Goal: Task Accomplishment & Management: Manage account settings

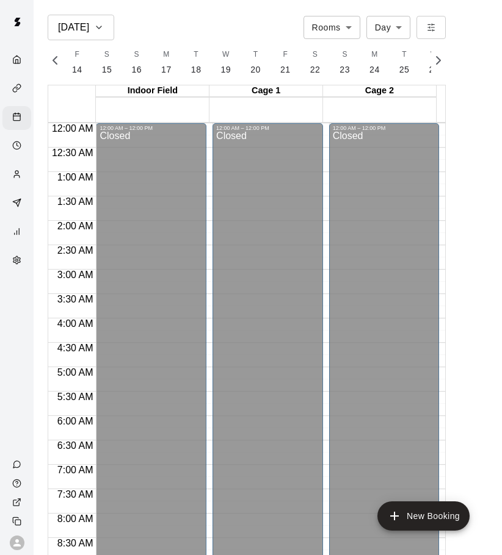
scroll to position [361, 0]
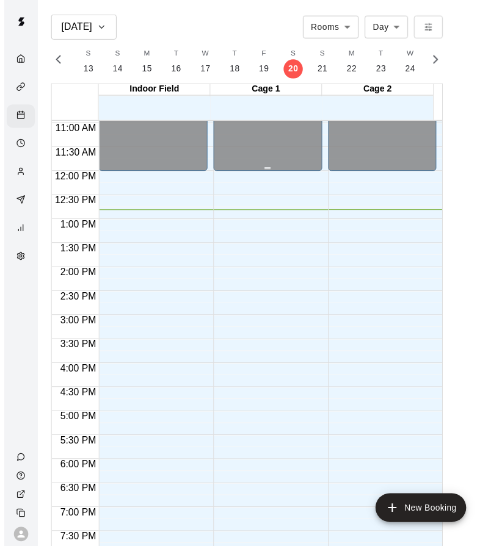
scroll to position [504, 0]
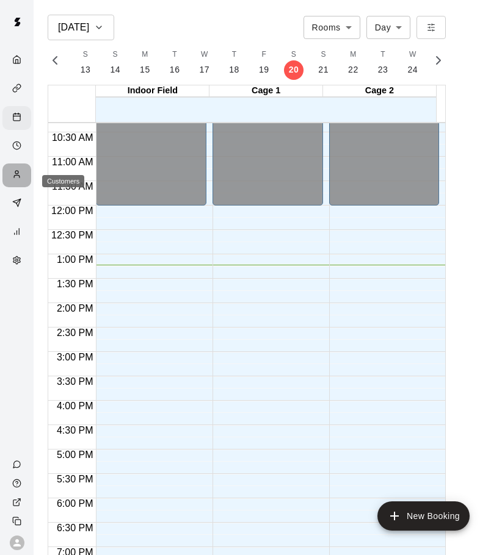
click at [20, 187] on div "Customers" at bounding box center [16, 176] width 29 height 24
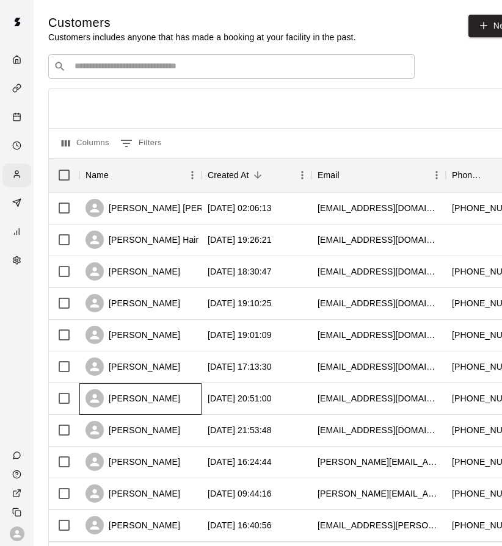
click at [165, 400] on div "[PERSON_NAME]" at bounding box center [132, 398] width 95 height 18
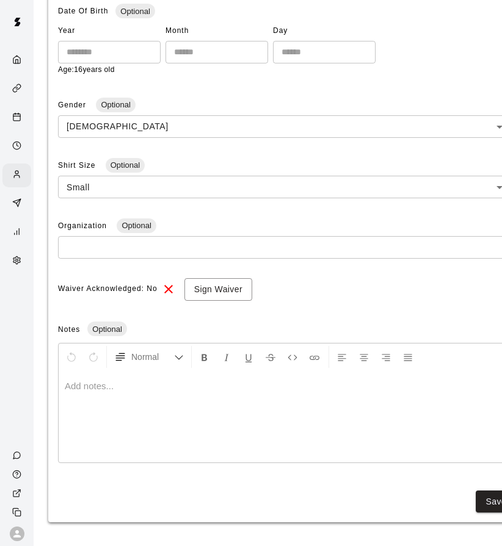
scroll to position [294, 0]
click at [206, 291] on button "Sign Waiver" at bounding box center [218, 289] width 68 height 23
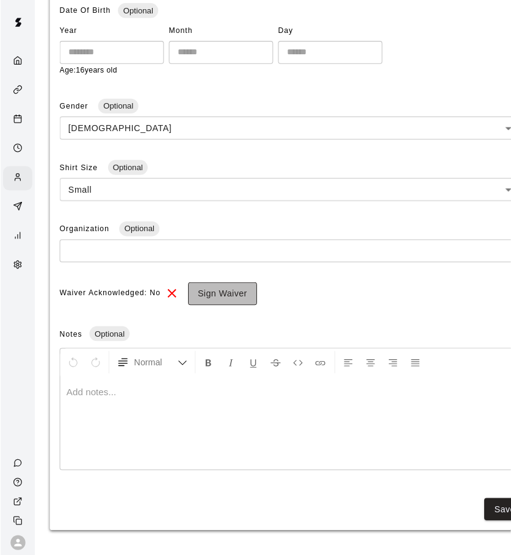
scroll to position [284, 0]
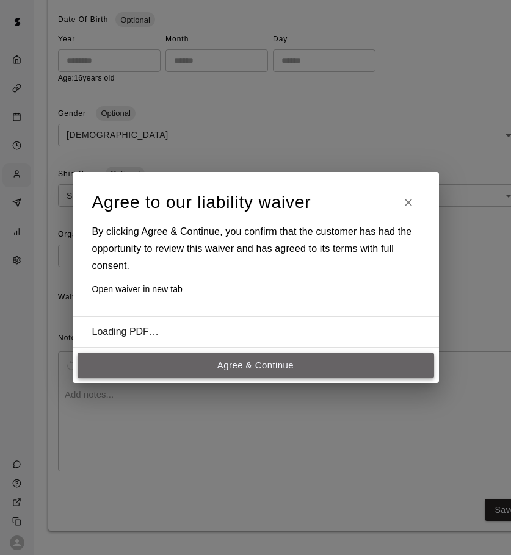
click at [280, 364] on button "Agree & Continue" at bounding box center [256, 366] width 356 height 26
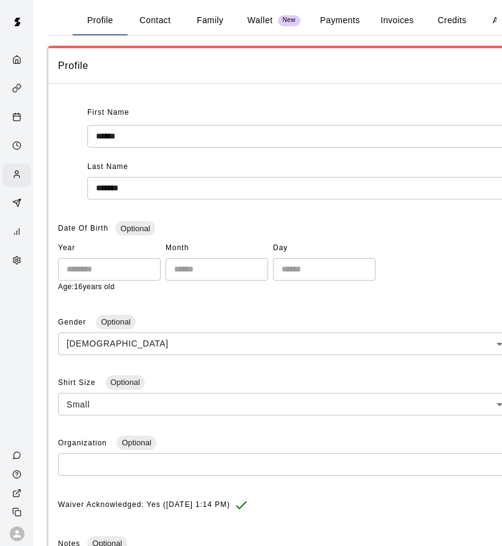
scroll to position [0, 0]
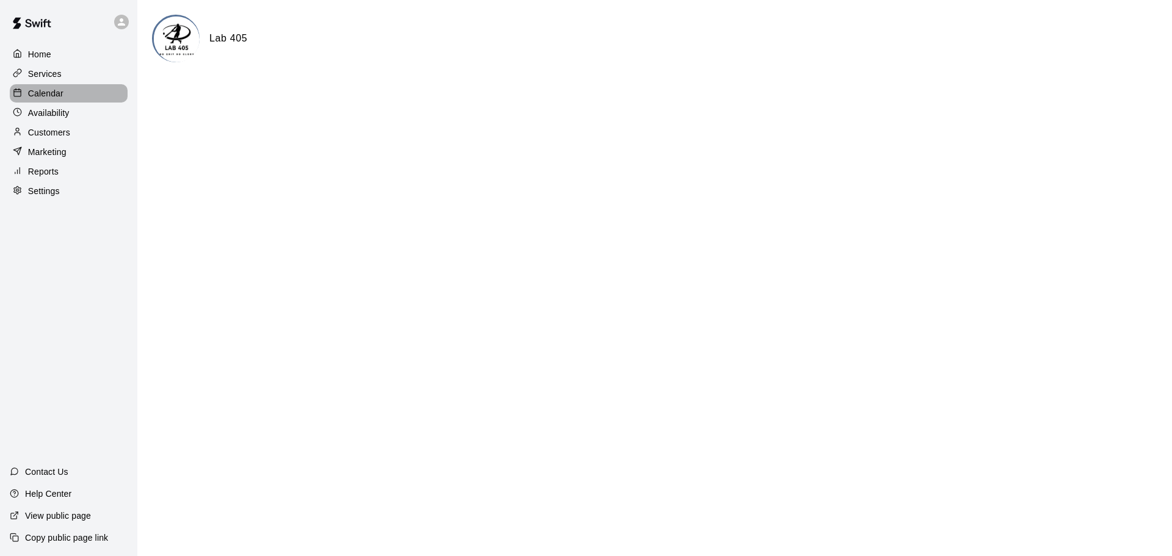
click at [34, 94] on p "Calendar" at bounding box center [45, 93] width 35 height 12
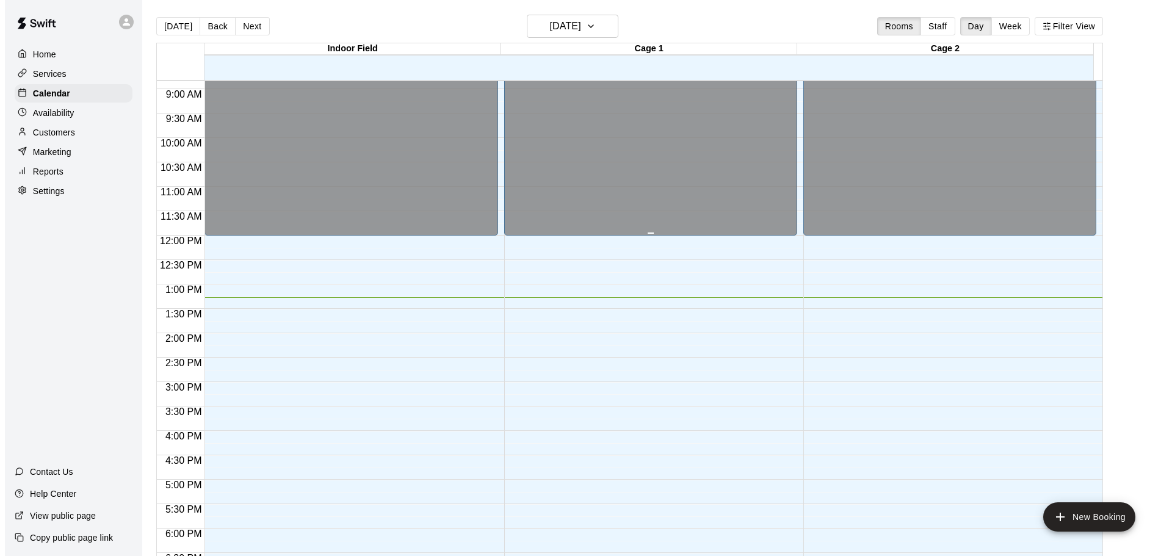
scroll to position [402, 0]
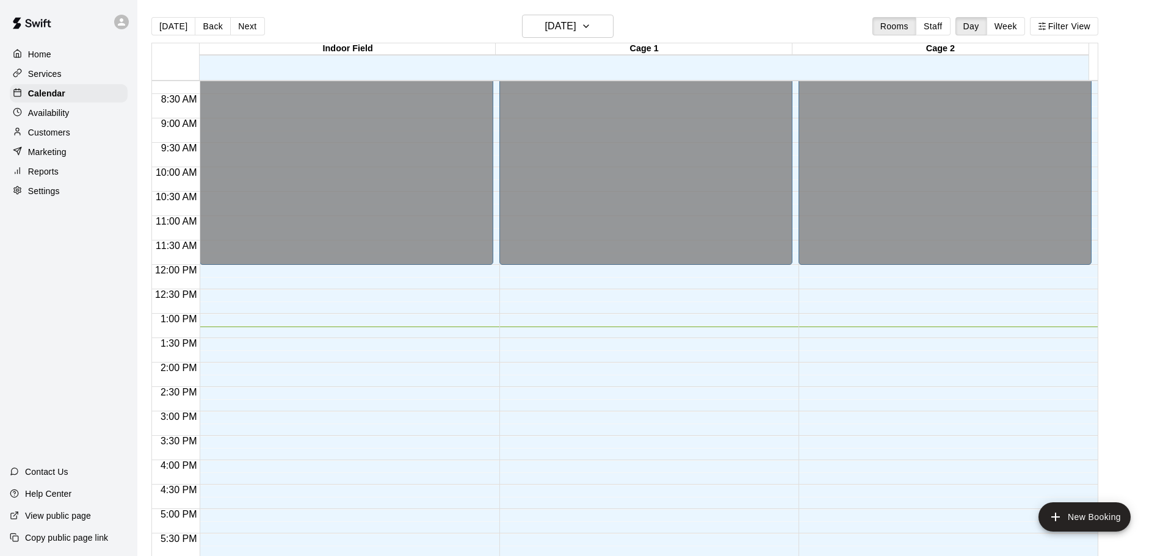
click at [266, 344] on div "12:00 AM – 12:00 PM Closed 8:00 PM – 11:59 PM Closed" at bounding box center [346, 265] width 293 height 1172
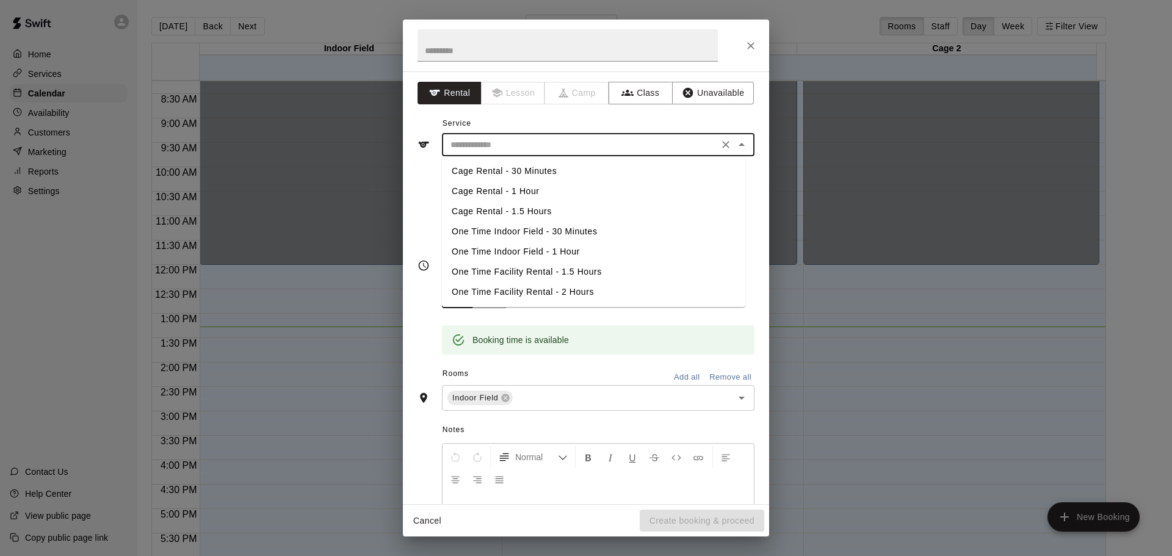
click at [501, 145] on input "text" at bounding box center [580, 144] width 269 height 15
click at [508, 183] on li "Cage Rental - 1 Hour" at bounding box center [593, 191] width 303 height 20
type input "**********"
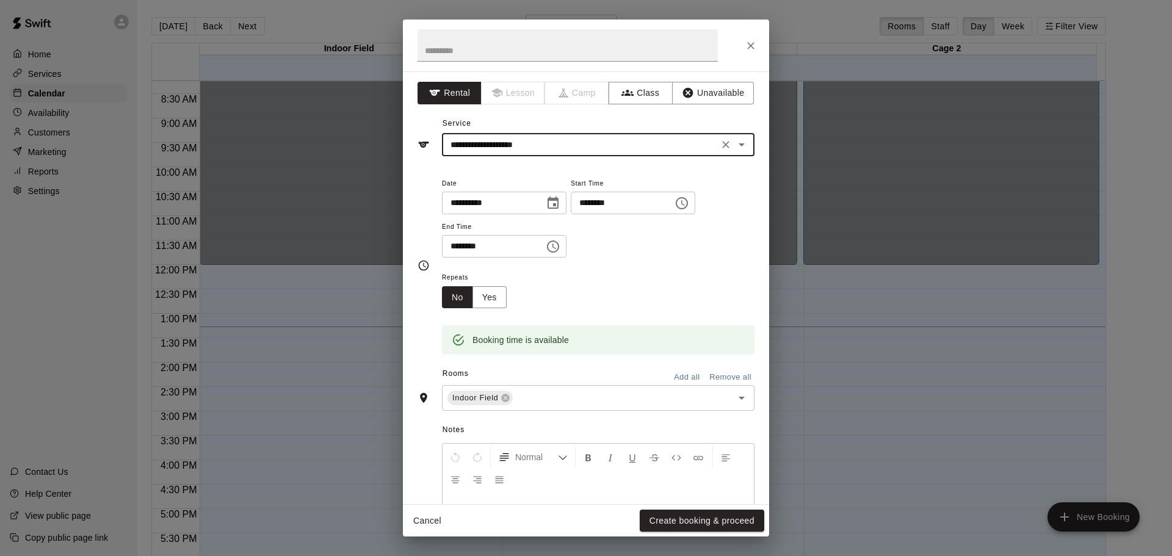
click at [720, 145] on icon "Clear" at bounding box center [726, 145] width 12 height 12
click at [676, 146] on input "text" at bounding box center [580, 144] width 269 height 15
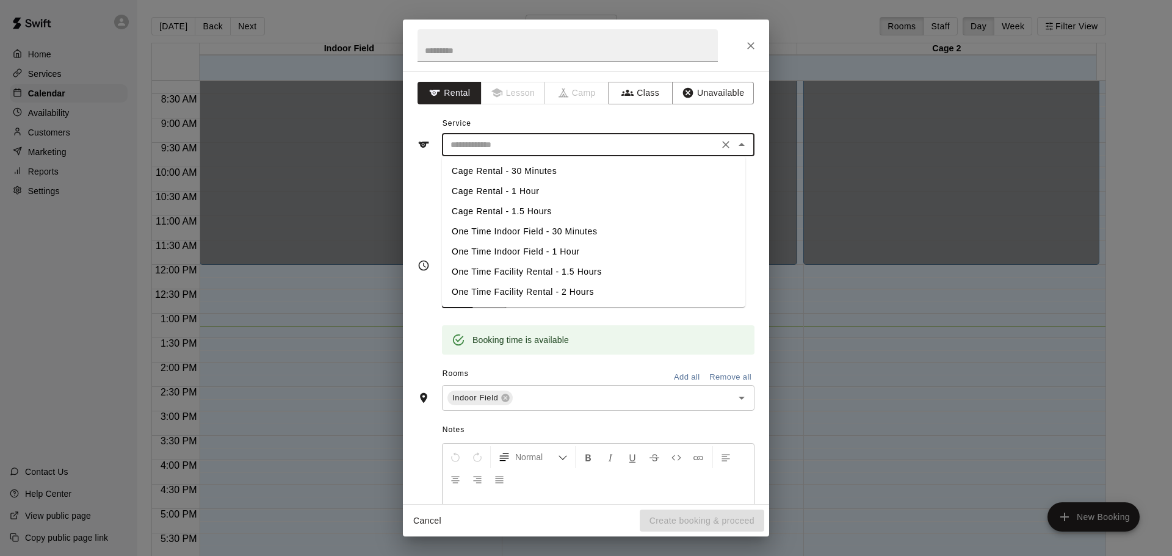
click at [532, 190] on li "Cage Rental - 1 Hour" at bounding box center [593, 191] width 303 height 20
type input "**********"
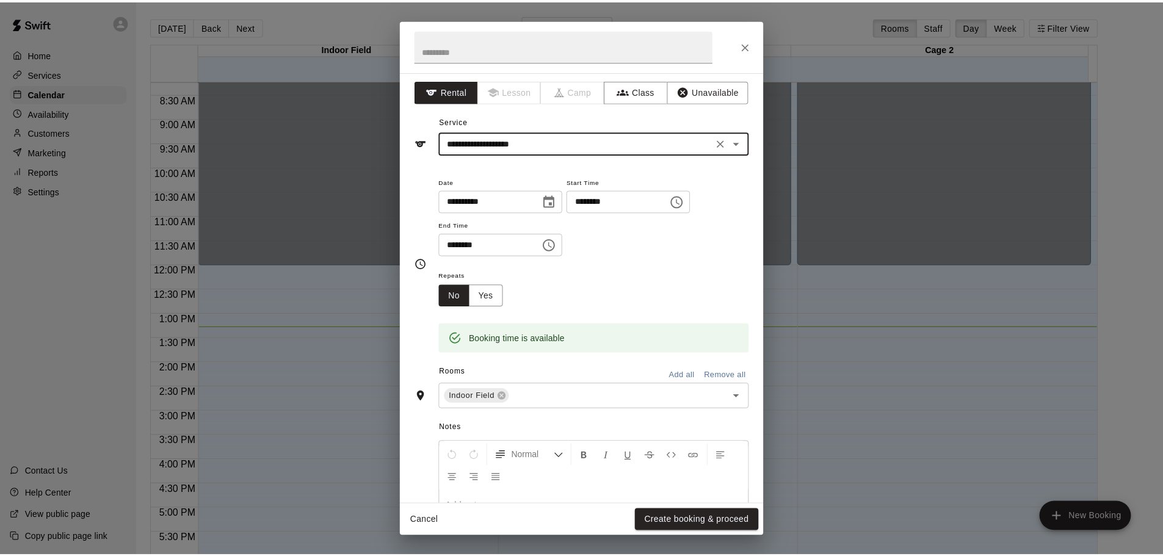
scroll to position [0, 0]
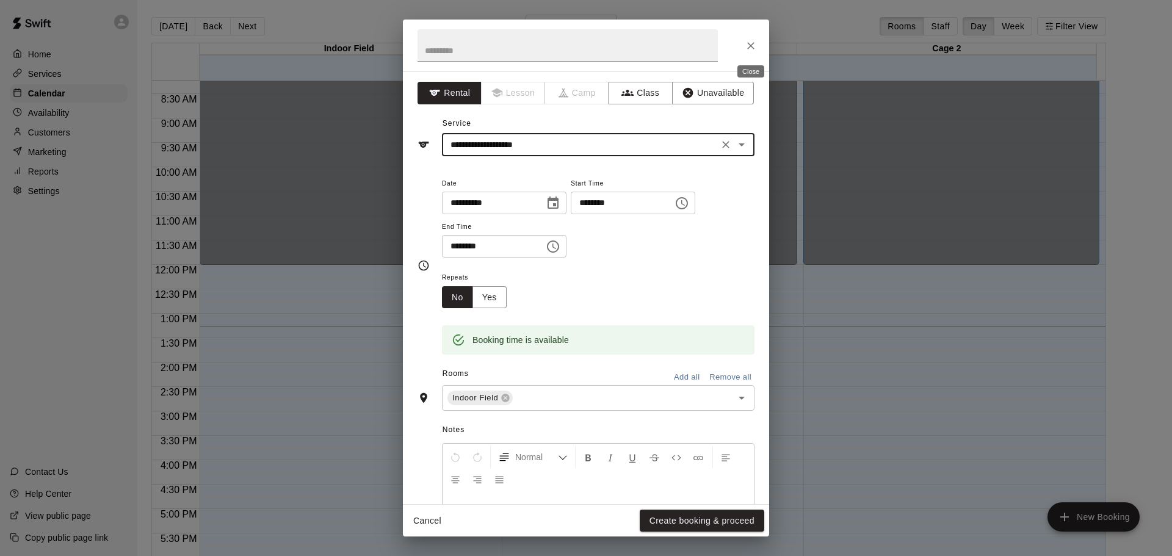
click at [748, 45] on icon "Close" at bounding box center [751, 46] width 12 height 12
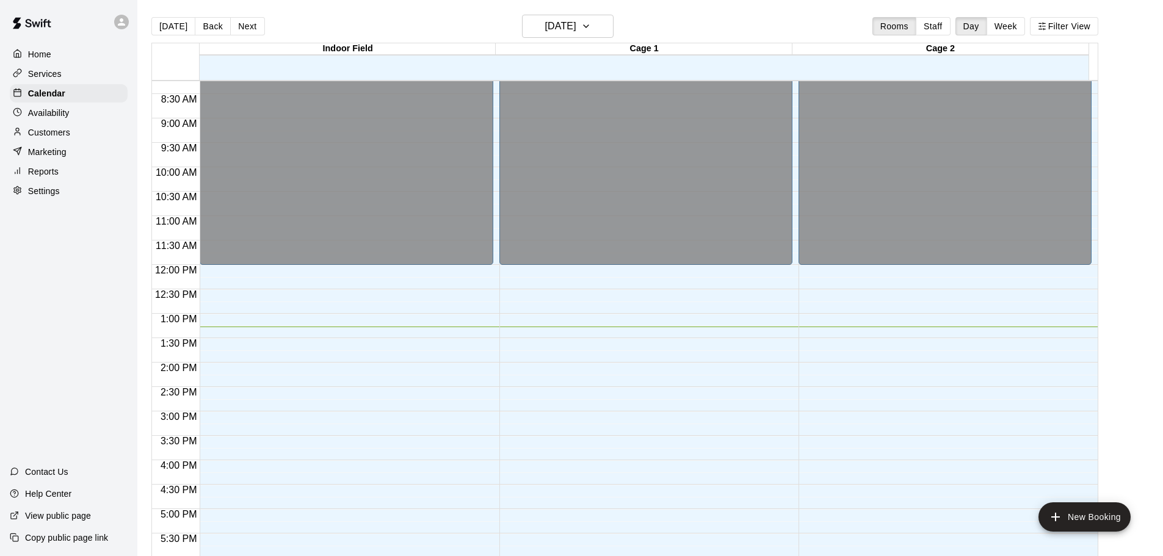
click at [75, 71] on div "Services" at bounding box center [69, 74] width 118 height 18
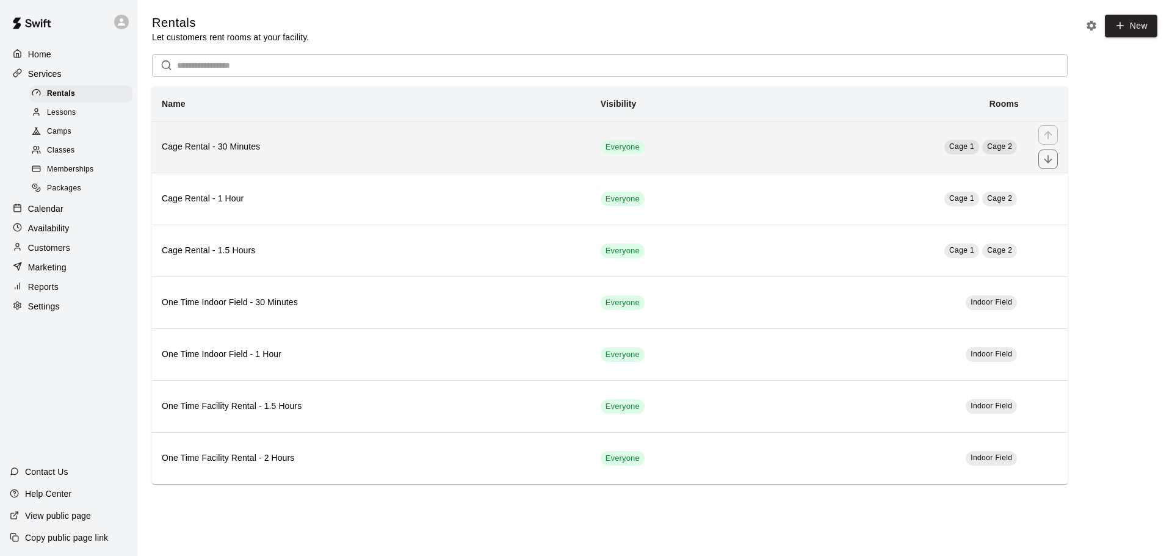
click at [306, 159] on th "Cage Rental - 30 Minutes" at bounding box center [371, 147] width 439 height 52
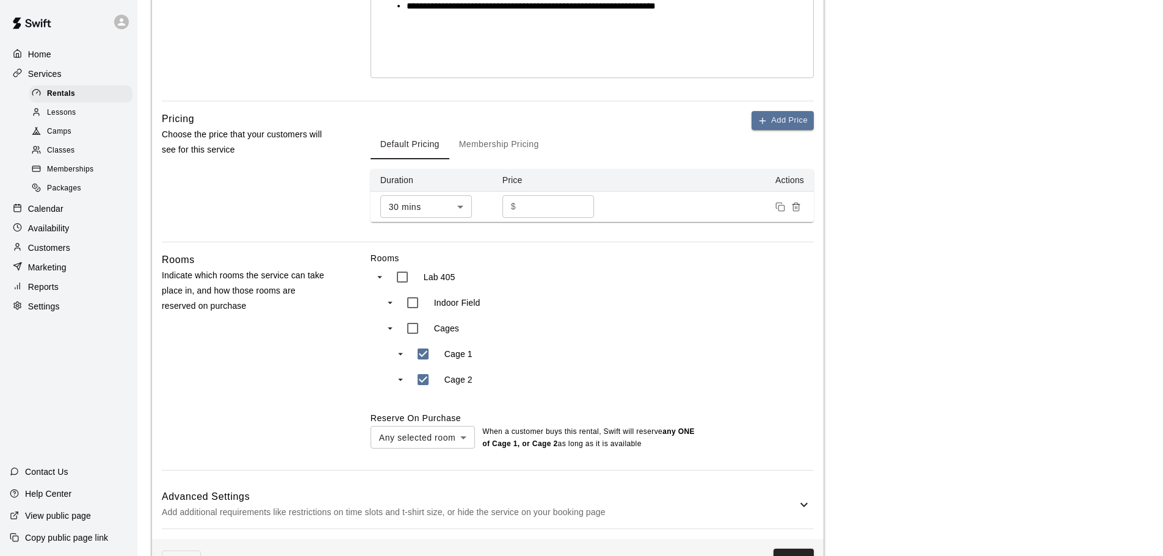
scroll to position [345, 0]
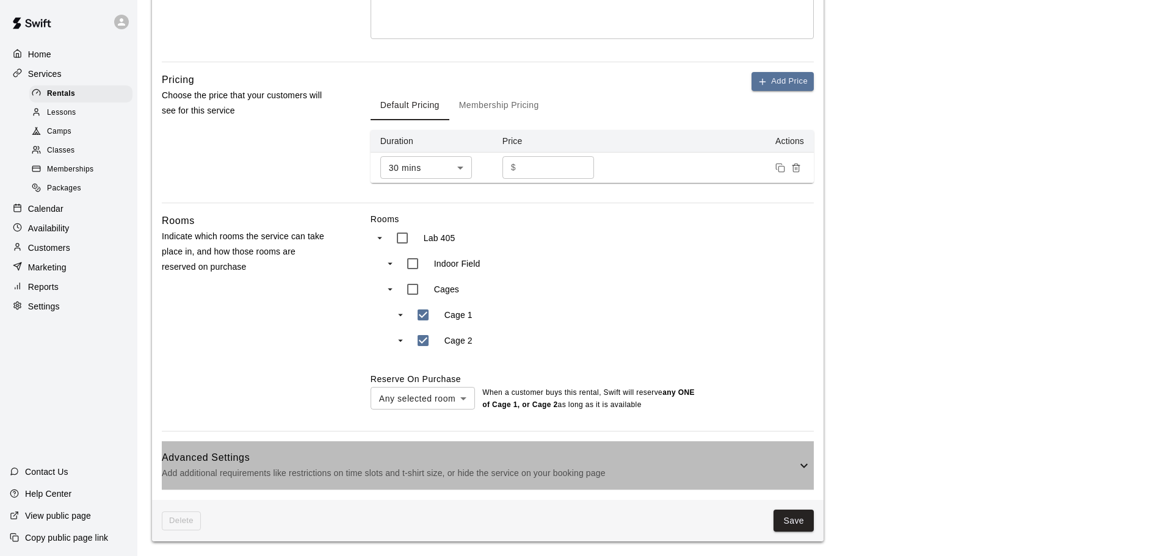
click at [367, 450] on h6 "Advanced Settings" at bounding box center [479, 458] width 635 height 16
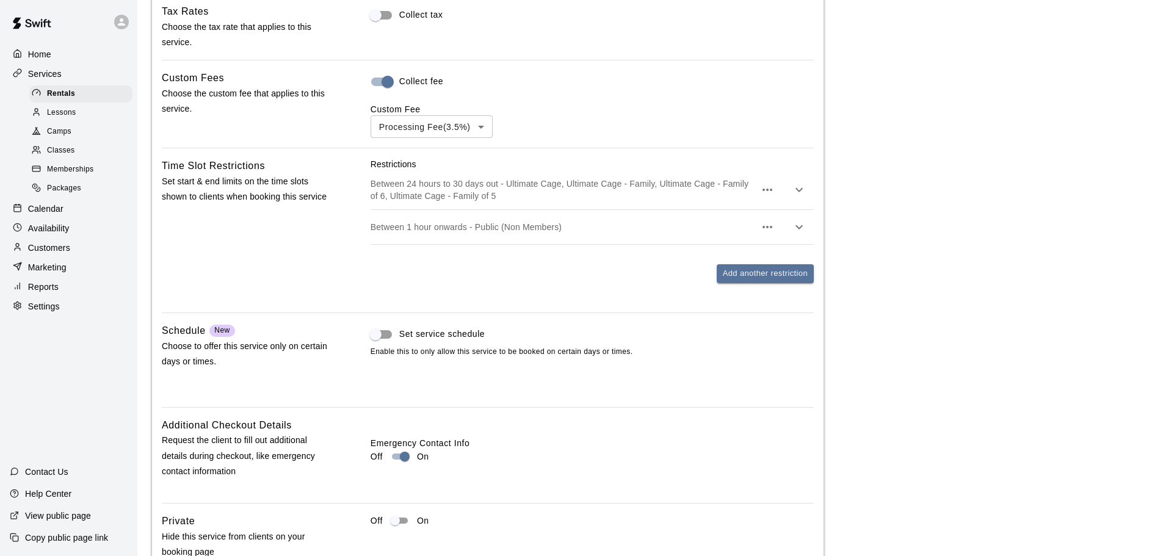
scroll to position [942, 0]
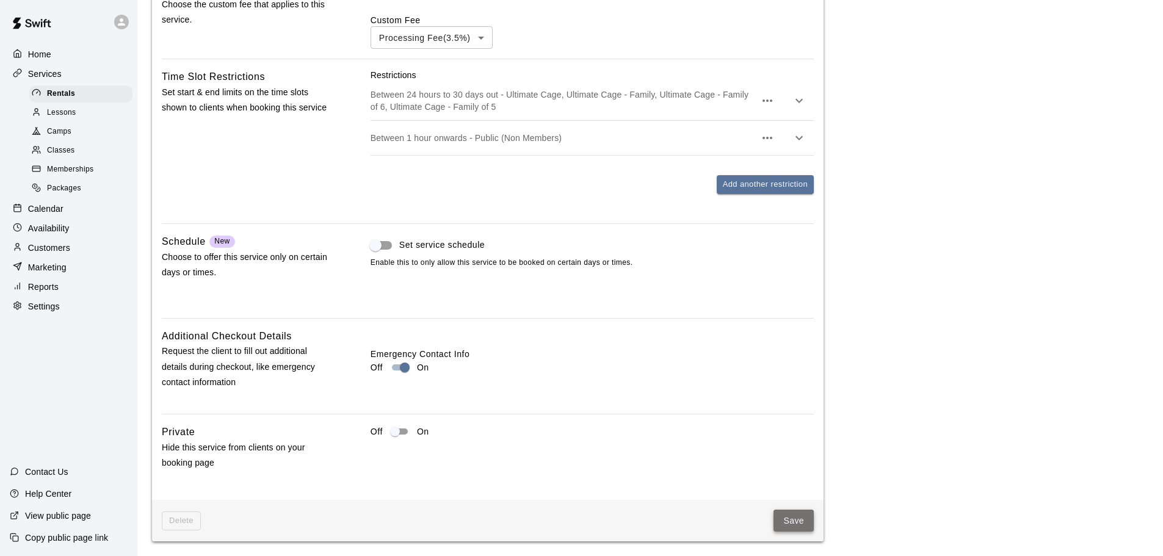
click at [787, 515] on button "Save" at bounding box center [793, 521] width 40 height 23
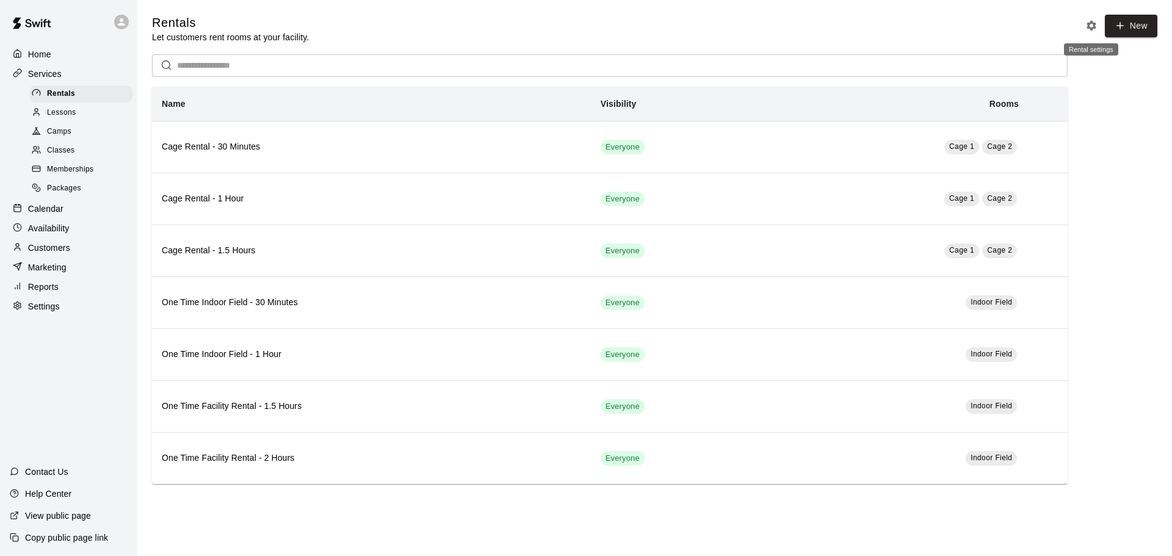
click at [839, 31] on icon "Rental settings" at bounding box center [1091, 26] width 12 height 12
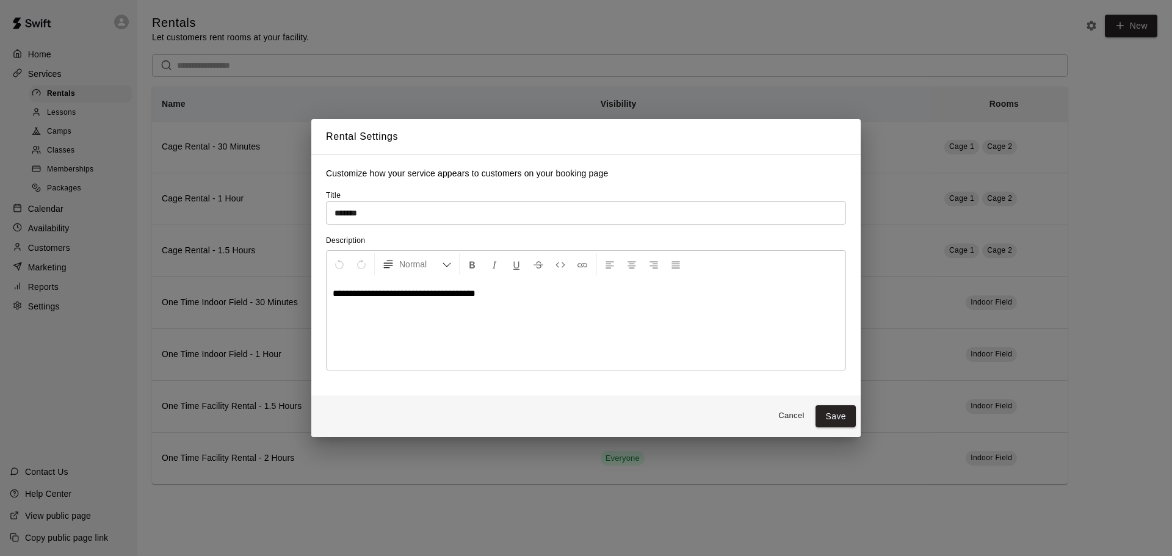
click at [777, 92] on div "**********" at bounding box center [586, 278] width 1172 height 556
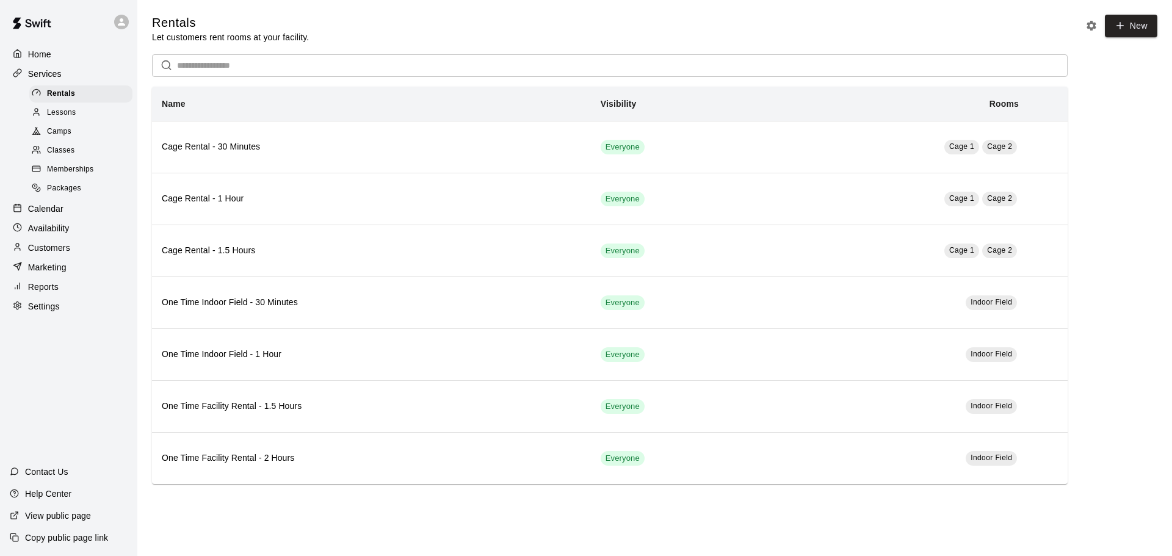
click at [42, 233] on p "Availability" at bounding box center [49, 228] width 42 height 12
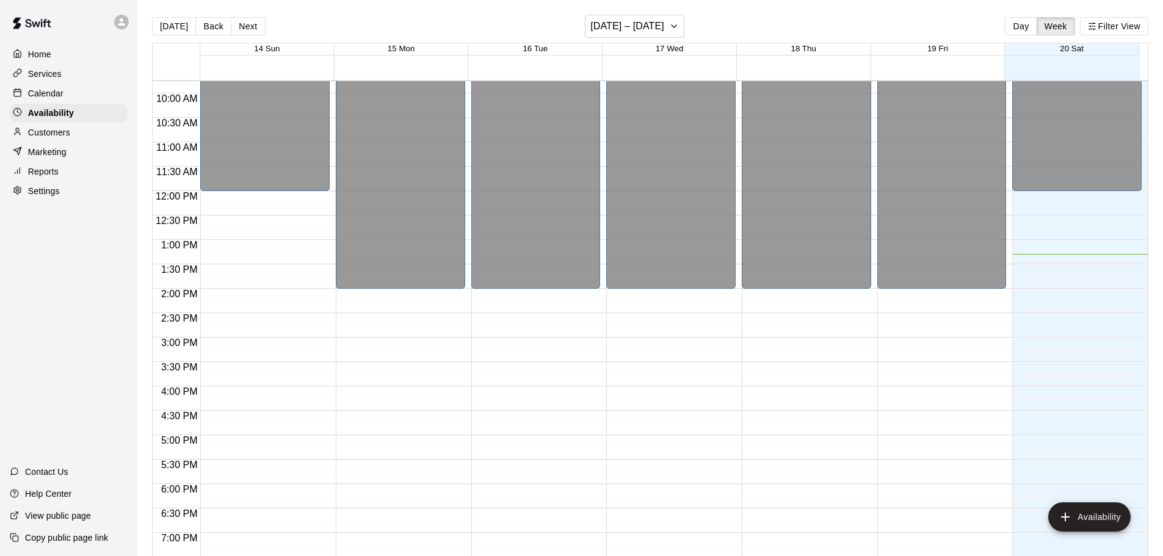
scroll to position [466, 0]
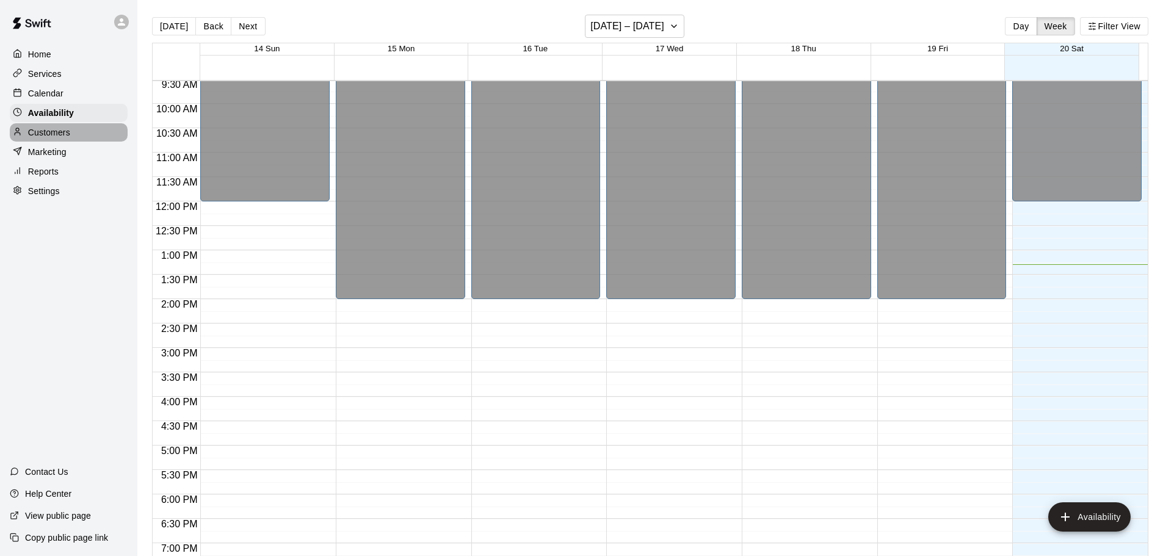
click at [71, 137] on div "Customers" at bounding box center [69, 132] width 118 height 18
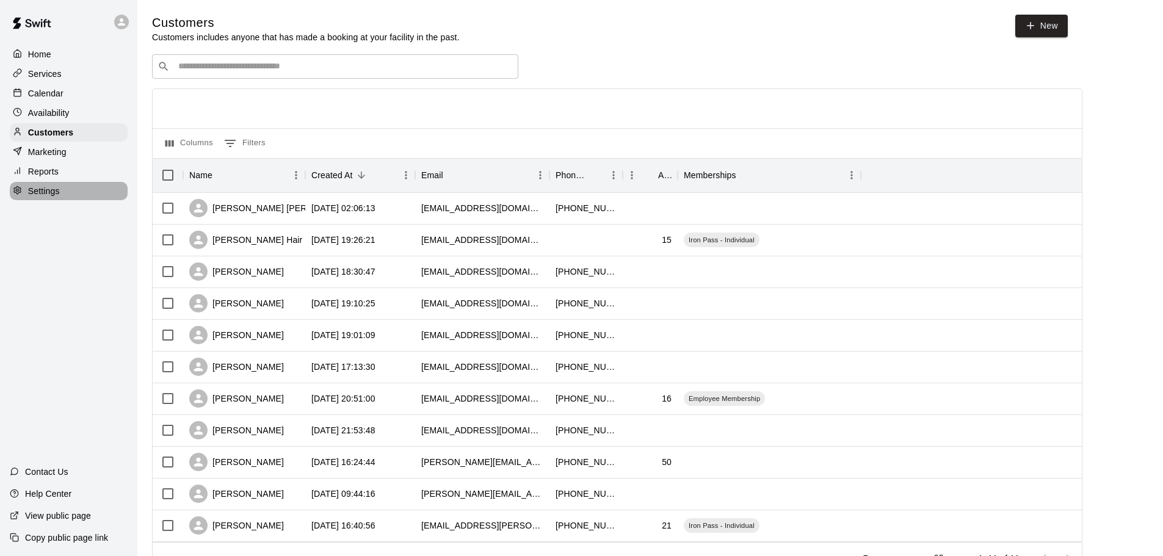
click at [45, 197] on p "Settings" at bounding box center [44, 191] width 32 height 12
select select "**"
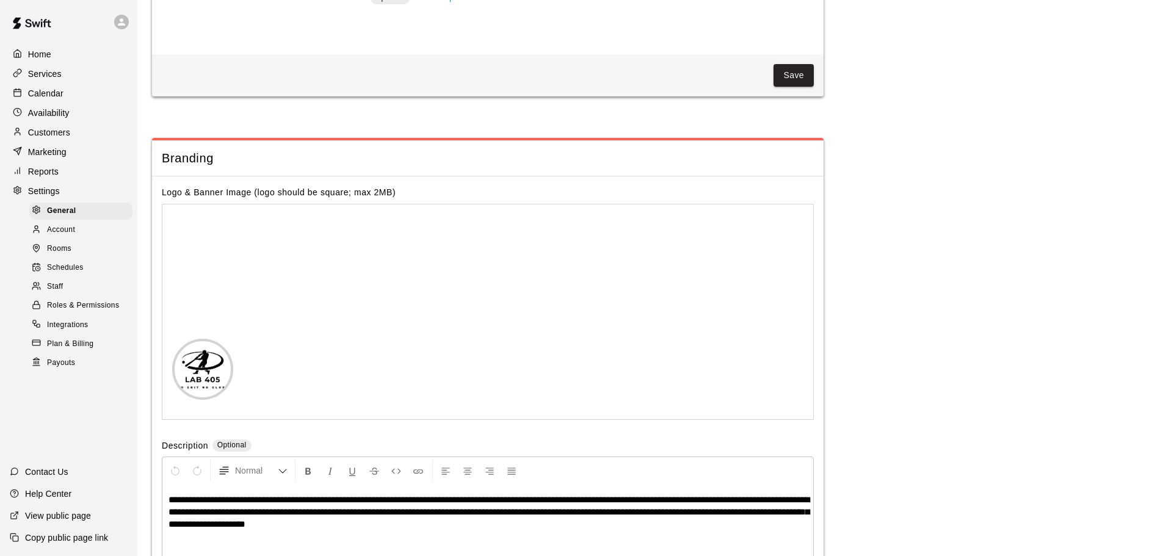
scroll to position [2543, 0]
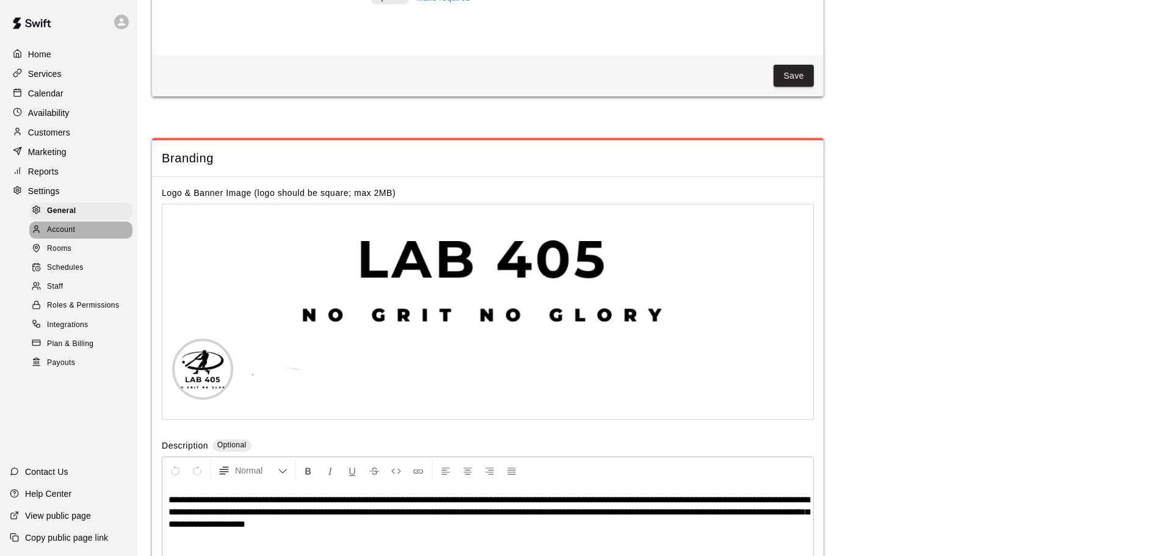
click at [54, 236] on span "Account" at bounding box center [61, 230] width 28 height 12
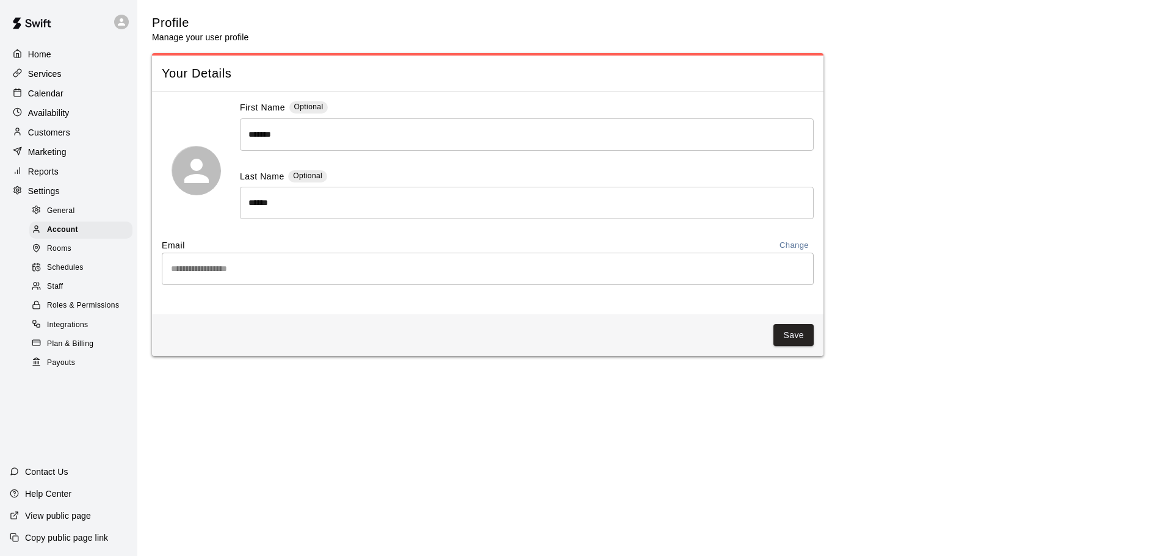
click at [59, 293] on span "Staff" at bounding box center [55, 287] width 16 height 12
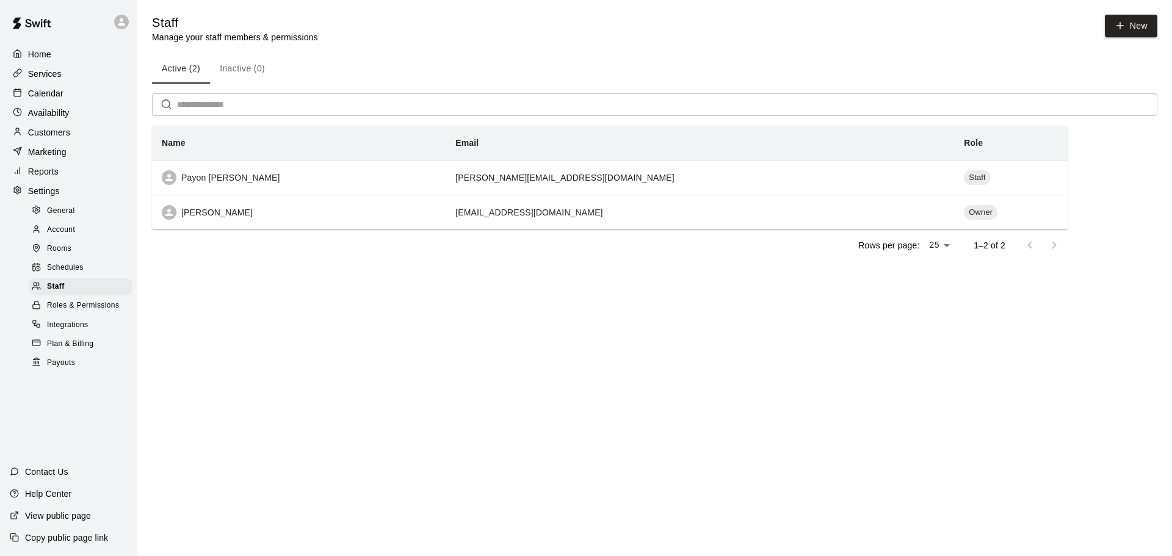
click at [81, 115] on div "Availability" at bounding box center [69, 113] width 118 height 18
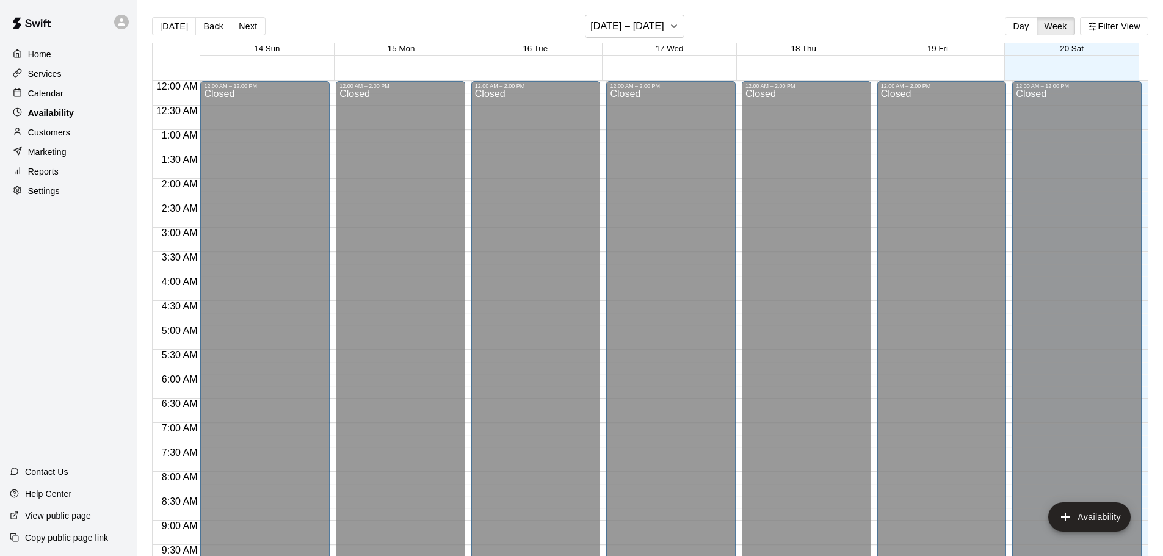
scroll to position [649, 0]
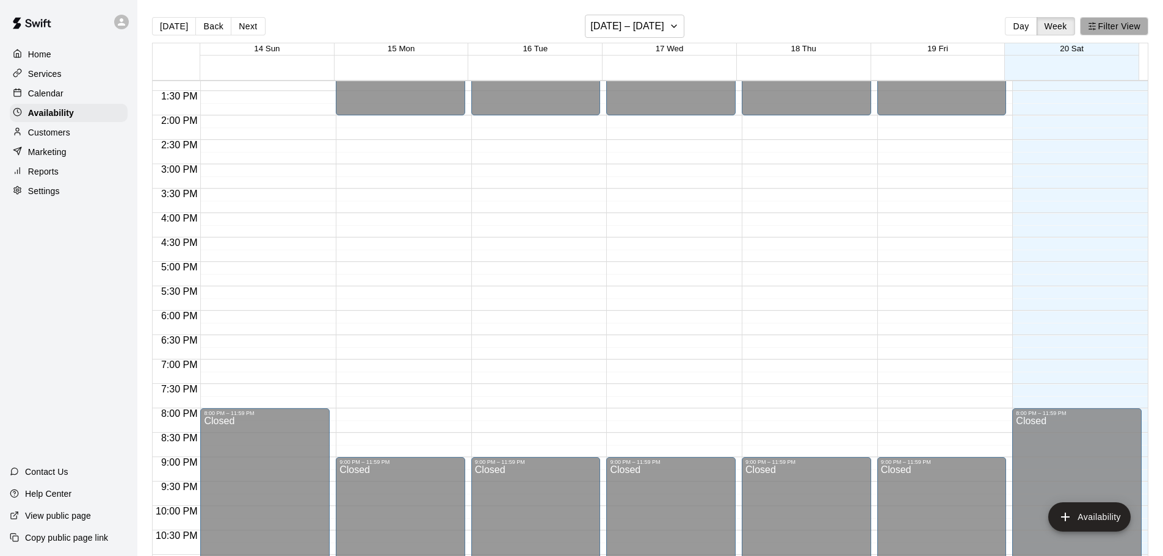
click at [839, 23] on button "Filter View" at bounding box center [1114, 26] width 68 height 18
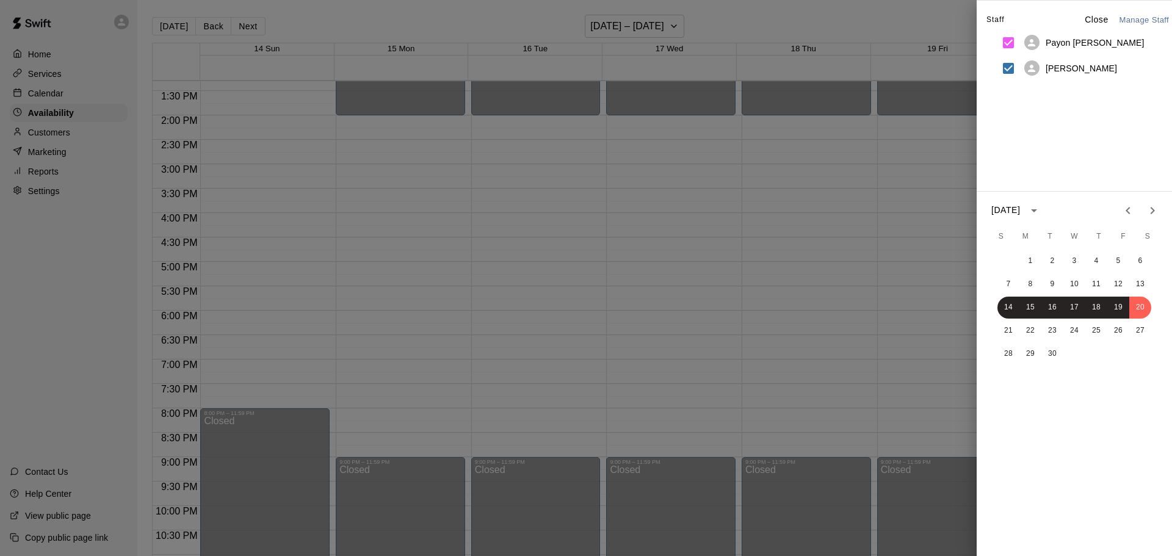
click at [839, 20] on div at bounding box center [586, 278] width 1172 height 556
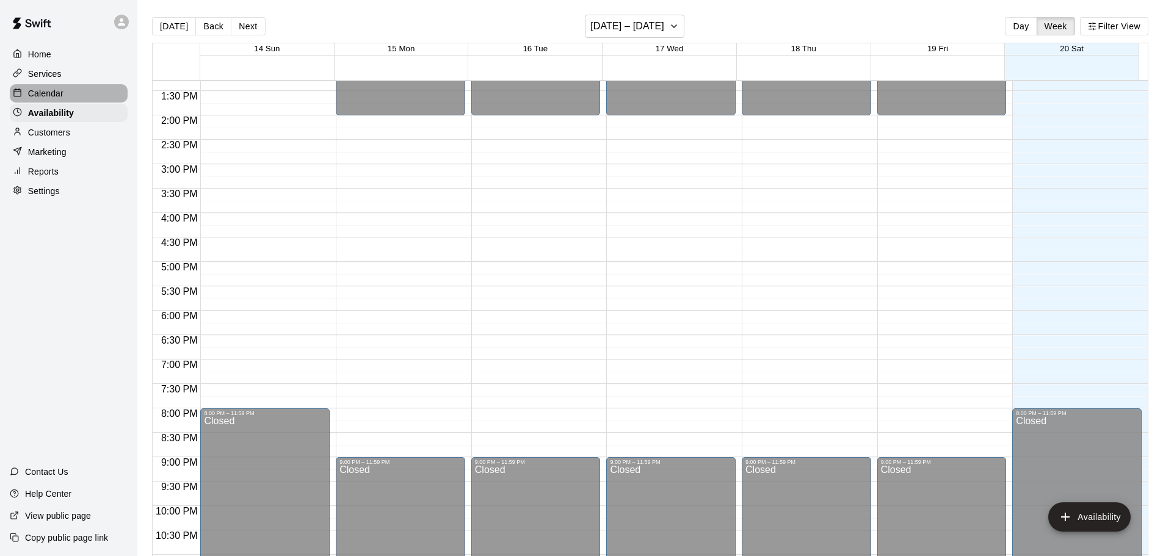
click at [49, 89] on p "Calendar" at bounding box center [45, 93] width 35 height 12
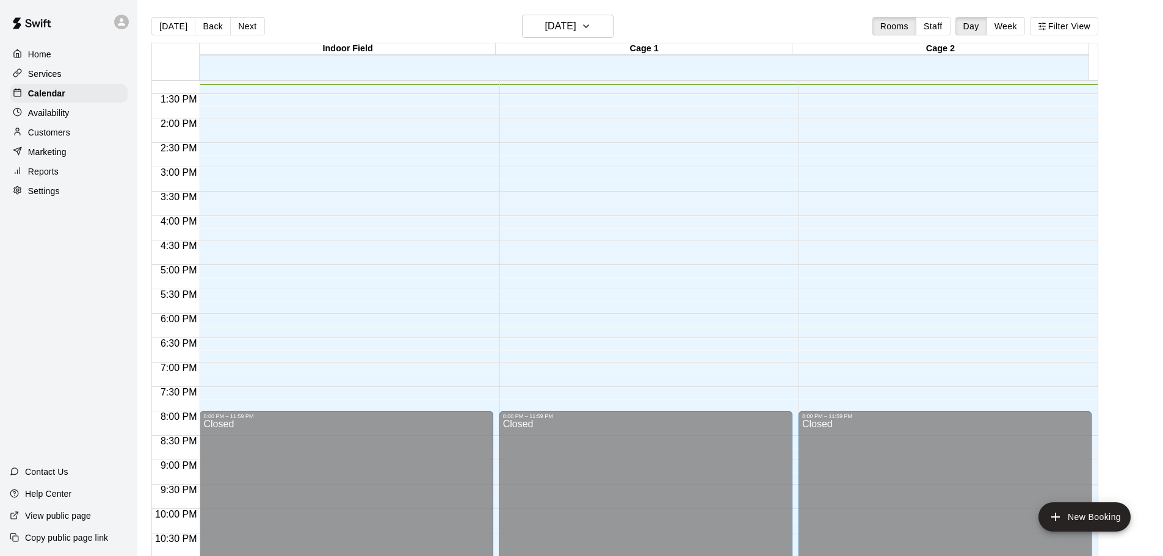
scroll to position [402, 0]
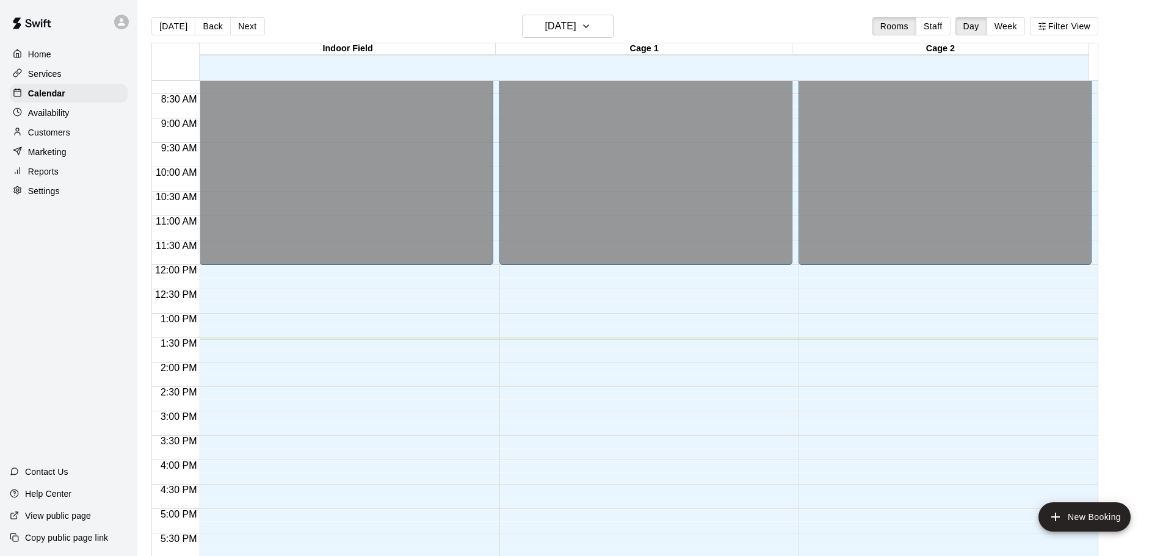
click at [46, 58] on p "Home" at bounding box center [39, 54] width 23 height 12
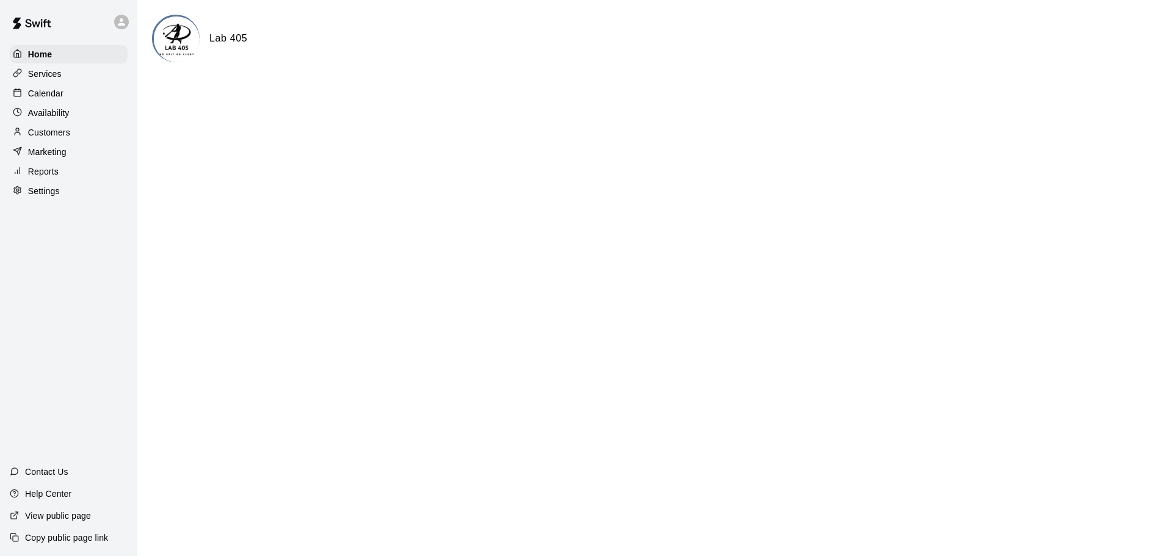
click at [65, 93] on div "Calendar" at bounding box center [69, 93] width 118 height 18
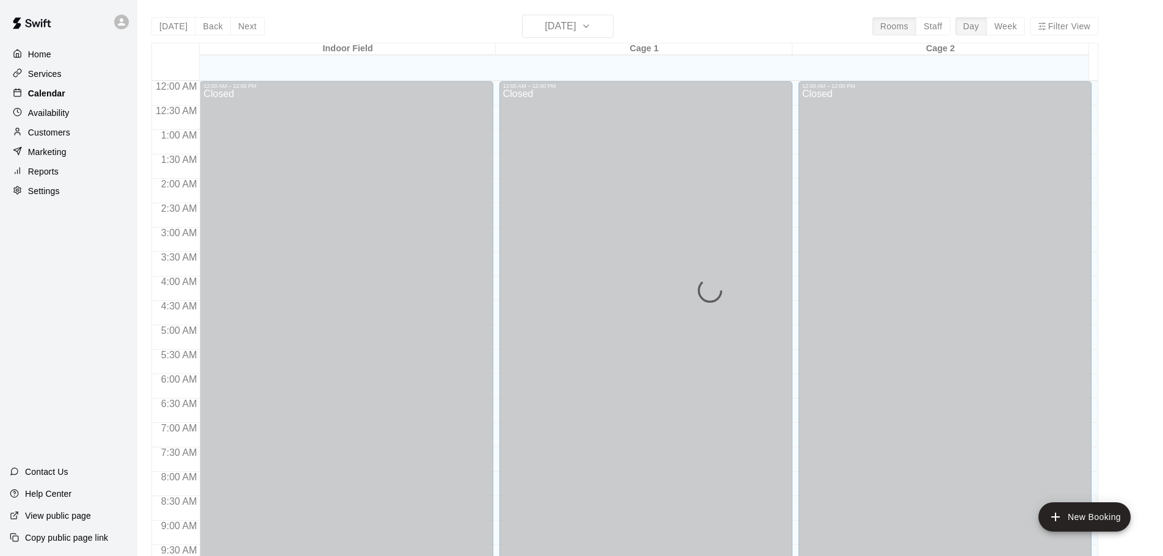
scroll to position [646, 0]
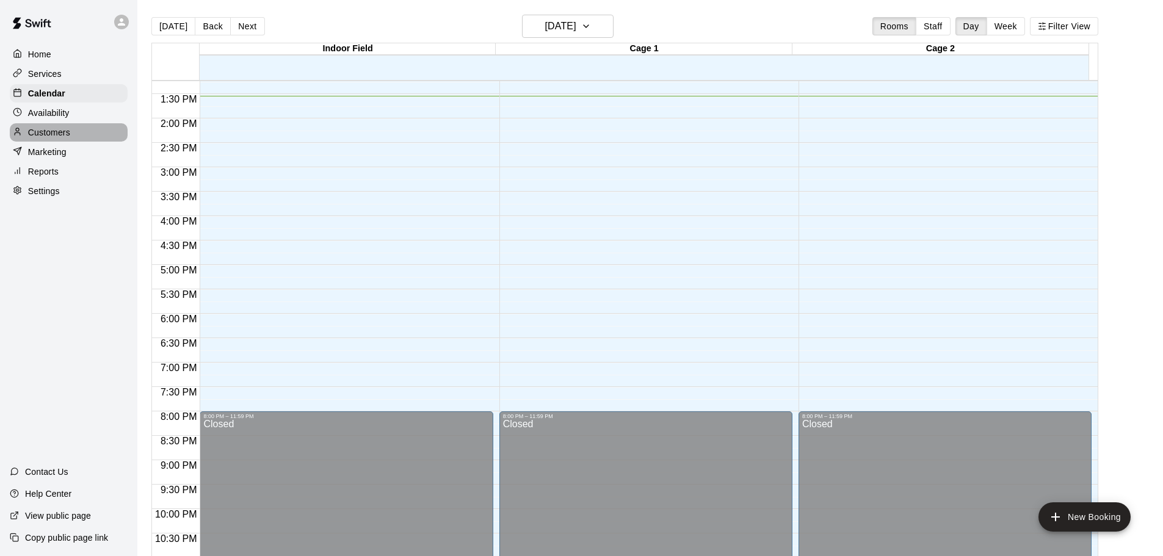
click at [64, 129] on p "Customers" at bounding box center [49, 132] width 42 height 12
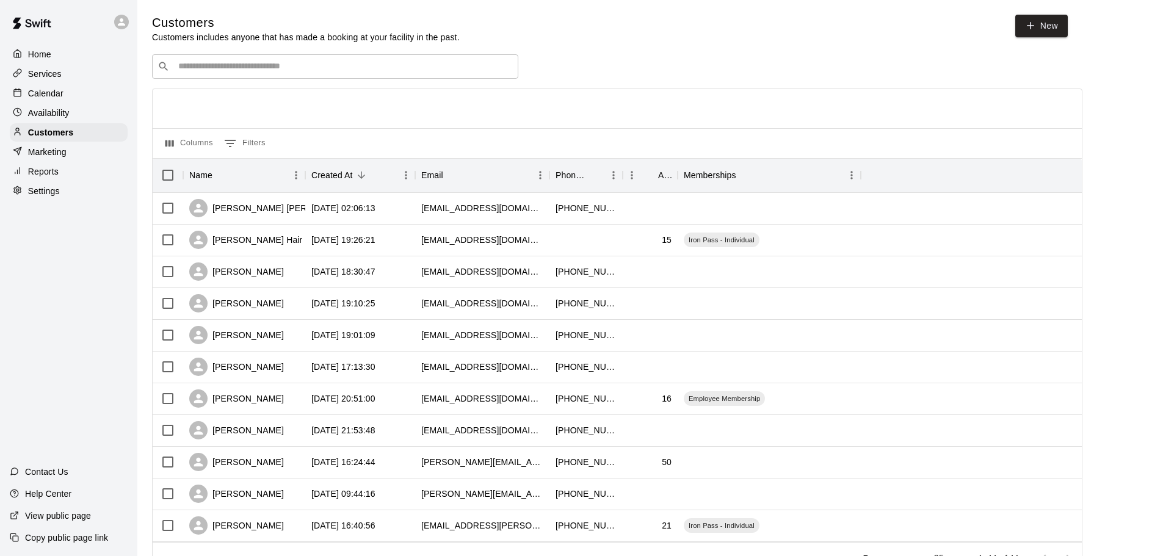
scroll to position [55, 0]
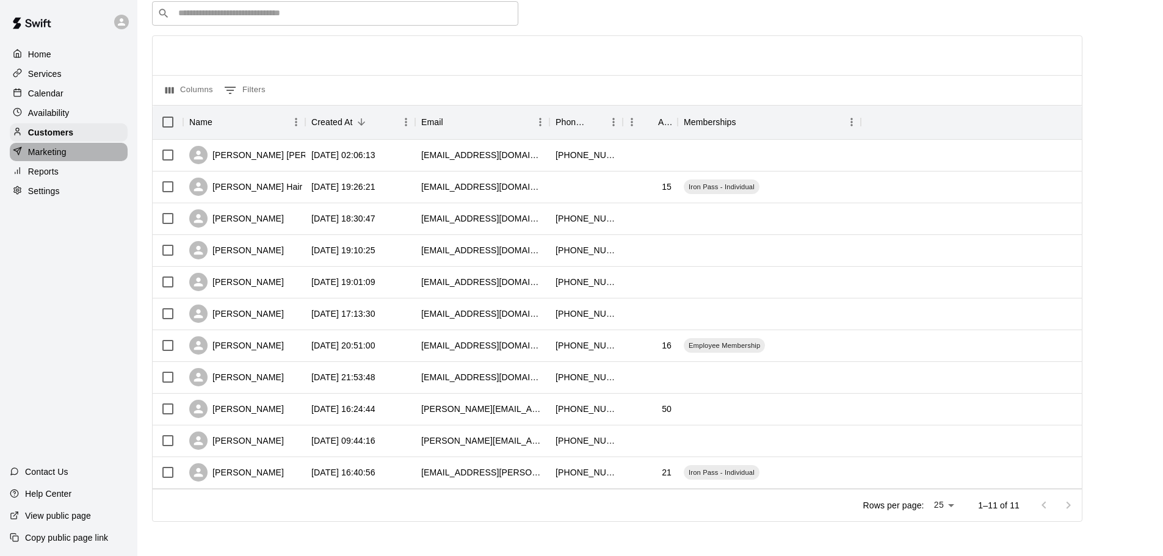
click at [49, 153] on p "Marketing" at bounding box center [47, 152] width 38 height 12
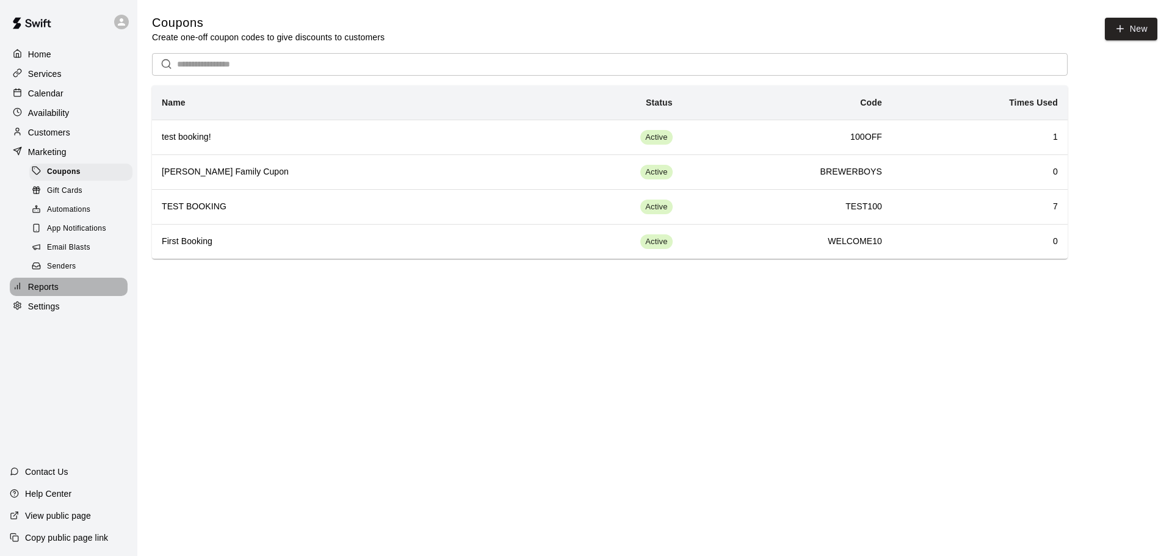
click at [51, 293] on p "Reports" at bounding box center [43, 287] width 31 height 12
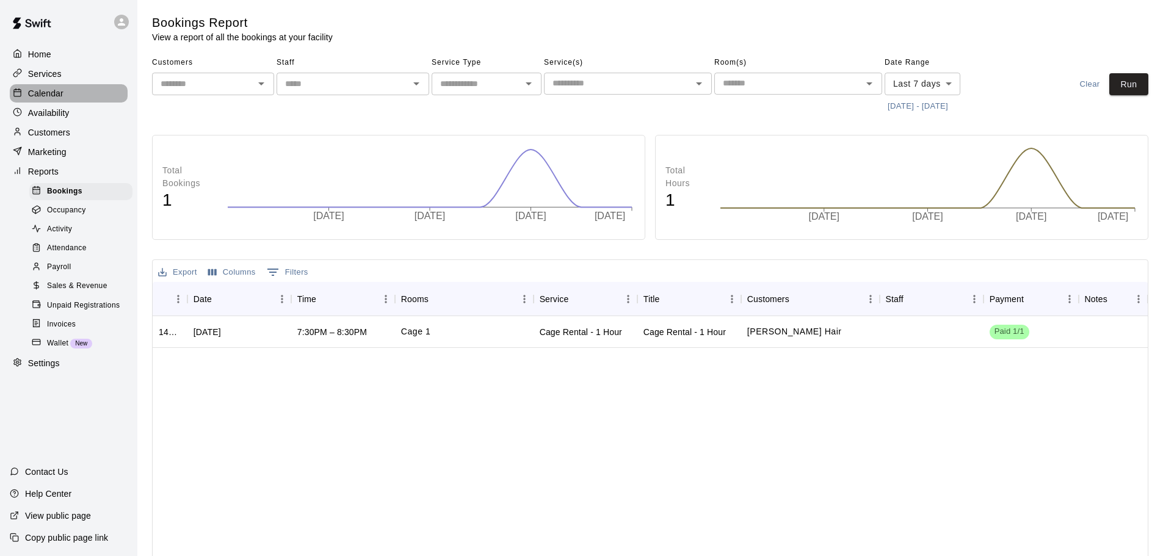
click at [46, 93] on p "Calendar" at bounding box center [45, 93] width 35 height 12
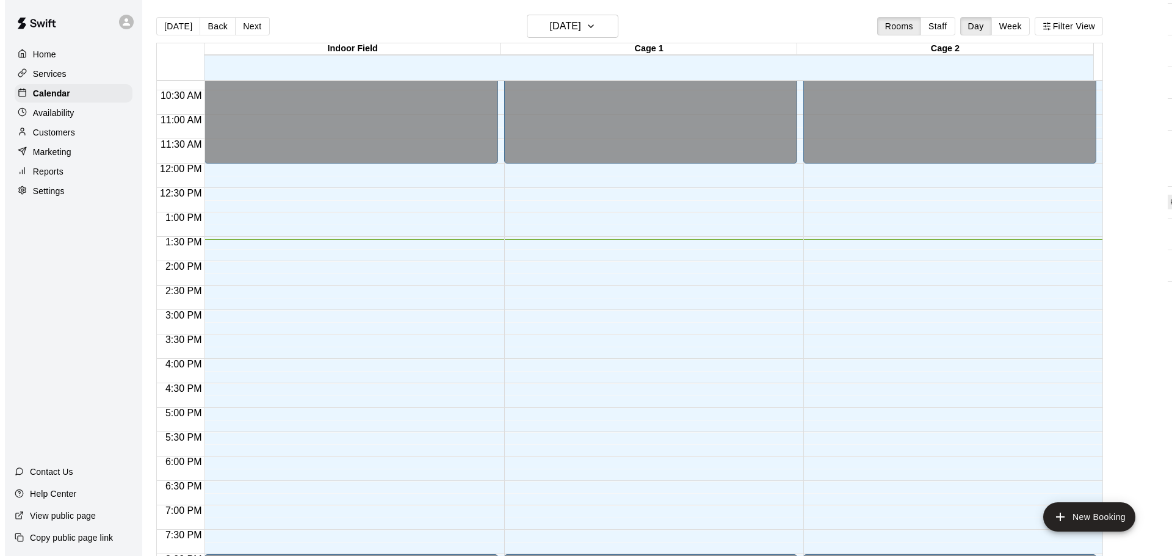
scroll to position [524, 0]
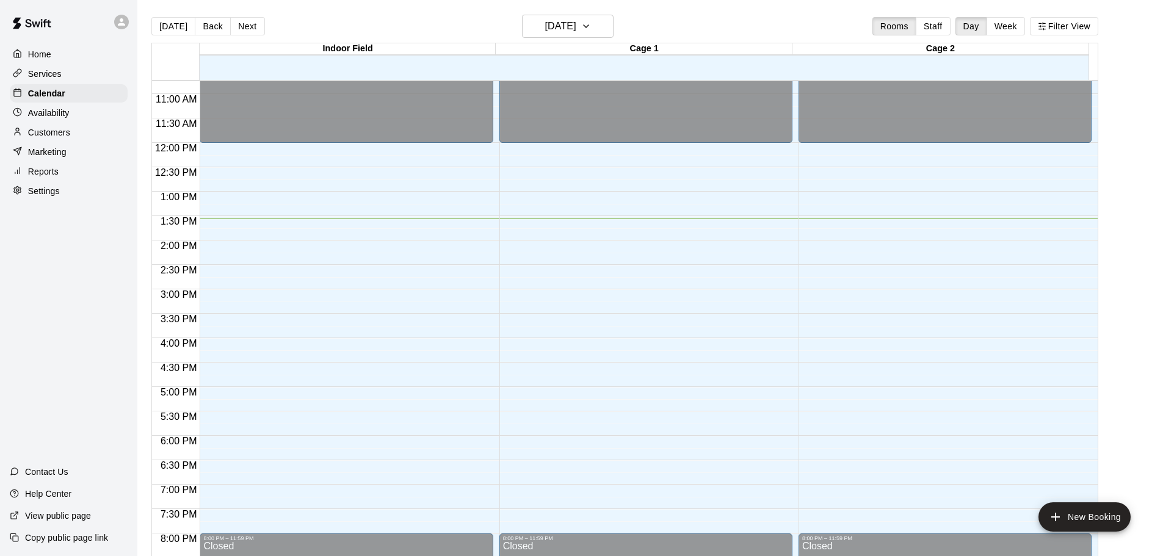
click at [246, 231] on div "12:00 AM – 12:00 PM Closed 8:00 PM – 11:59 PM Closed" at bounding box center [346, 143] width 293 height 1172
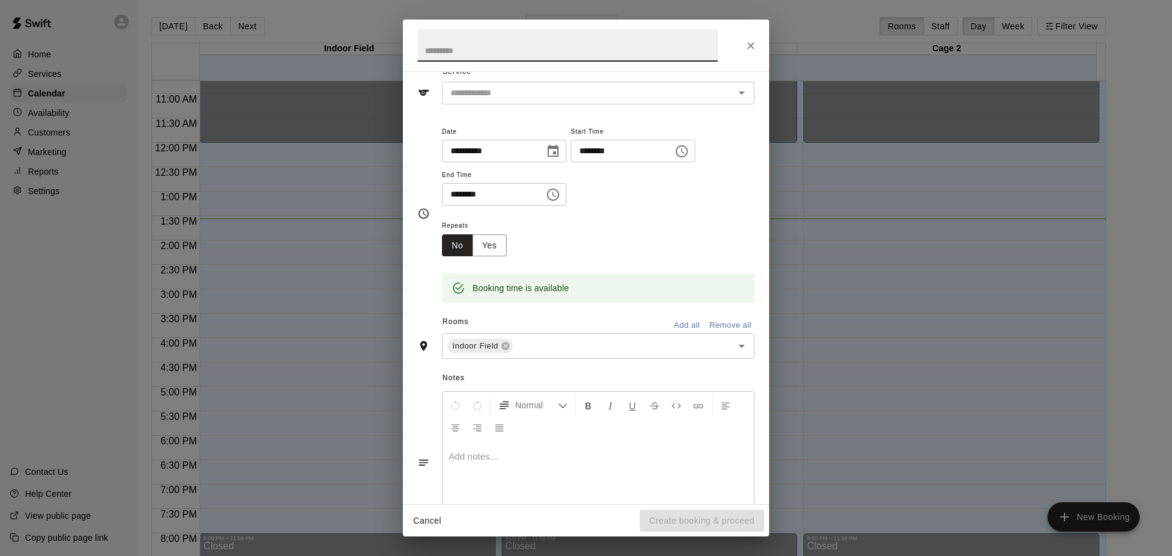
scroll to position [0, 0]
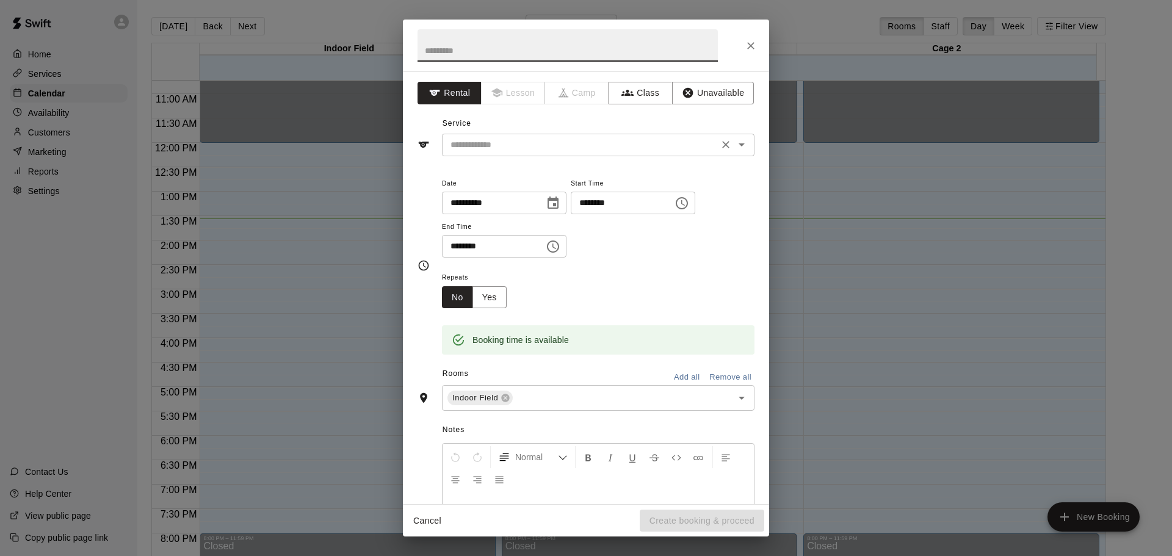
click at [609, 138] on input "text" at bounding box center [580, 144] width 269 height 15
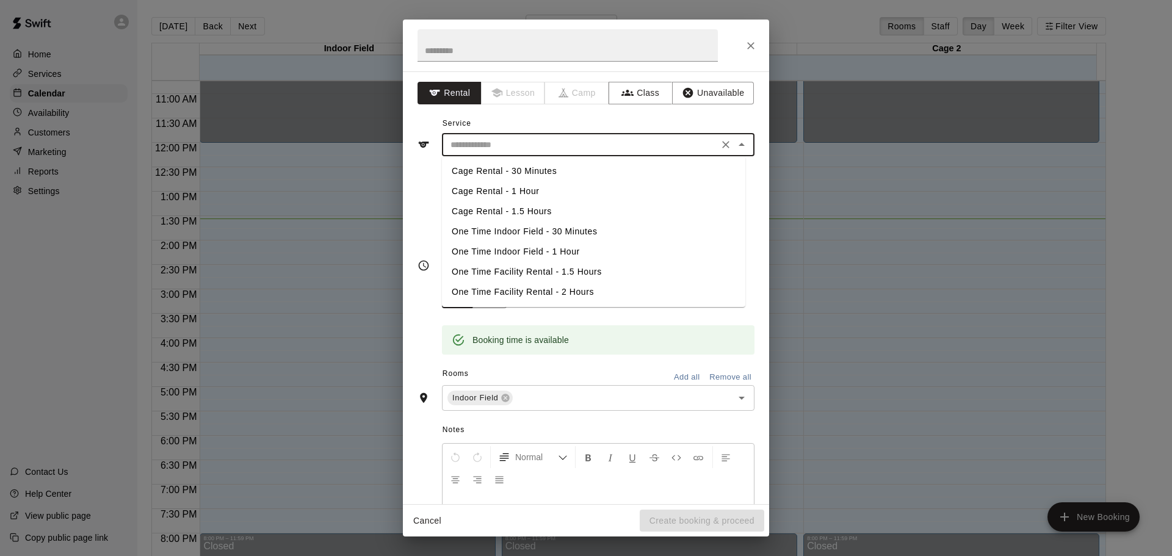
click at [607, 178] on li "Cage Rental - 30 Minutes" at bounding box center [593, 171] width 303 height 20
type input "**********"
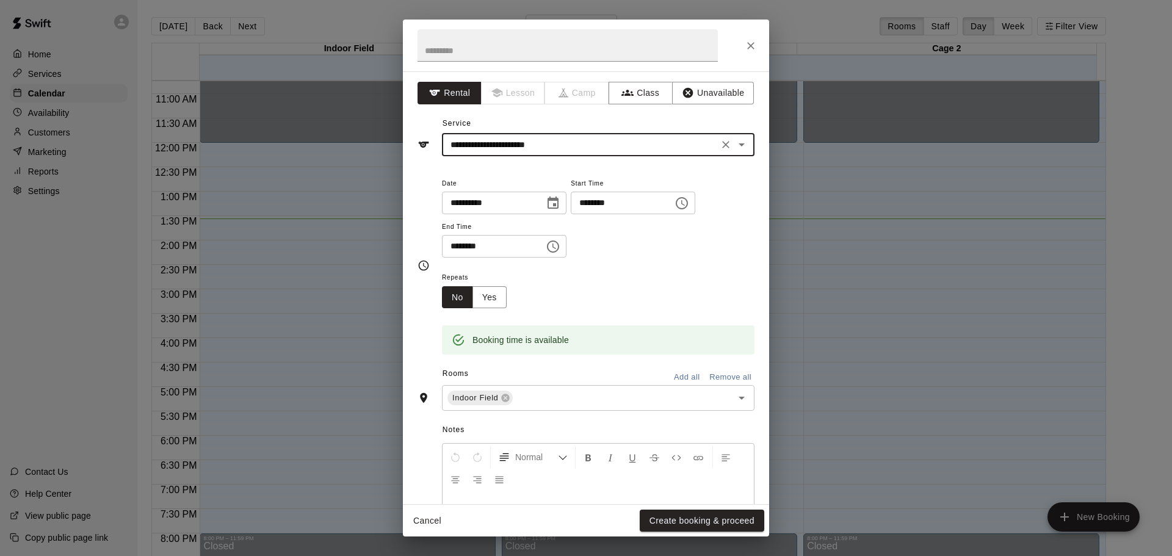
click at [720, 139] on icon "Clear" at bounding box center [726, 145] width 12 height 12
click at [736, 391] on icon "Open" at bounding box center [741, 398] width 15 height 15
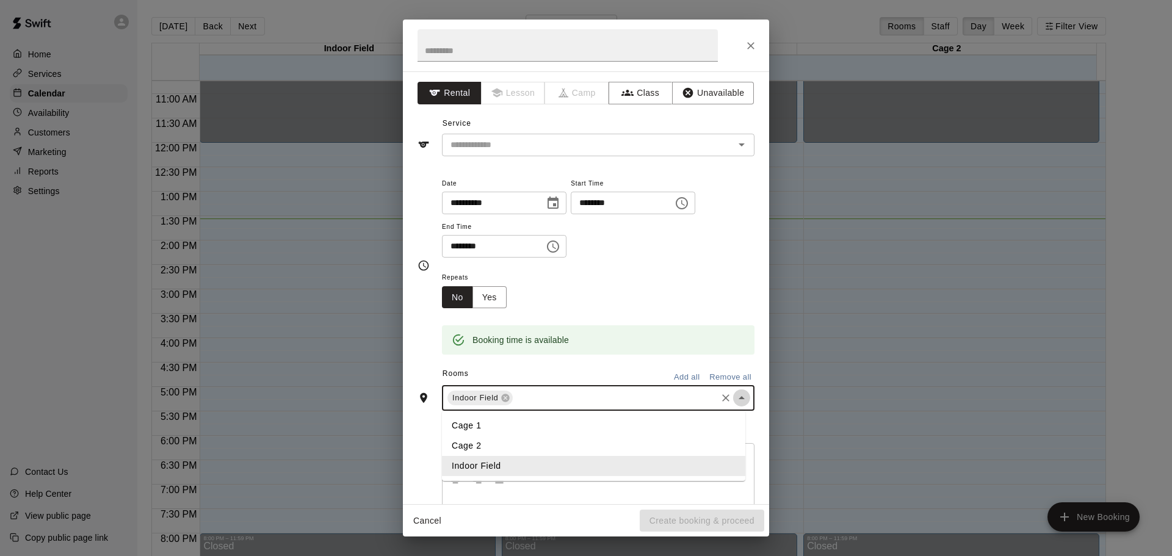
click at [736, 391] on icon "Close" at bounding box center [741, 398] width 15 height 15
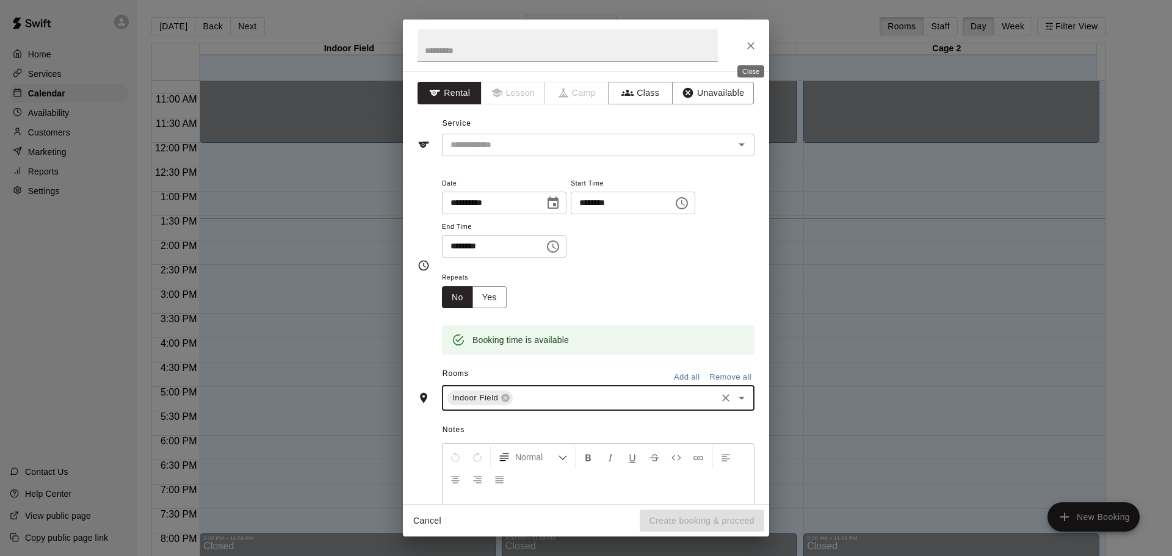
click at [757, 45] on button "Close" at bounding box center [751, 46] width 22 height 22
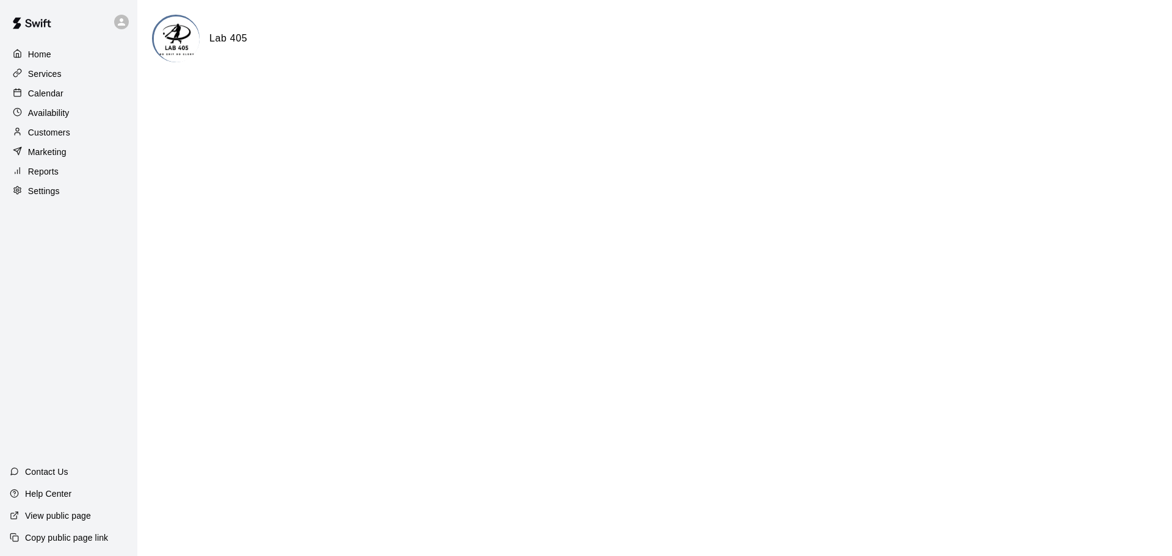
click at [54, 84] on div "Home Services Calendar Availability Customers Marketing Reports Settings" at bounding box center [68, 122] width 137 height 157
click at [54, 93] on p "Calendar" at bounding box center [45, 93] width 35 height 12
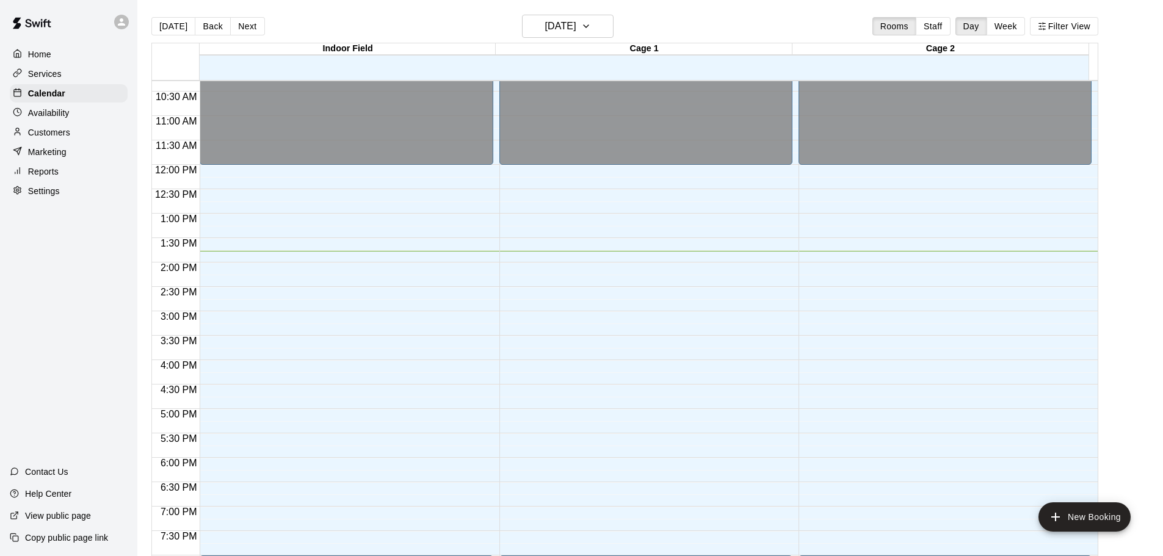
scroll to position [524, 0]
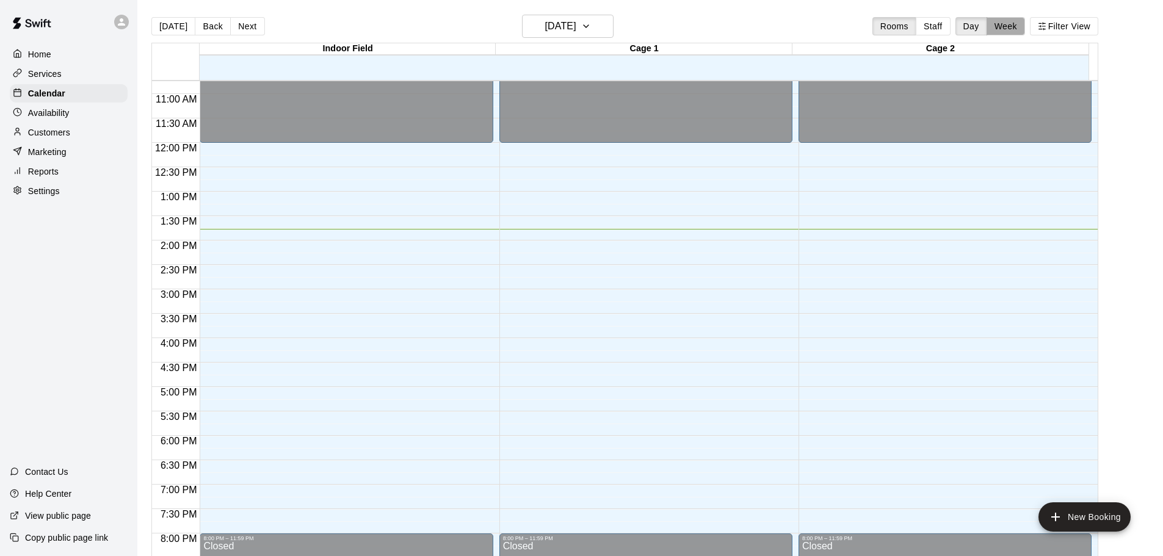
click at [1023, 26] on button "Week" at bounding box center [1005, 26] width 38 height 18
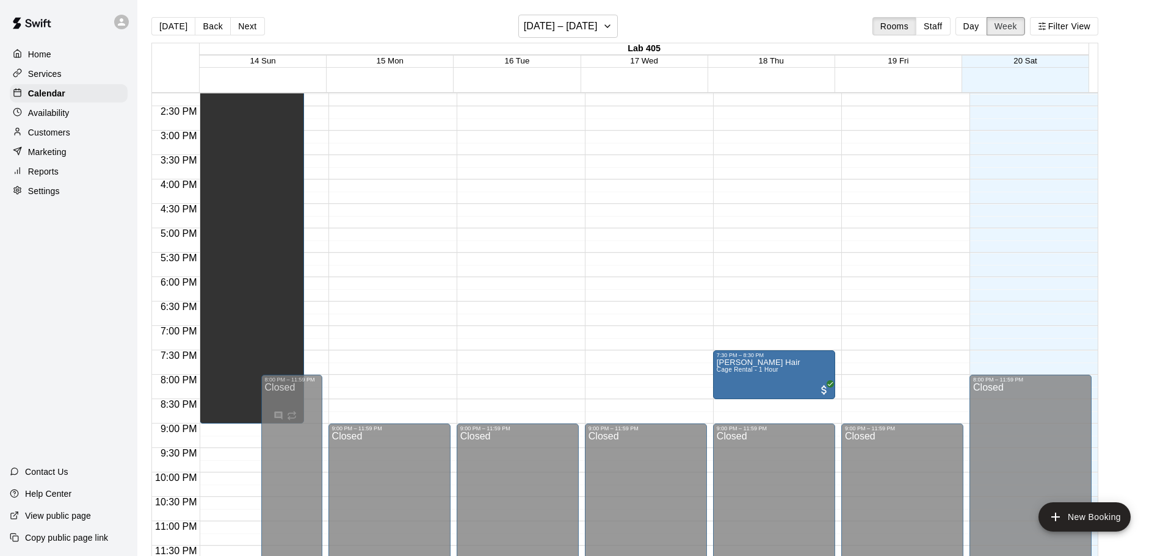
scroll to position [575, 0]
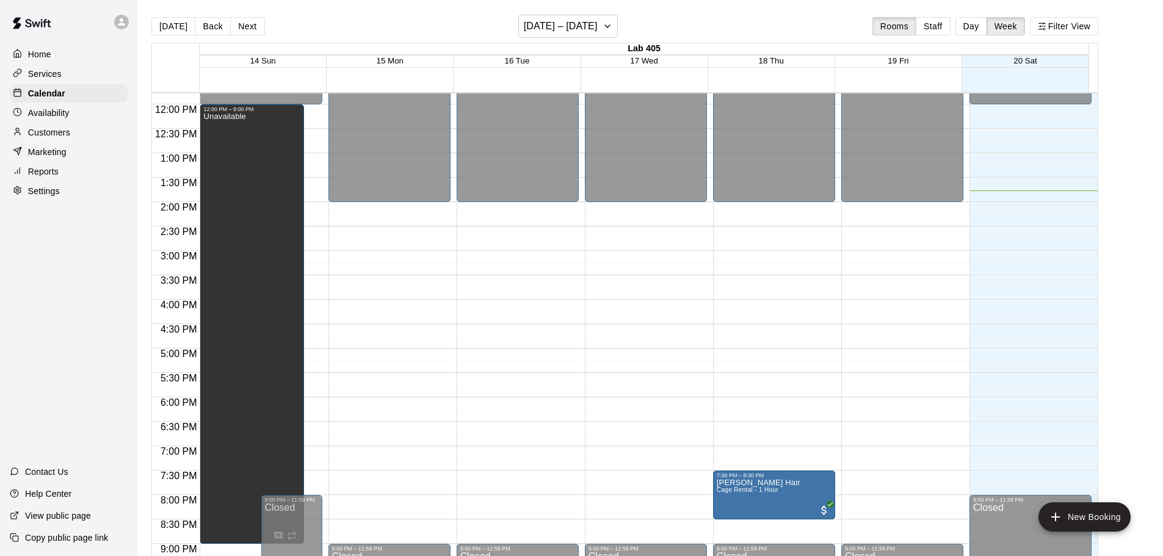
click at [59, 42] on link at bounding box center [31, 24] width 63 height 39
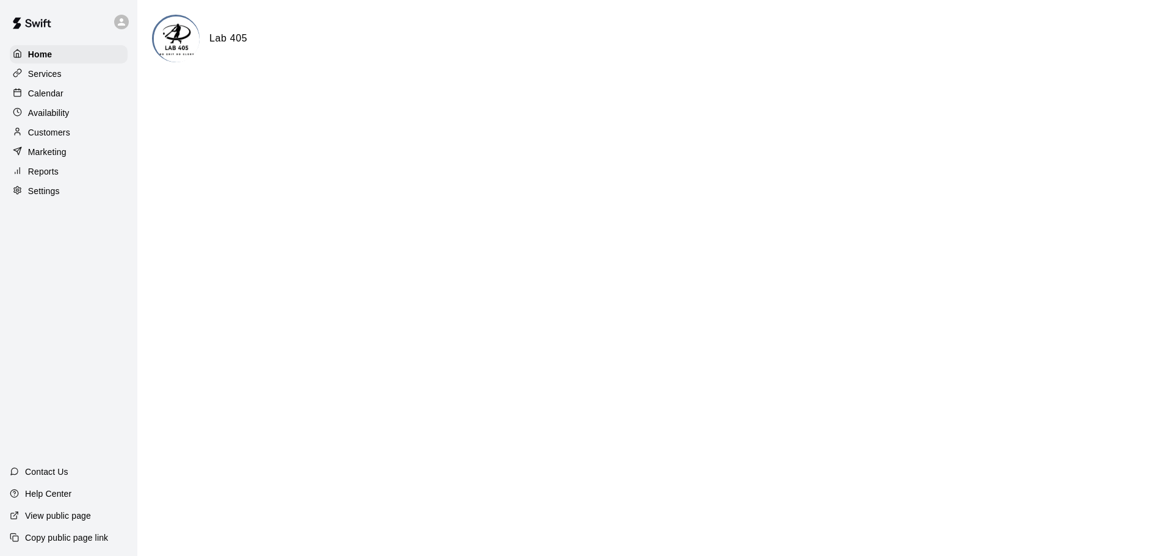
click at [47, 91] on p "Calendar" at bounding box center [45, 93] width 35 height 12
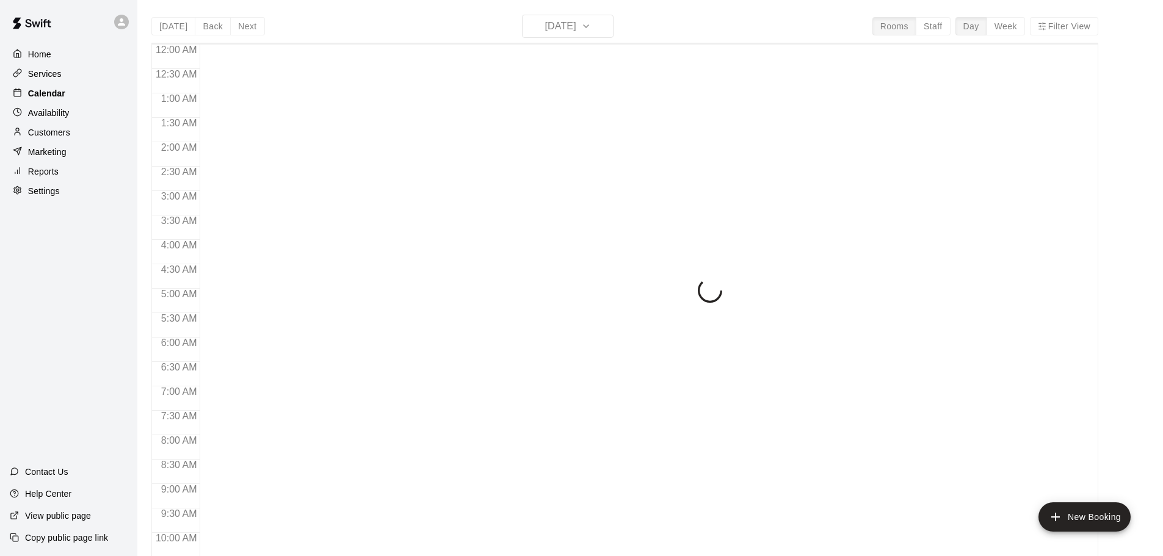
scroll to position [646, 0]
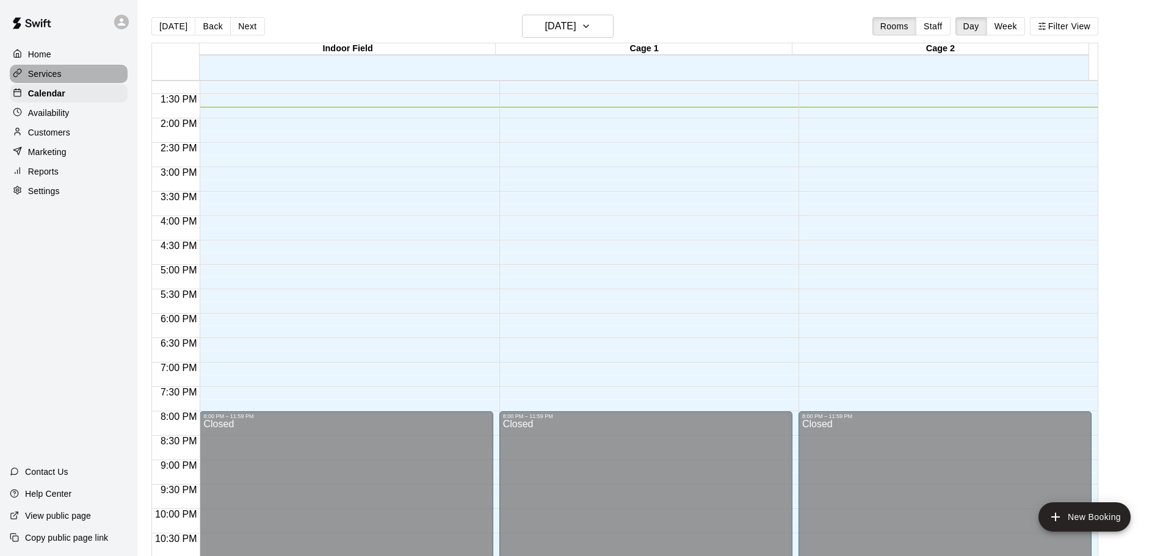
click at [65, 73] on div "Services" at bounding box center [69, 74] width 118 height 18
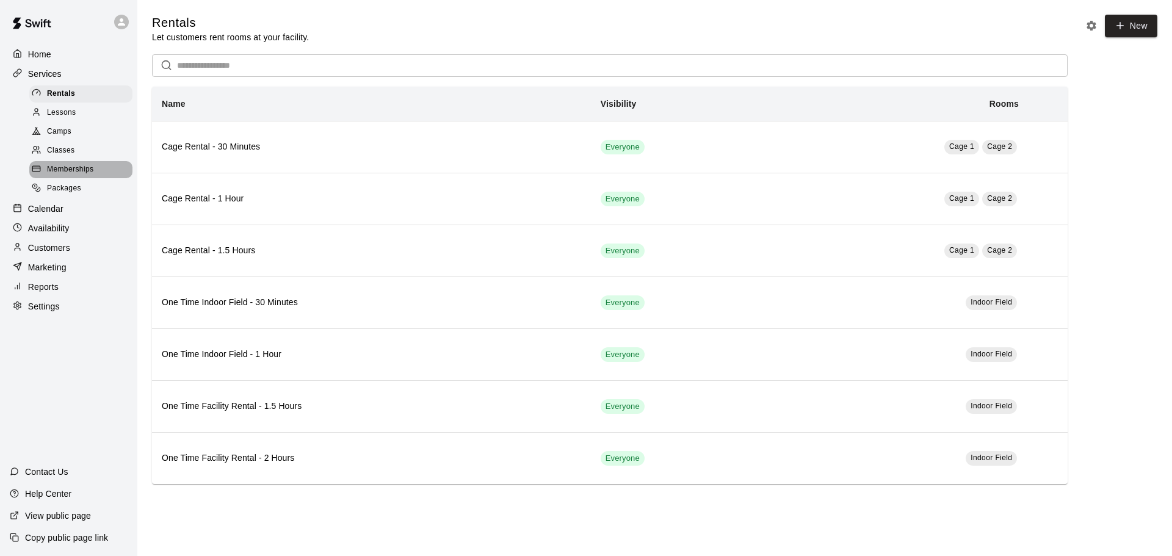
click at [77, 175] on span "Memberships" at bounding box center [70, 170] width 46 height 12
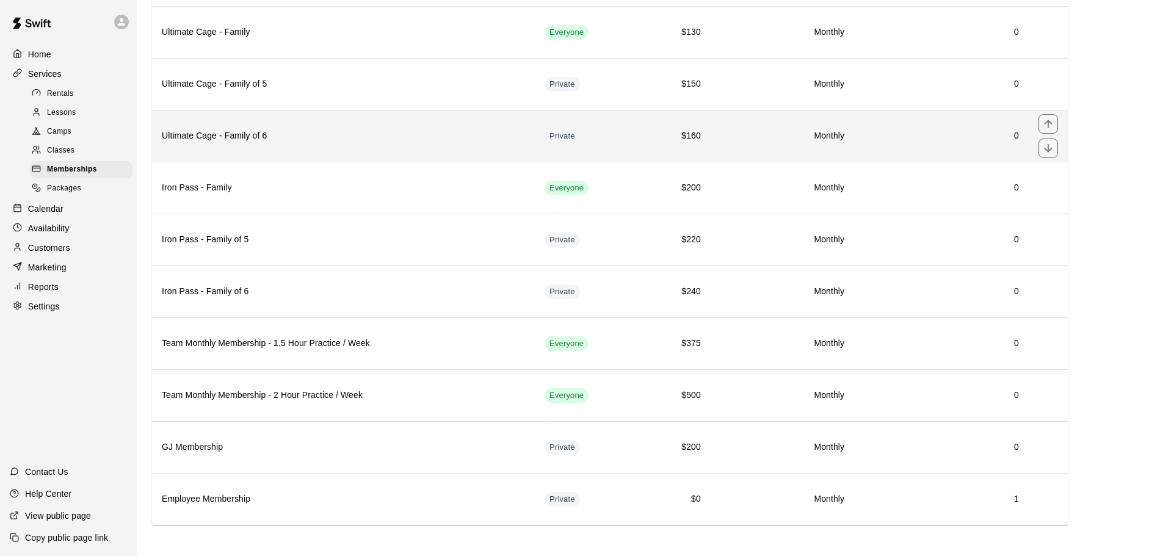
scroll to position [223, 0]
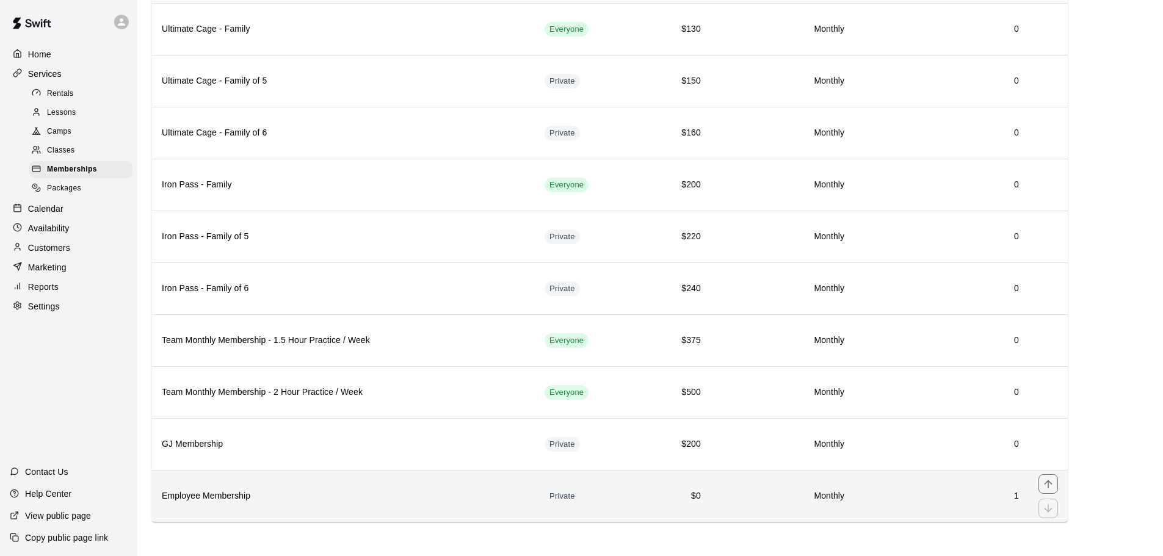
click at [632, 508] on td "Private" at bounding box center [588, 496] width 107 height 52
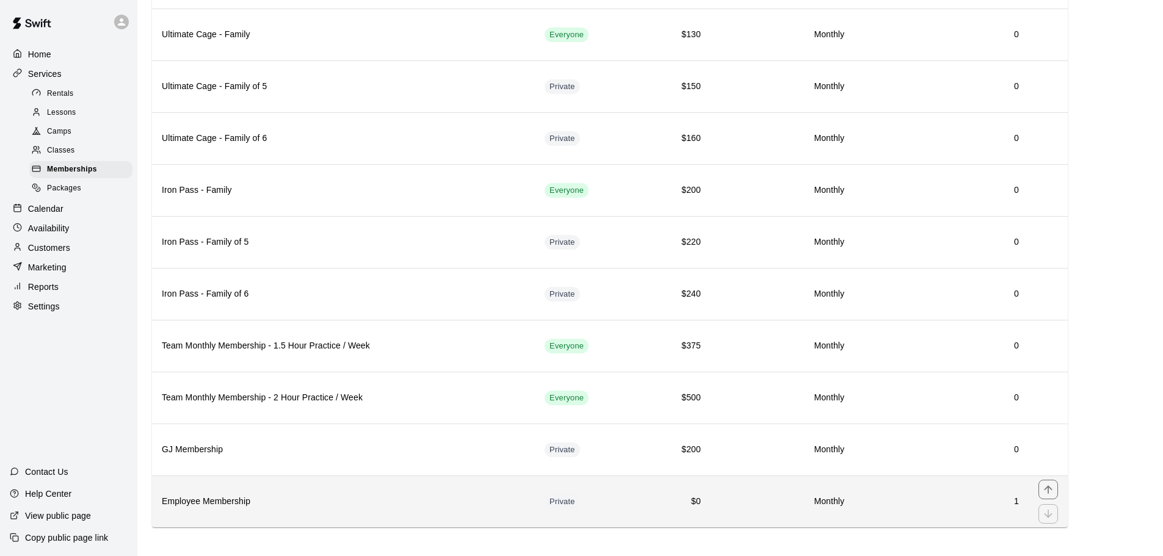
scroll to position [223, 0]
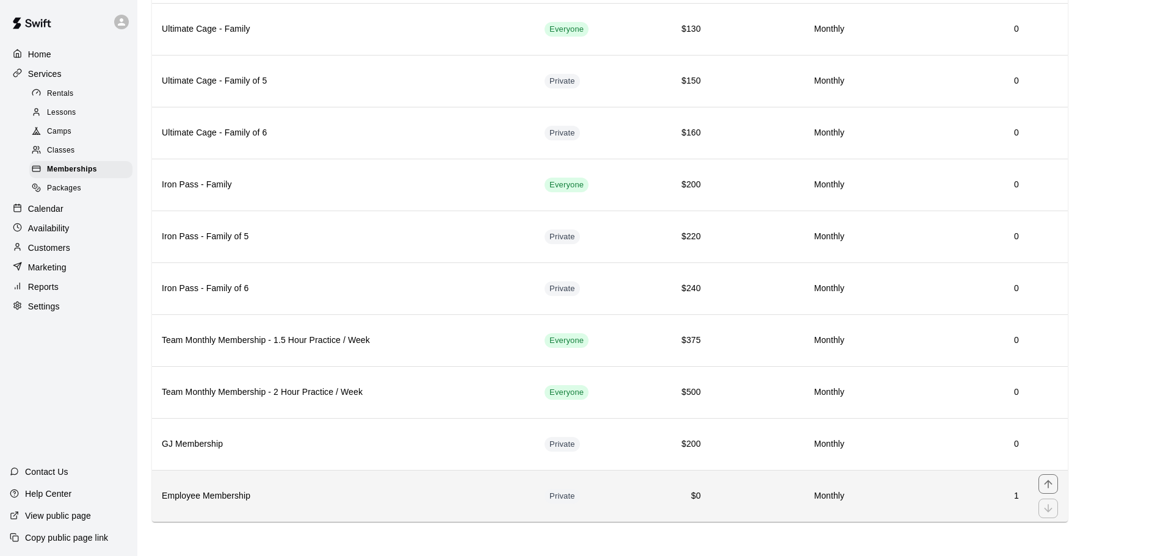
click at [383, 486] on th "Employee Membership" at bounding box center [343, 496] width 383 height 52
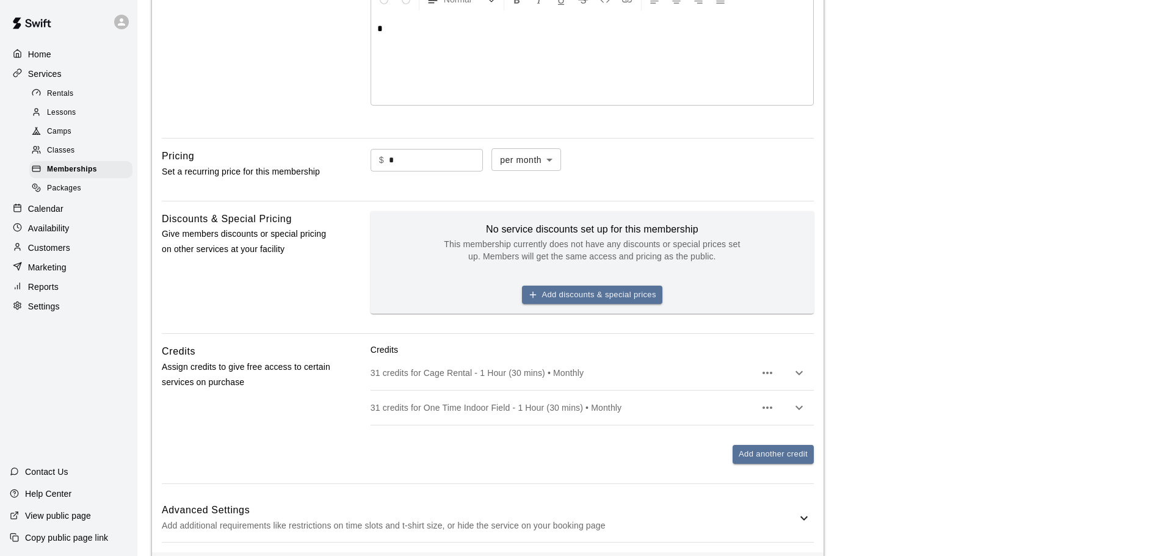
scroll to position [366, 0]
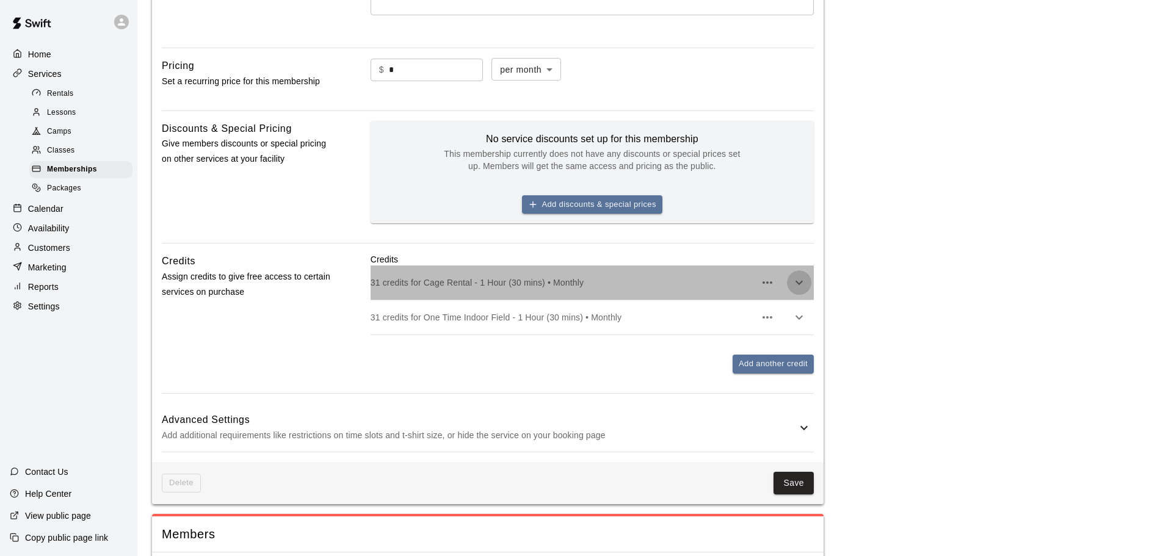
click at [801, 284] on icon "button" at bounding box center [799, 282] width 15 height 15
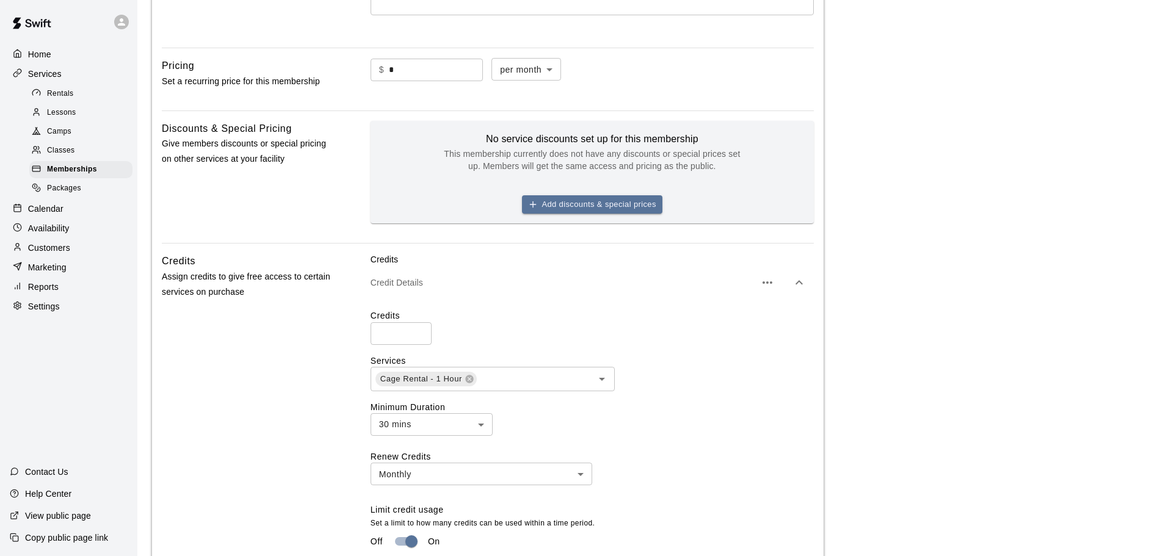
click at [799, 277] on icon "button" at bounding box center [799, 282] width 15 height 15
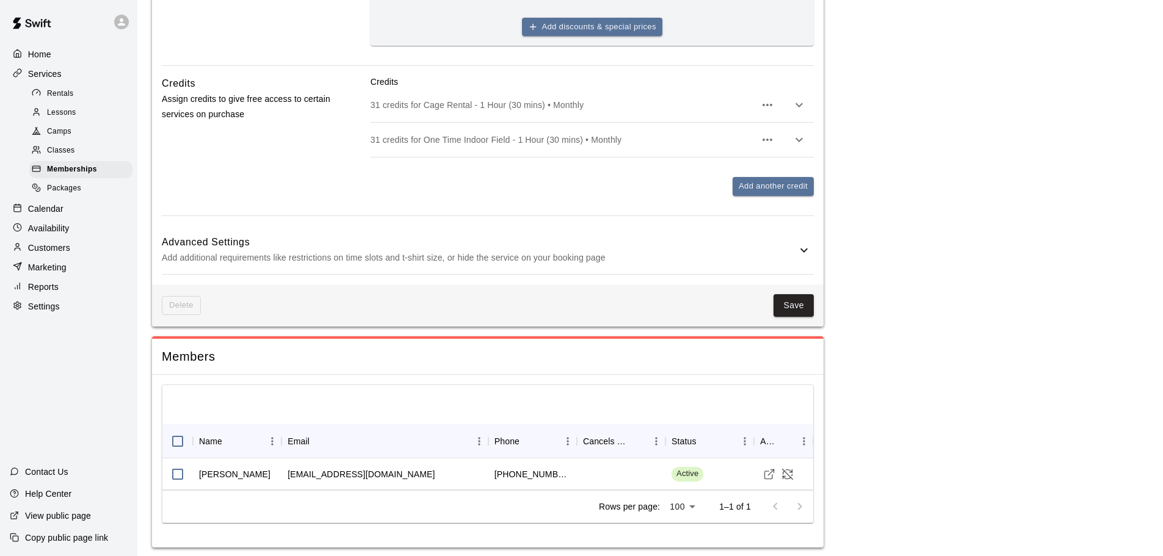
scroll to position [549, 0]
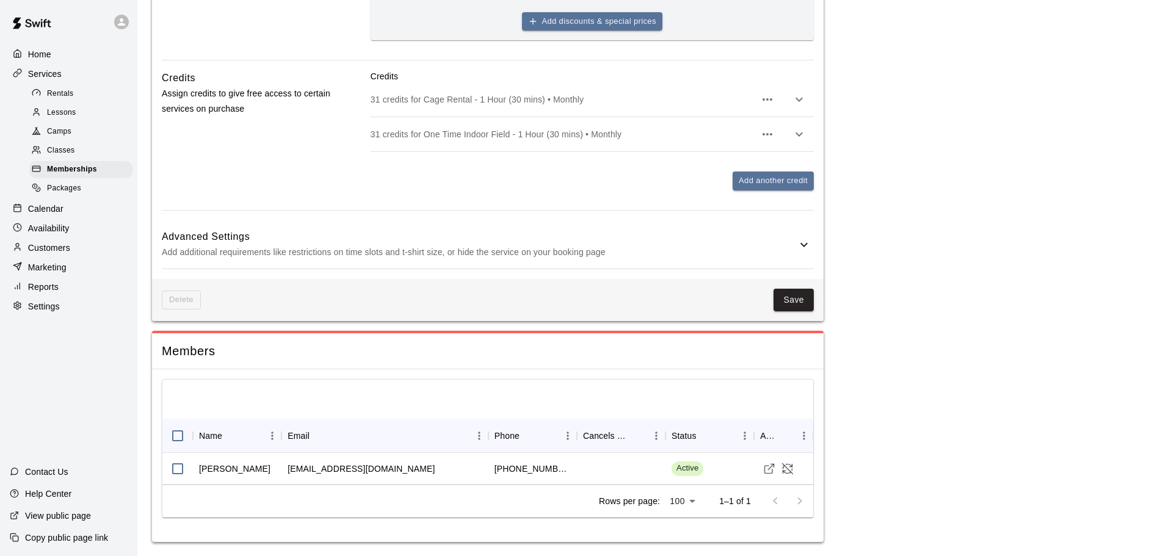
click at [706, 245] on p "Add additional requirements like restrictions on time slots and t-shirt size, o…" at bounding box center [479, 252] width 635 height 15
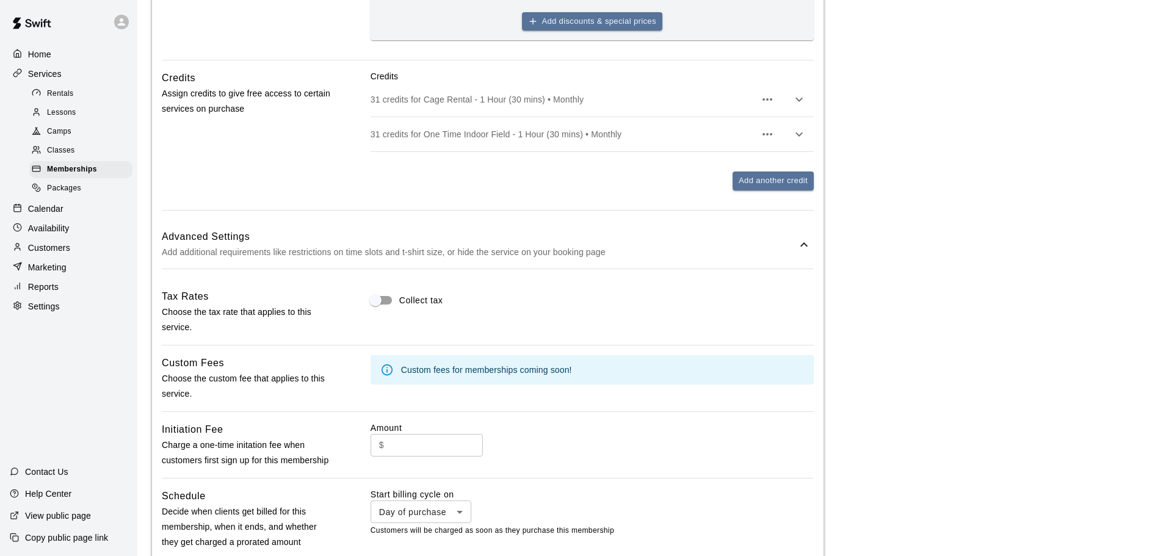
click at [783, 232] on h6 "Advanced Settings" at bounding box center [479, 237] width 635 height 16
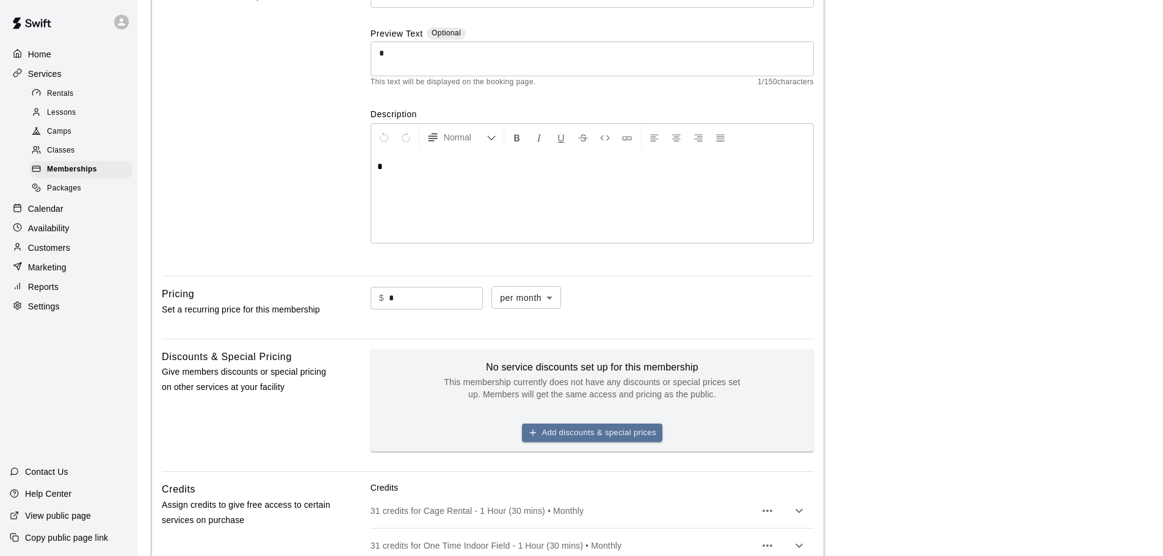
scroll to position [0, 0]
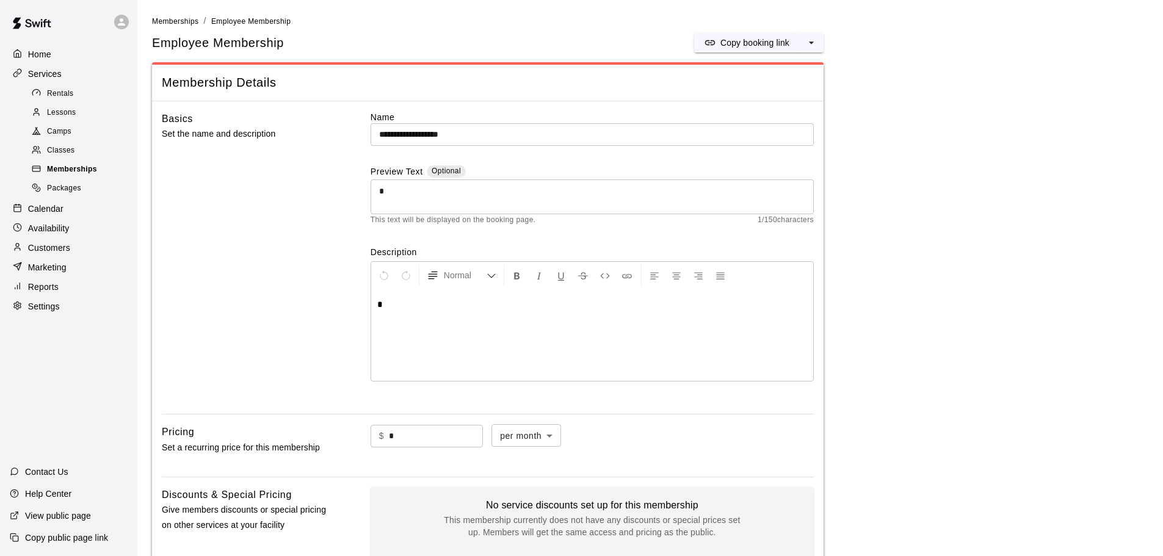
click at [81, 172] on span "Memberships" at bounding box center [72, 170] width 50 height 12
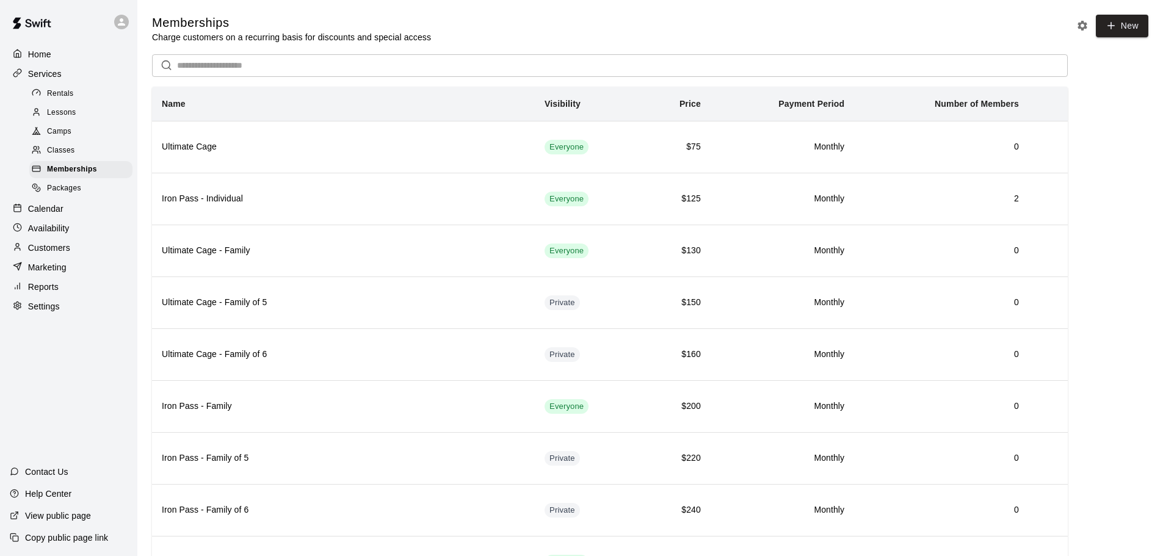
click at [78, 129] on div "Camps" at bounding box center [80, 131] width 103 height 17
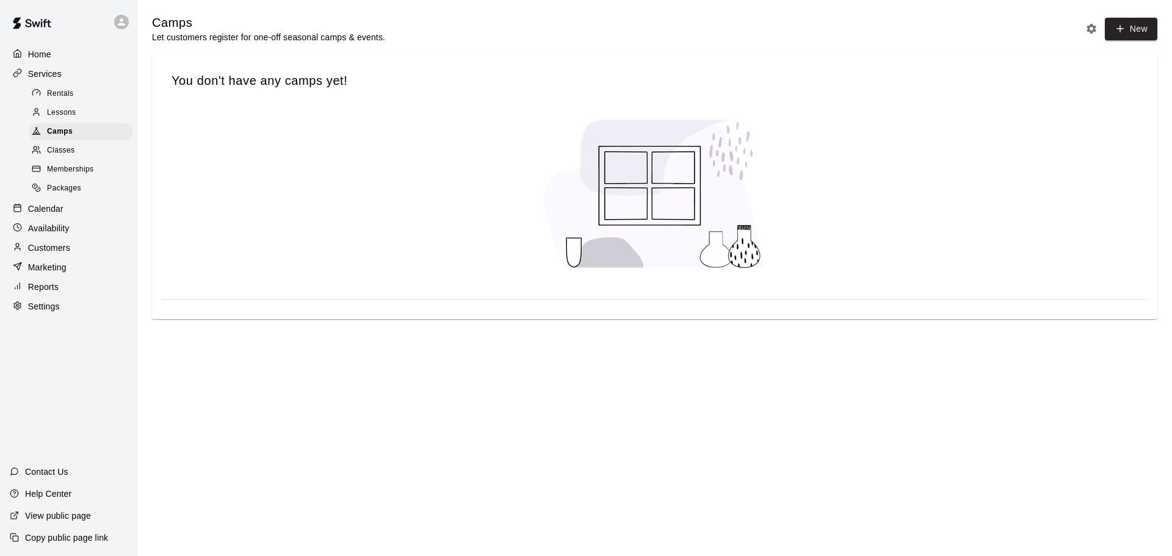
click at [78, 117] on div "Lessons" at bounding box center [80, 112] width 103 height 17
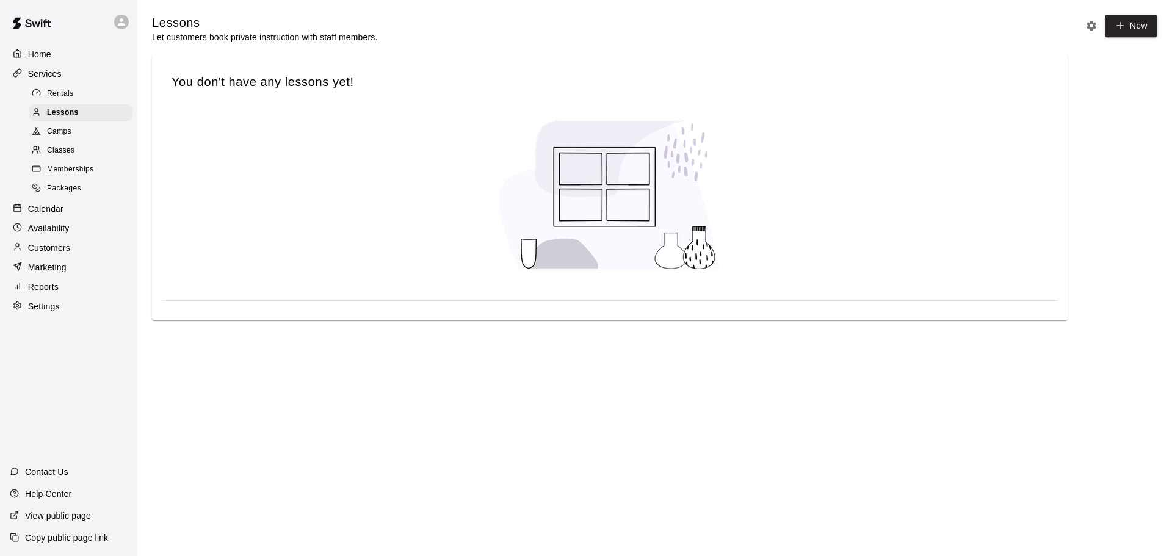
click at [84, 92] on div "Rentals" at bounding box center [80, 93] width 103 height 17
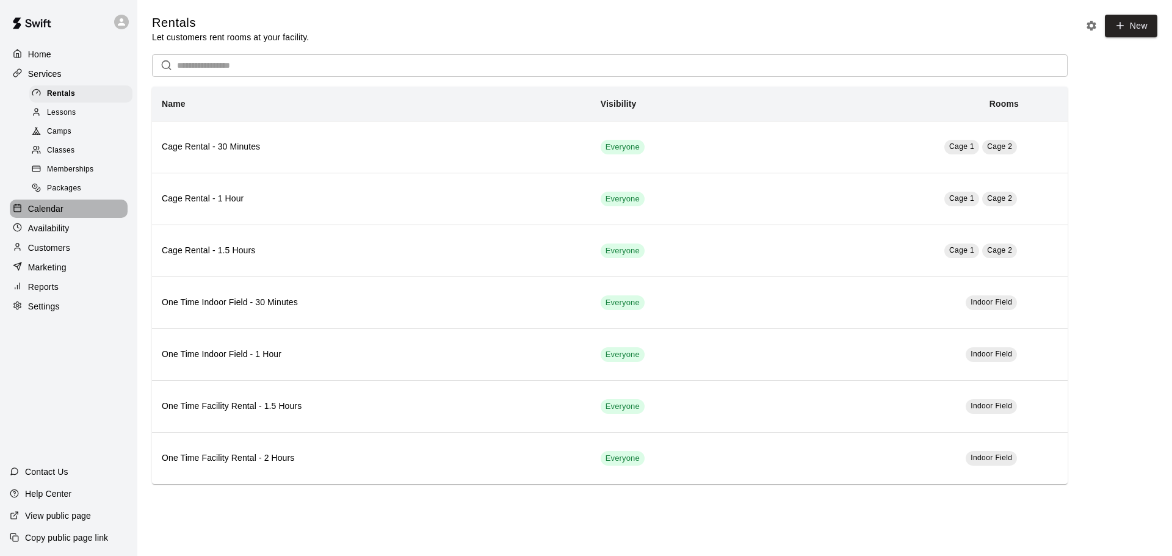
click at [63, 218] on div "Calendar" at bounding box center [69, 209] width 118 height 18
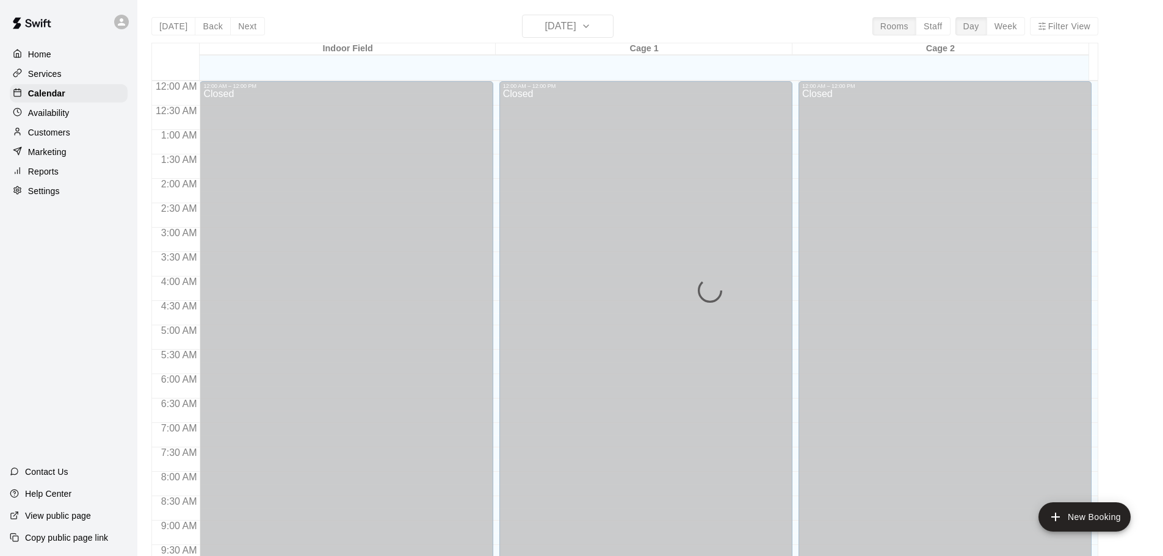
scroll to position [646, 0]
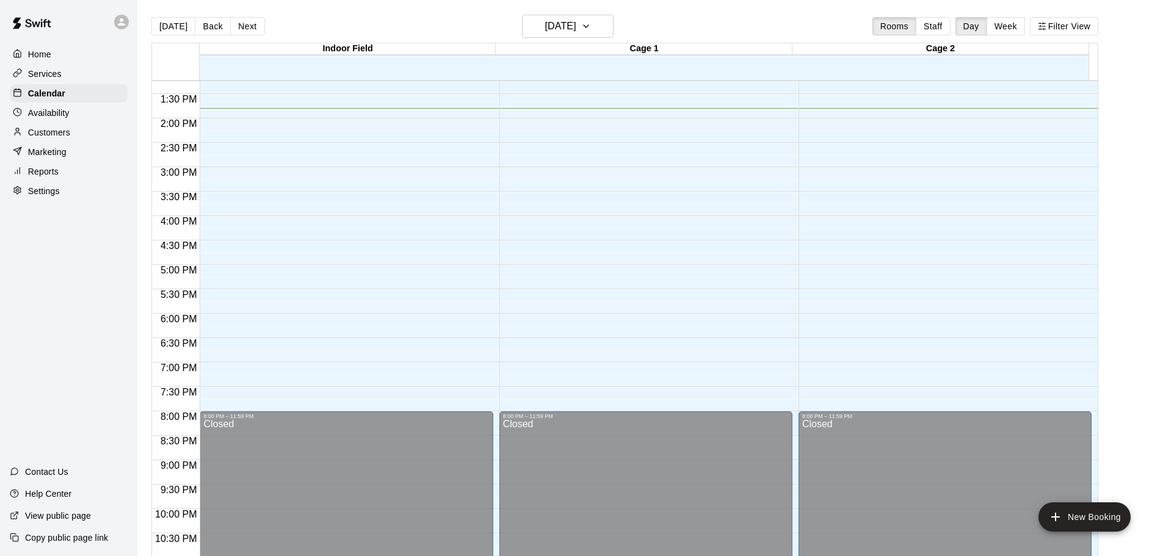
click at [50, 109] on p "Availability" at bounding box center [49, 113] width 42 height 12
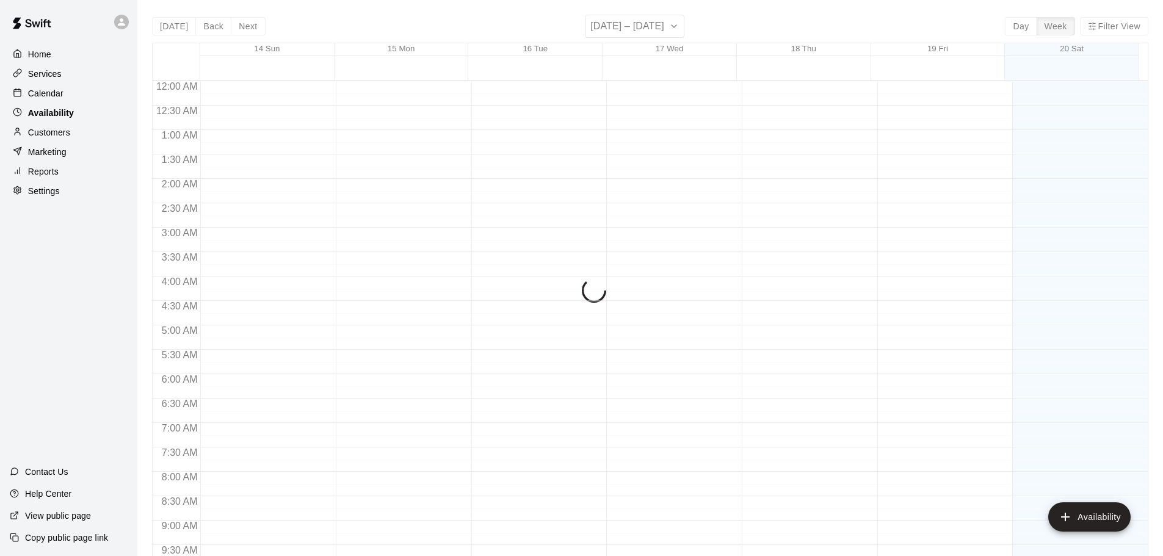
scroll to position [674, 0]
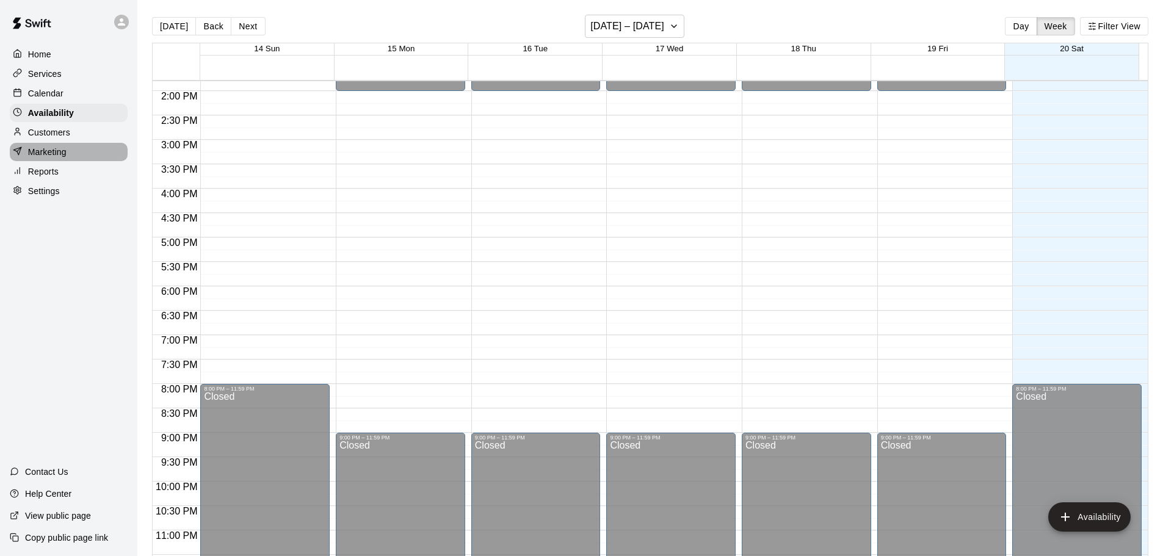
click at [61, 154] on p "Marketing" at bounding box center [47, 152] width 38 height 12
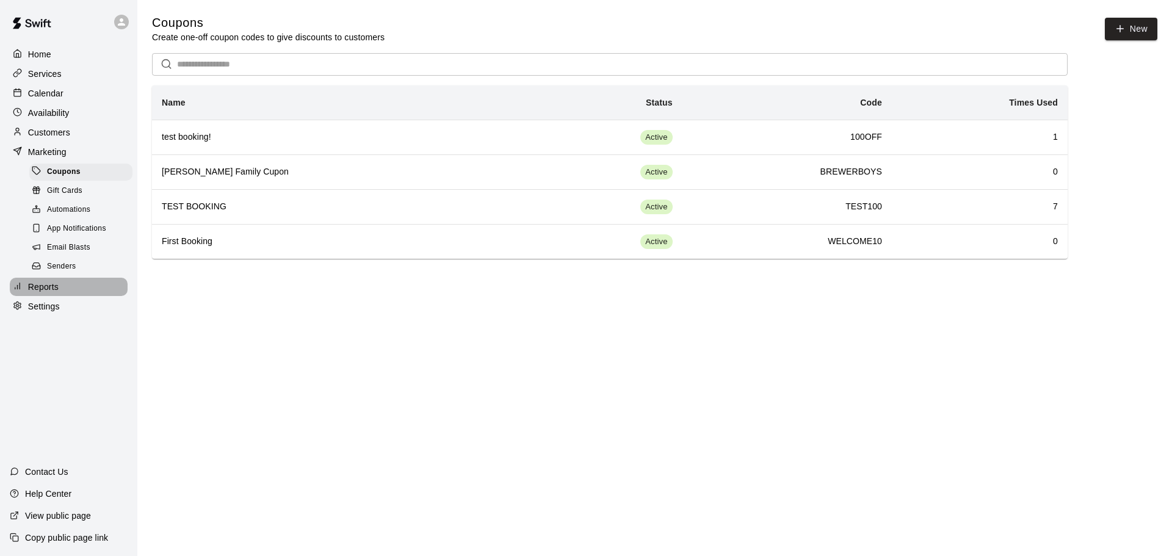
click at [34, 289] on p "Reports" at bounding box center [43, 287] width 31 height 12
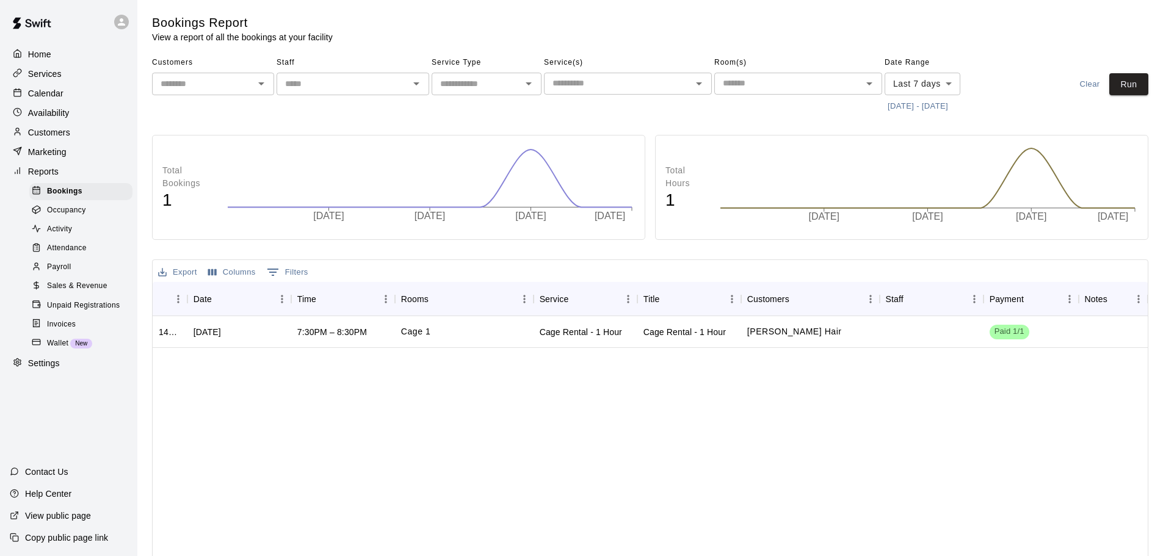
click at [407, 84] on div "​" at bounding box center [353, 84] width 153 height 23
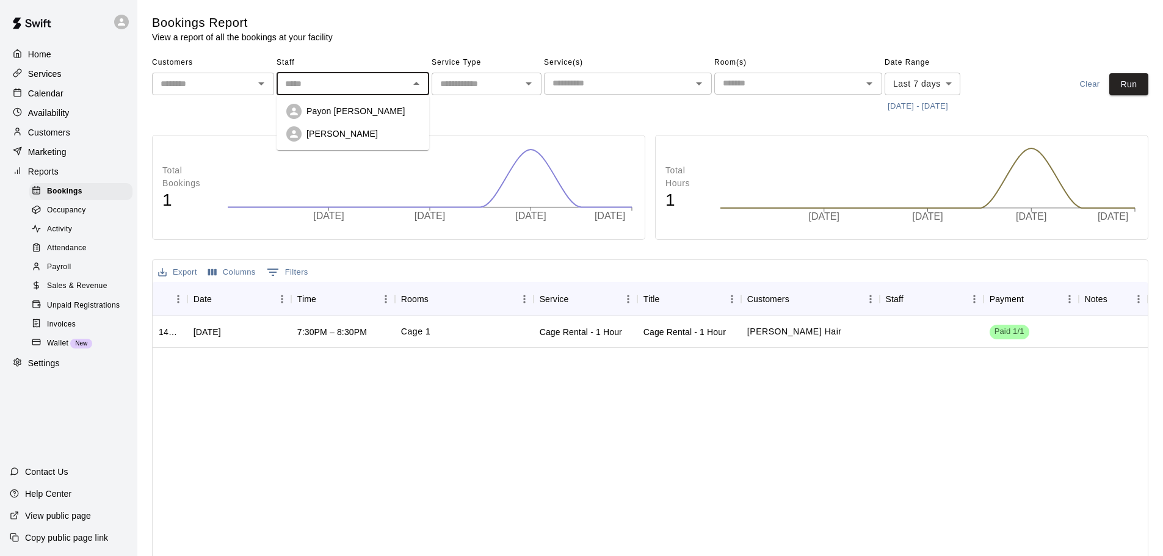
click at [400, 104] on div "Payon Romines" at bounding box center [352, 111] width 133 height 15
click at [414, 81] on icon "Open" at bounding box center [416, 83] width 15 height 15
click at [407, 127] on div "[PERSON_NAME]" at bounding box center [352, 133] width 133 height 15
type input "**********"
click at [400, 83] on icon "Clear" at bounding box center [400, 83] width 7 height 7
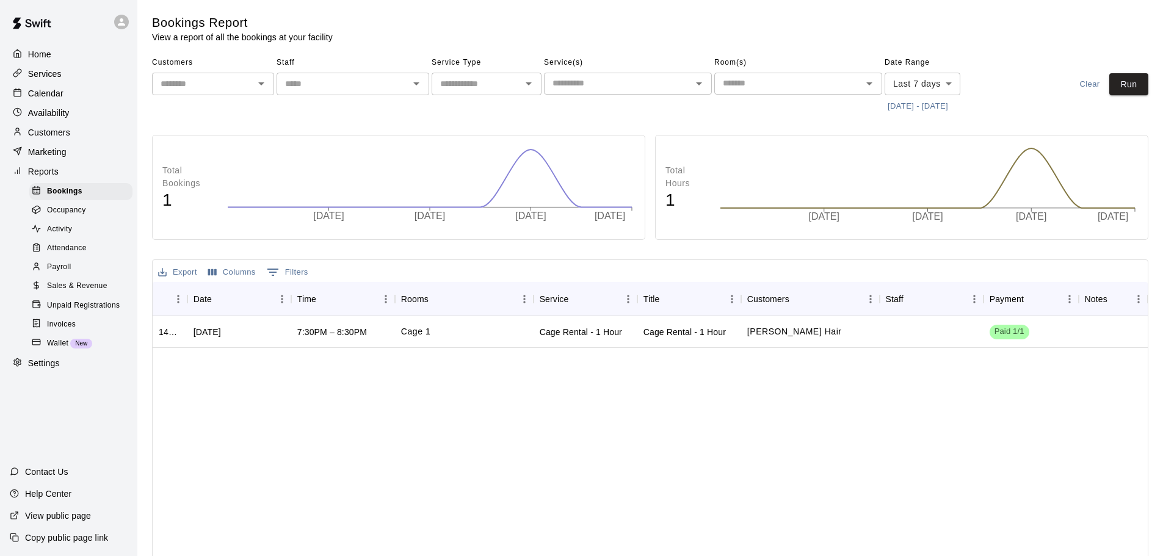
click at [394, 58] on span "Staff" at bounding box center [353, 63] width 153 height 20
click at [71, 56] on div "Home" at bounding box center [69, 54] width 118 height 18
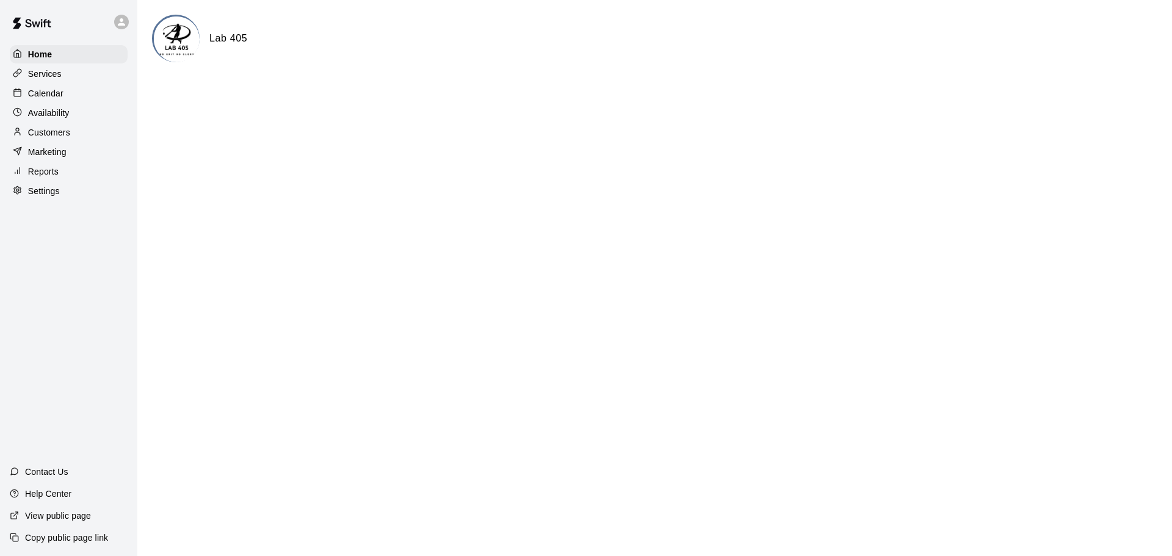
click at [67, 98] on div "Calendar" at bounding box center [69, 93] width 118 height 18
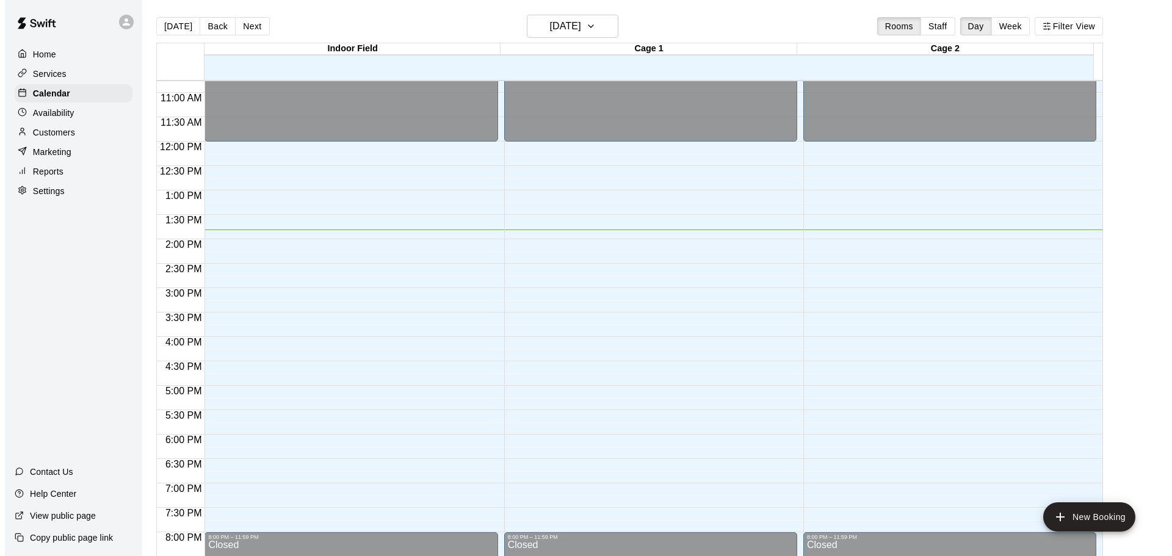
scroll to position [524, 0]
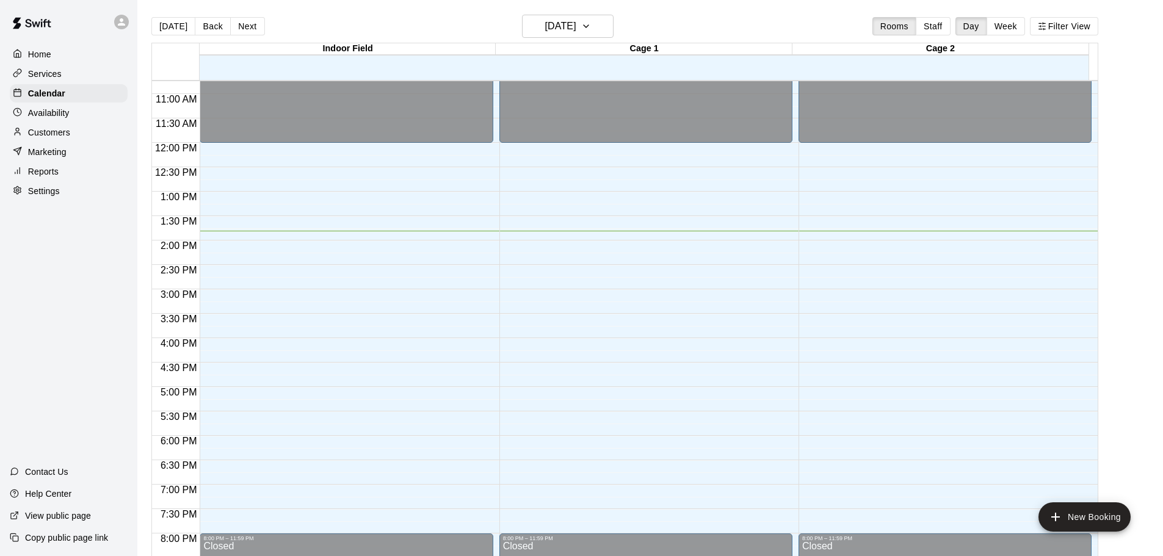
click at [298, 270] on div "12:00 AM – 12:00 PM Closed 8:00 PM – 11:59 PM Closed" at bounding box center [346, 143] width 293 height 1172
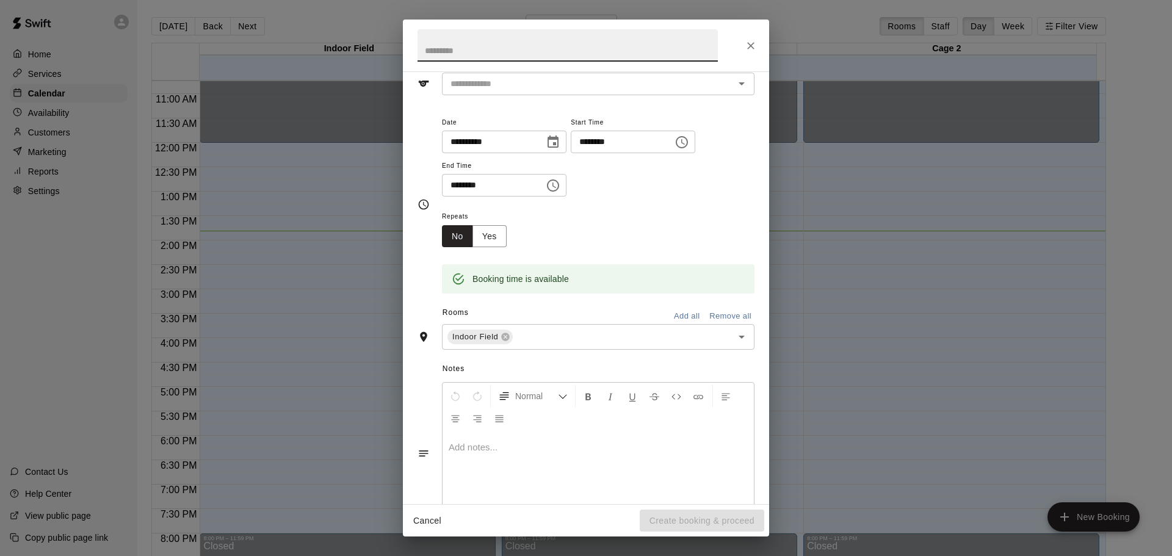
scroll to position [0, 0]
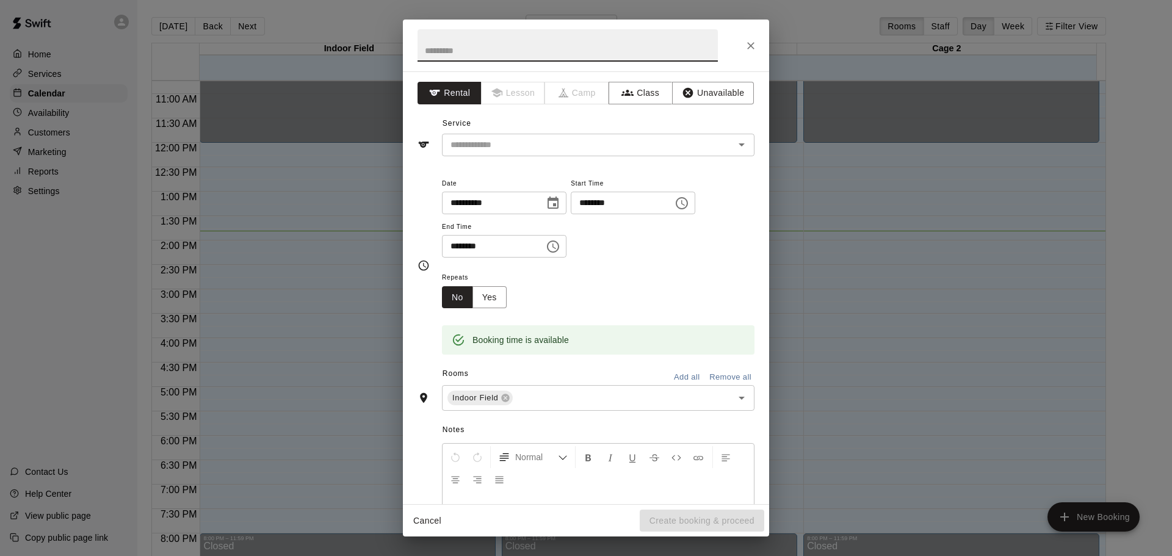
click at [752, 52] on button "Close" at bounding box center [751, 46] width 22 height 22
click at [720, 141] on icon "Clear" at bounding box center [726, 145] width 12 height 12
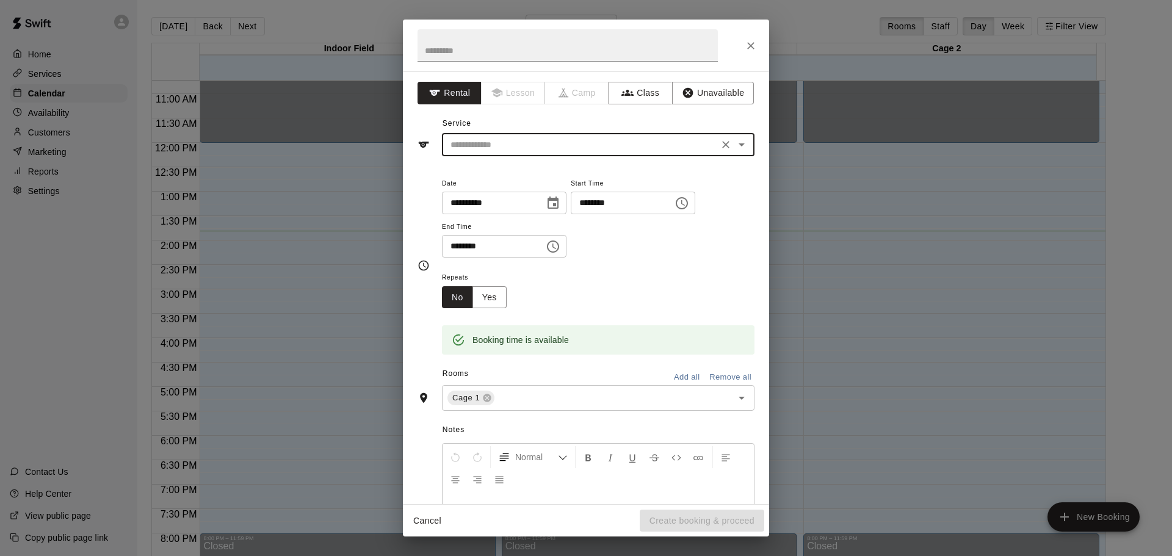
click at [735, 140] on icon "Open" at bounding box center [741, 144] width 15 height 15
click at [594, 146] on input "text" at bounding box center [580, 144] width 269 height 15
click at [746, 52] on button "Close" at bounding box center [751, 46] width 22 height 22
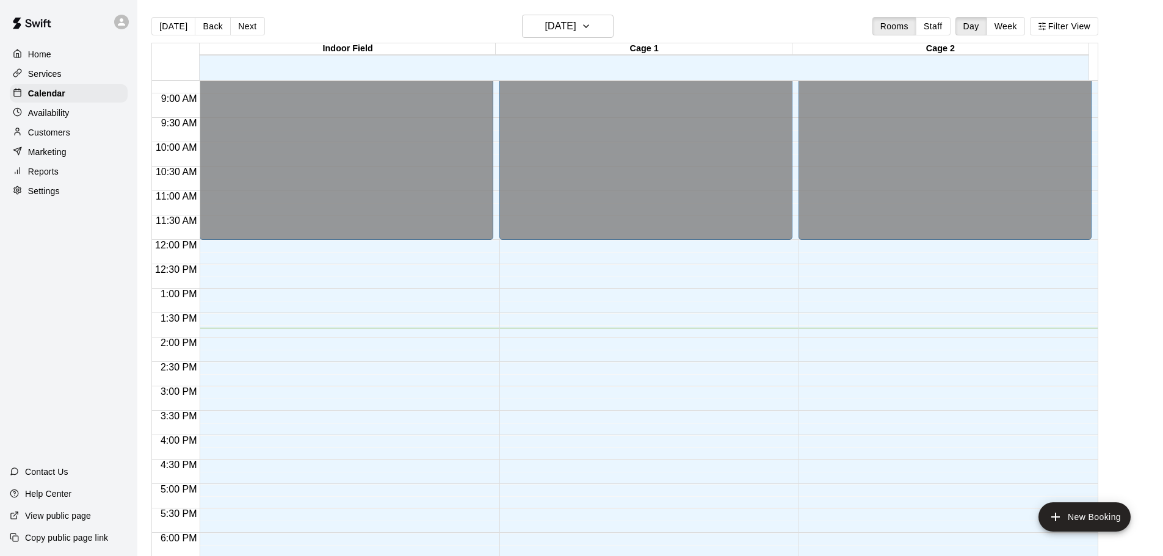
scroll to position [549, 0]
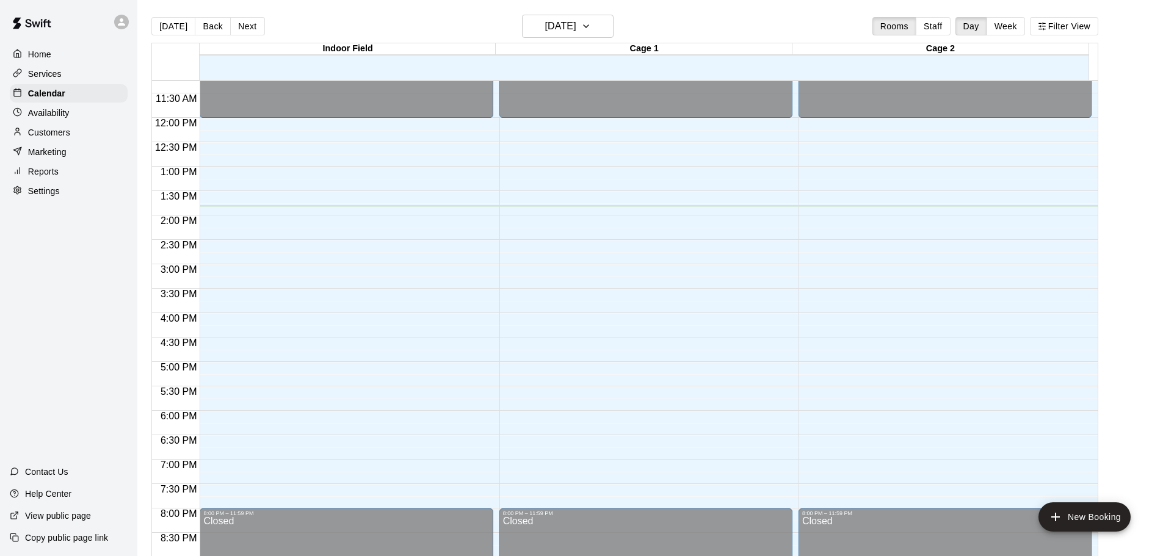
click at [51, 57] on p "Home" at bounding box center [39, 54] width 23 height 12
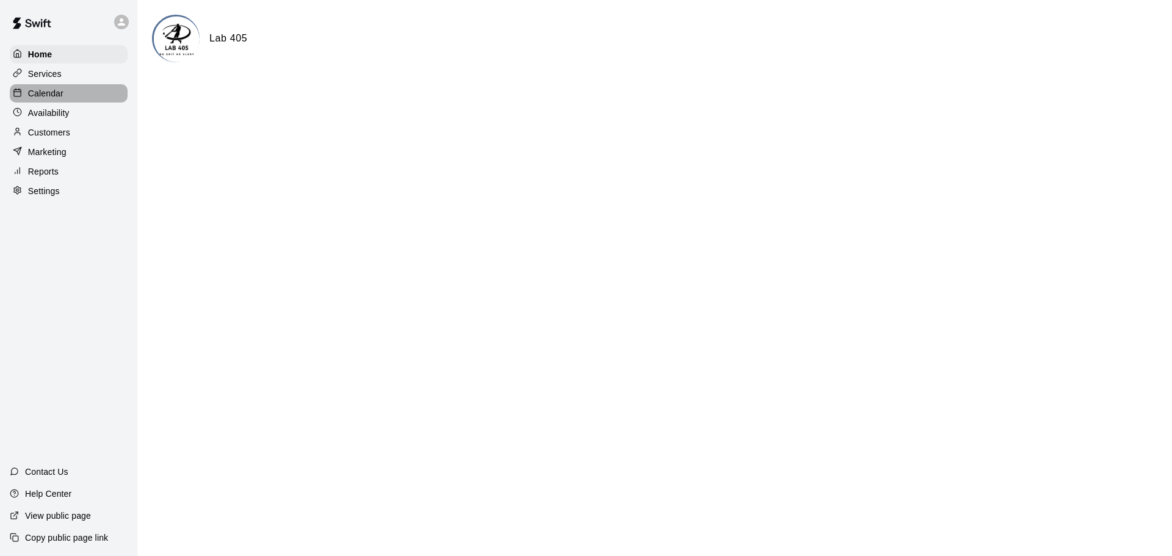
click at [68, 89] on div "Calendar" at bounding box center [69, 93] width 118 height 18
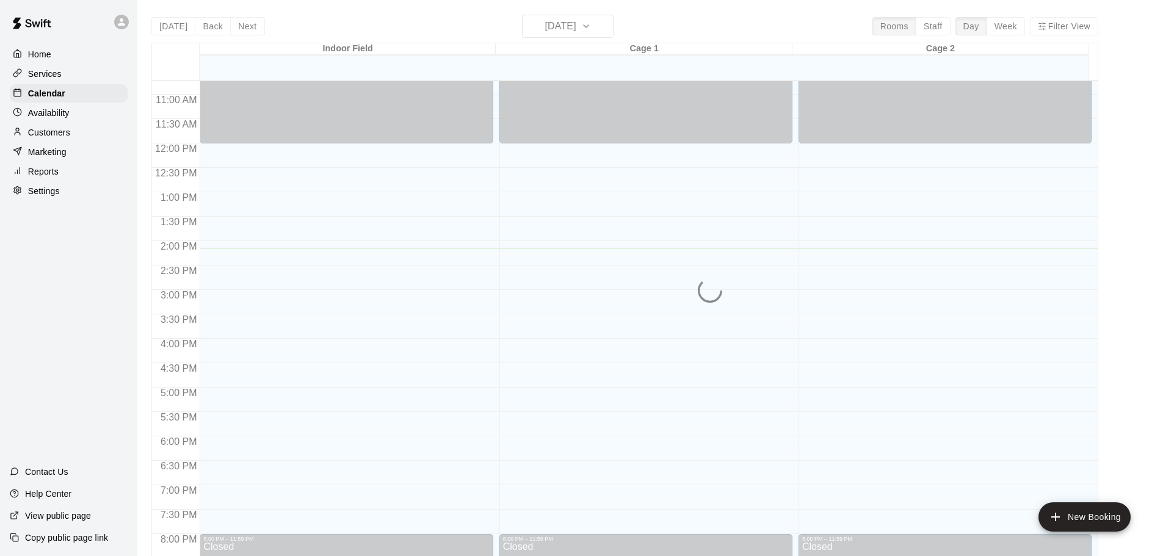
scroll to position [524, 0]
click at [1076, 513] on button "New Booking" at bounding box center [1084, 516] width 92 height 29
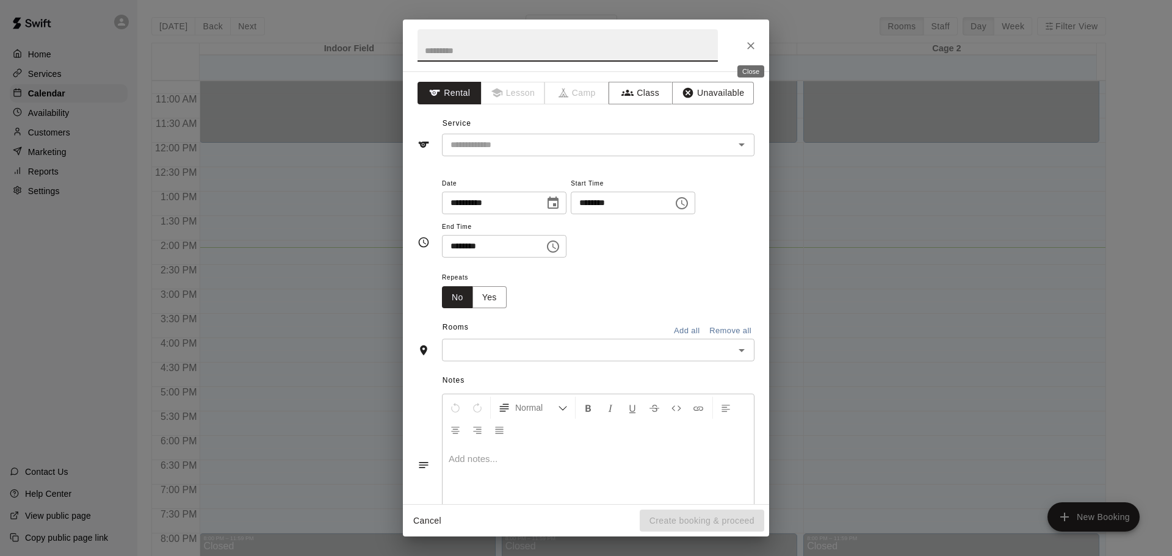
click at [756, 42] on icon "Close" at bounding box center [751, 46] width 12 height 12
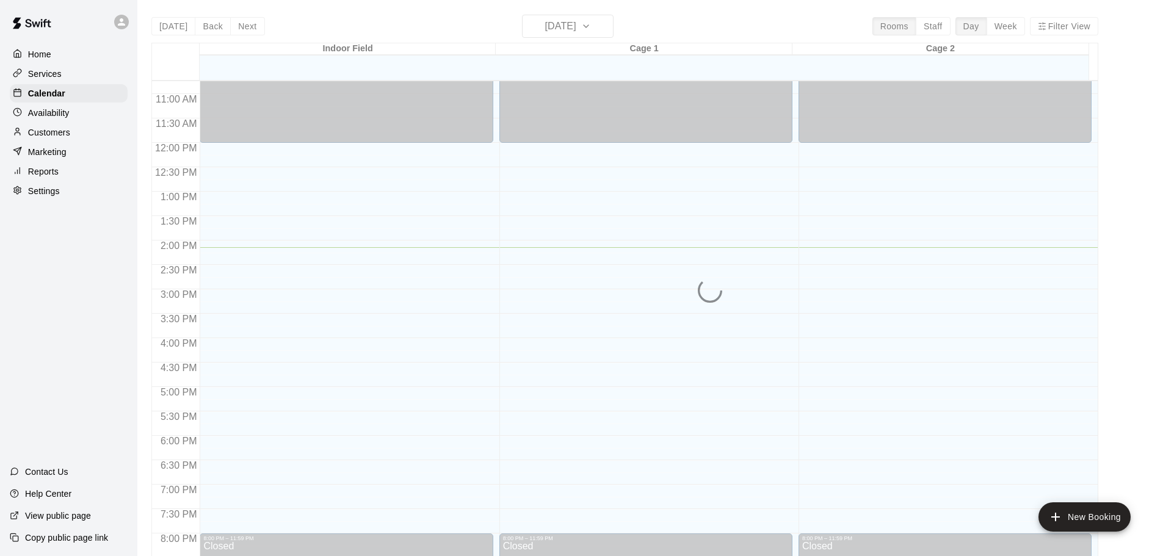
click at [390, 311] on div "12:00 AM – 12:00 PM Closed 8:00 PM – 11:59 PM Closed" at bounding box center [346, 143] width 293 height 1172
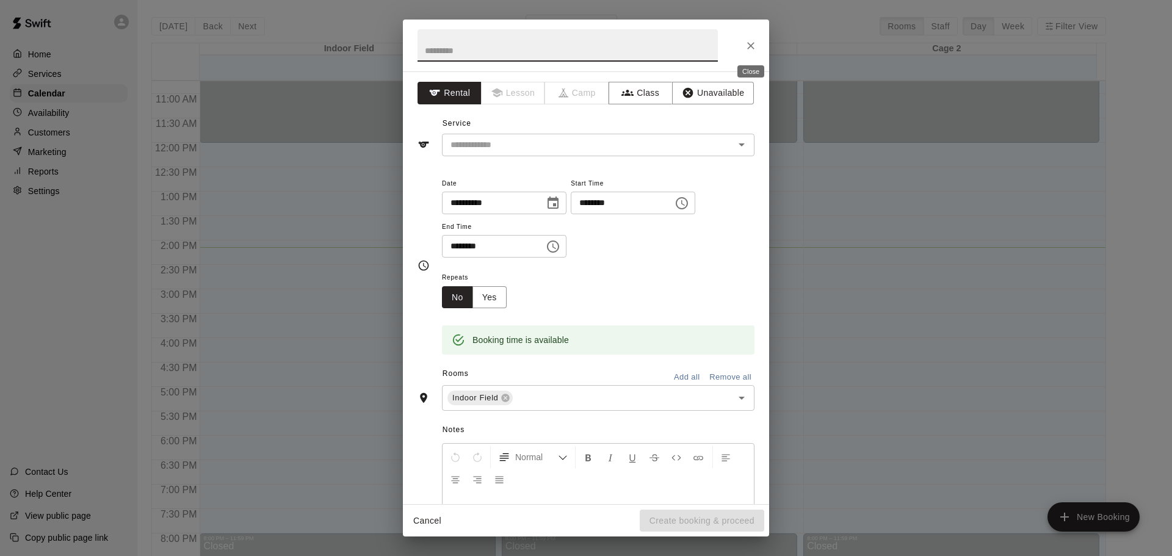
click at [746, 43] on icon "Close" at bounding box center [751, 46] width 12 height 12
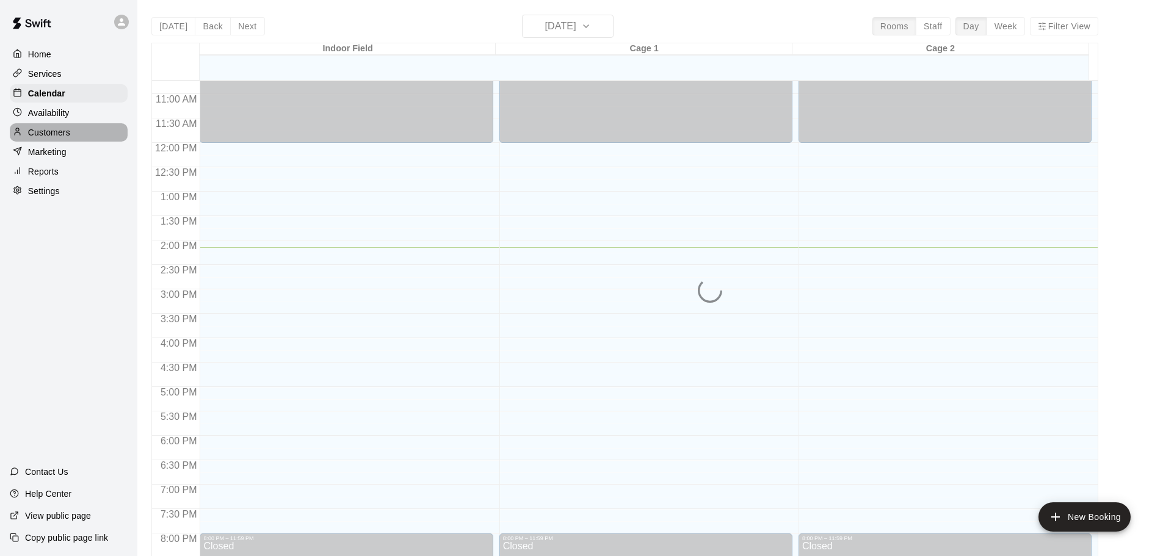
click at [62, 139] on p "Customers" at bounding box center [49, 132] width 42 height 12
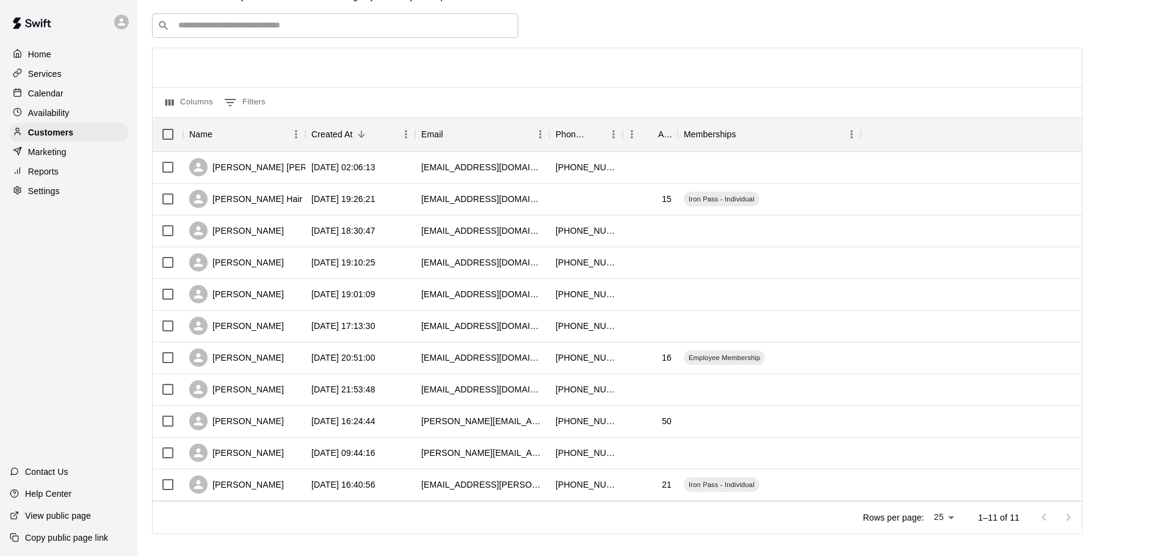
scroll to position [55, 0]
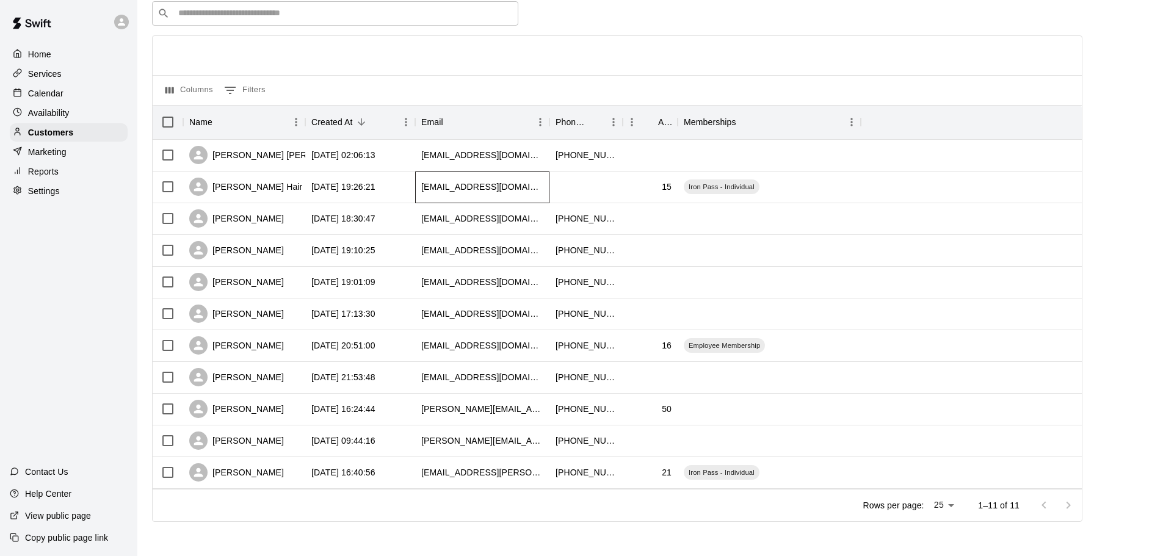
click at [507, 181] on div "[EMAIL_ADDRESS][DOMAIN_NAME]" at bounding box center [482, 188] width 134 height 32
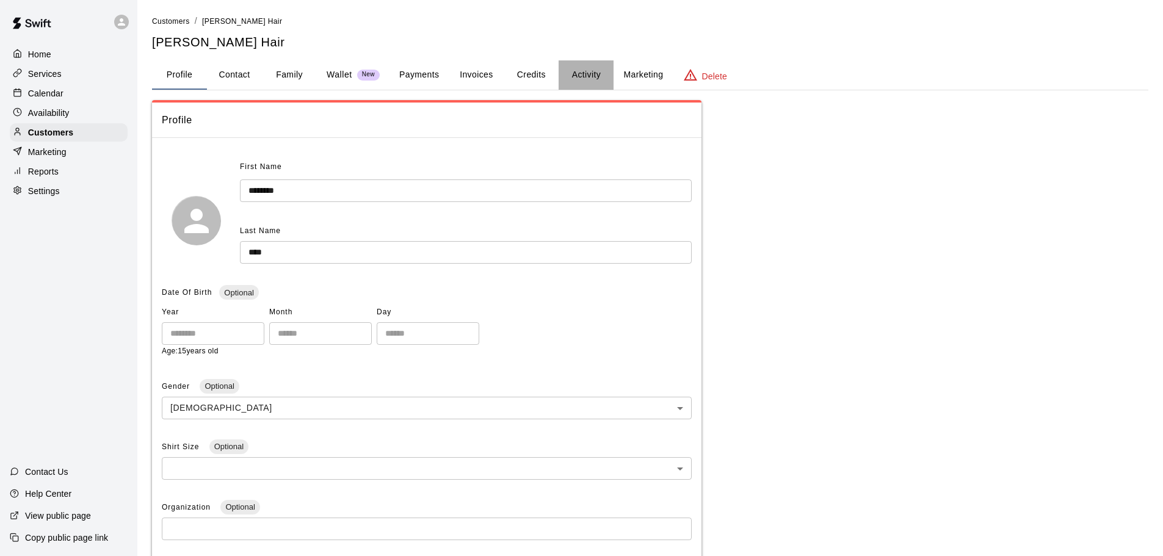
click at [589, 71] on button "Activity" at bounding box center [586, 74] width 55 height 29
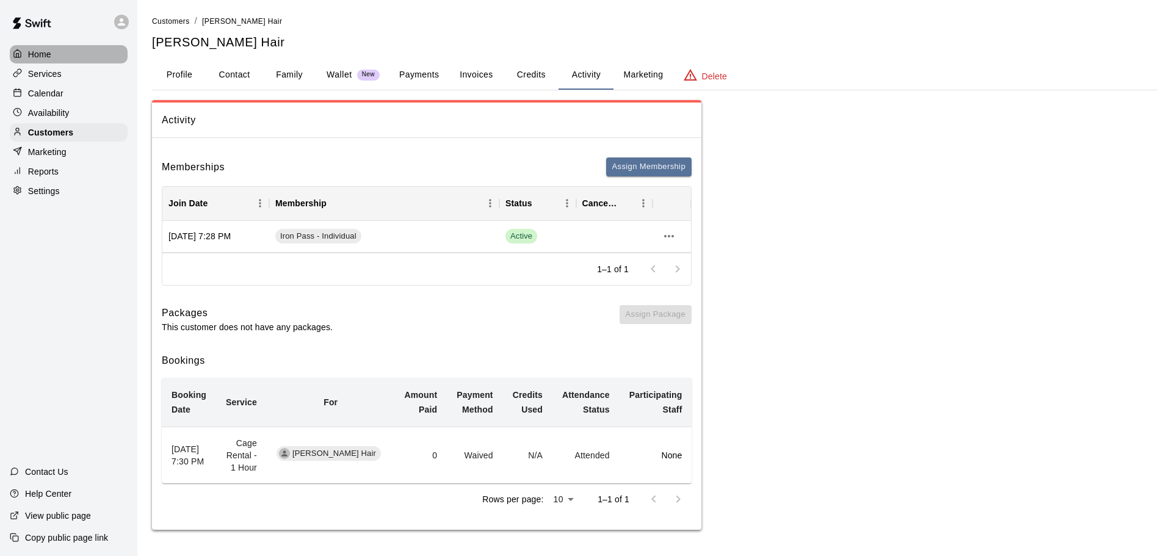
click at [37, 48] on div "Home" at bounding box center [69, 54] width 118 height 18
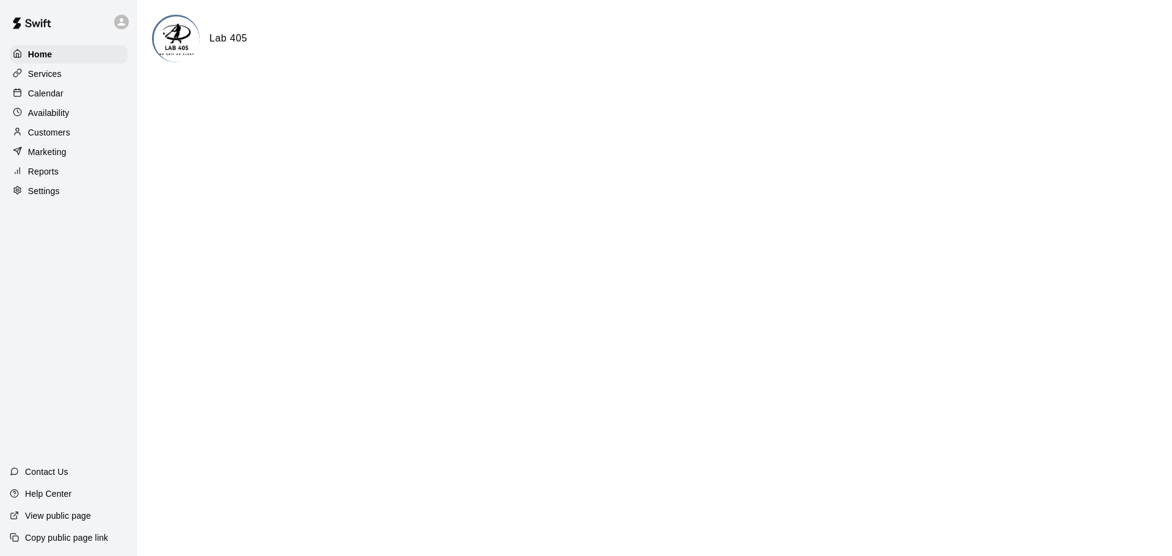
click at [76, 99] on div "Calendar" at bounding box center [69, 93] width 118 height 18
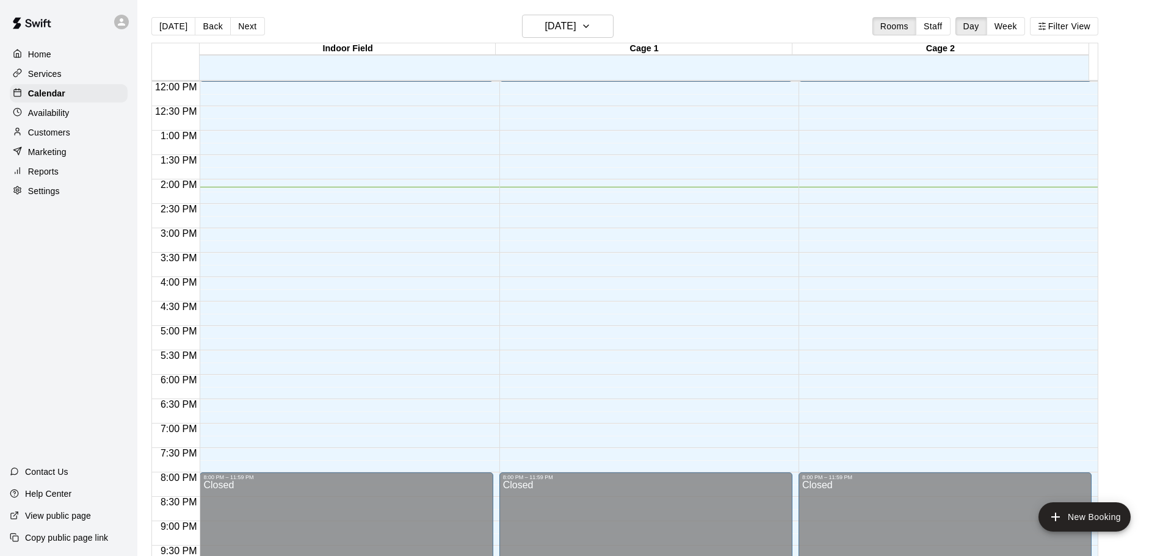
scroll to position [524, 0]
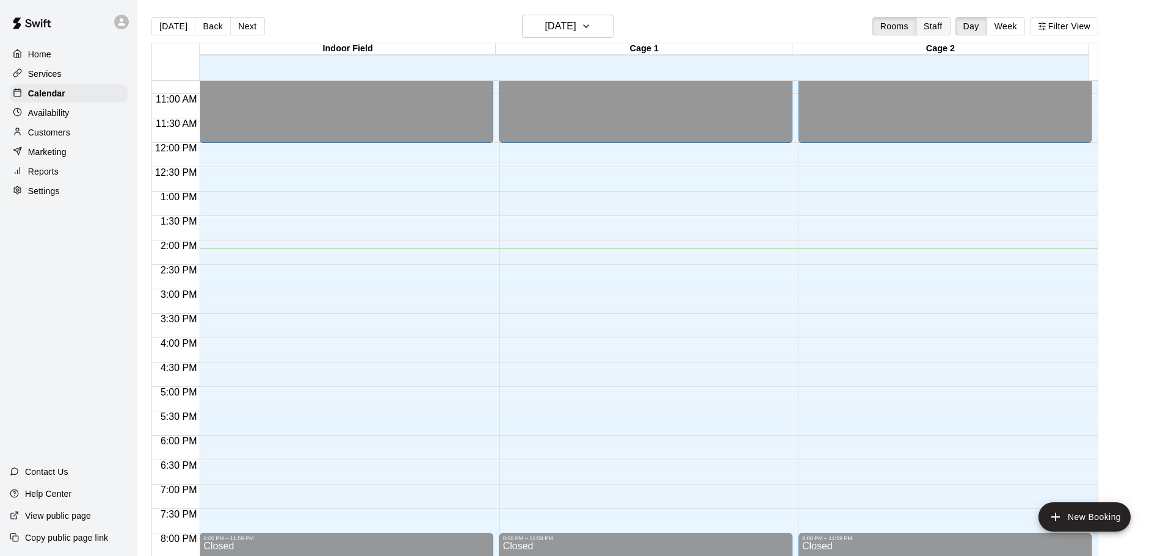
click at [944, 23] on button "Staff" at bounding box center [933, 26] width 35 height 18
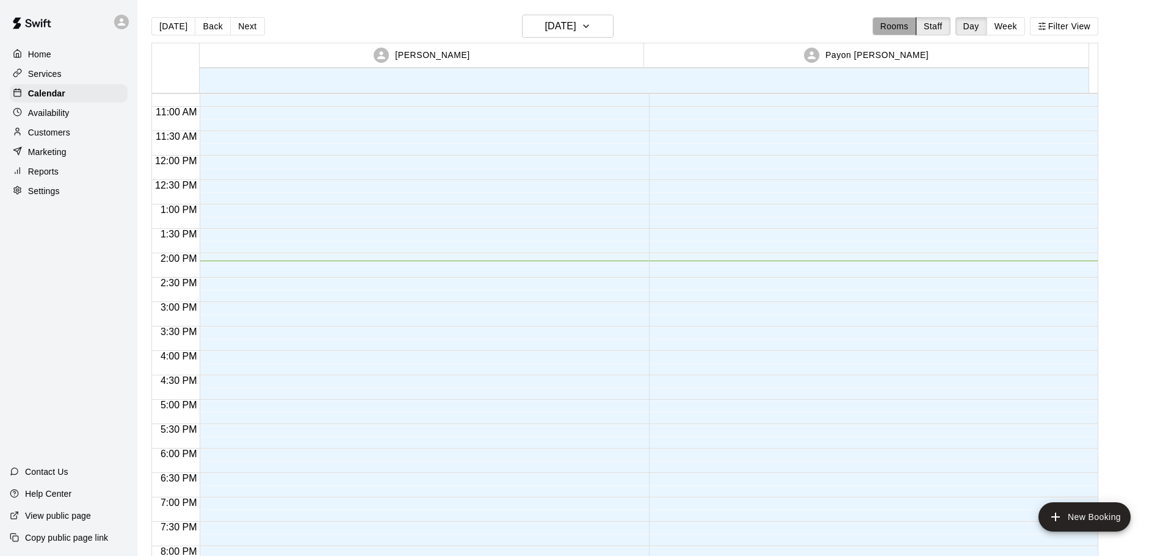
click at [895, 28] on button "Rooms" at bounding box center [894, 26] width 44 height 18
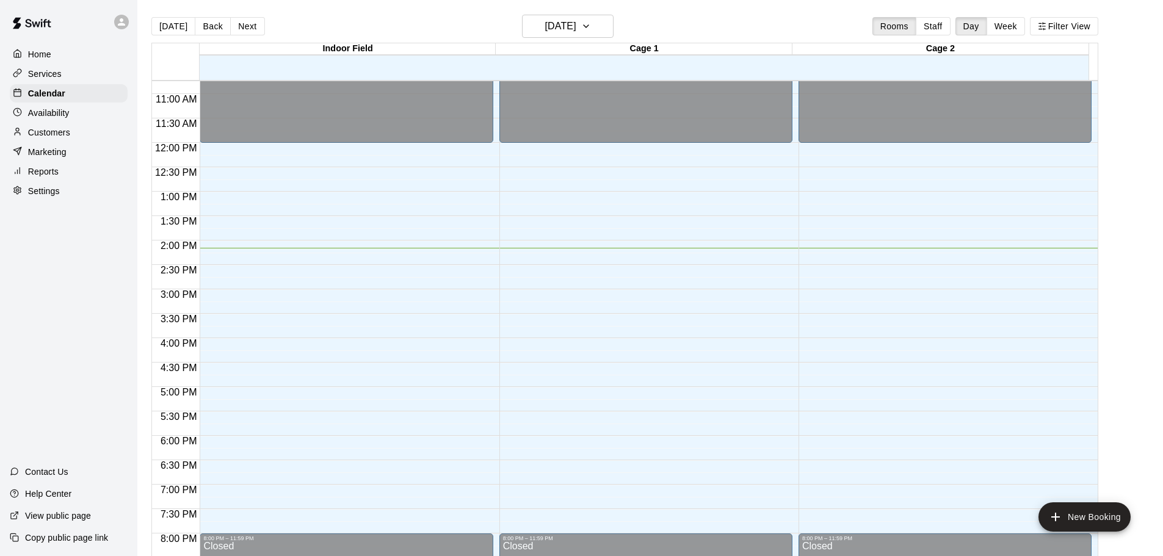
click at [64, 139] on p "Customers" at bounding box center [49, 132] width 42 height 12
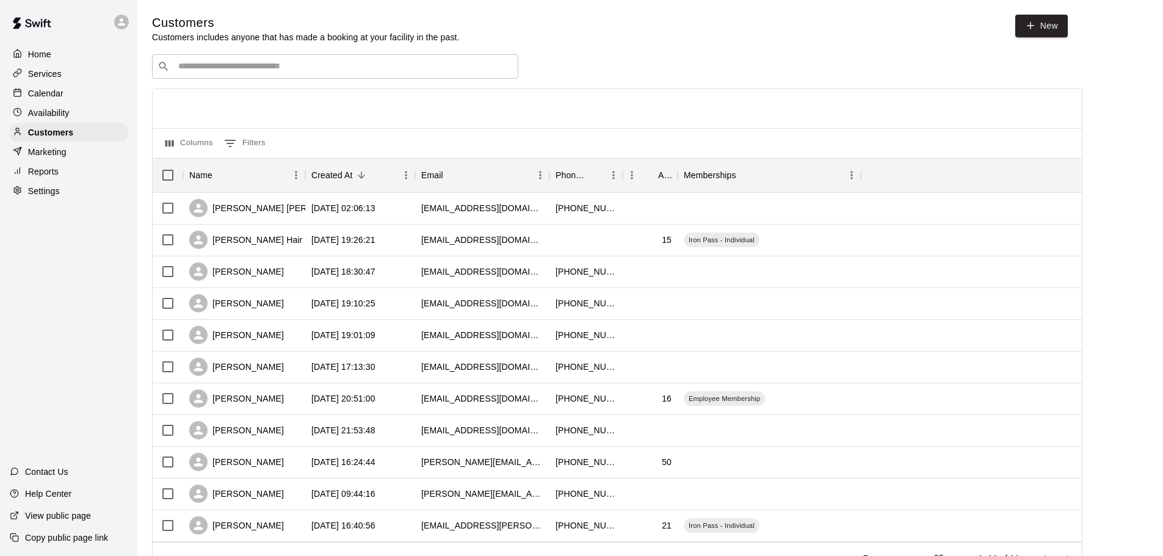
click at [38, 56] on p "Home" at bounding box center [39, 54] width 23 height 12
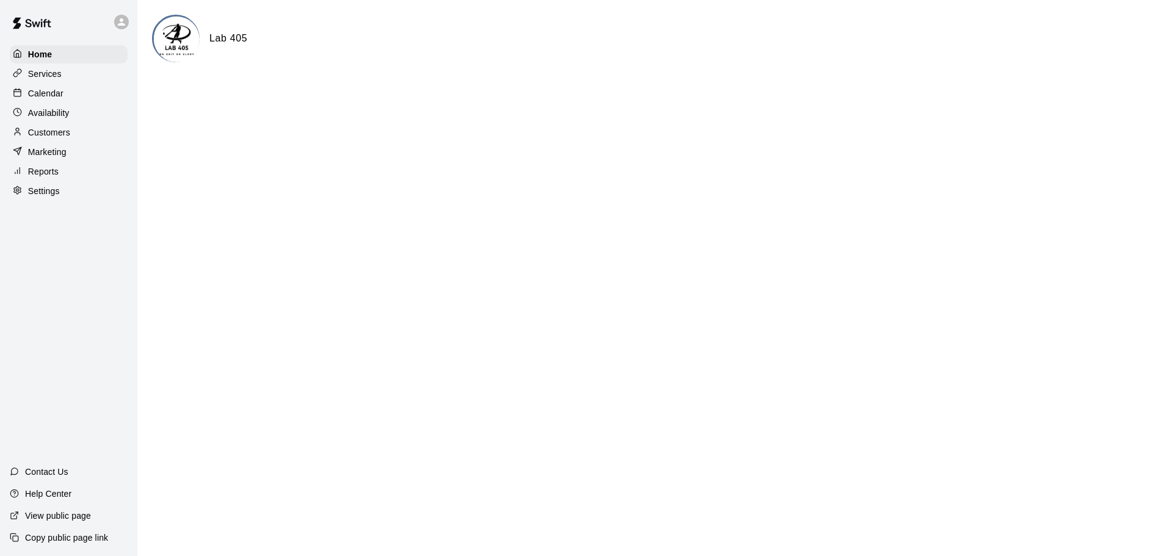
click at [60, 78] on p "Services" at bounding box center [45, 74] width 34 height 12
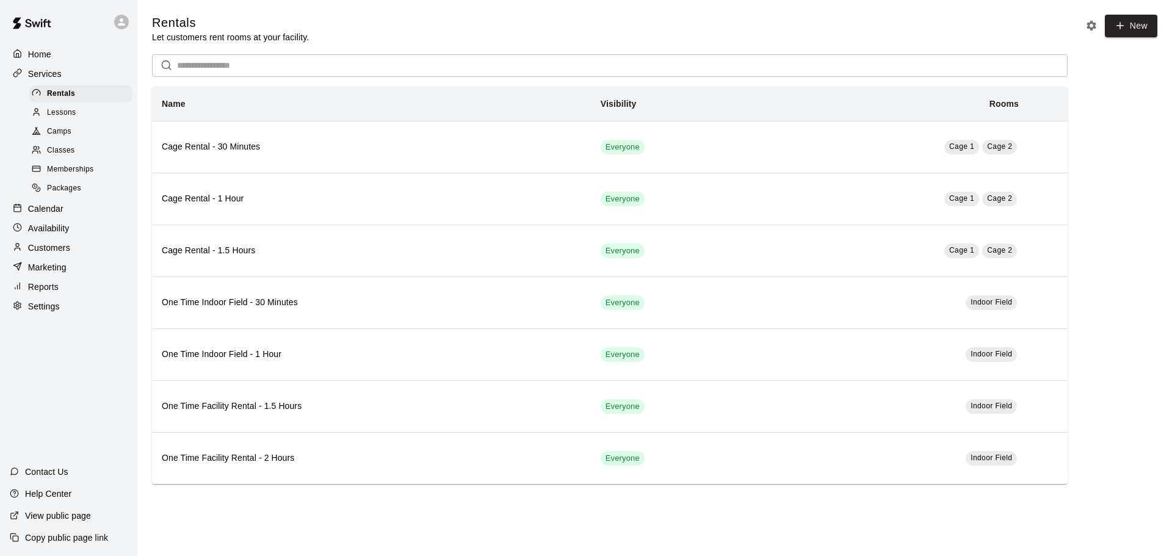
click at [61, 57] on div "Home" at bounding box center [69, 54] width 118 height 18
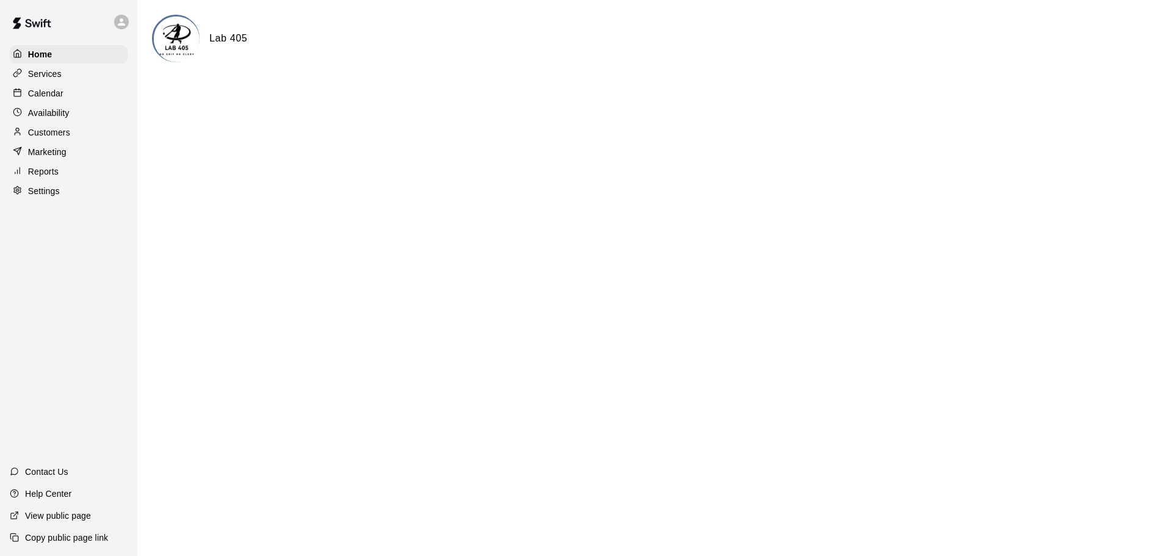
click at [59, 128] on div "Customers" at bounding box center [69, 132] width 118 height 18
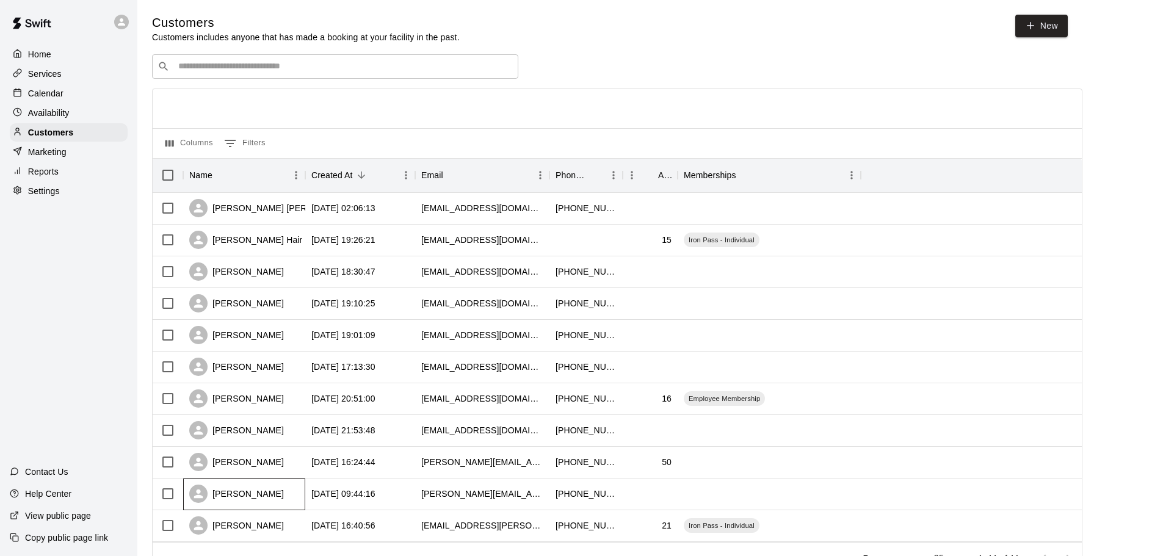
click at [254, 488] on div "[PERSON_NAME]" at bounding box center [236, 494] width 95 height 18
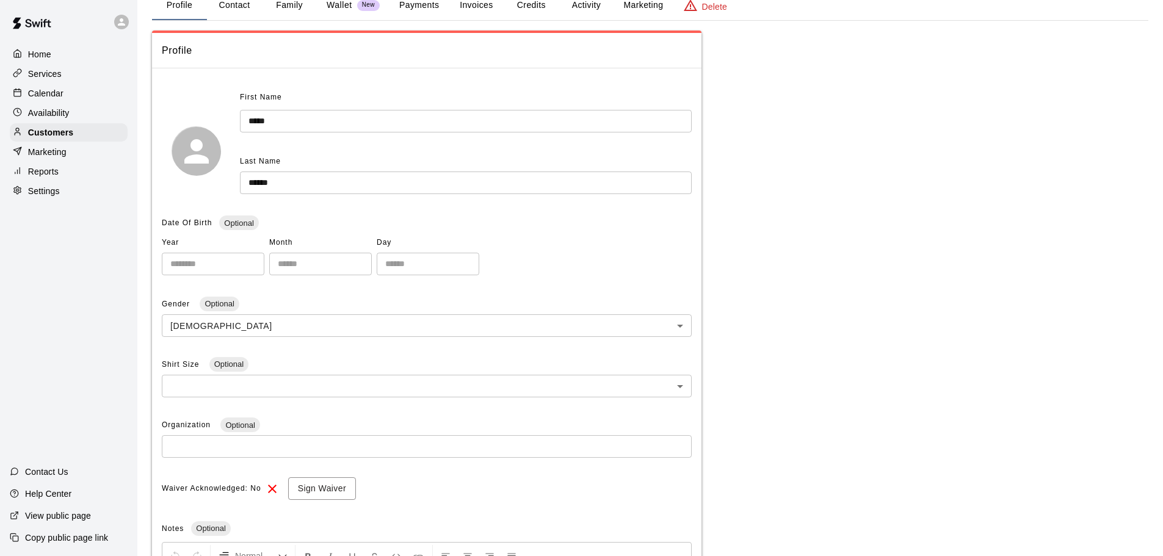
scroll to position [15, 0]
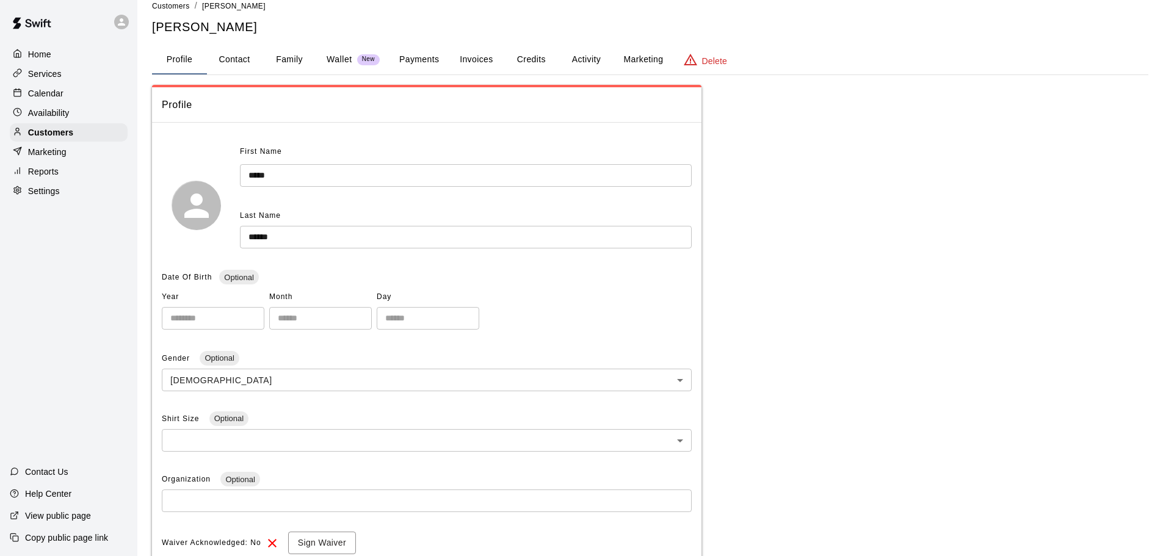
click at [272, 51] on button "Family" at bounding box center [289, 59] width 55 height 29
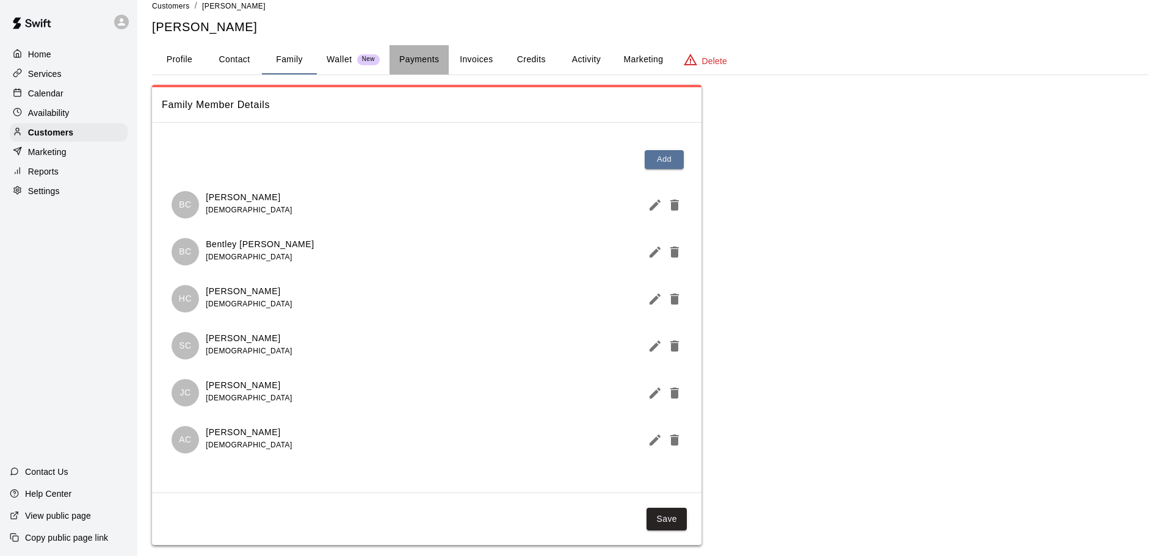
click at [435, 60] on button "Payments" at bounding box center [418, 59] width 59 height 29
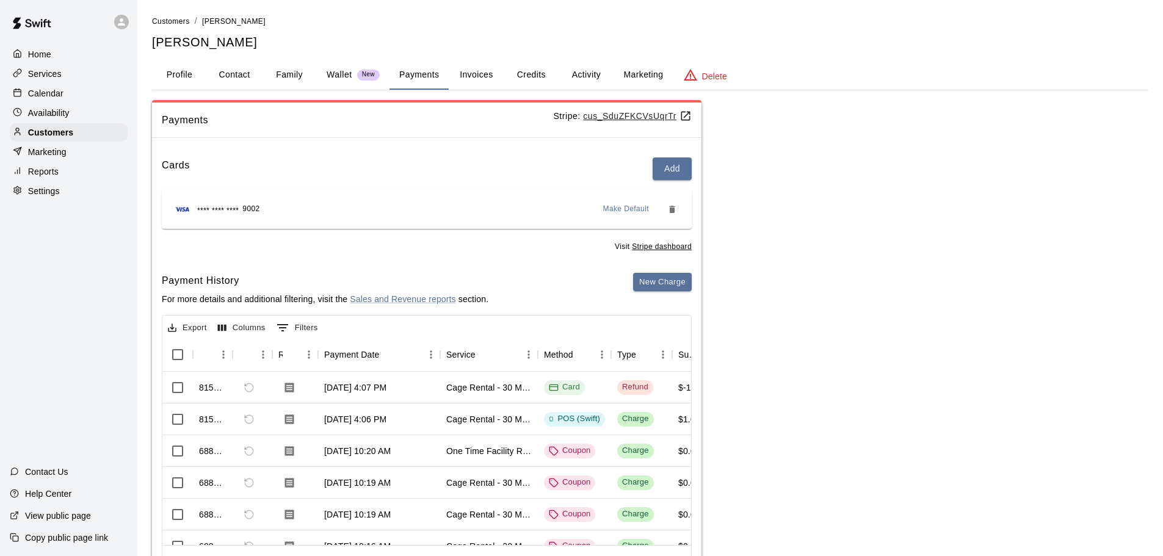
click at [173, 70] on button "Profile" at bounding box center [179, 74] width 55 height 29
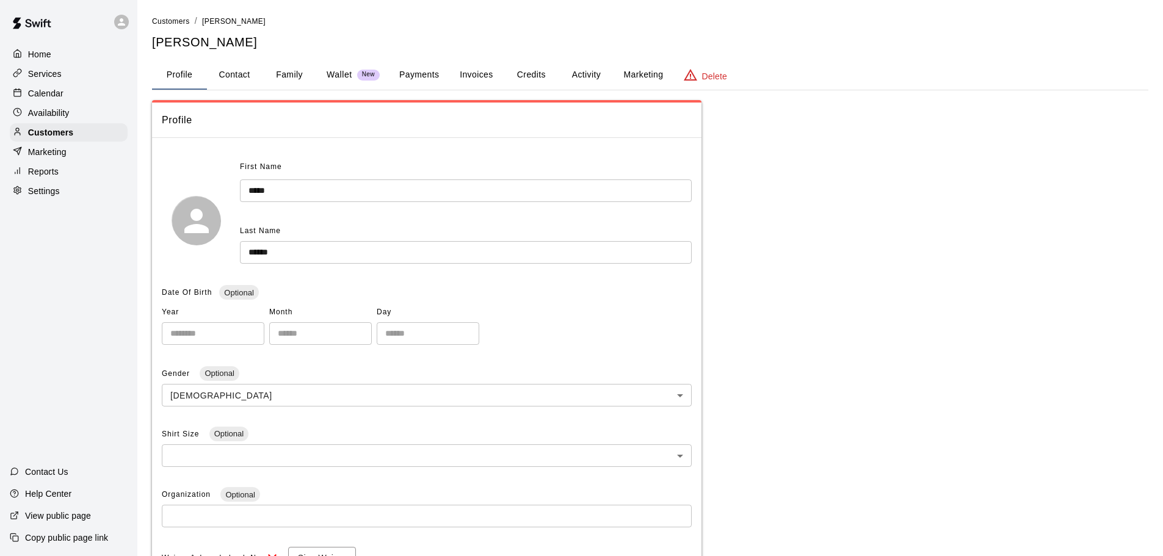
scroll to position [105, 0]
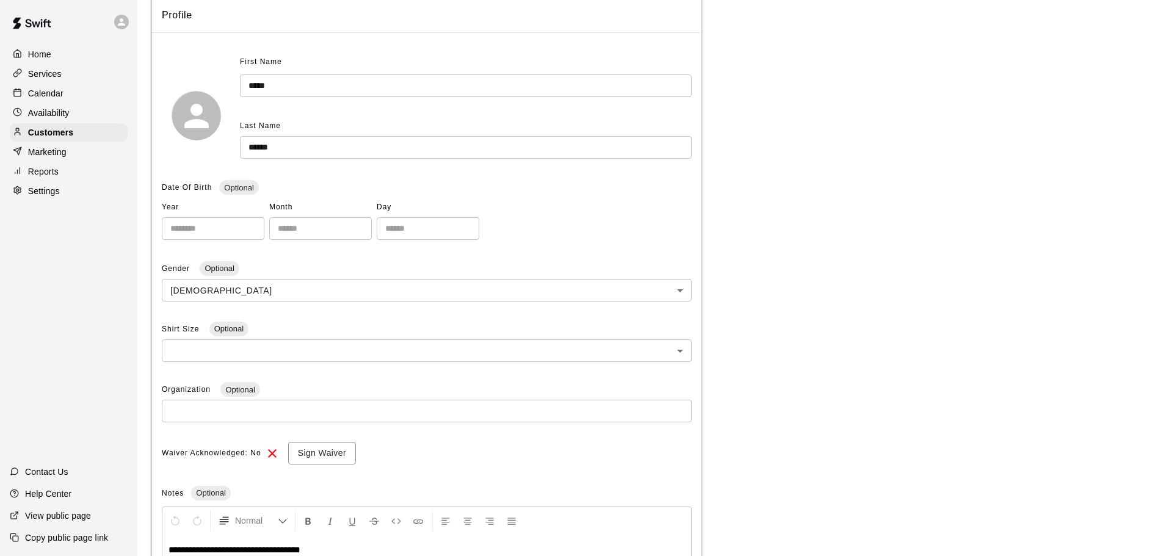
click at [16, 51] on icon at bounding box center [17, 53] width 7 height 8
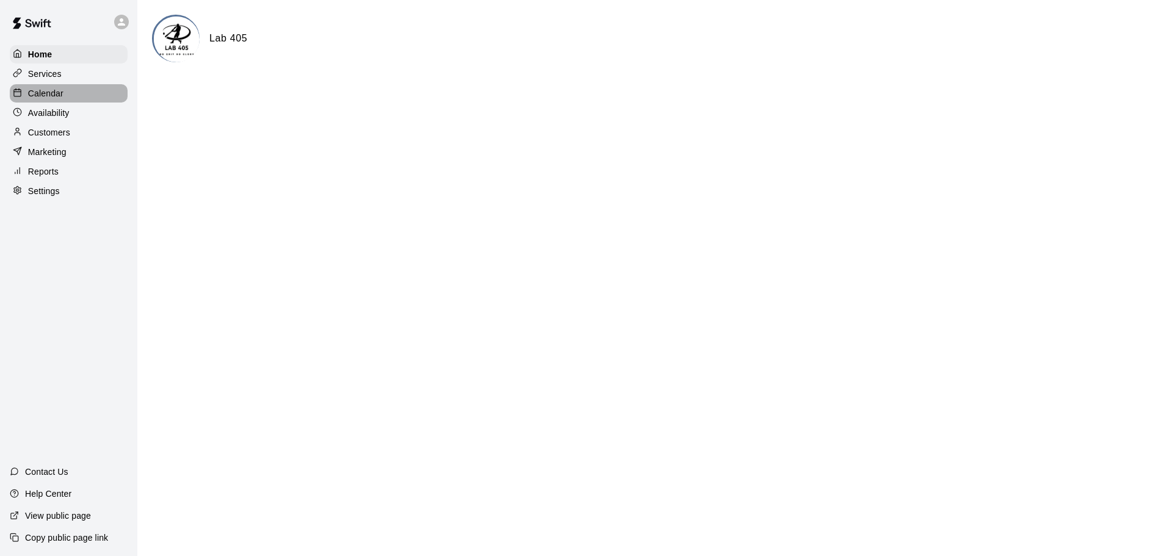
click at [24, 93] on div at bounding box center [20, 94] width 15 height 12
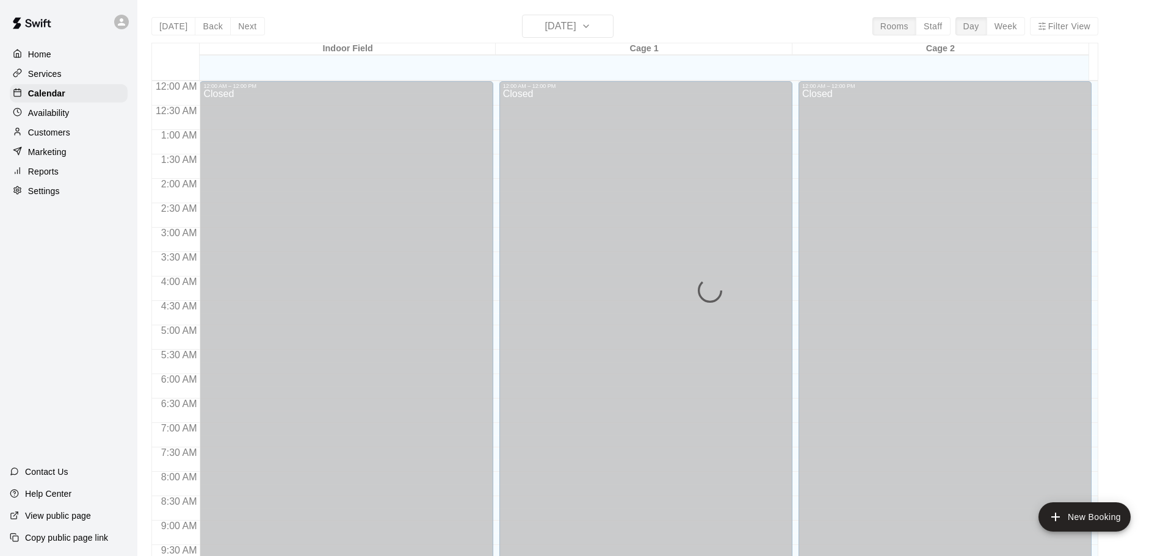
scroll to position [646, 0]
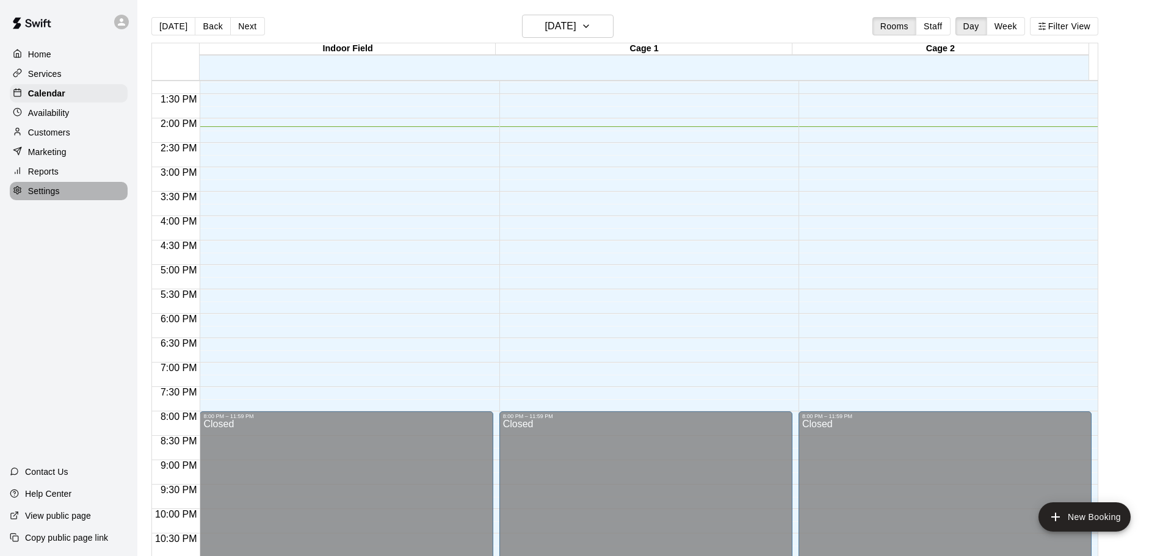
click at [53, 193] on p "Settings" at bounding box center [44, 191] width 32 height 12
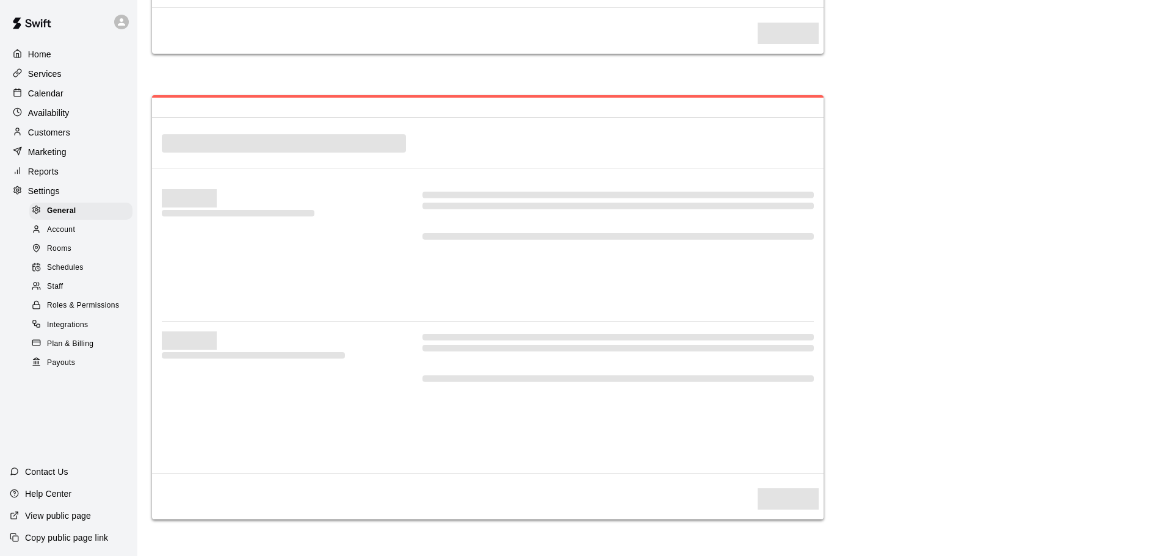
select select "**"
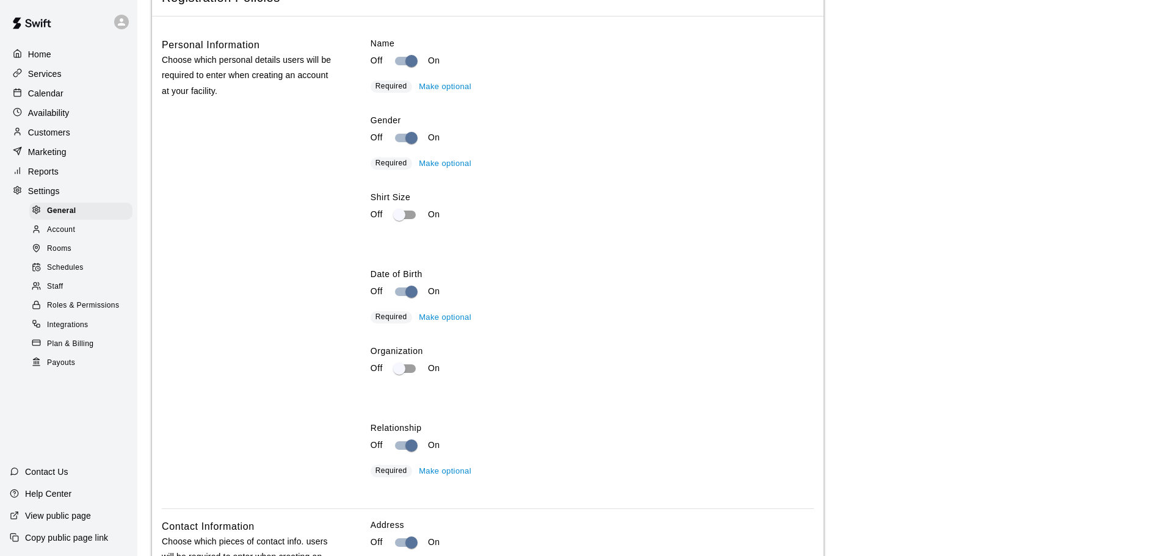
scroll to position [1627, 0]
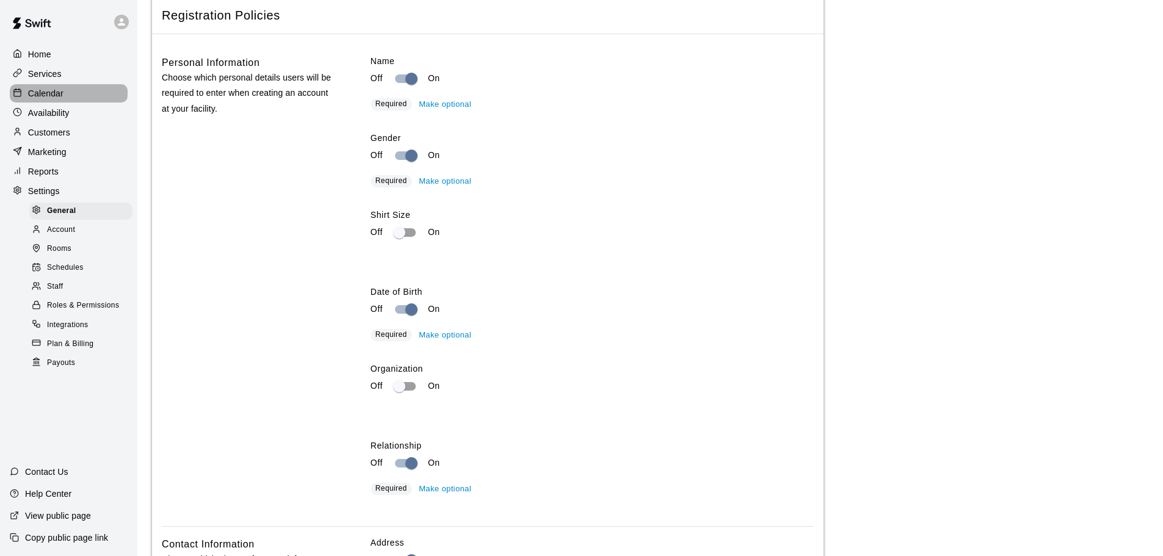
click at [57, 103] on div "Calendar" at bounding box center [69, 93] width 118 height 18
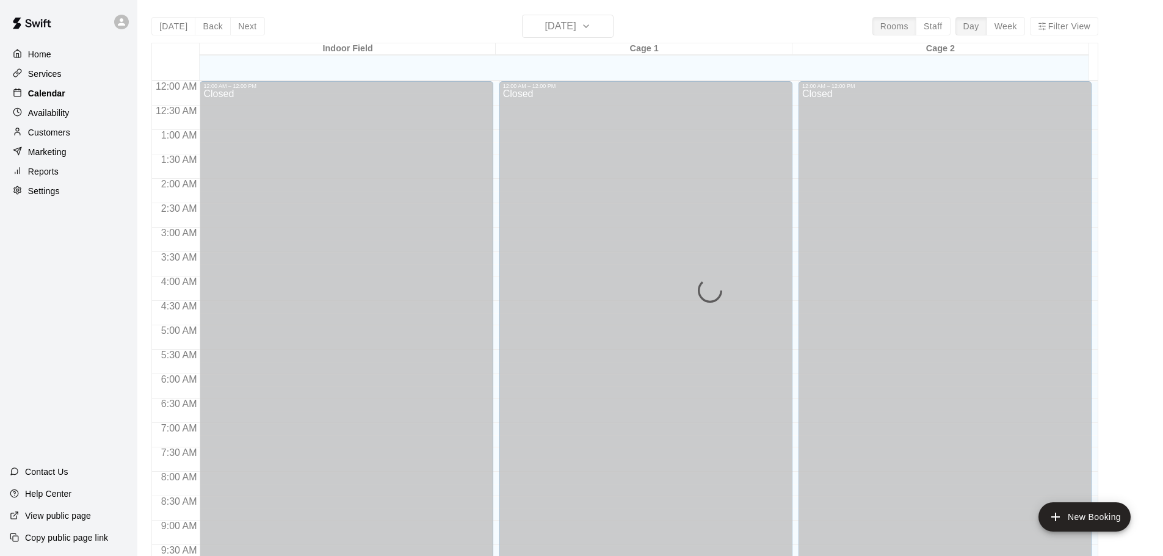
scroll to position [646, 0]
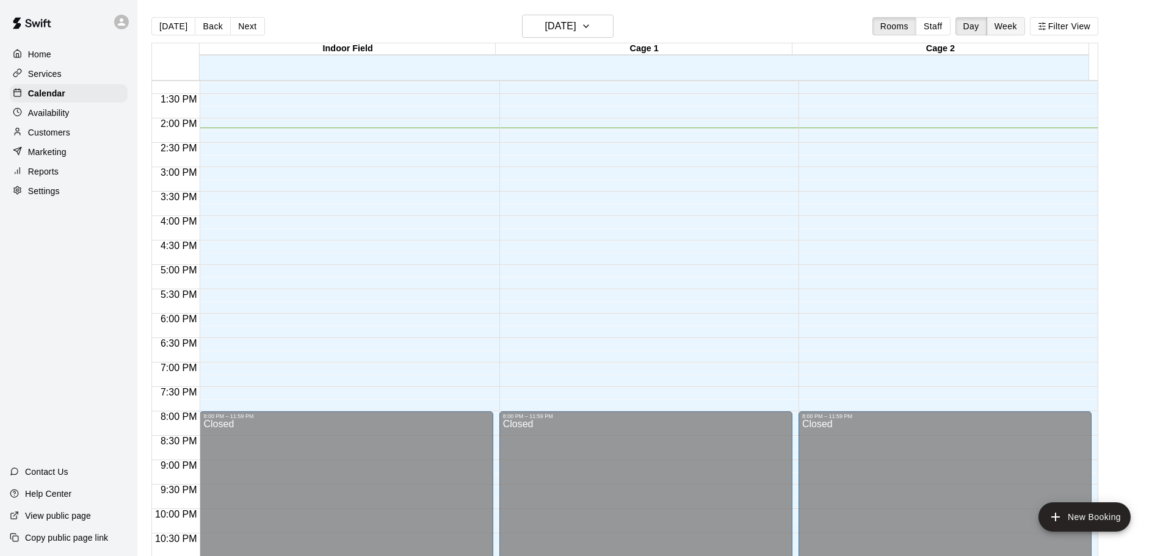
click at [1010, 20] on button "Week" at bounding box center [1005, 26] width 38 height 18
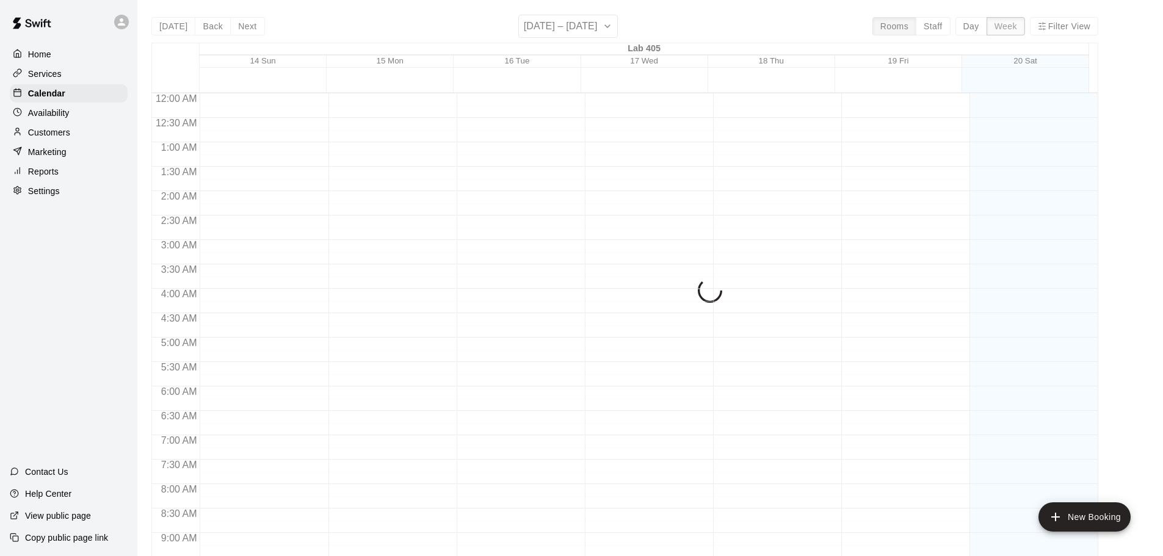
scroll to position [693, 0]
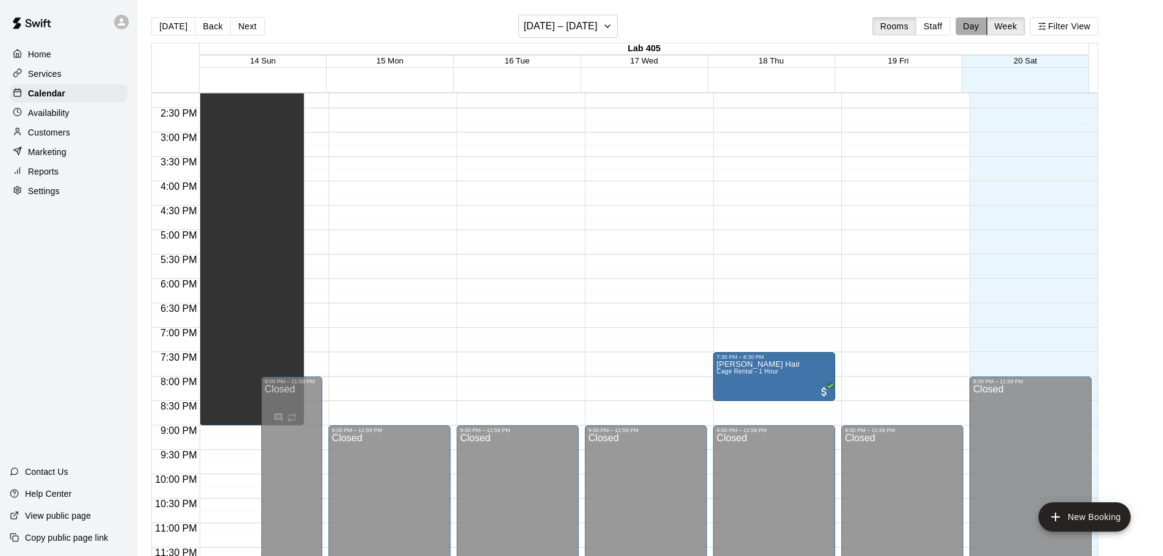
click at [967, 23] on button "Day" at bounding box center [971, 26] width 32 height 18
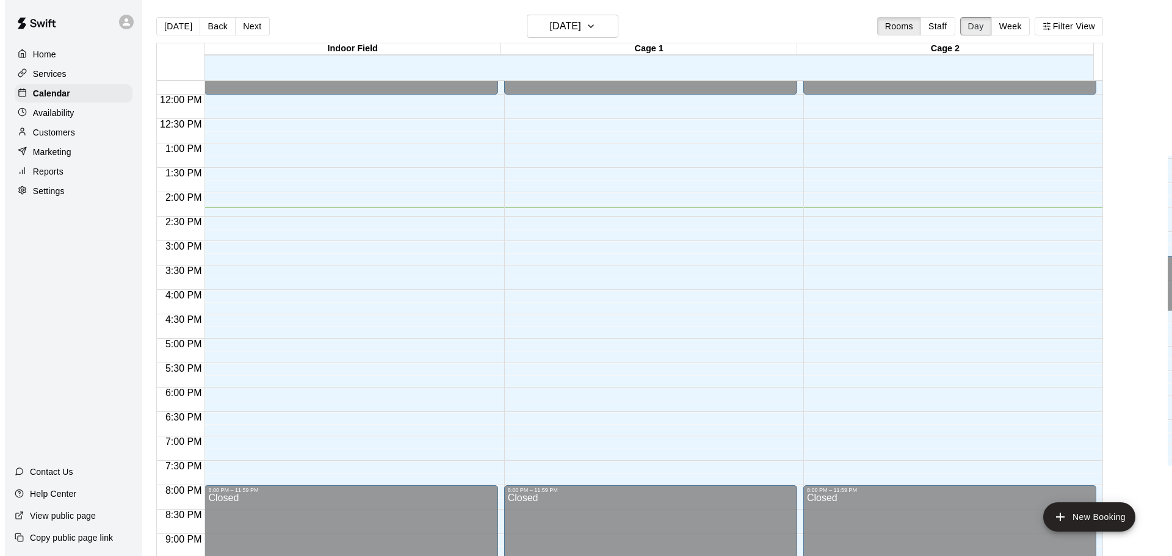
scroll to position [562, 0]
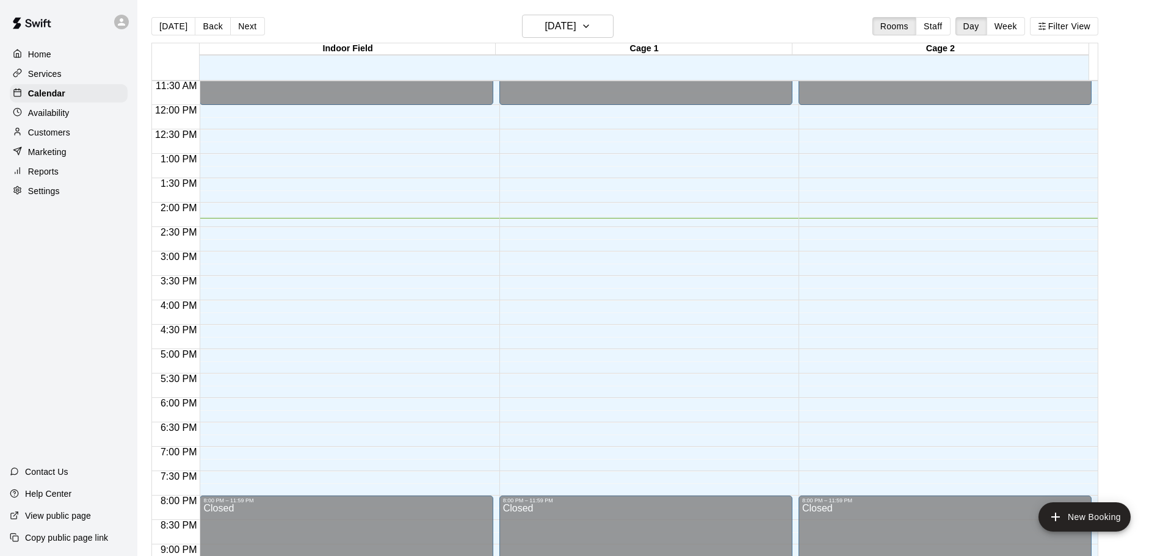
click at [565, 261] on div "12:00 AM – 12:00 PM Closed 8:00 PM – 11:59 PM Closed" at bounding box center [645, 105] width 293 height 1172
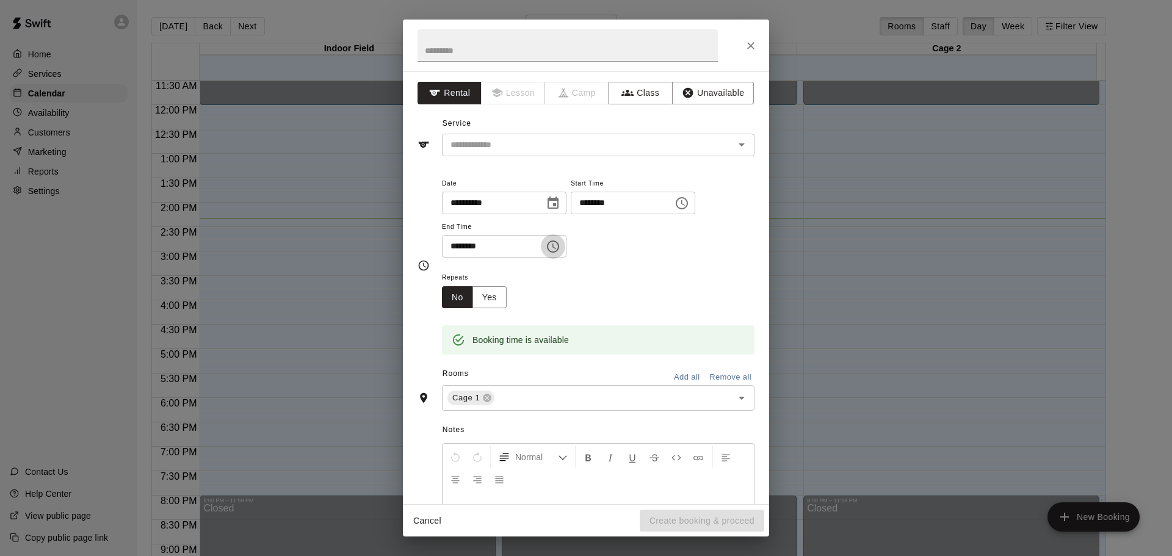
click at [556, 248] on icon "Choose time, selected time is 3:30 PM" at bounding box center [554, 246] width 4 height 5
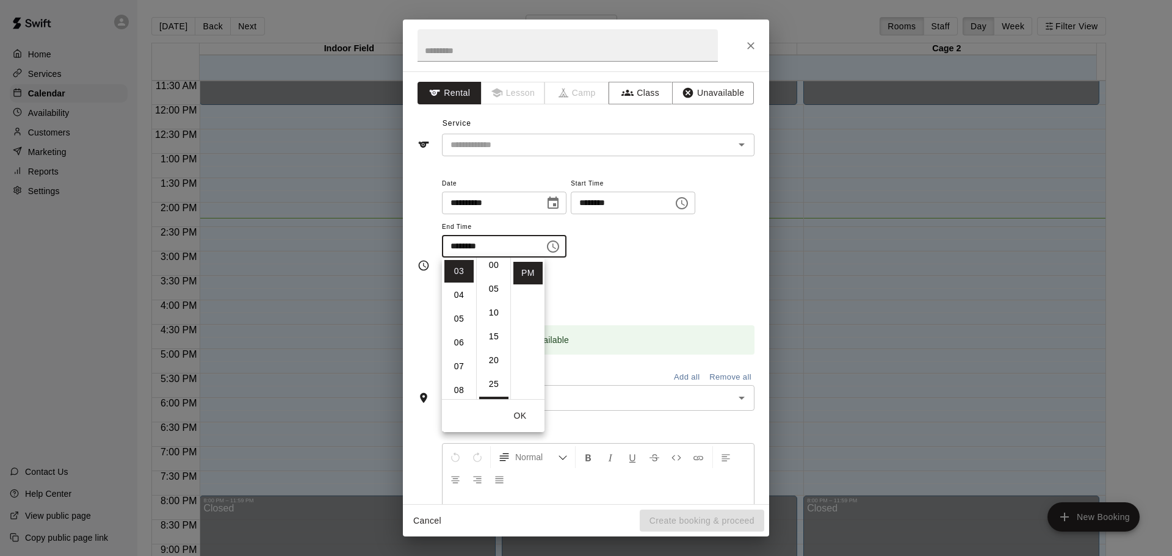
scroll to position [0, 0]
click at [493, 275] on li "00" at bounding box center [493, 271] width 29 height 23
click at [462, 294] on li "04" at bounding box center [458, 295] width 29 height 23
type input "********"
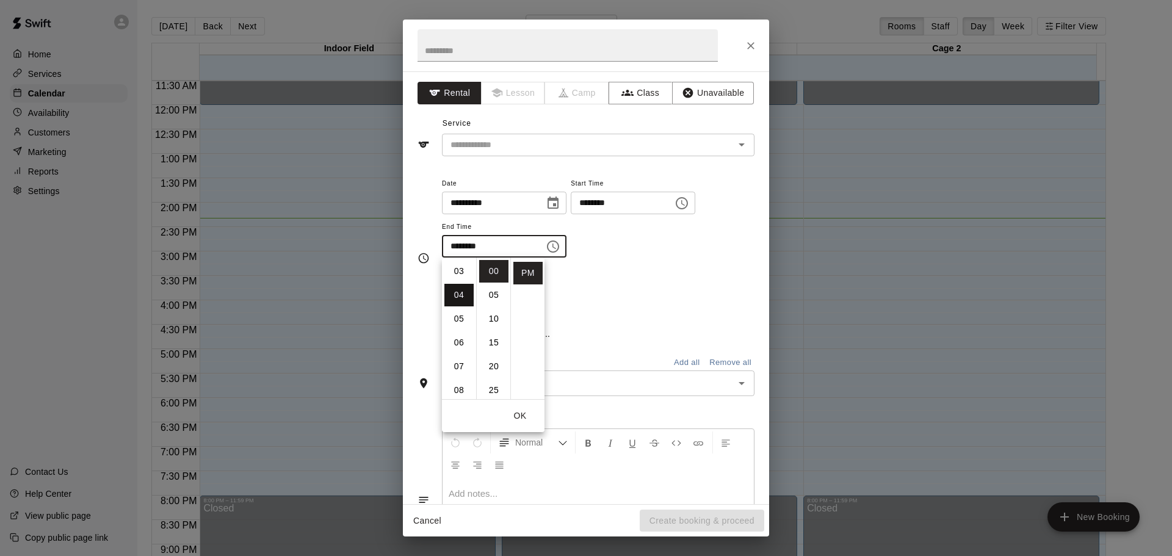
scroll to position [95, 0]
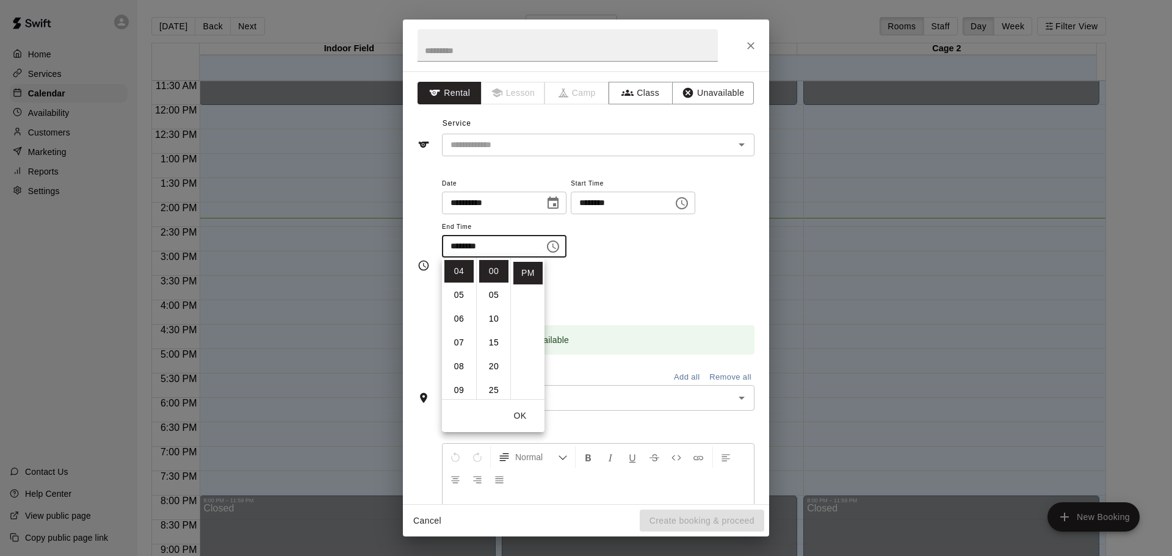
click at [637, 256] on div "**********" at bounding box center [598, 217] width 313 height 82
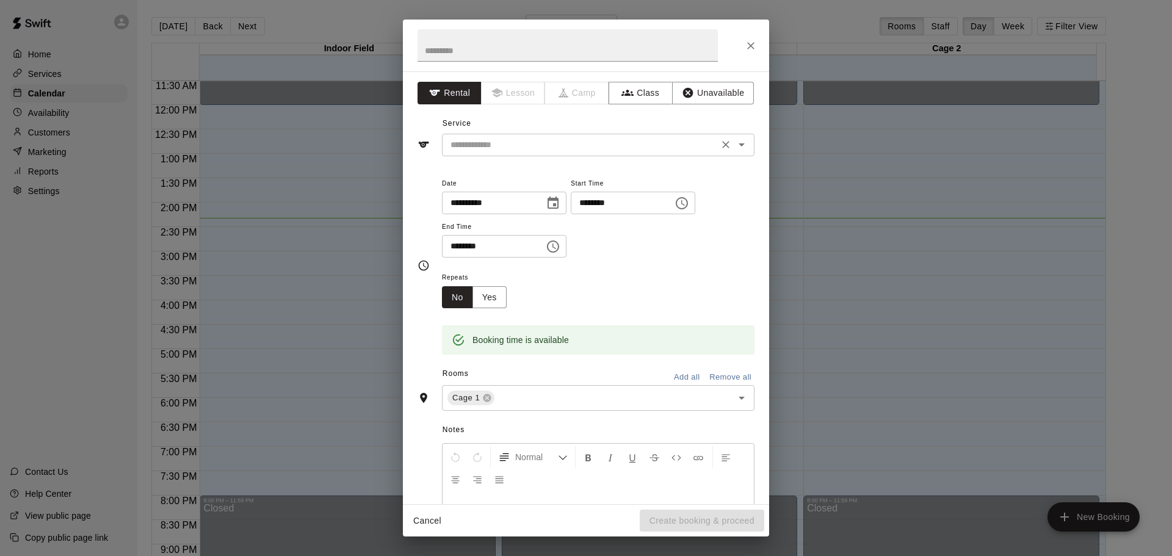
click at [602, 142] on input "text" at bounding box center [580, 144] width 269 height 15
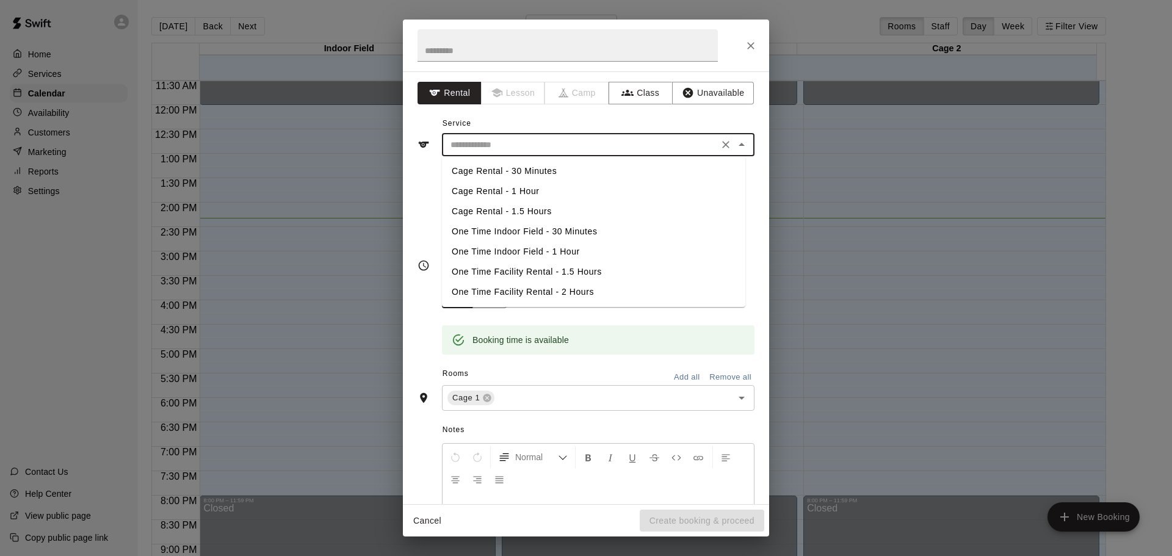
click at [584, 192] on li "Cage Rental - 1 Hour" at bounding box center [593, 191] width 303 height 20
type input "**********"
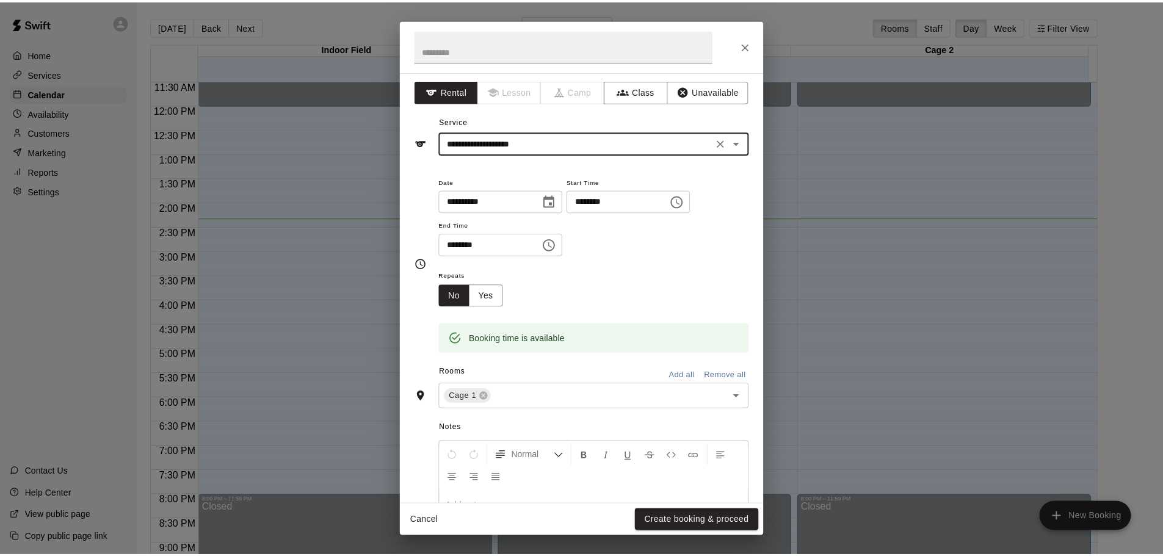
scroll to position [0, 0]
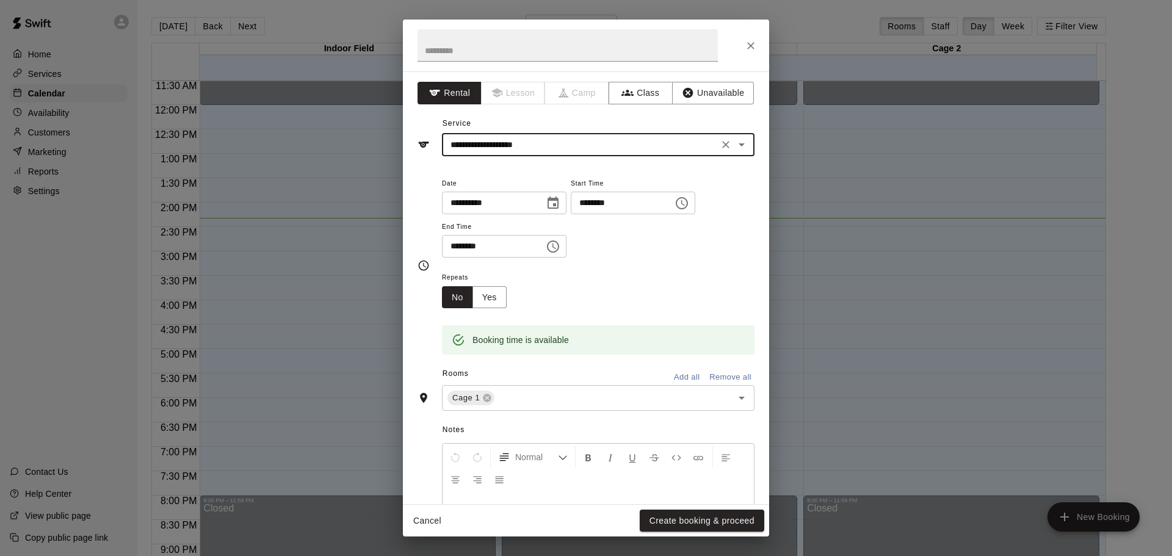
click at [758, 35] on div at bounding box center [586, 46] width 366 height 52
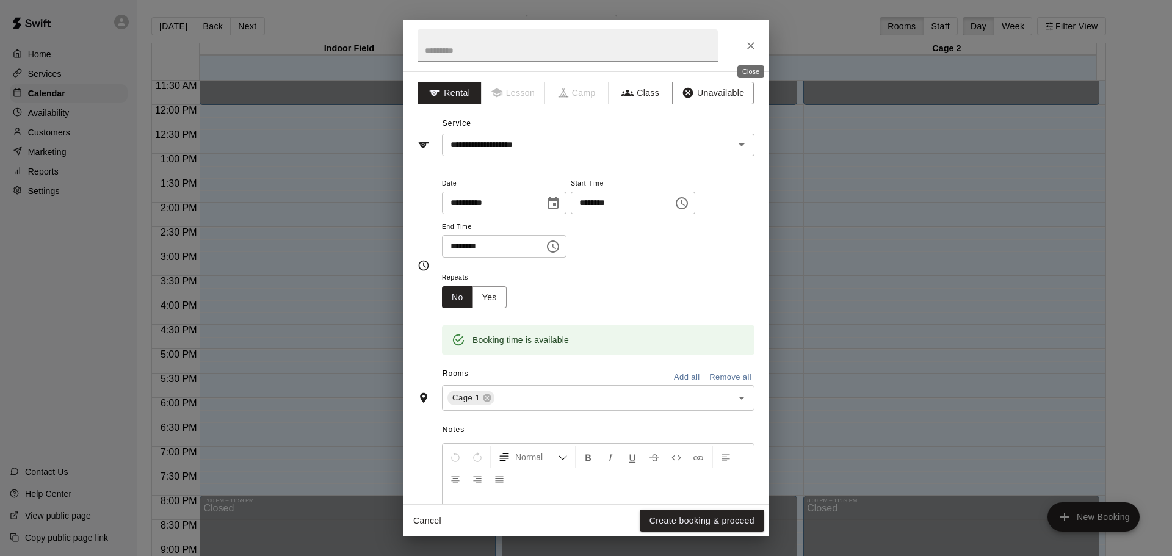
click at [754, 44] on icon "Close" at bounding box center [751, 46] width 12 height 12
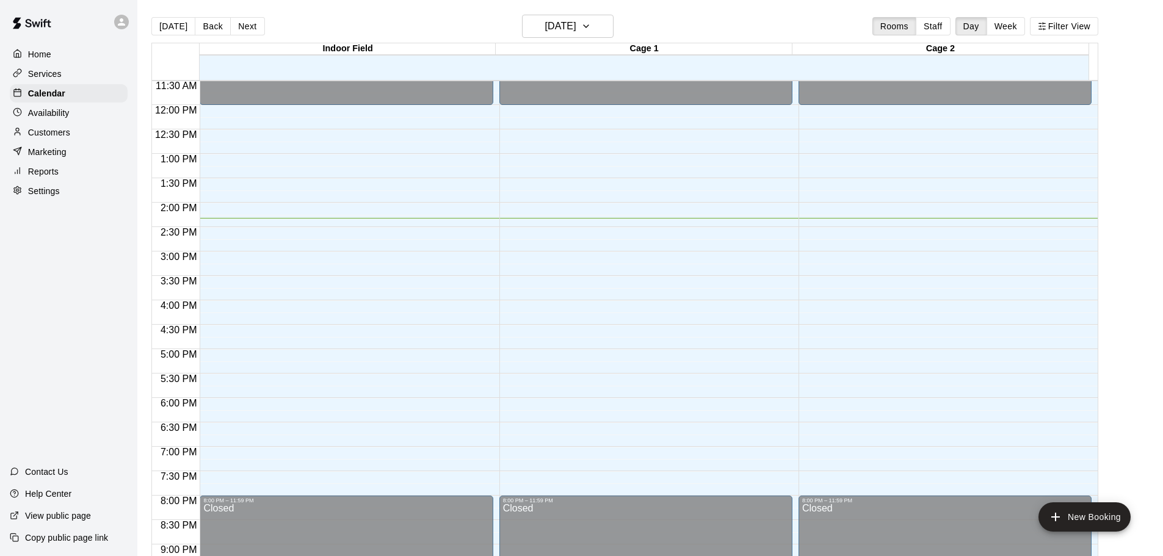
click at [71, 112] on div "Availability" at bounding box center [69, 113] width 118 height 18
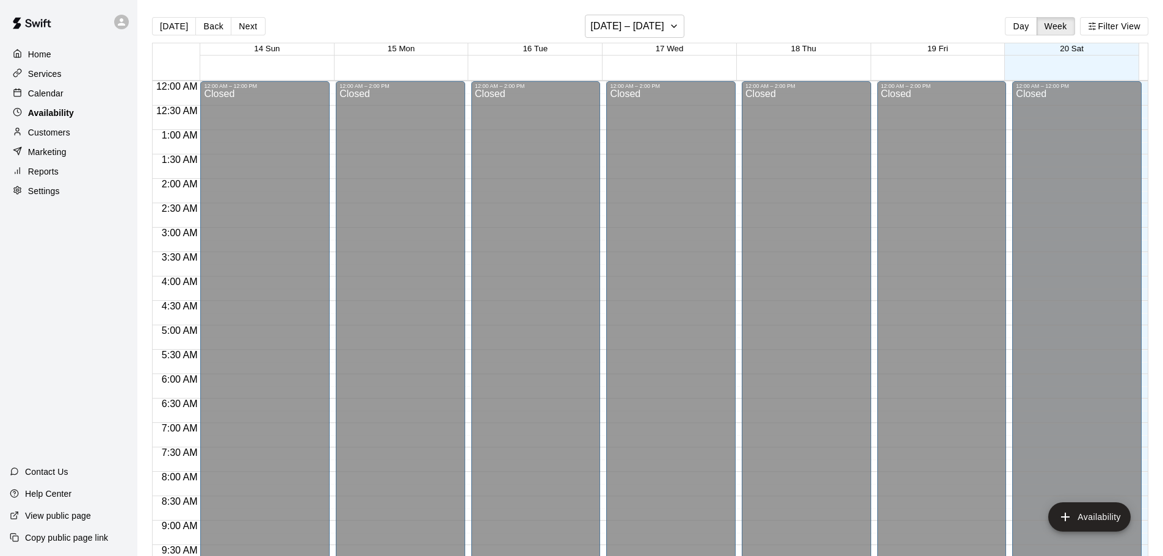
scroll to position [684, 0]
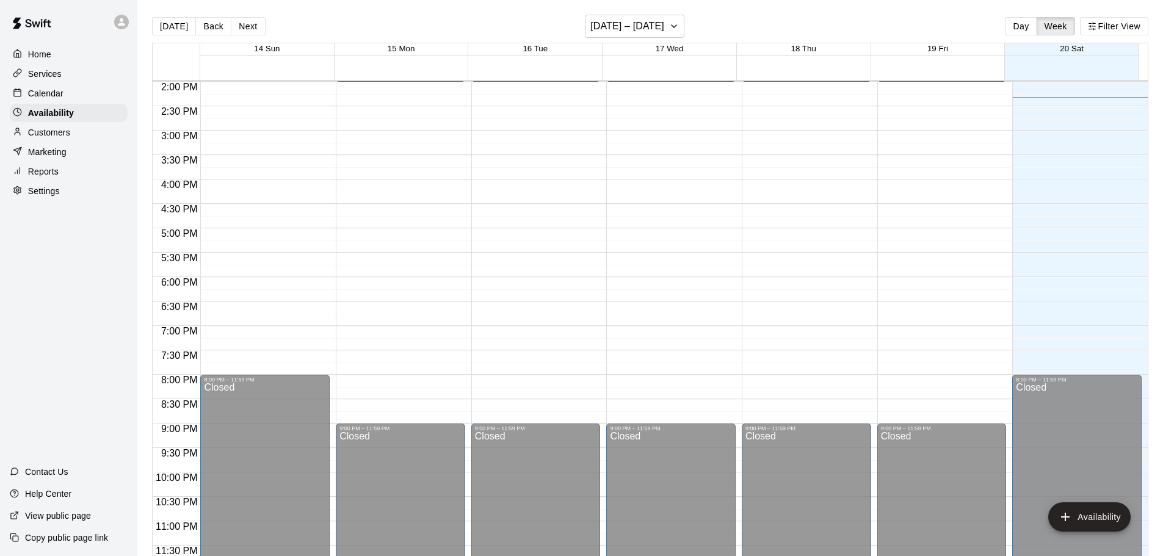
click at [71, 56] on div "Home" at bounding box center [69, 54] width 118 height 18
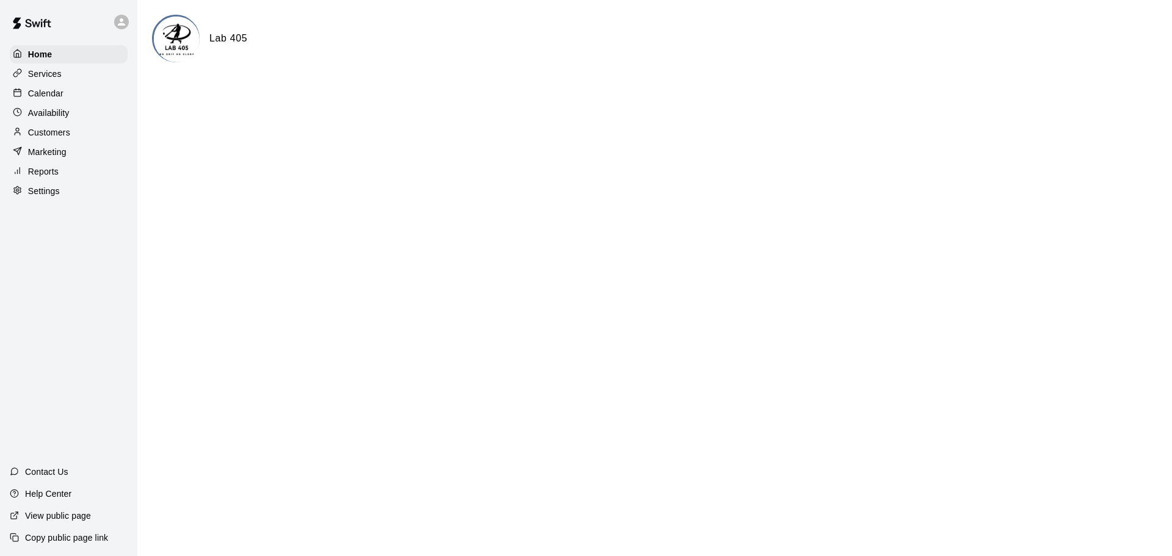
click at [79, 78] on div "Services" at bounding box center [69, 74] width 118 height 18
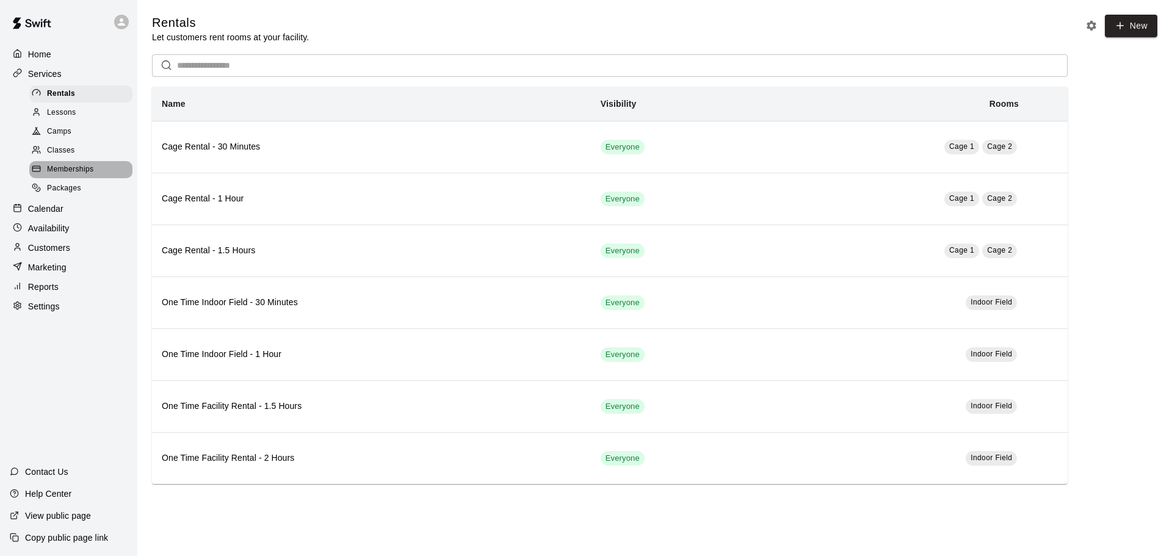
click at [79, 169] on span "Memberships" at bounding box center [70, 170] width 46 height 12
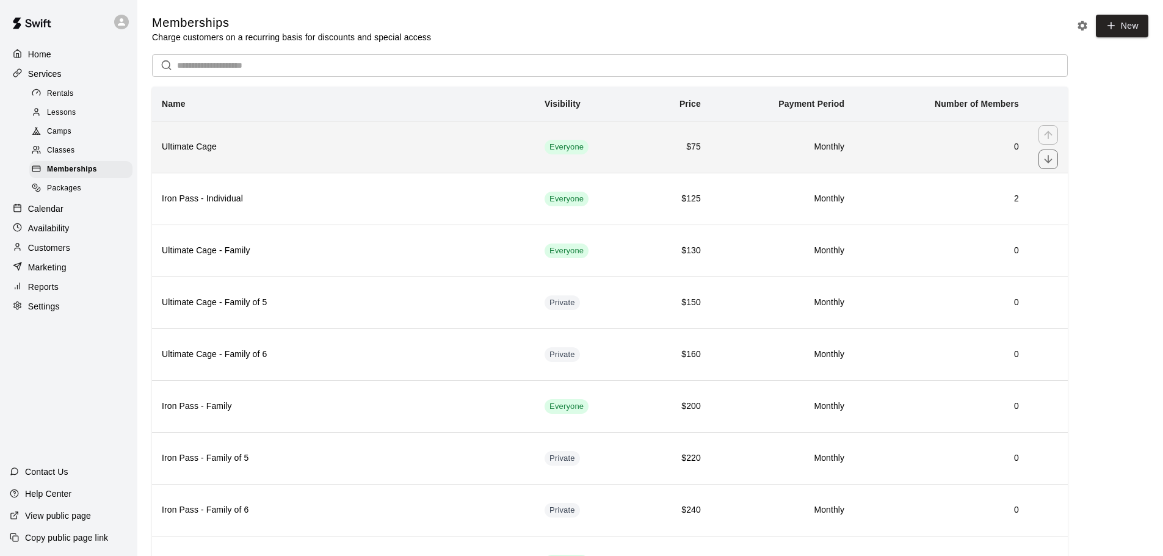
click at [287, 148] on h6 "Ultimate Cage" at bounding box center [343, 146] width 363 height 13
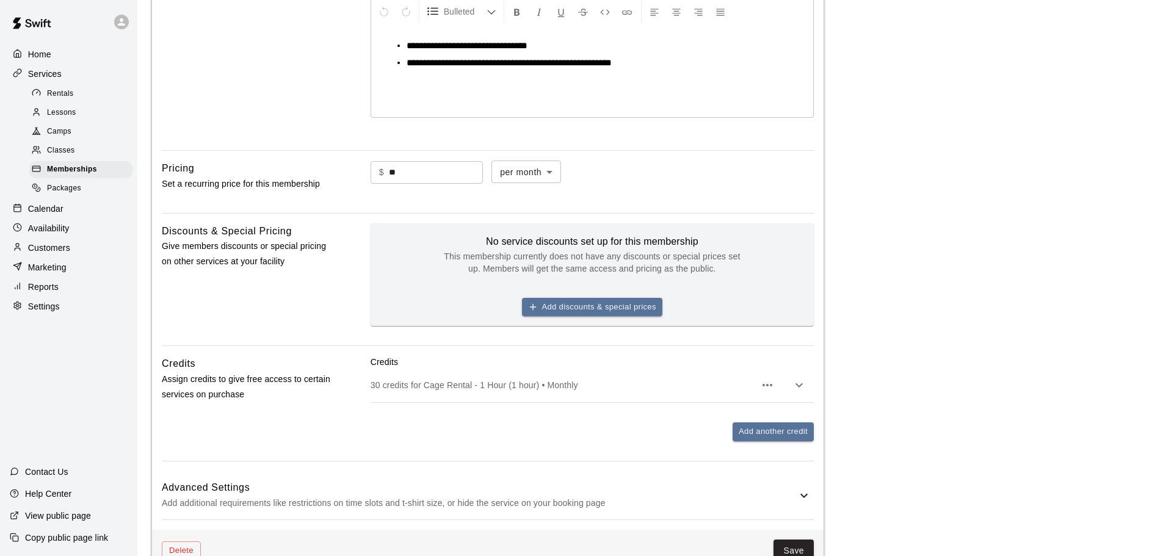
scroll to position [62, 0]
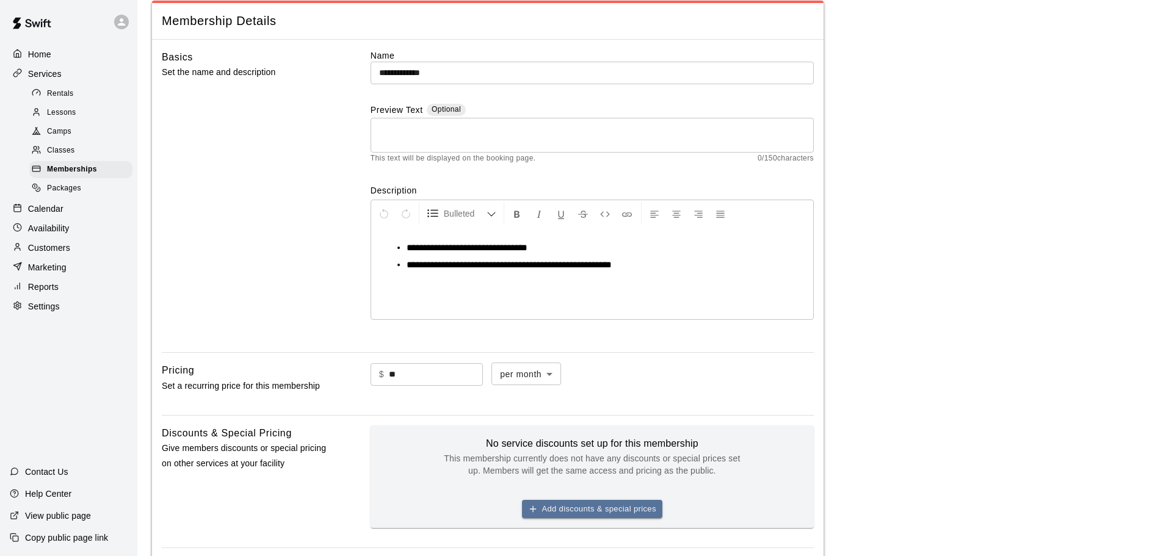
click at [61, 77] on p "Services" at bounding box center [45, 74] width 34 height 12
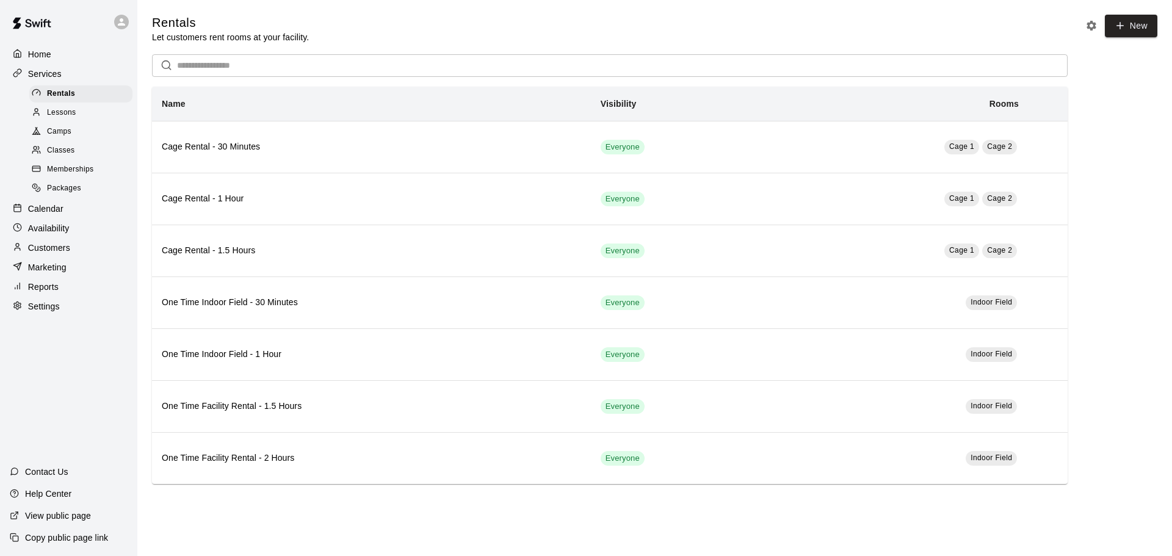
click at [62, 212] on p "Calendar" at bounding box center [45, 209] width 35 height 12
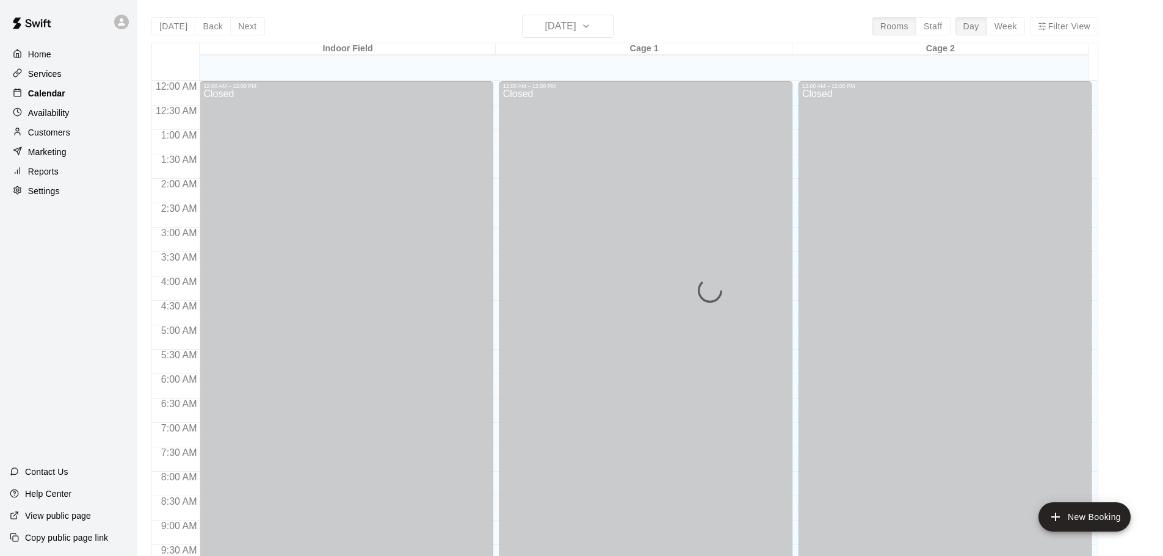
scroll to position [646, 0]
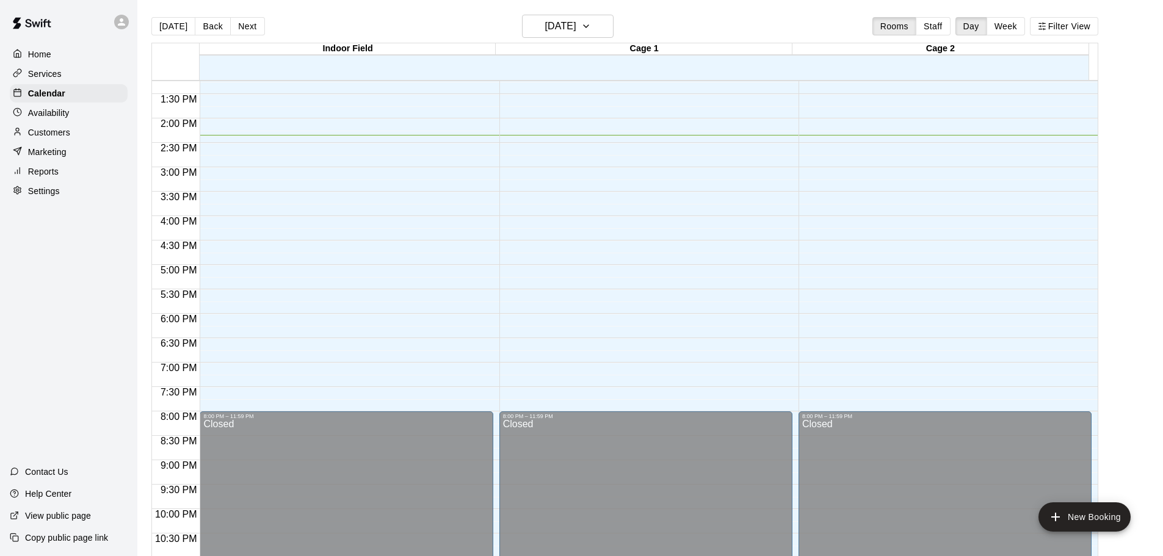
click at [59, 131] on p "Customers" at bounding box center [49, 132] width 42 height 12
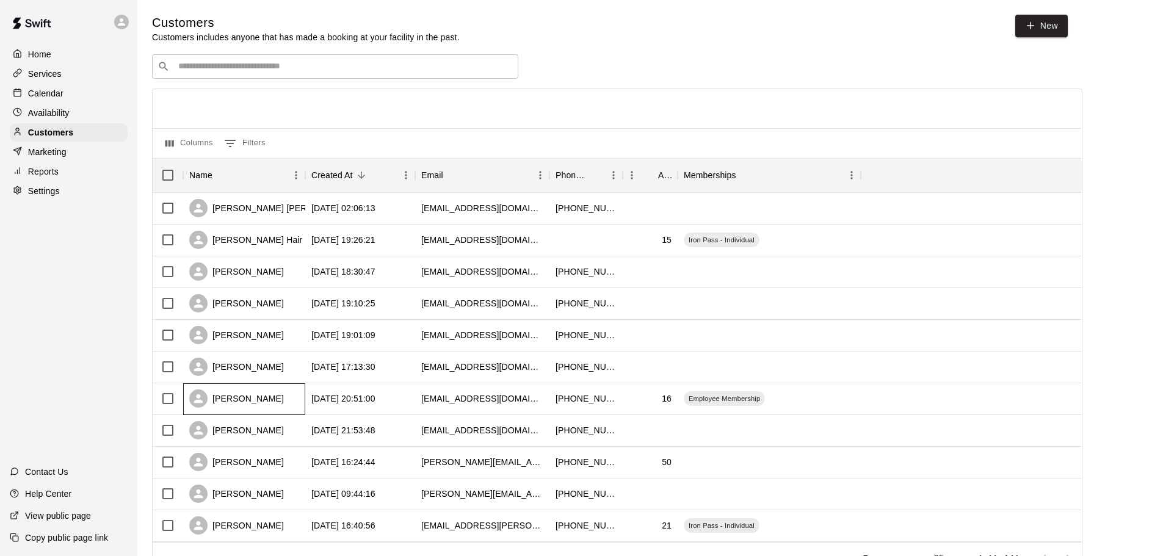
click at [298, 409] on div "[PERSON_NAME]" at bounding box center [244, 399] width 122 height 32
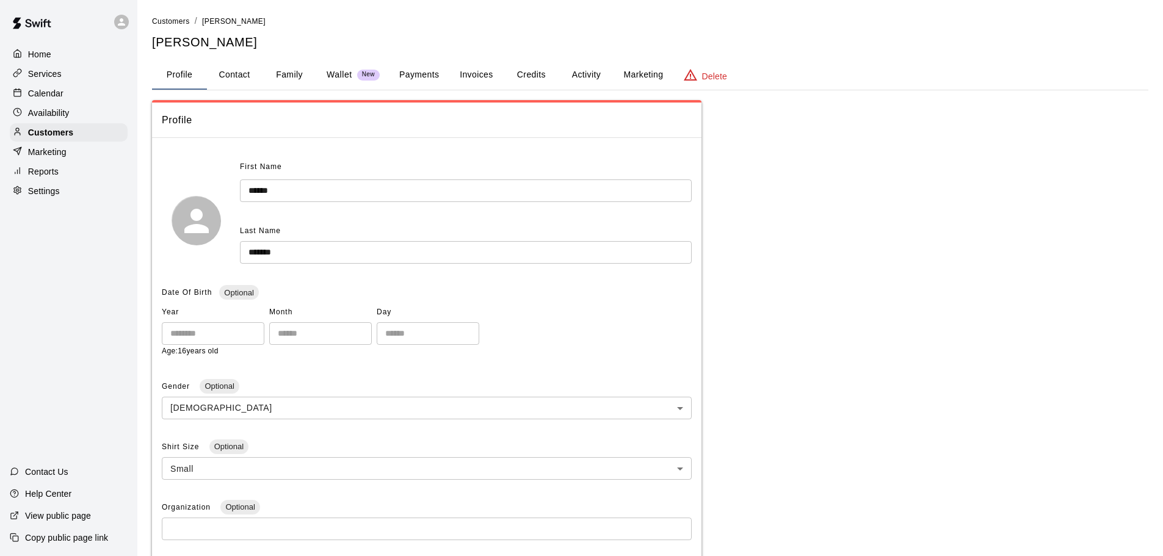
click at [593, 80] on button "Activity" at bounding box center [586, 74] width 55 height 29
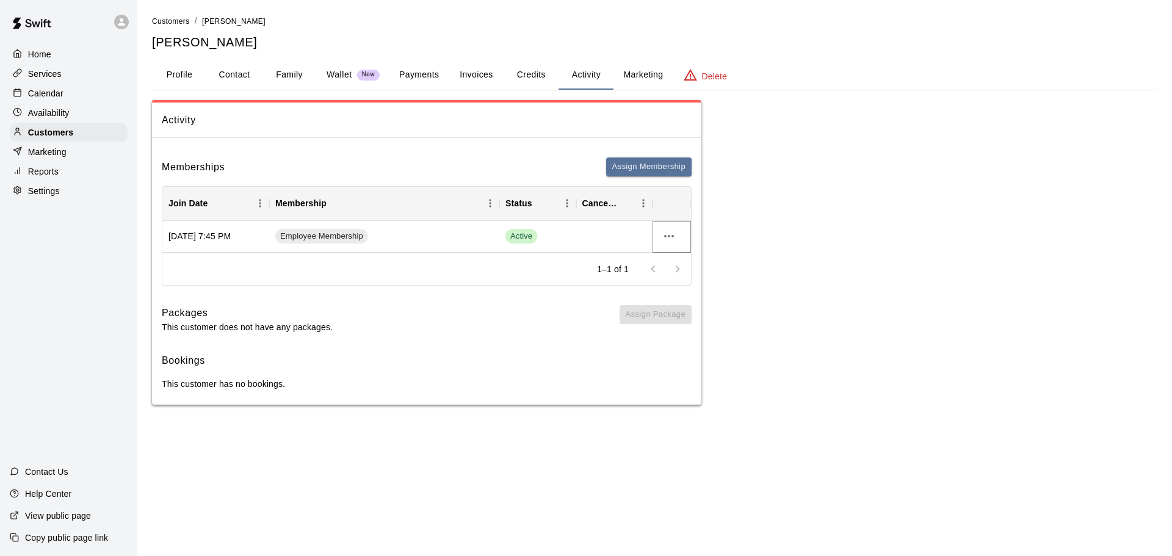
click at [673, 236] on icon "more actions" at bounding box center [669, 236] width 10 height 2
click at [692, 260] on li "View details" at bounding box center [693, 261] width 69 height 20
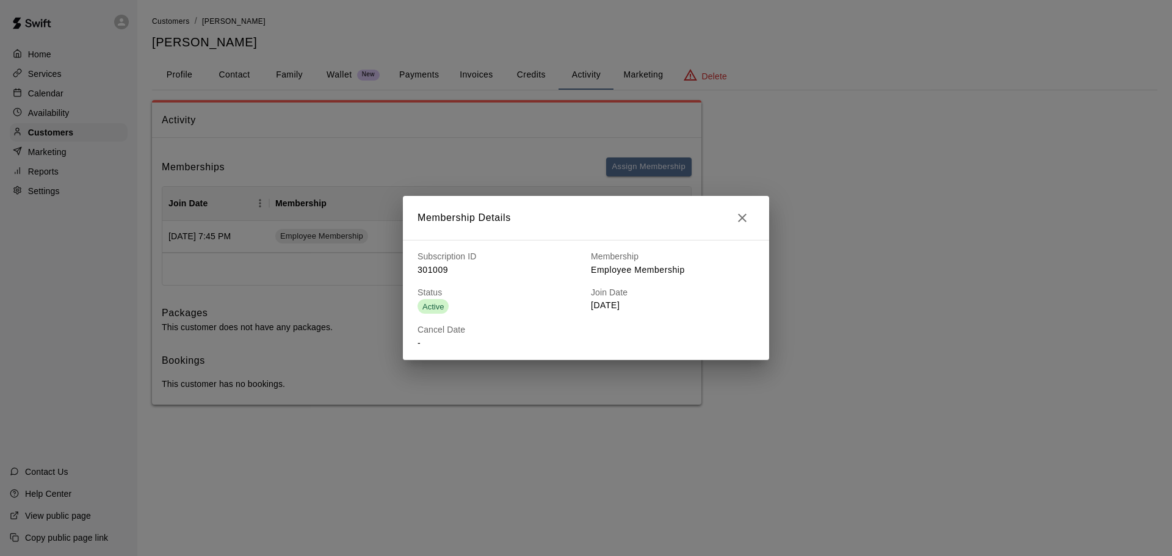
click at [739, 215] on icon "button" at bounding box center [742, 218] width 15 height 15
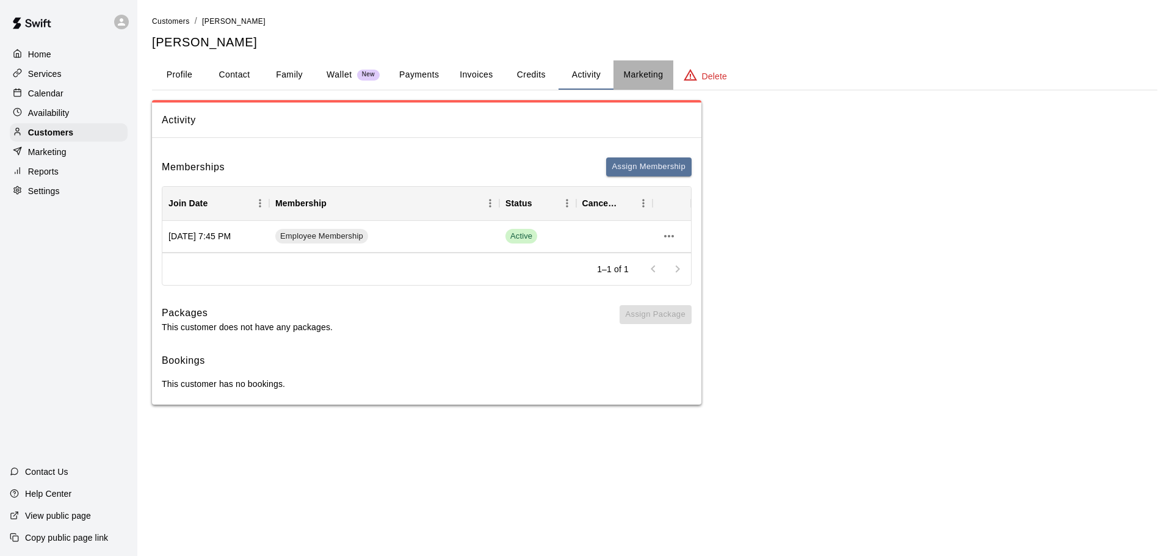
click at [648, 73] on button "Marketing" at bounding box center [642, 74] width 59 height 29
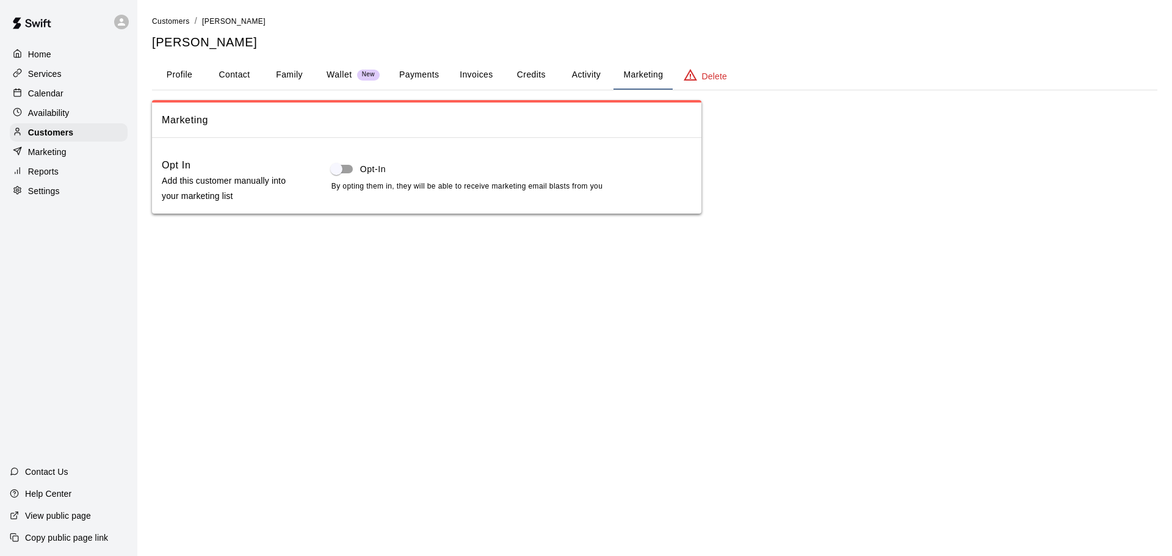
click at [515, 63] on button "Credits" at bounding box center [531, 74] width 55 height 29
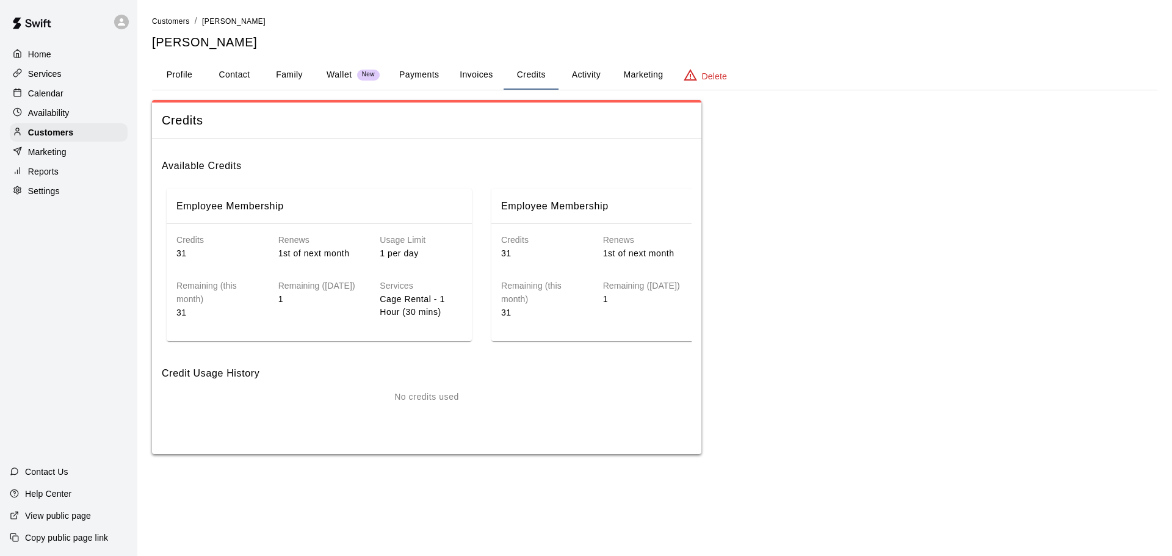
click at [471, 74] on button "Invoices" at bounding box center [476, 74] width 55 height 29
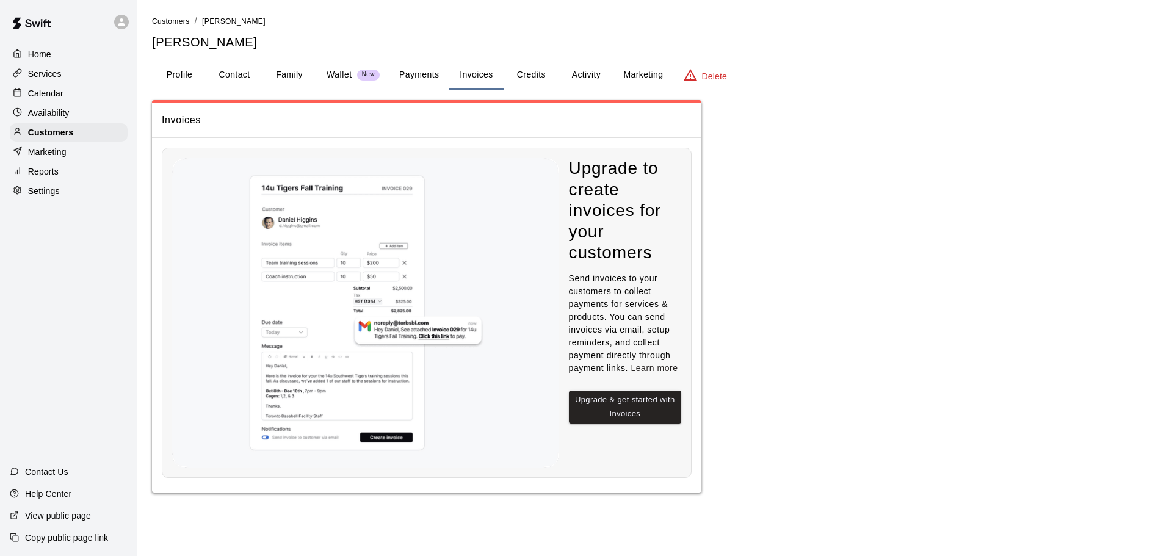
click at [406, 84] on button "Payments" at bounding box center [418, 74] width 59 height 29
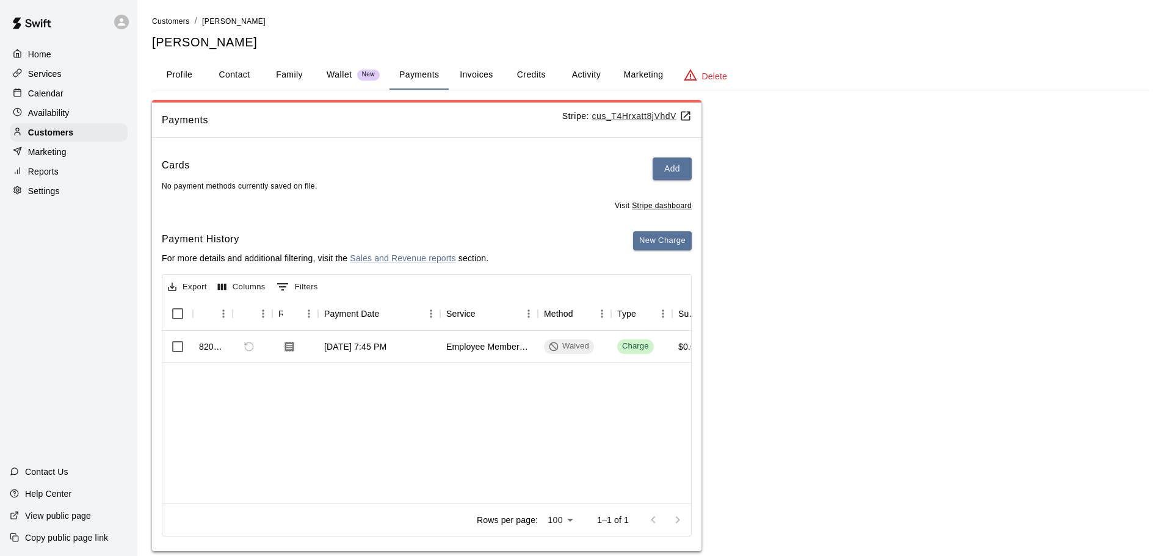
click at [182, 78] on button "Profile" at bounding box center [179, 74] width 55 height 29
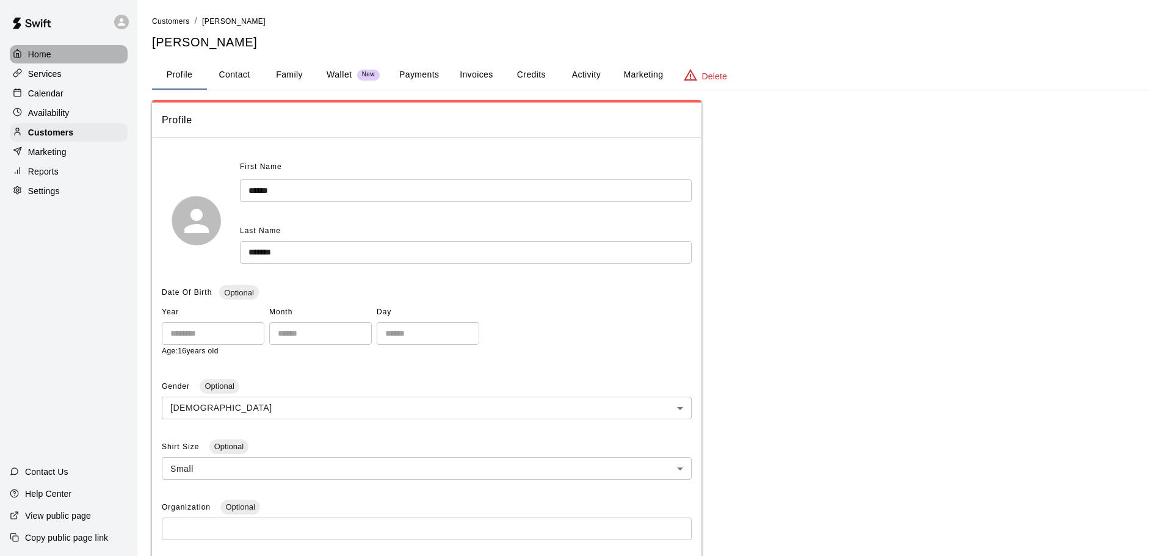
click at [48, 52] on p "Home" at bounding box center [39, 54] width 23 height 12
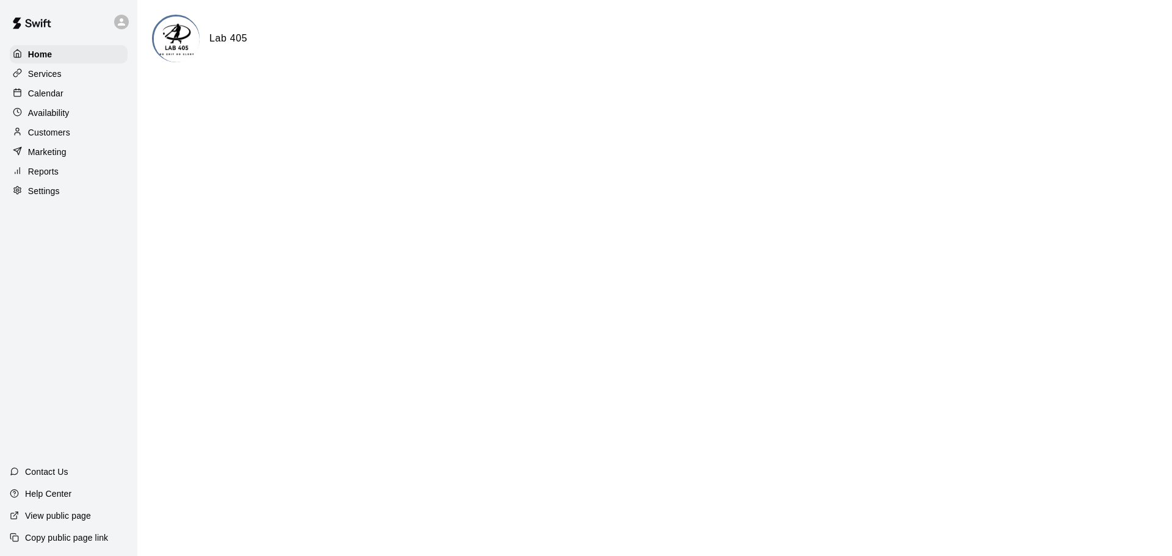
click at [28, 96] on p "Calendar" at bounding box center [45, 93] width 35 height 12
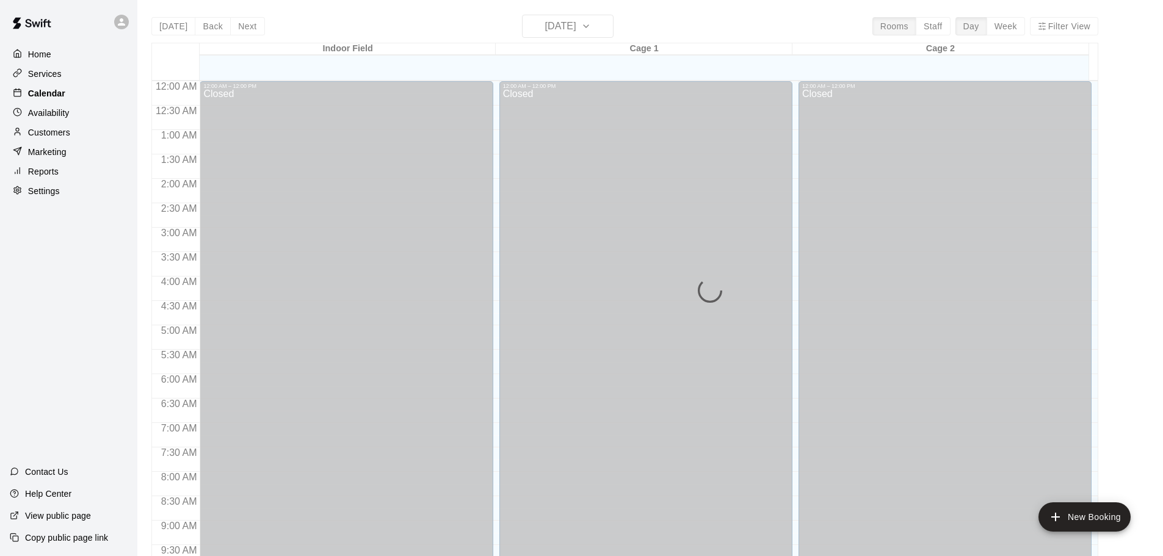
scroll to position [646, 0]
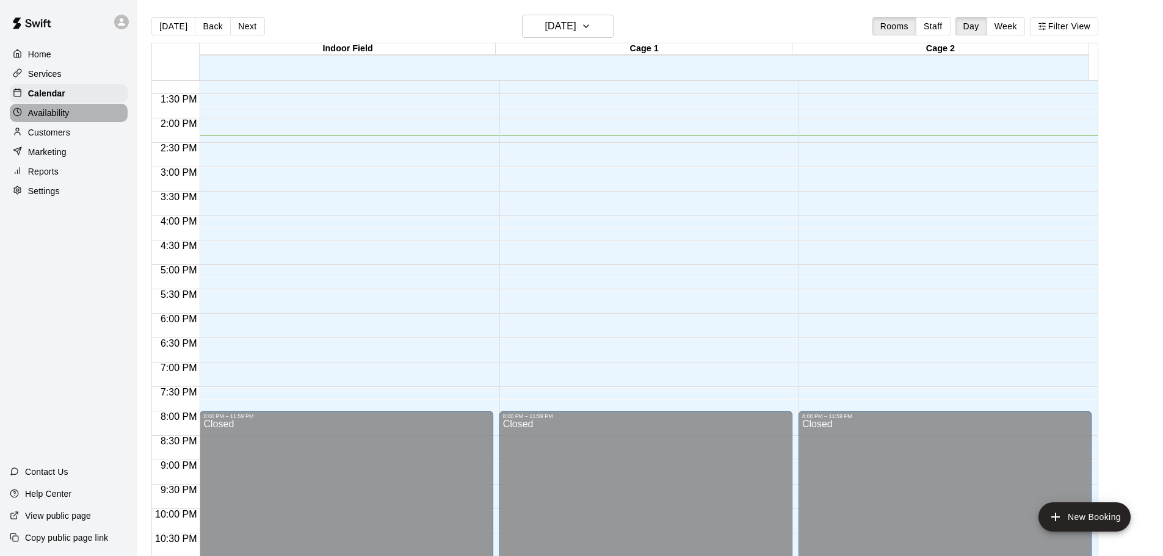
click at [56, 122] on div "Availability" at bounding box center [69, 113] width 118 height 18
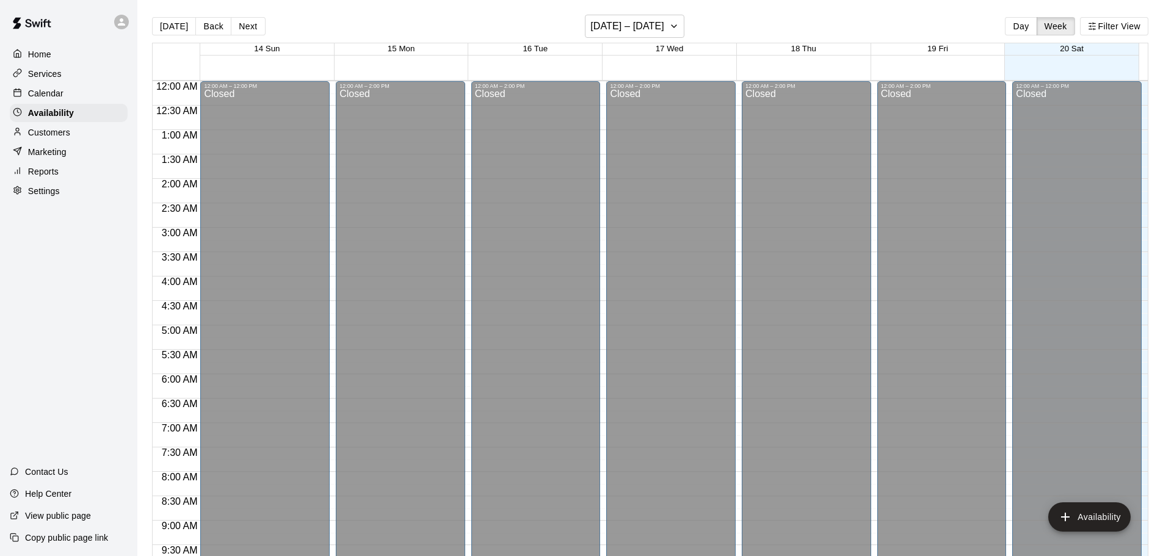
scroll to position [684, 0]
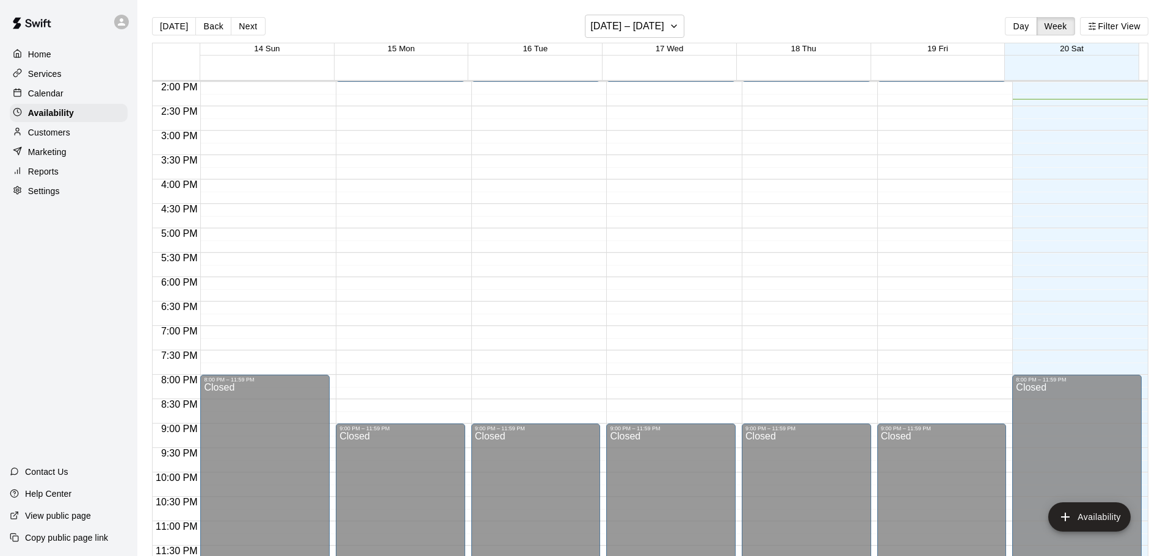
click at [56, 131] on p "Customers" at bounding box center [49, 132] width 42 height 12
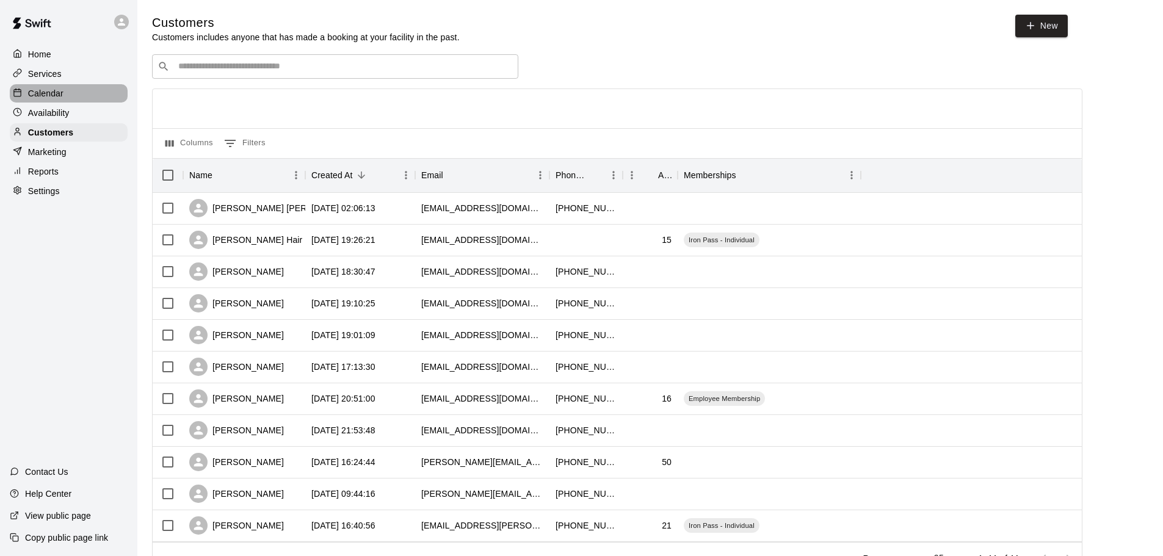
click at [46, 93] on p "Calendar" at bounding box center [45, 93] width 35 height 12
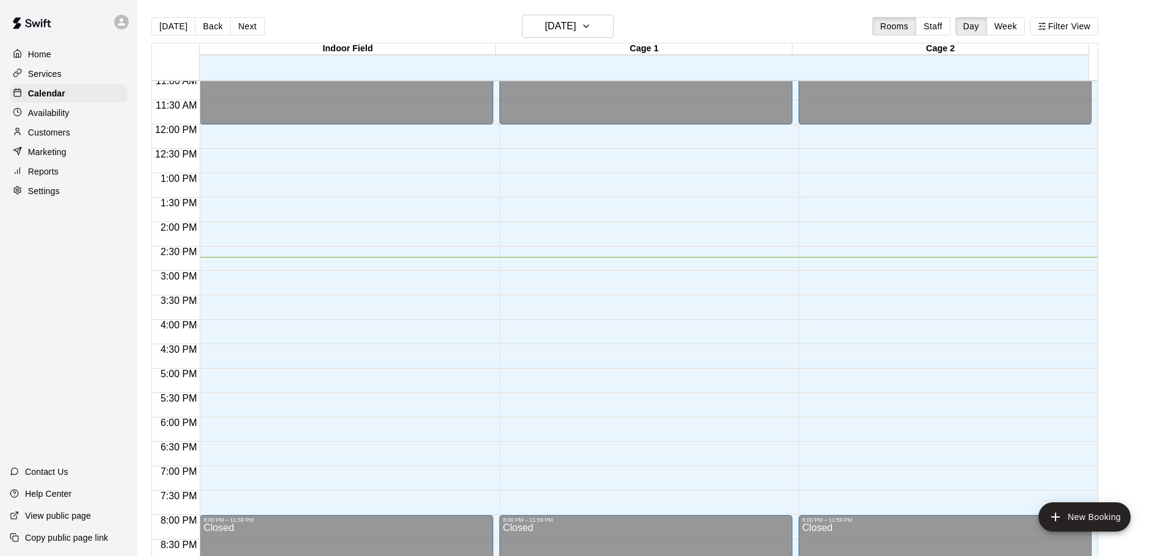
scroll to position [524, 0]
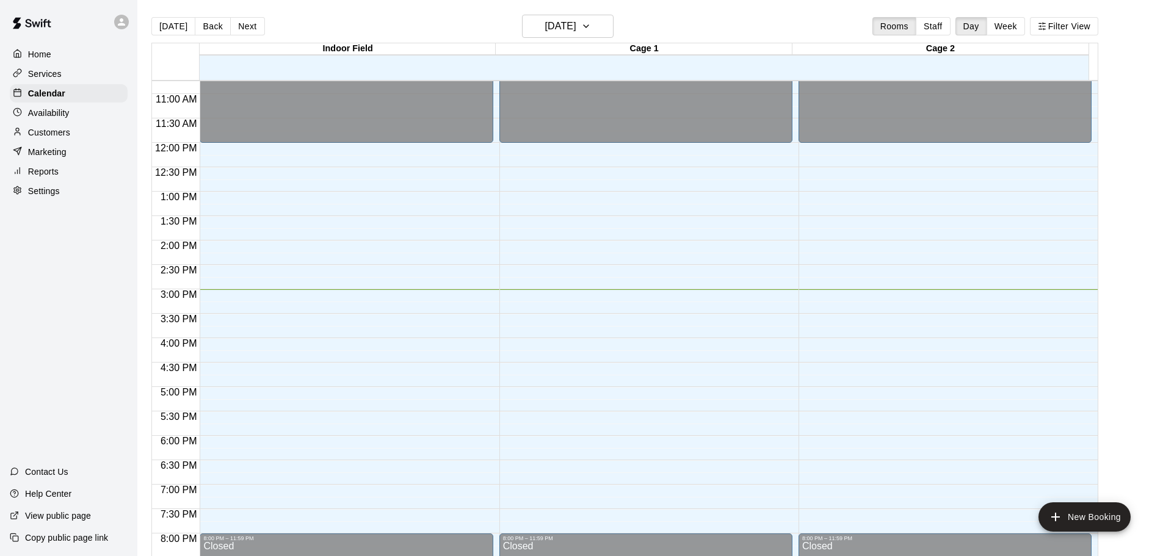
drag, startPoint x: 891, startPoint y: 1, endPoint x: 781, endPoint y: 26, distance: 113.4
click at [781, 26] on div "Today Back Next Saturday Sep 20 Rooms Staff Day Week Filter View" at bounding box center [624, 29] width 947 height 28
click at [1041, 23] on line "button" at bounding box center [1040, 23] width 2 height 0
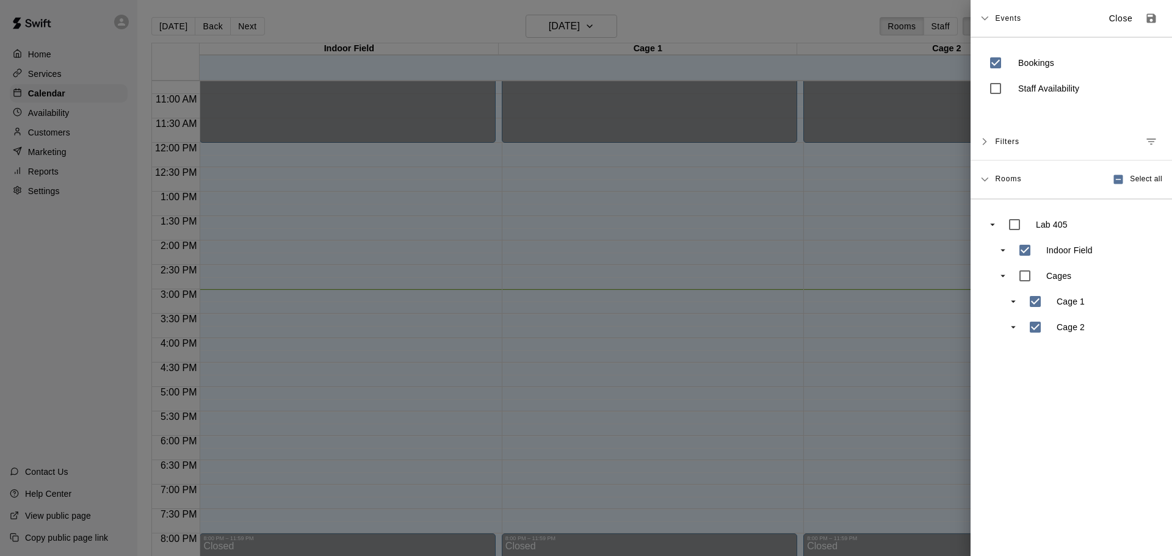
click at [786, 26] on div at bounding box center [586, 278] width 1172 height 556
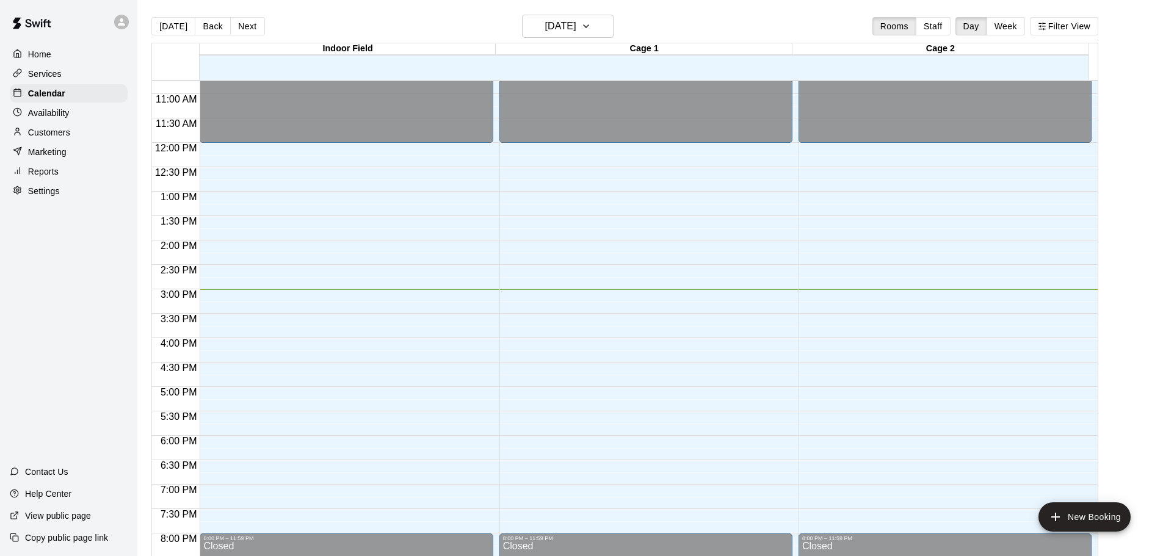
click at [123, 21] on icon at bounding box center [121, 21] width 7 height 7
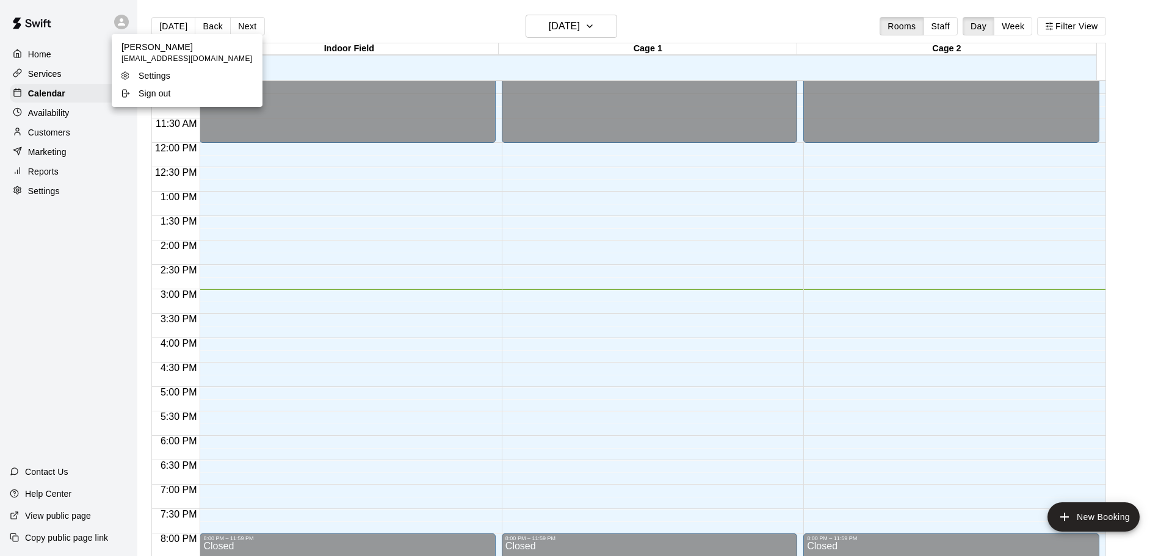
click at [95, 24] on div at bounding box center [586, 278] width 1172 height 556
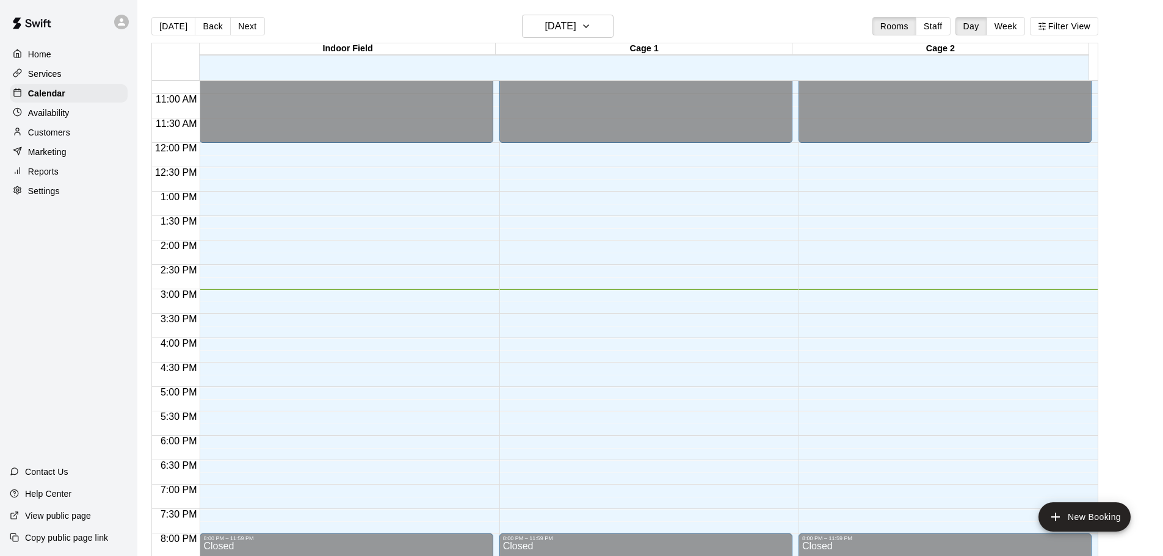
click at [72, 55] on div "Home" at bounding box center [69, 54] width 118 height 18
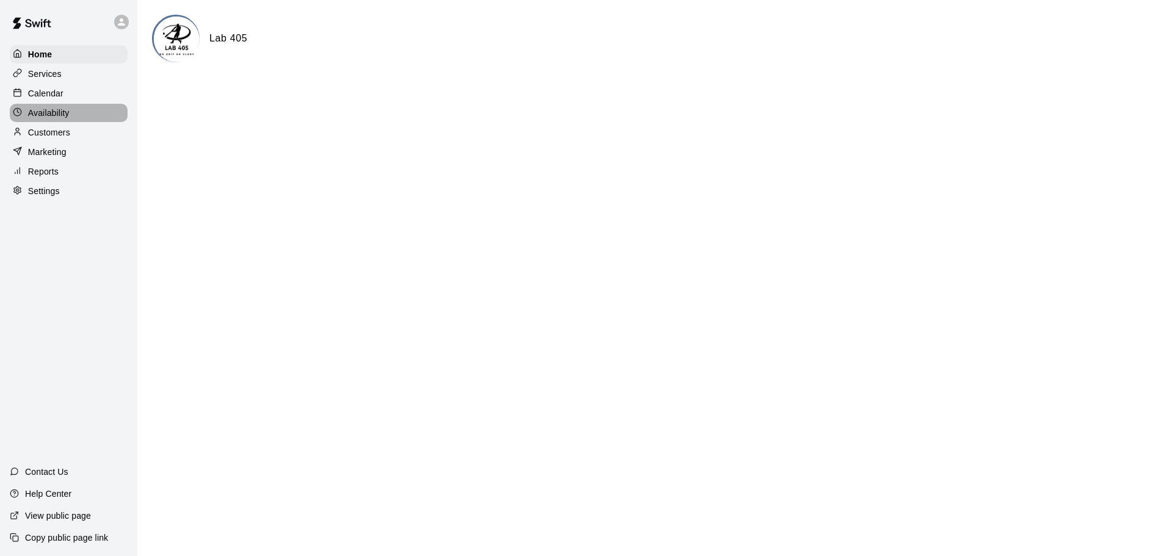
click at [67, 110] on p "Availability" at bounding box center [49, 113] width 42 height 12
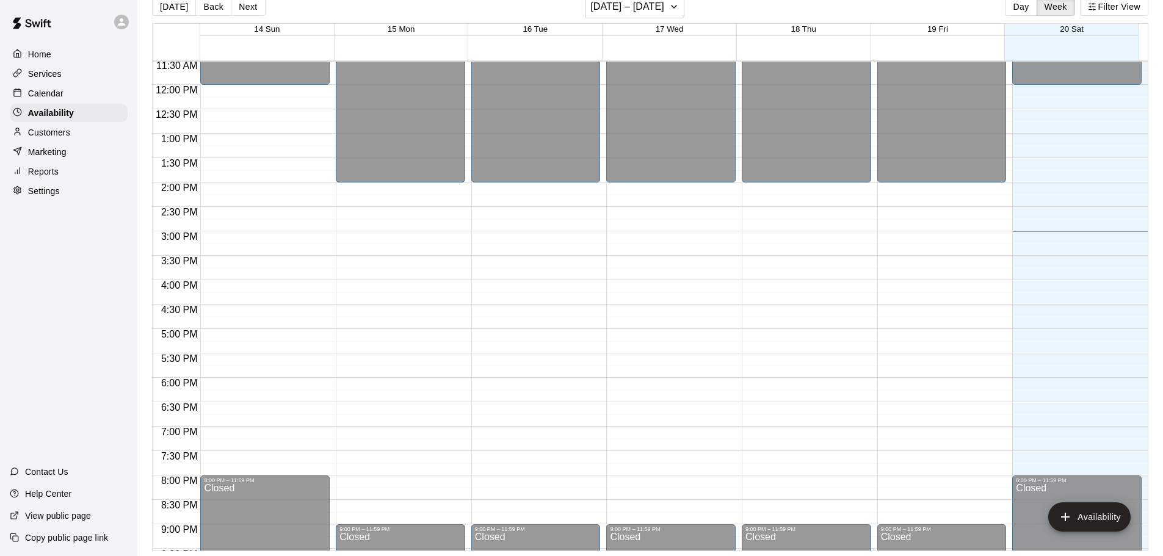
scroll to position [488, 0]
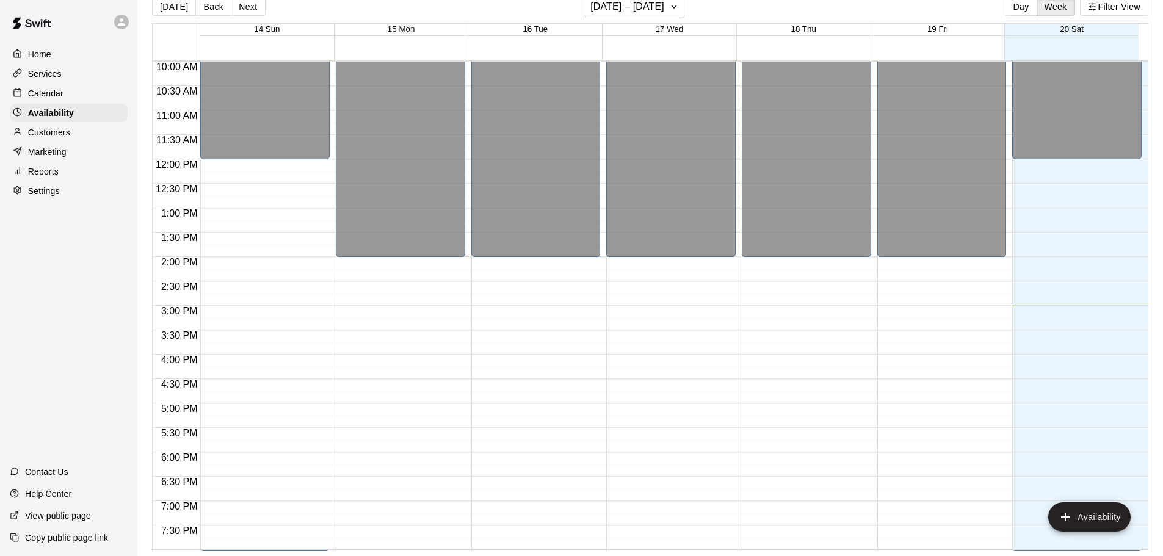
click at [103, 140] on div "Customers" at bounding box center [69, 132] width 118 height 18
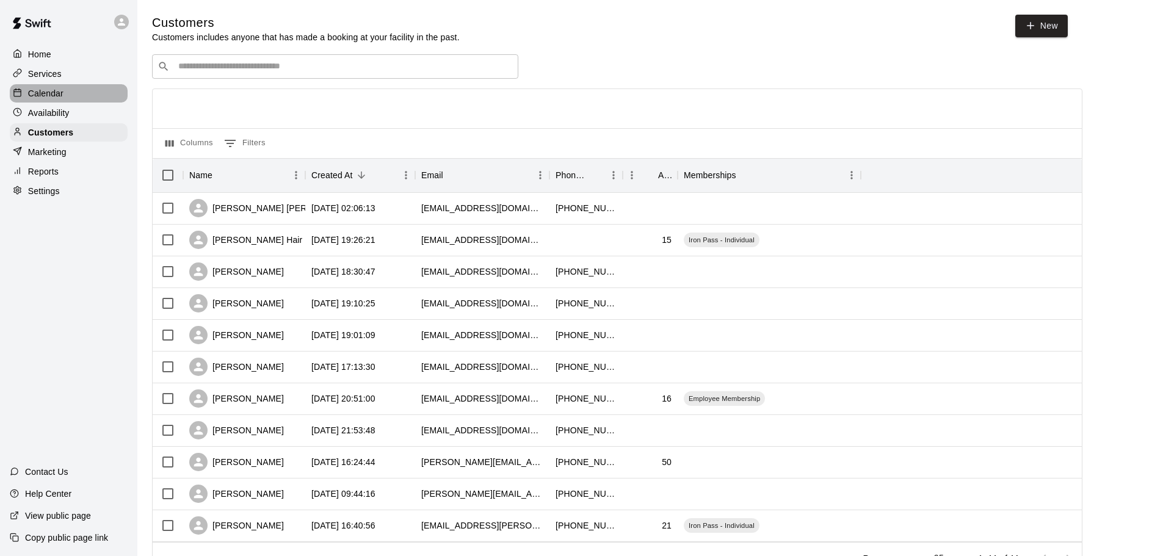
click at [77, 96] on div "Calendar" at bounding box center [69, 93] width 118 height 18
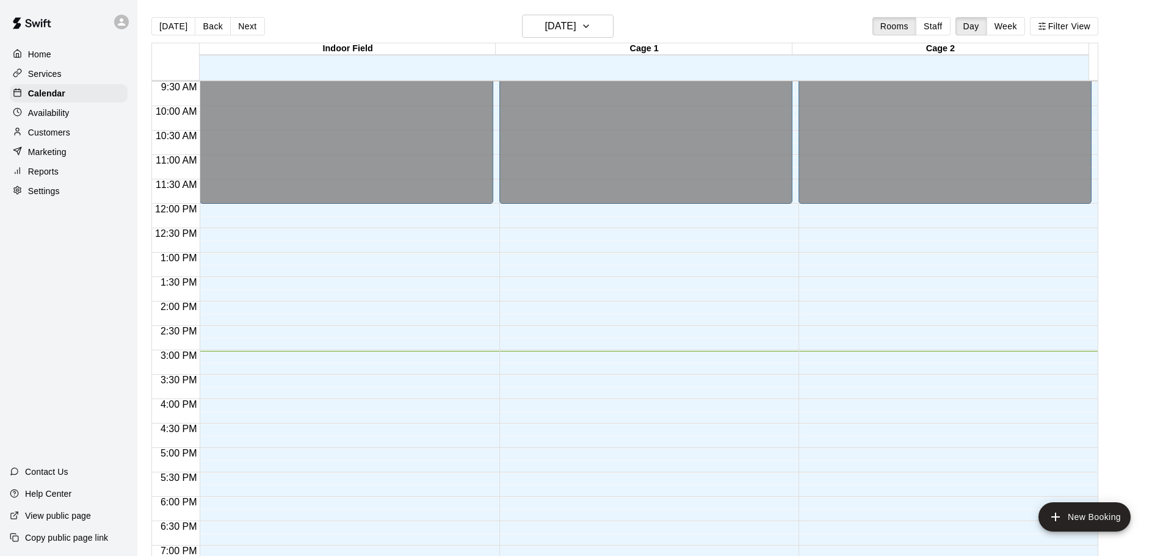
scroll to position [524, 0]
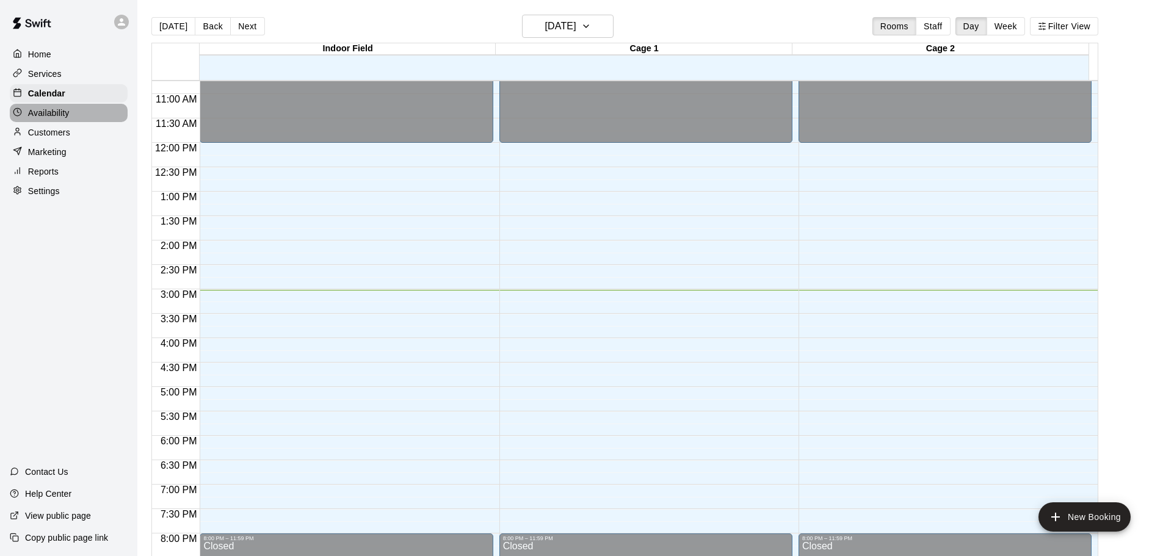
click at [42, 112] on p "Availability" at bounding box center [49, 113] width 42 height 12
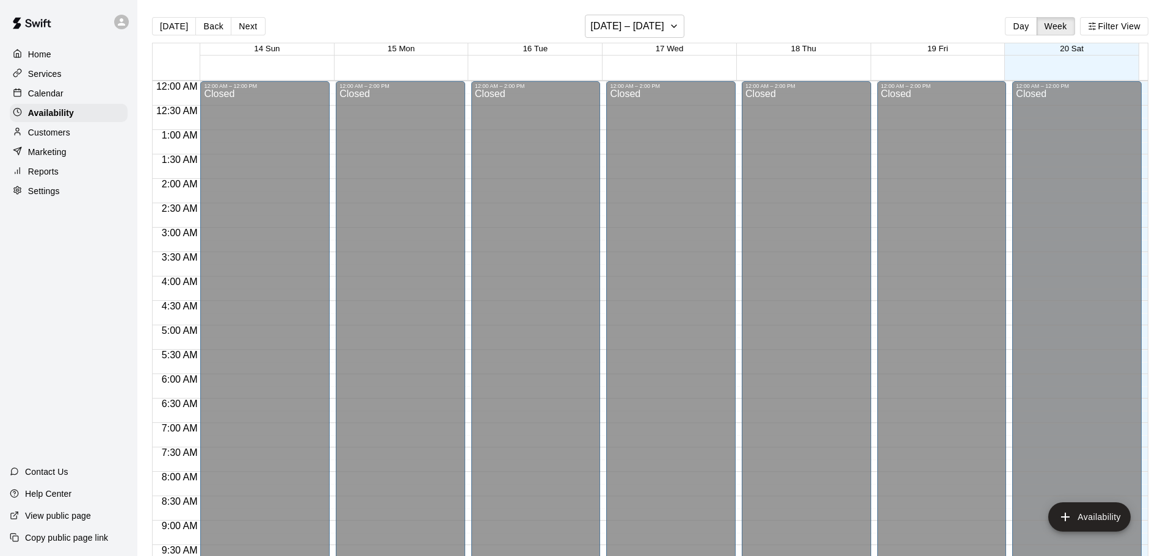
scroll to position [684, 0]
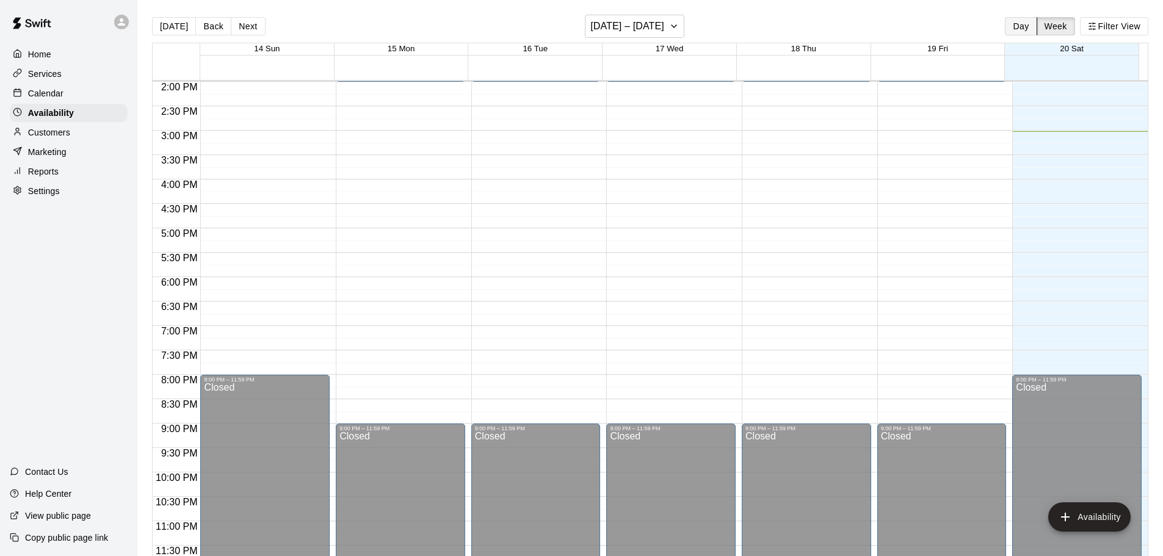
click at [1014, 28] on button "Day" at bounding box center [1021, 26] width 32 height 18
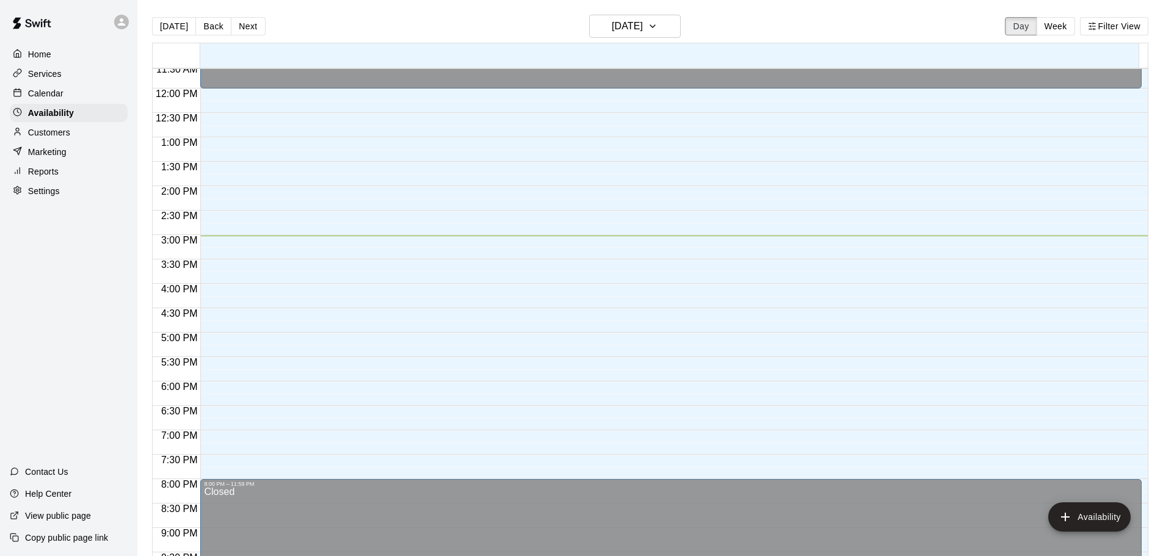
scroll to position [549, 0]
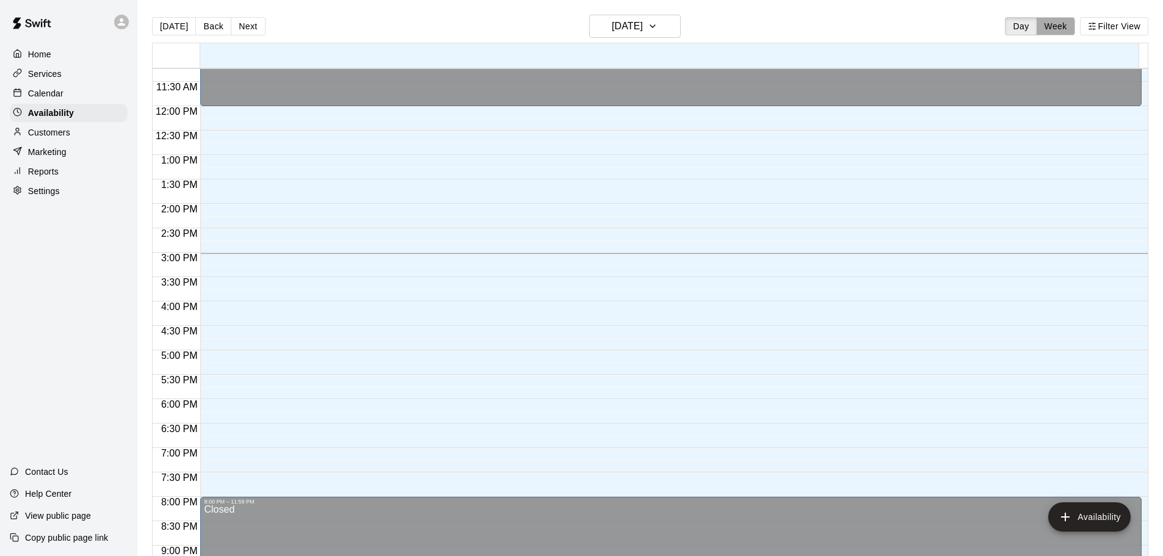
click at [1052, 26] on button "Week" at bounding box center [1055, 26] width 38 height 18
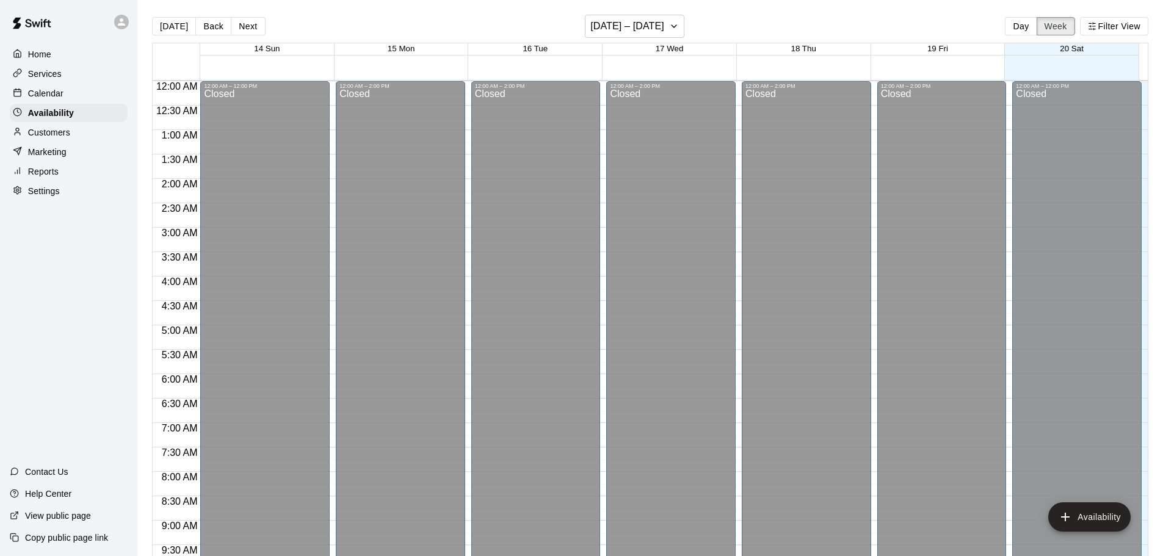
scroll to position [684, 0]
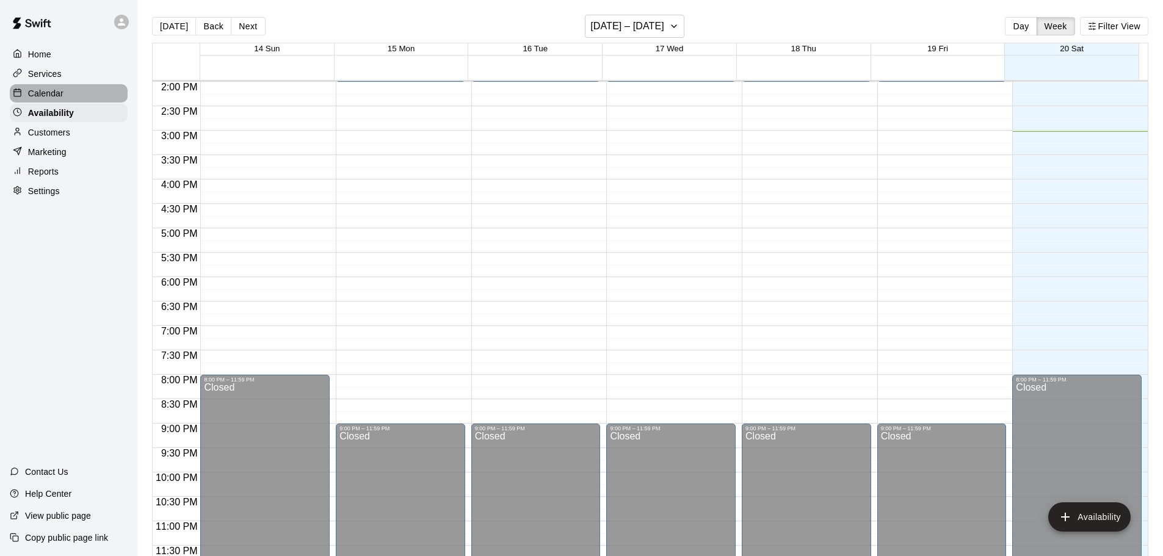
click at [67, 93] on div "Calendar" at bounding box center [69, 93] width 118 height 18
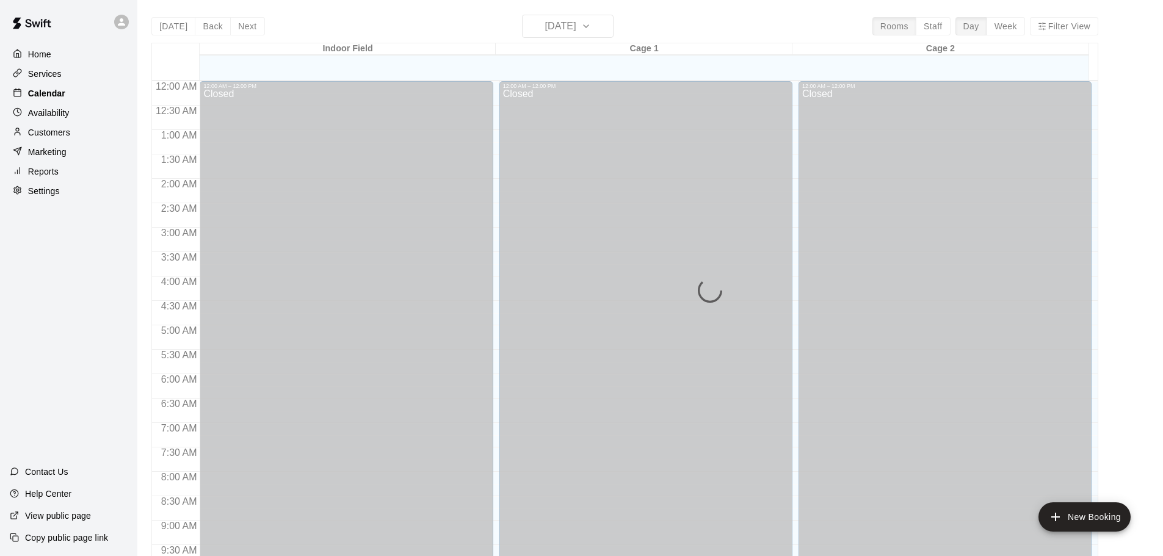
scroll to position [646, 0]
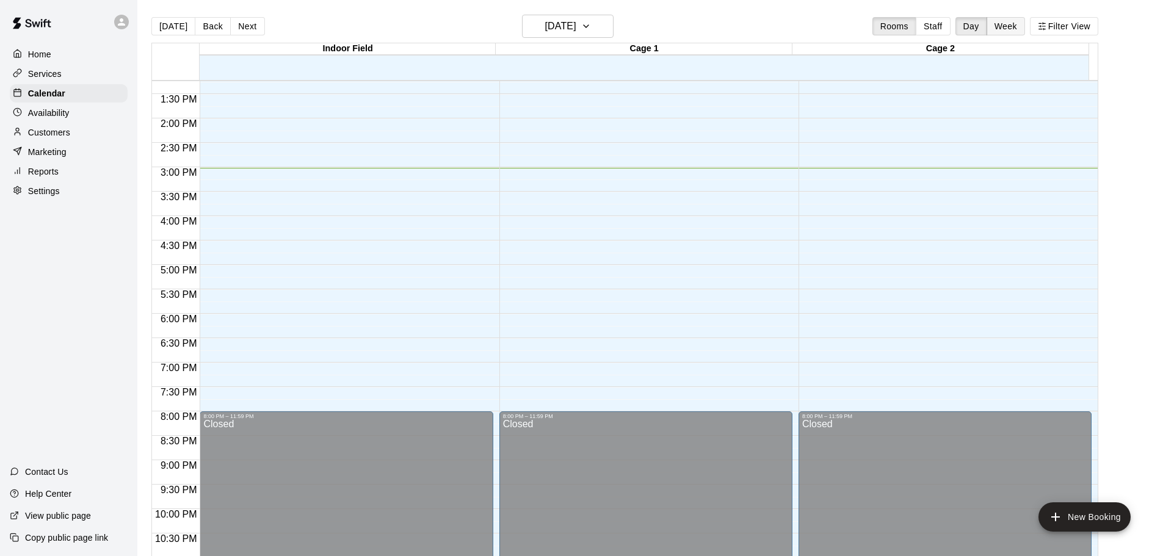
click at [1009, 20] on button "Week" at bounding box center [1005, 26] width 38 height 18
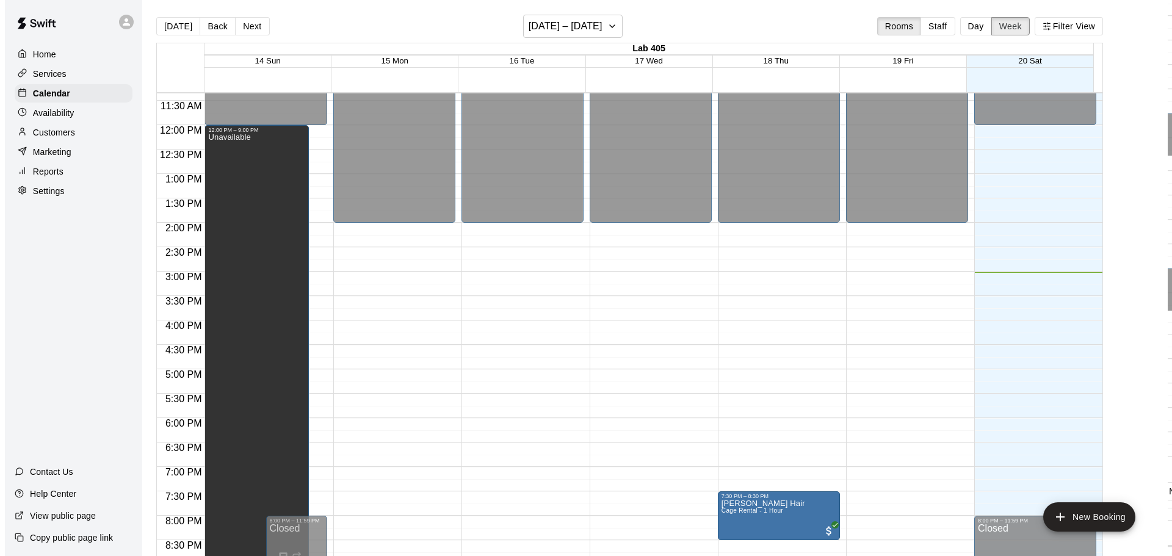
scroll to position [514, 0]
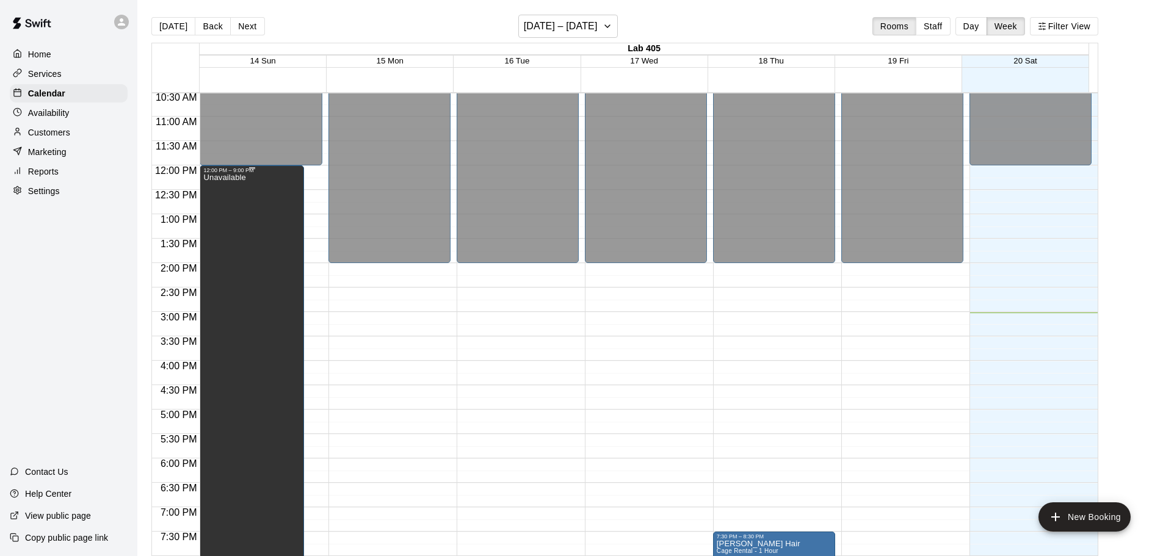
click at [250, 226] on div "Unavailable" at bounding box center [251, 451] width 96 height 556
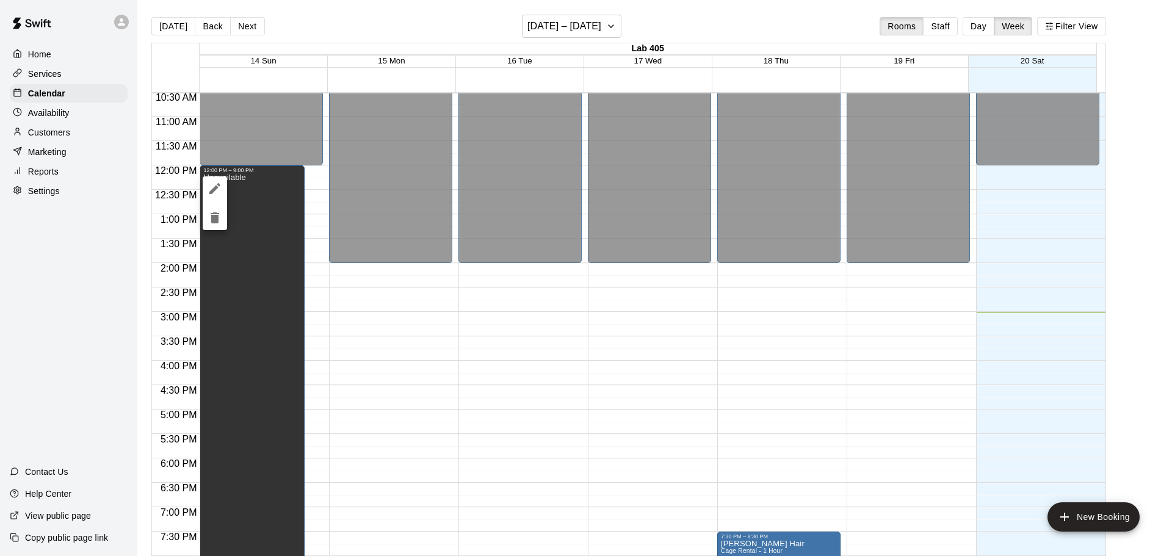
click at [803, 390] on div at bounding box center [586, 278] width 1172 height 556
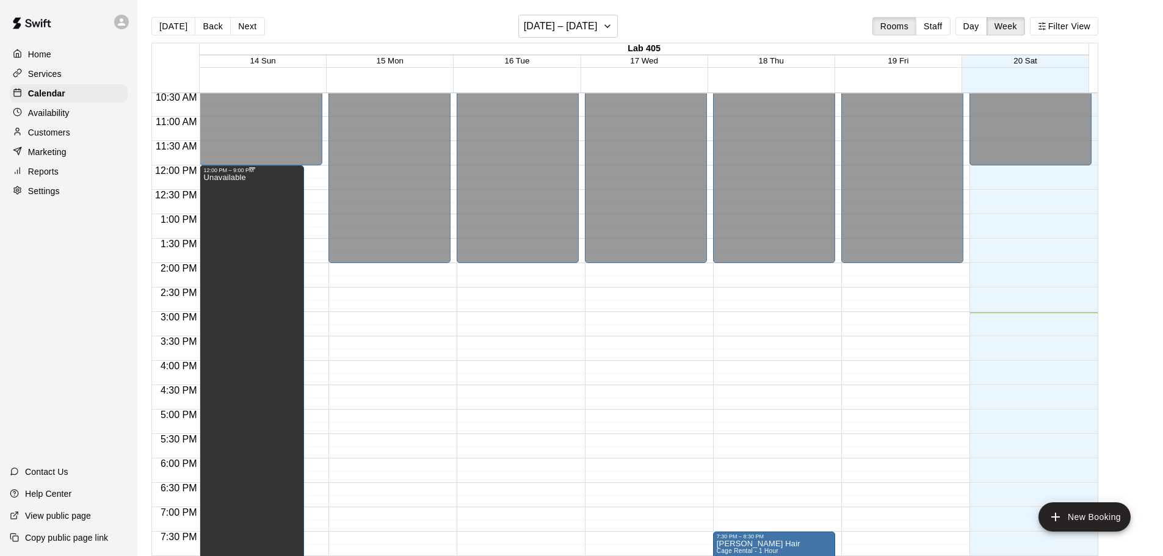
click at [220, 263] on div "Unavailable" at bounding box center [224, 451] width 42 height 556
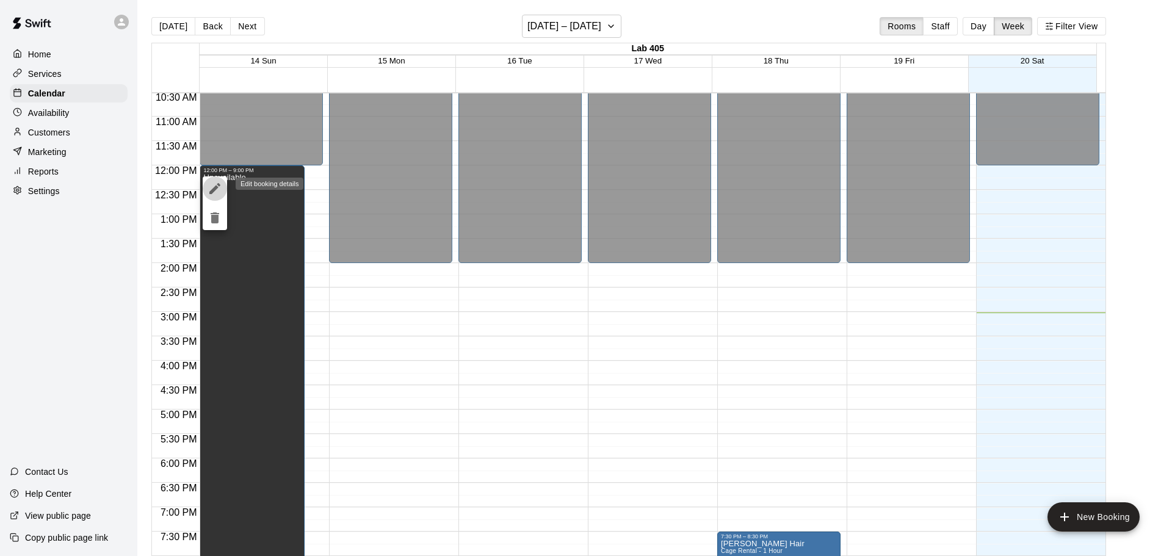
click at [214, 189] on icon "edit" at bounding box center [214, 188] width 11 height 11
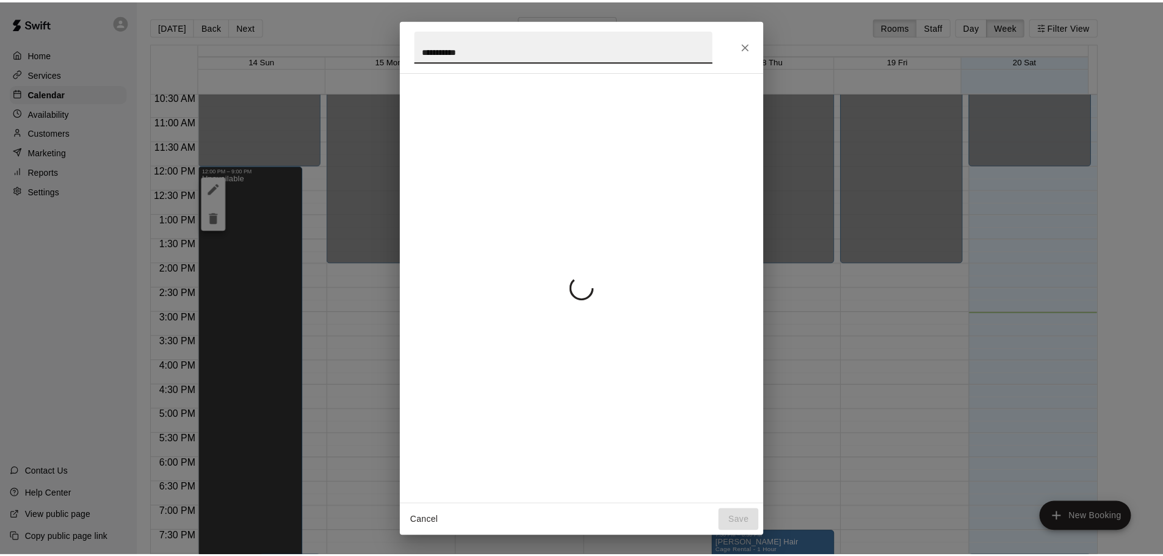
scroll to position [0, 0]
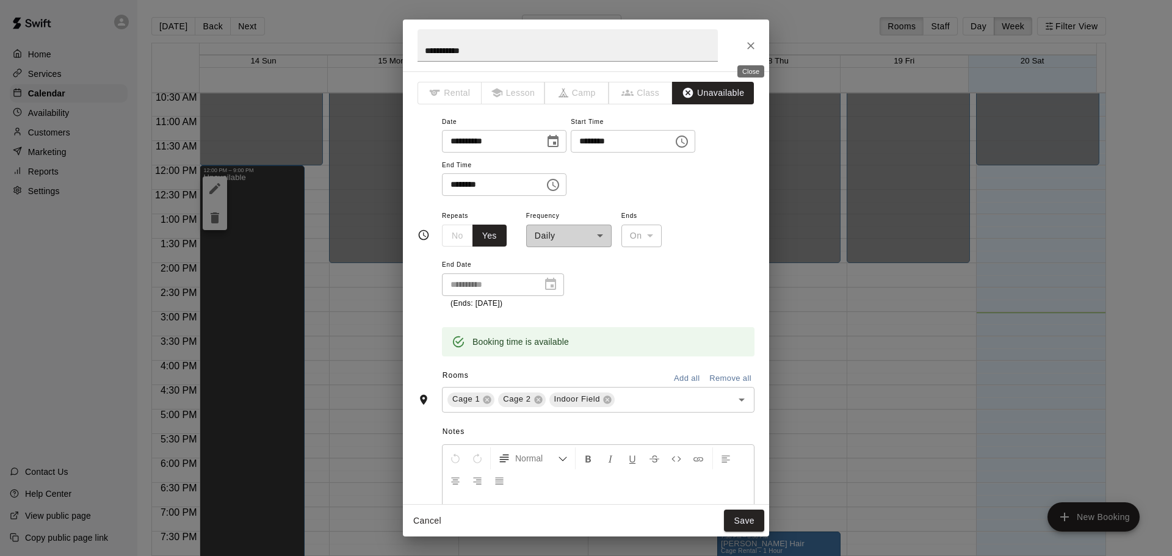
click at [755, 37] on button "Close" at bounding box center [751, 46] width 22 height 22
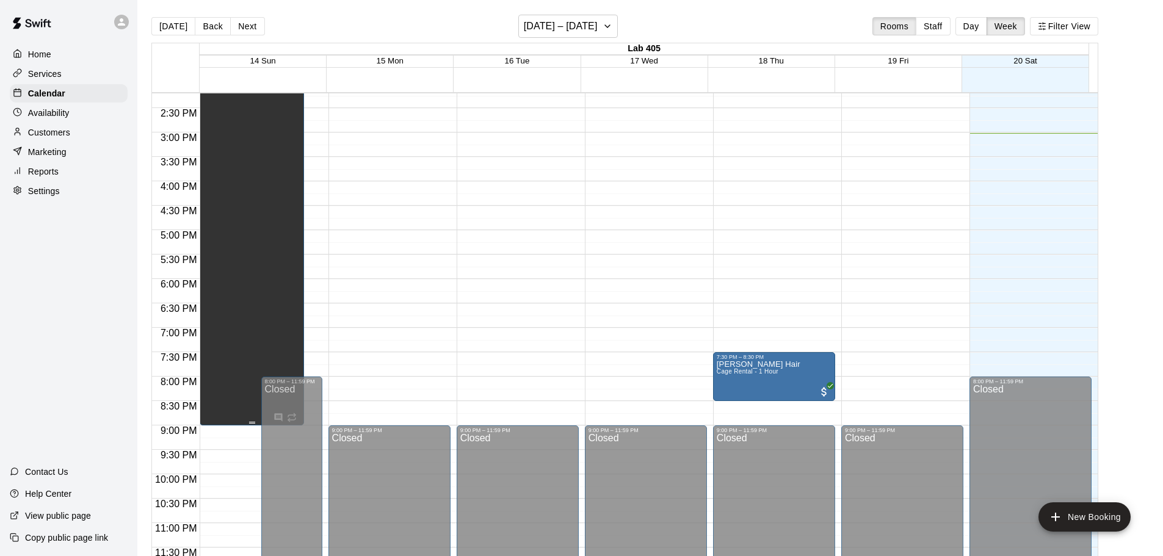
scroll to position [697, 0]
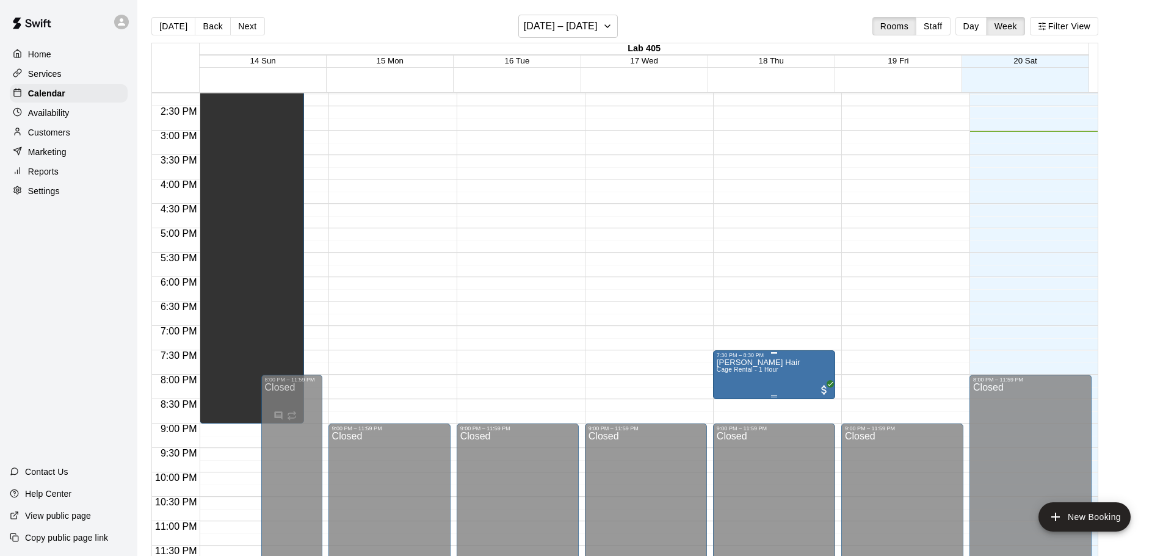
click at [770, 373] on span "Cage Rental - 1 Hour" at bounding box center [748, 369] width 62 height 7
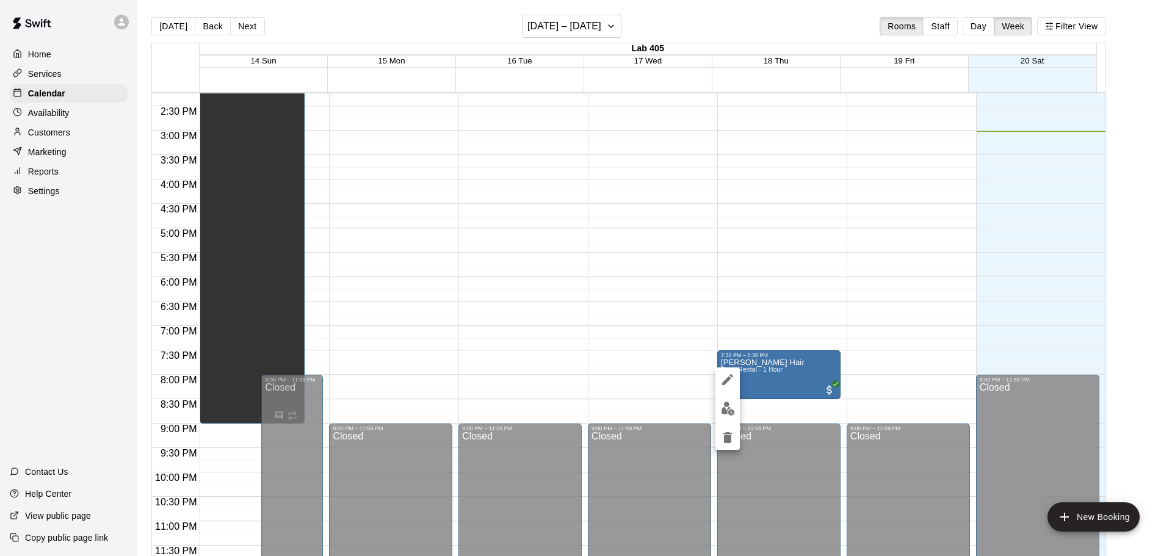
click at [833, 281] on div at bounding box center [586, 278] width 1172 height 556
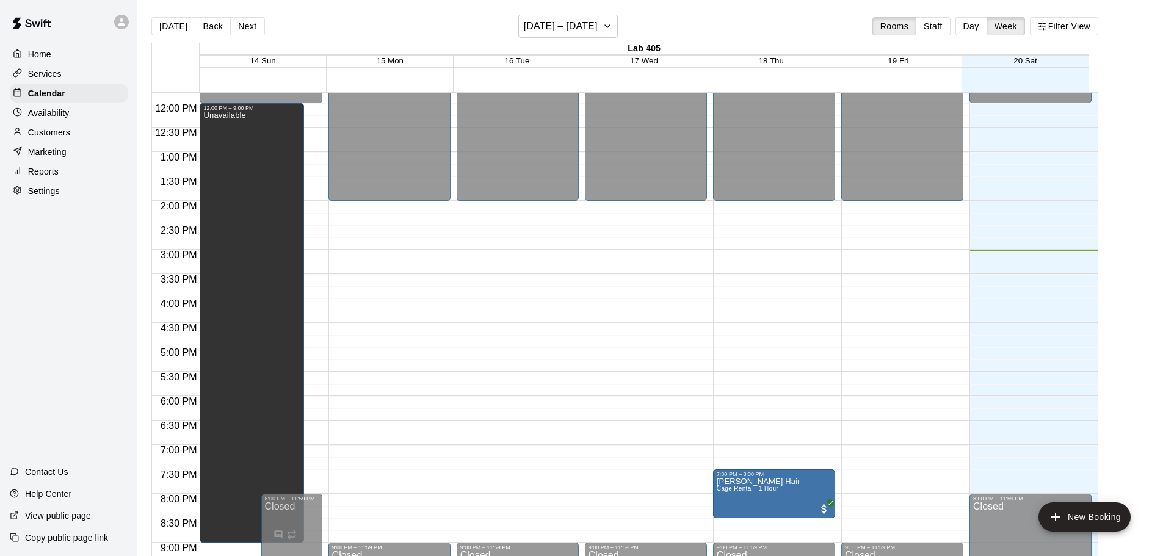
scroll to position [575, 0]
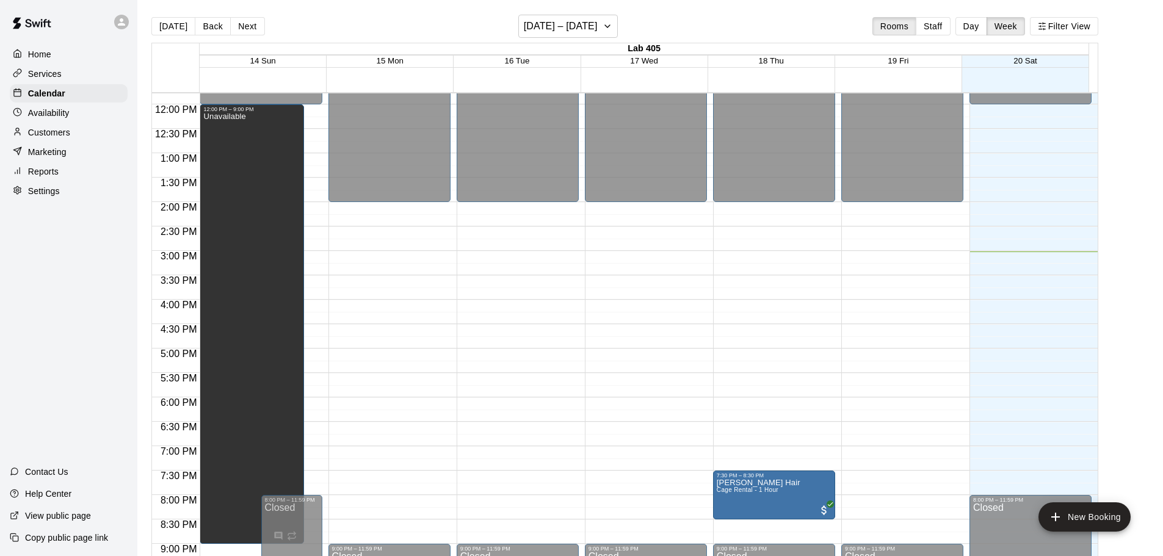
click at [1031, 270] on div "12:00 AM – 12:00 PM Closed 8:00 PM – 11:59 PM Closed" at bounding box center [1030, 104] width 122 height 1172
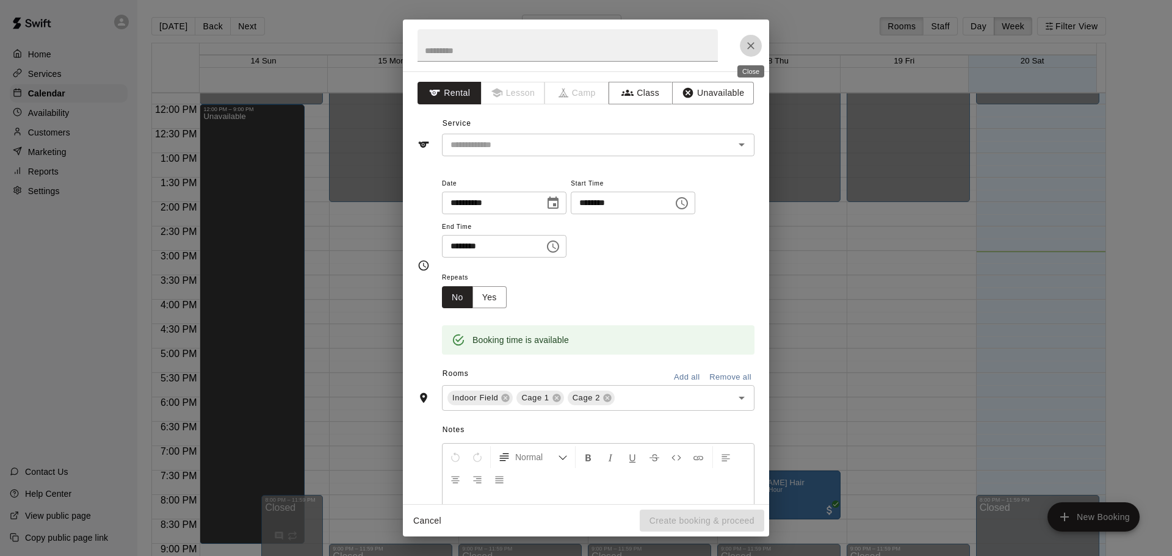
click at [759, 48] on button "Close" at bounding box center [751, 46] width 22 height 22
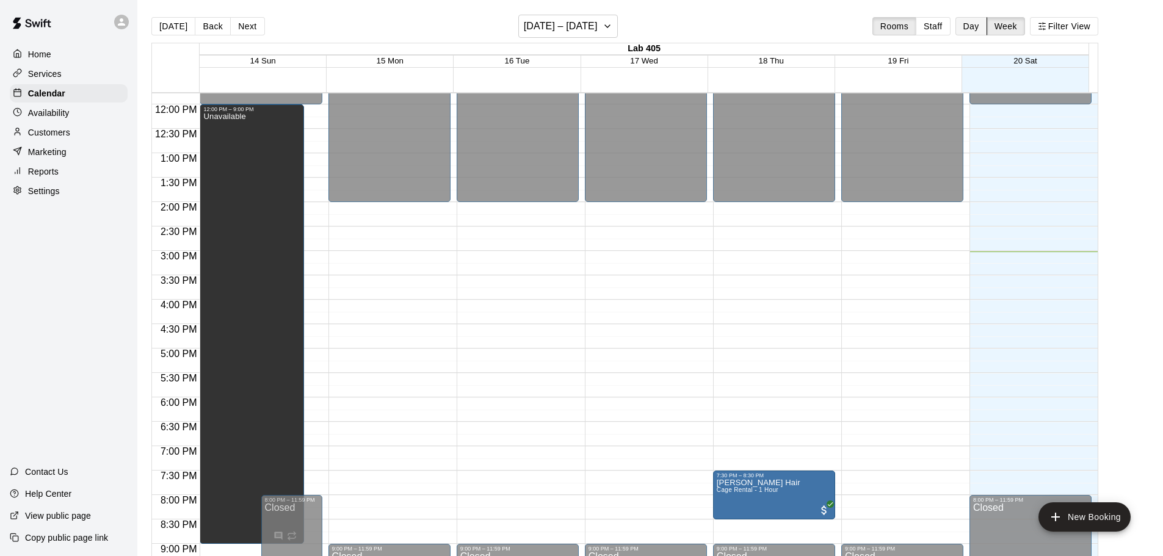
click at [985, 24] on button "Day" at bounding box center [971, 26] width 32 height 18
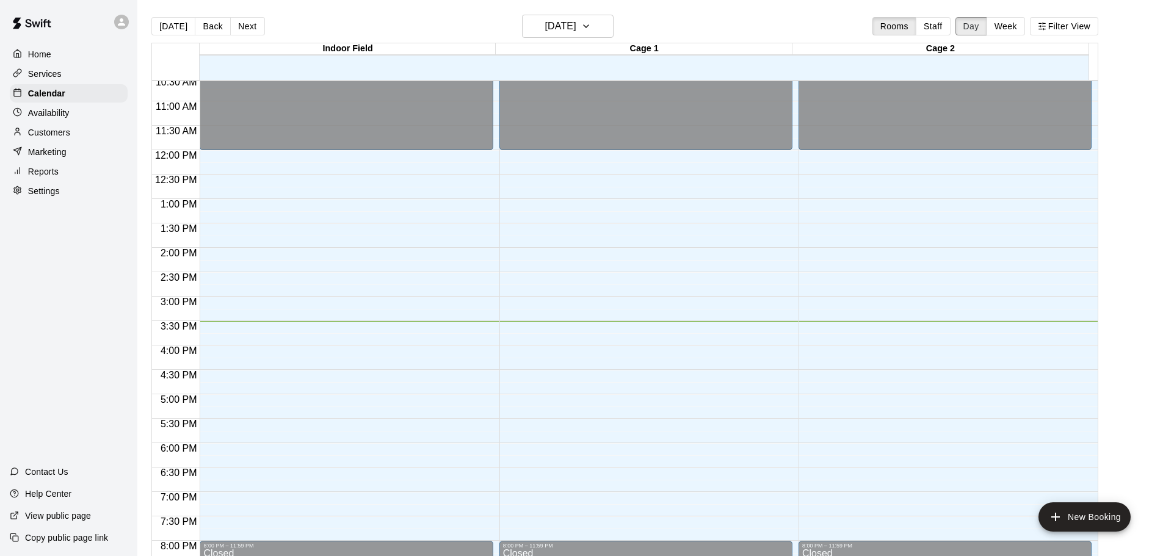
scroll to position [501, 0]
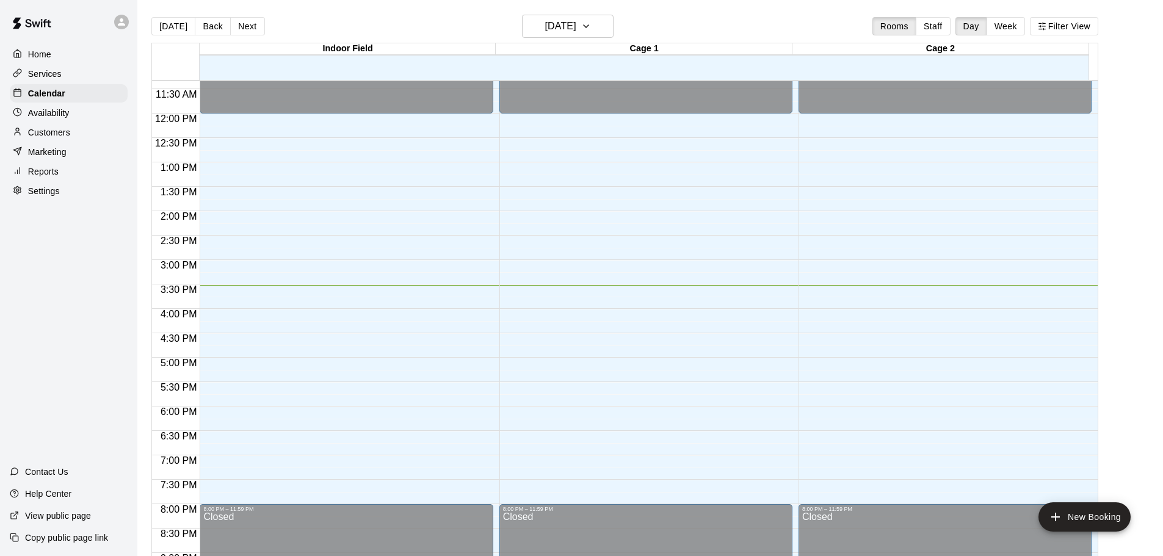
scroll to position [524, 0]
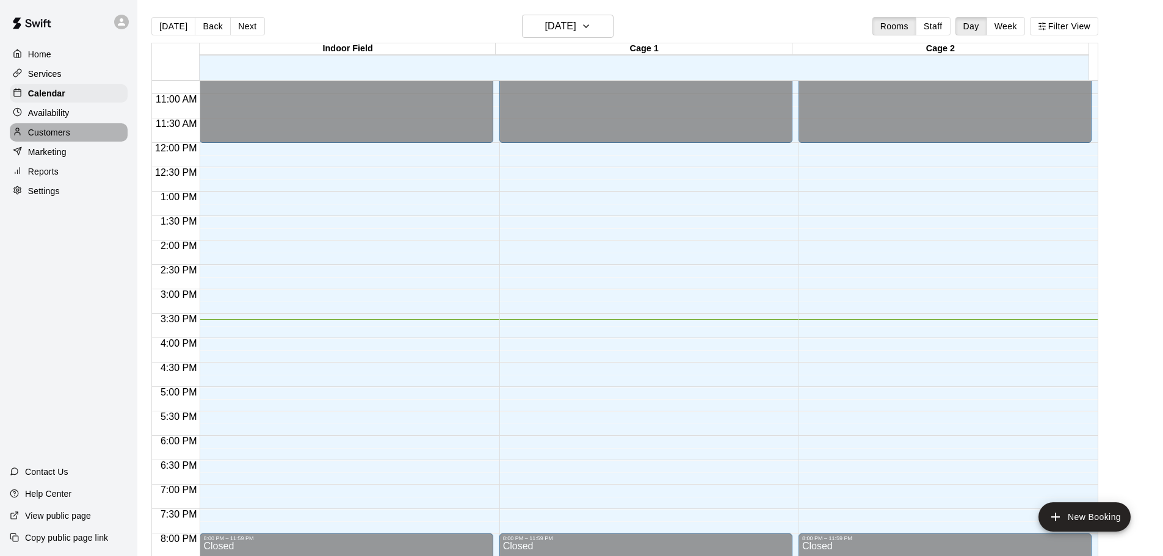
click at [35, 131] on p "Customers" at bounding box center [49, 132] width 42 height 12
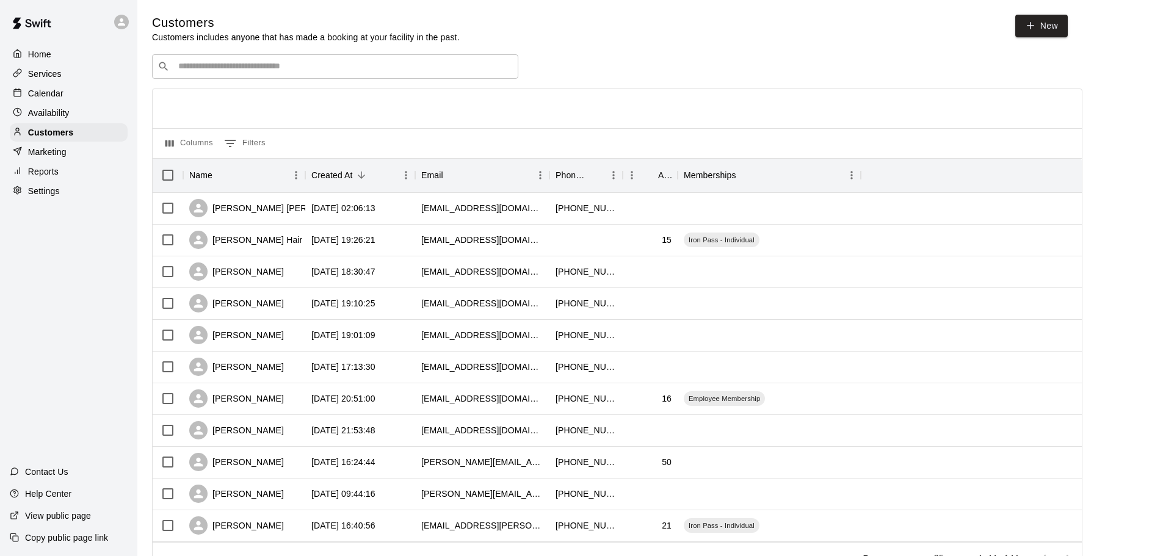
scroll to position [55, 0]
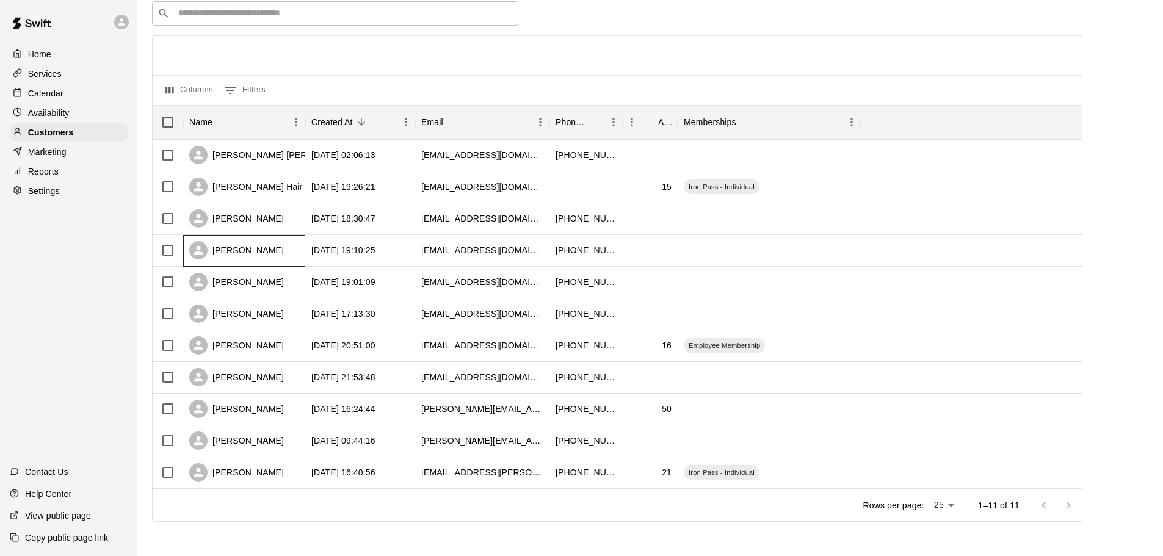
click at [283, 243] on div "[PERSON_NAME]" at bounding box center [244, 251] width 122 height 32
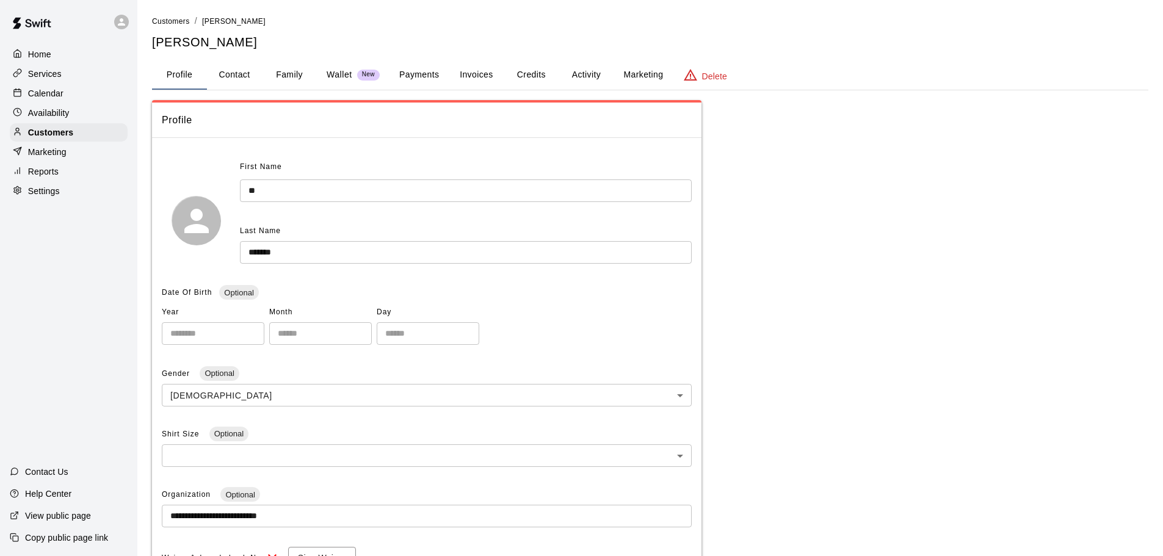
click at [297, 82] on button "Family" at bounding box center [289, 74] width 55 height 29
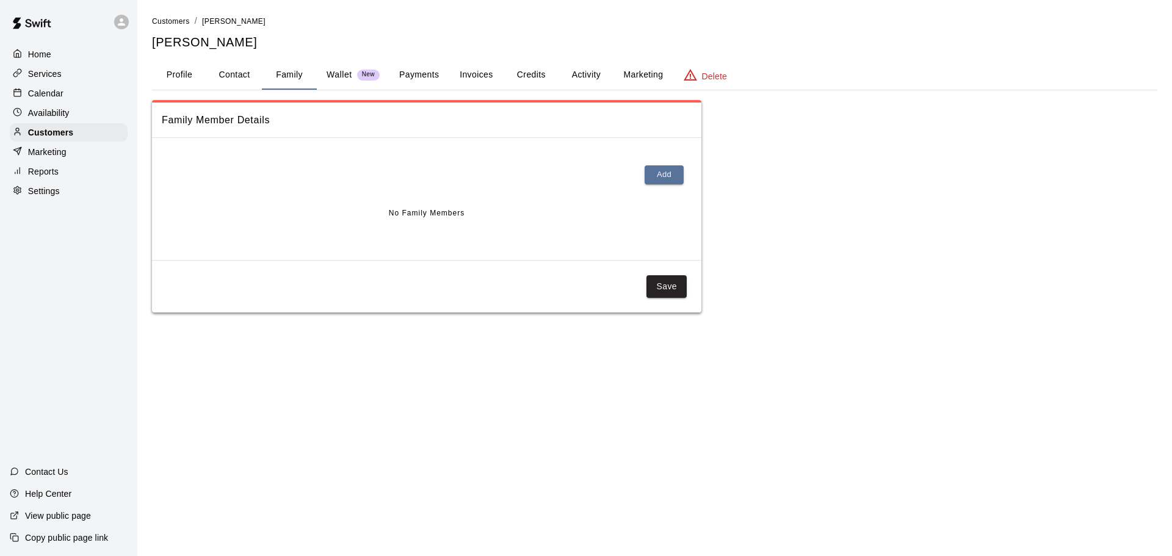
click at [349, 80] on p "Wallet" at bounding box center [340, 74] width 26 height 13
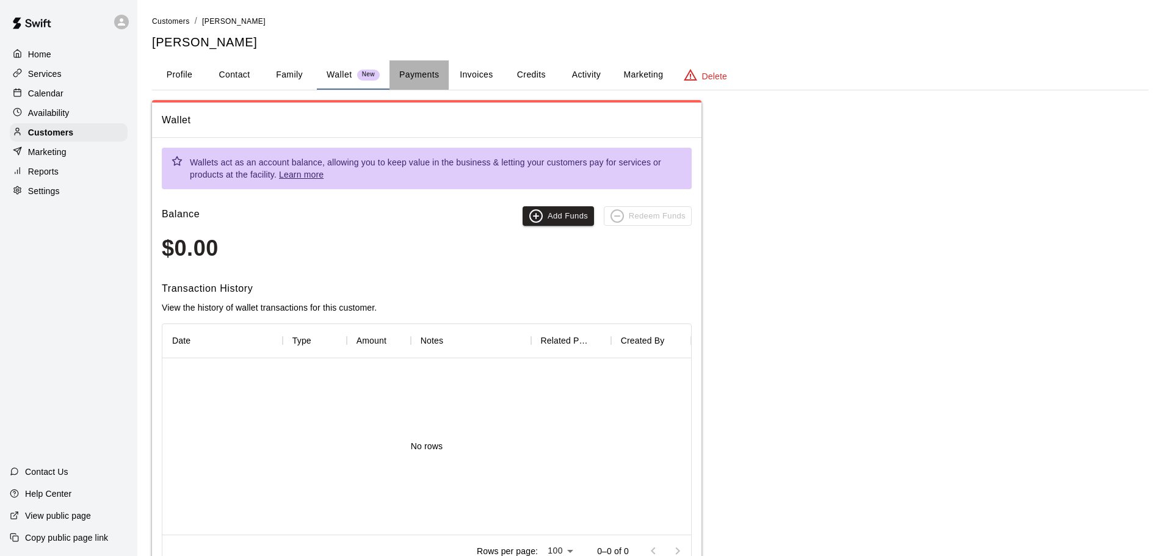
click at [425, 78] on button "Payments" at bounding box center [418, 74] width 59 height 29
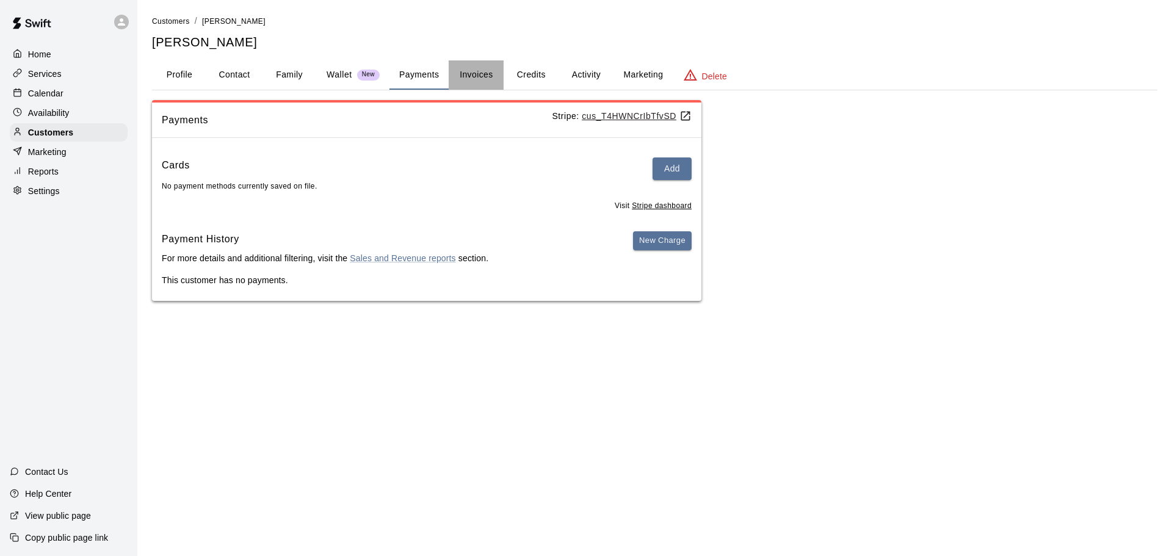
click at [468, 77] on button "Invoices" at bounding box center [476, 74] width 55 height 29
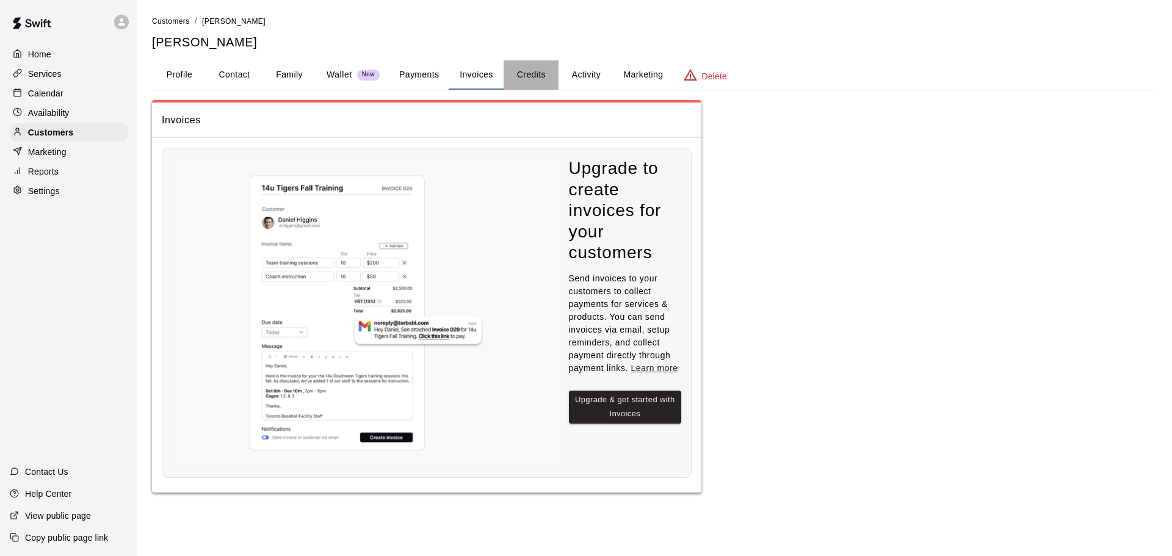
click at [526, 77] on button "Credits" at bounding box center [531, 74] width 55 height 29
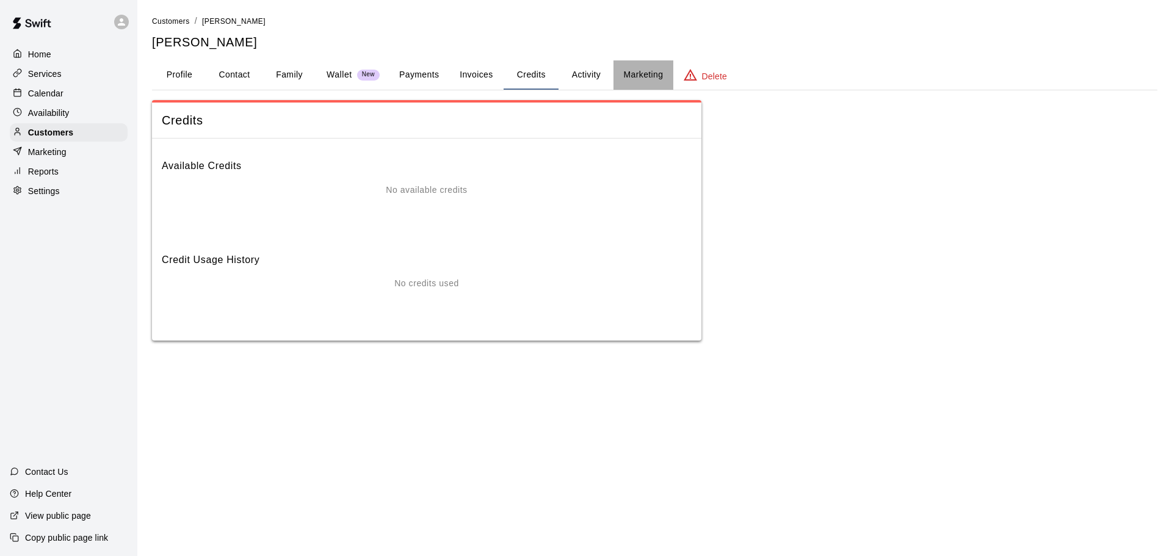
click at [626, 79] on button "Marketing" at bounding box center [642, 74] width 59 height 29
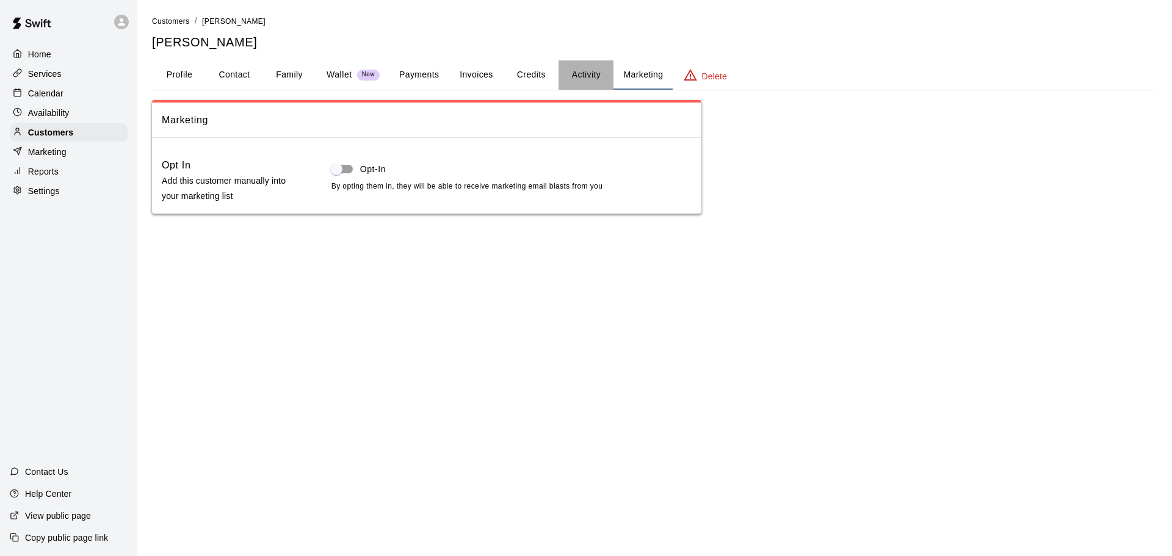
click at [592, 77] on button "Activity" at bounding box center [586, 74] width 55 height 29
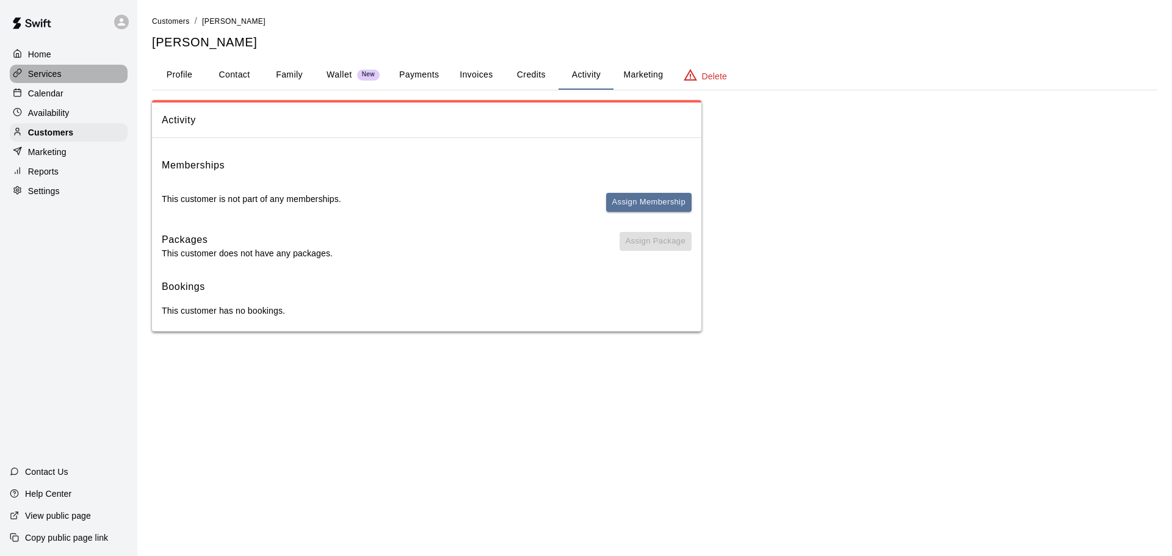
click at [69, 82] on div "Services" at bounding box center [69, 74] width 118 height 18
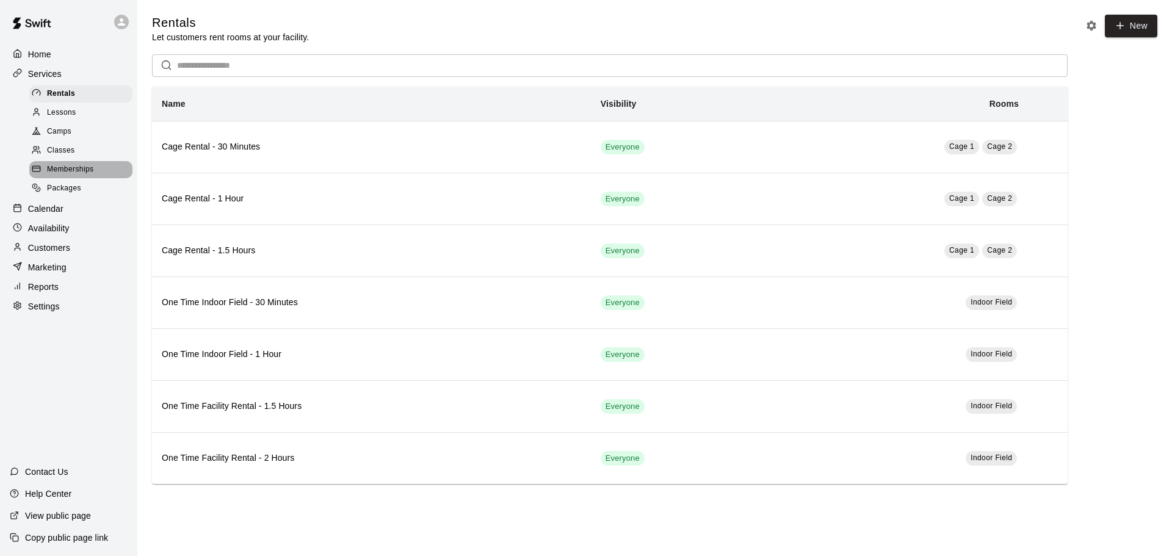
click at [66, 170] on span "Memberships" at bounding box center [70, 170] width 46 height 12
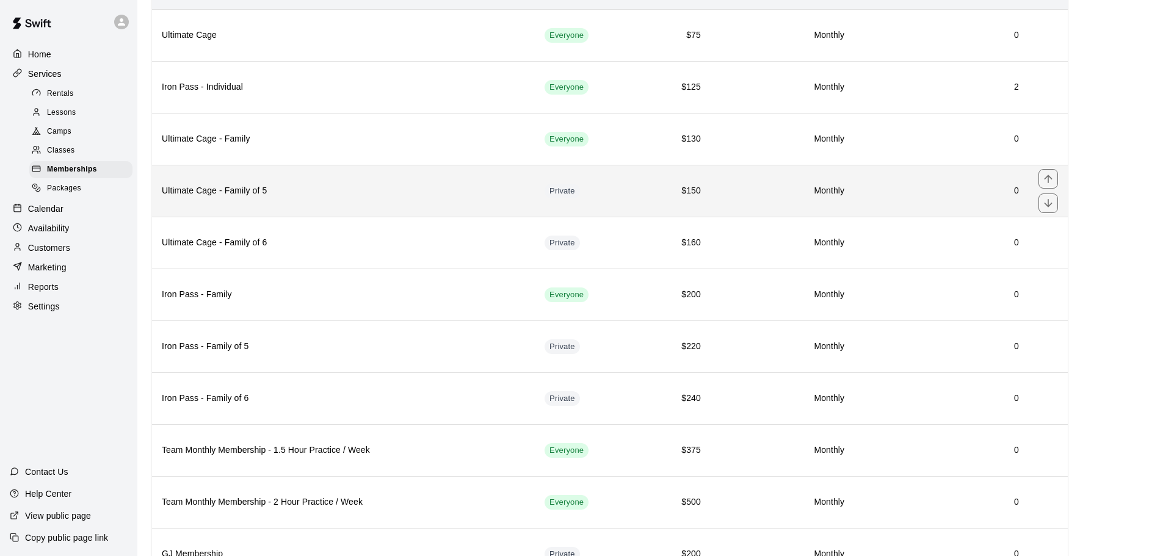
scroll to position [223, 0]
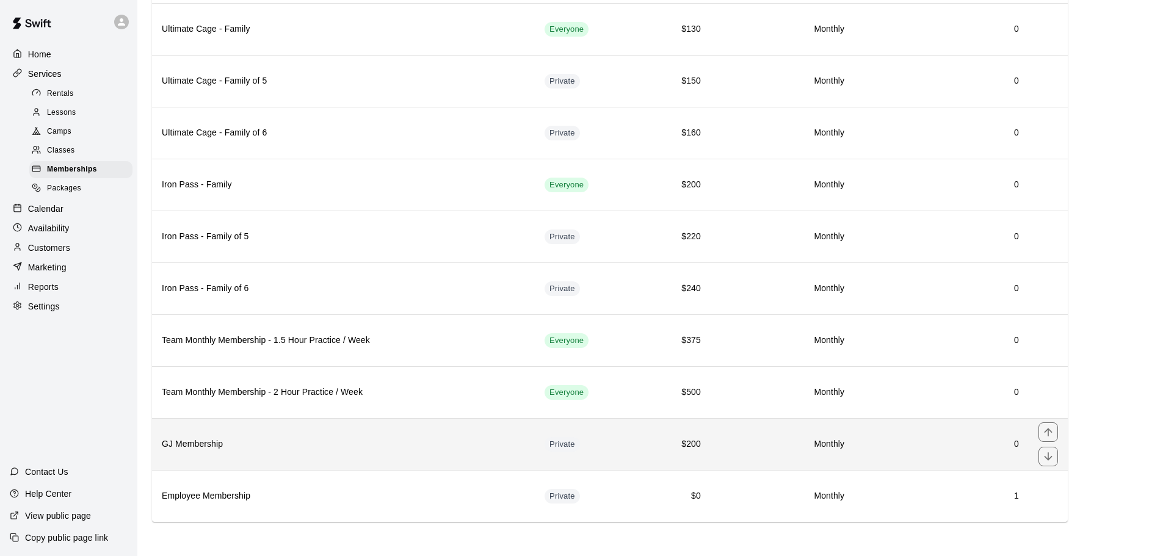
click at [493, 439] on h6 "GJ Membership" at bounding box center [343, 444] width 363 height 13
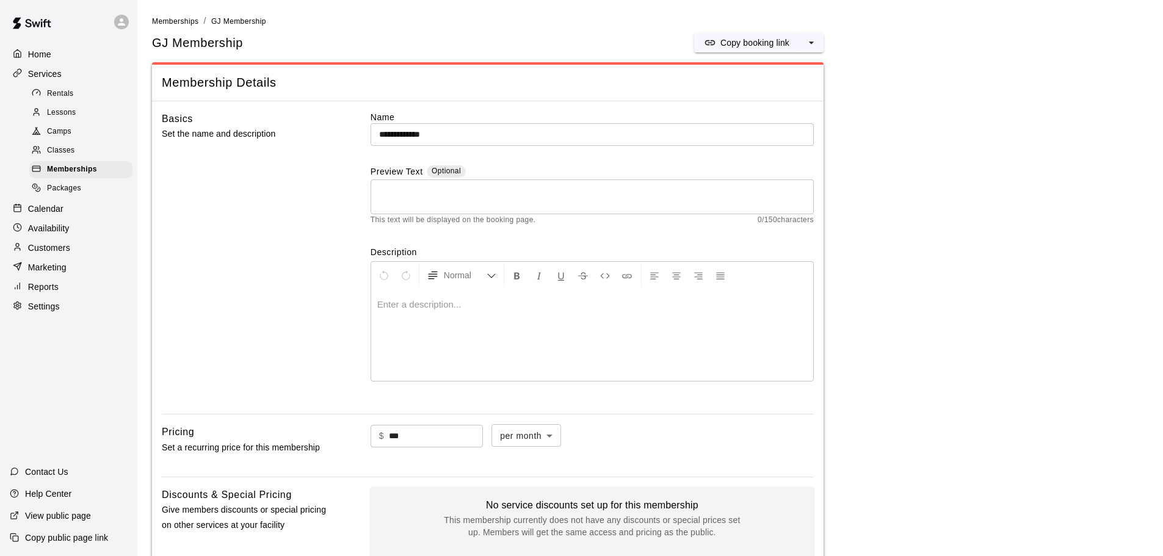
click at [55, 54] on div "Home" at bounding box center [69, 54] width 118 height 18
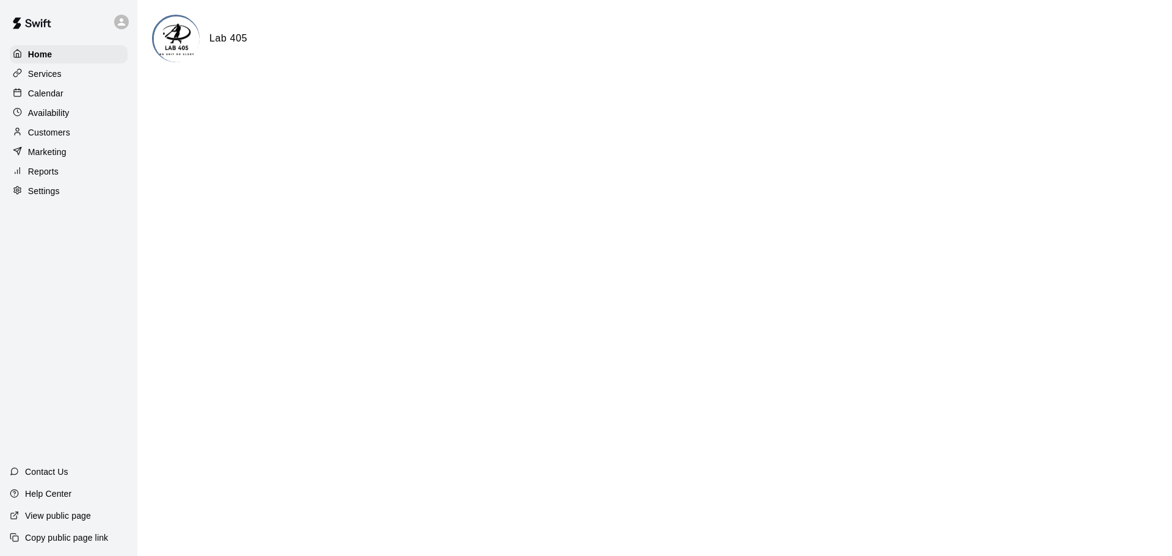
click at [56, 97] on p "Calendar" at bounding box center [45, 93] width 35 height 12
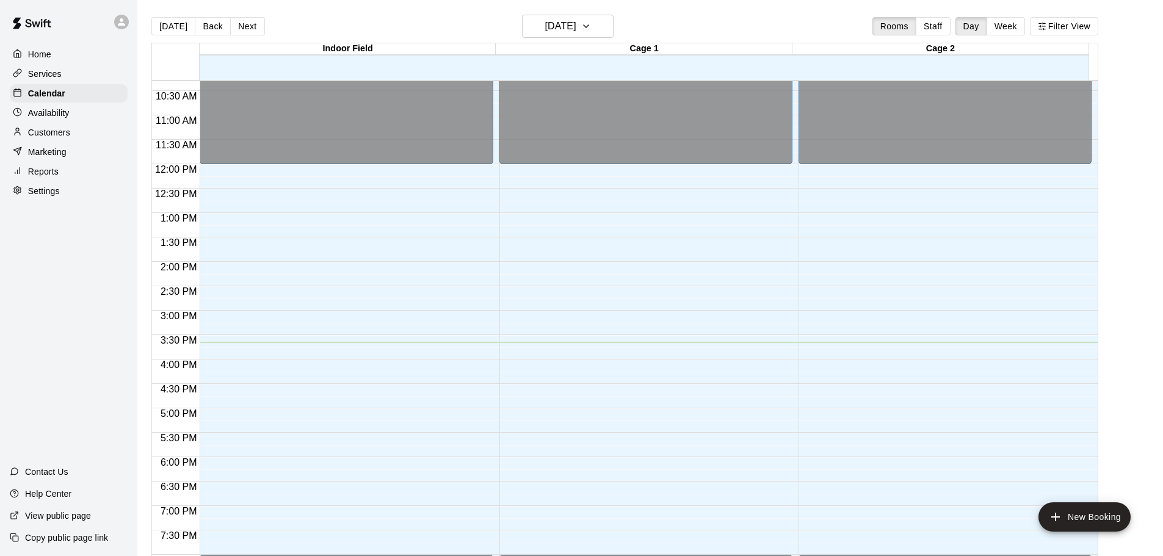
scroll to position [524, 0]
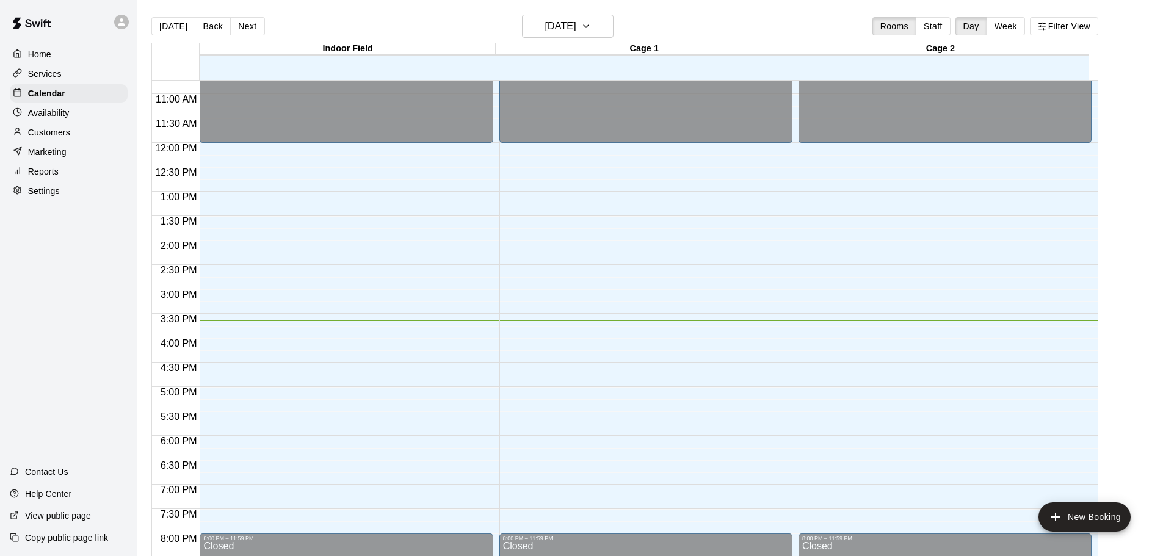
click at [42, 74] on p "Services" at bounding box center [45, 74] width 34 height 12
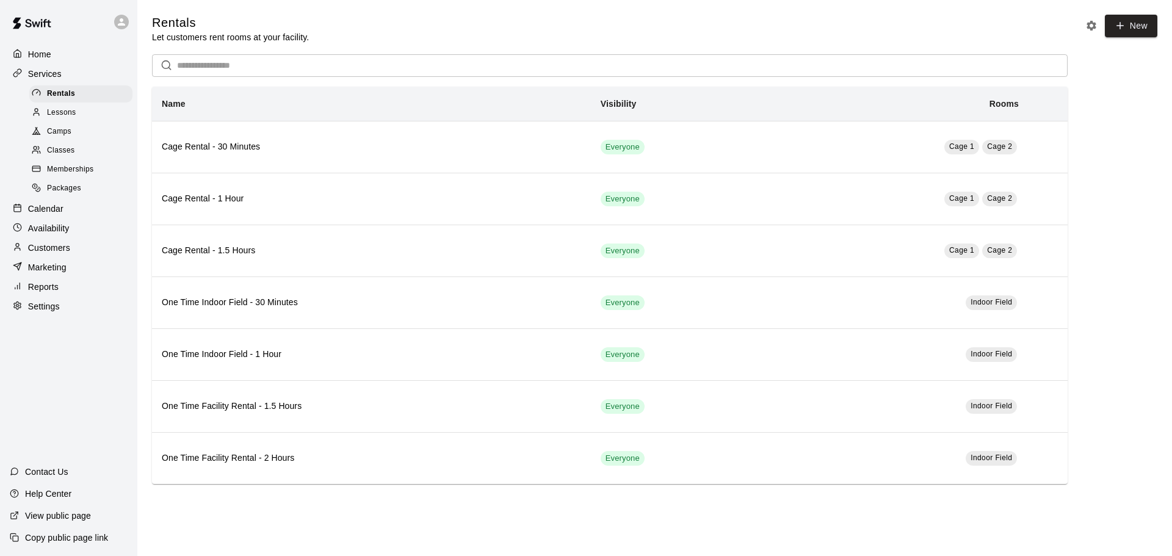
click at [65, 165] on div "Memberships" at bounding box center [80, 169] width 103 height 17
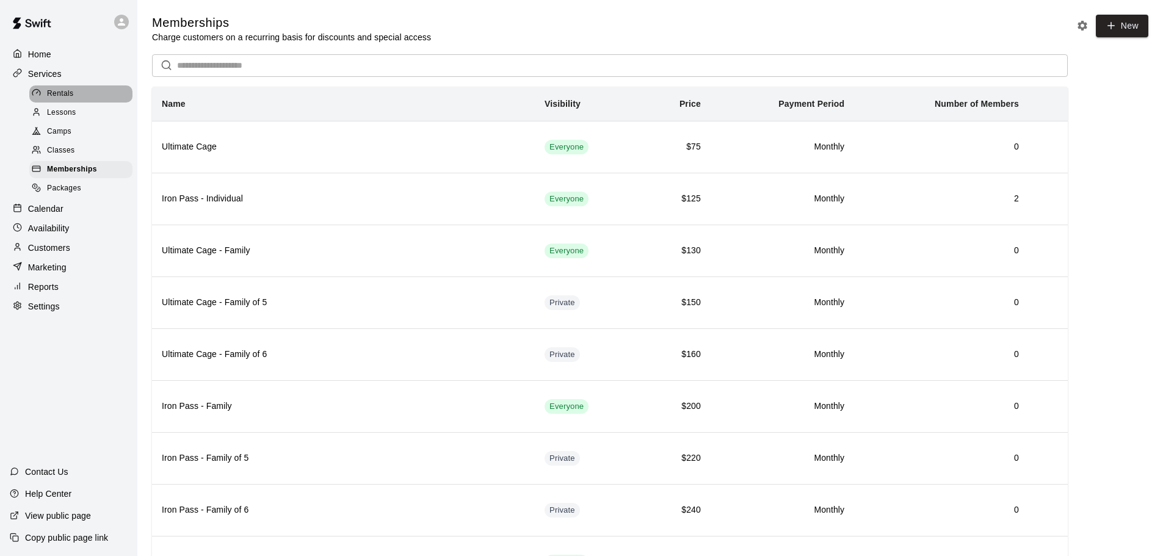
click at [40, 92] on icon at bounding box center [36, 92] width 9 height 9
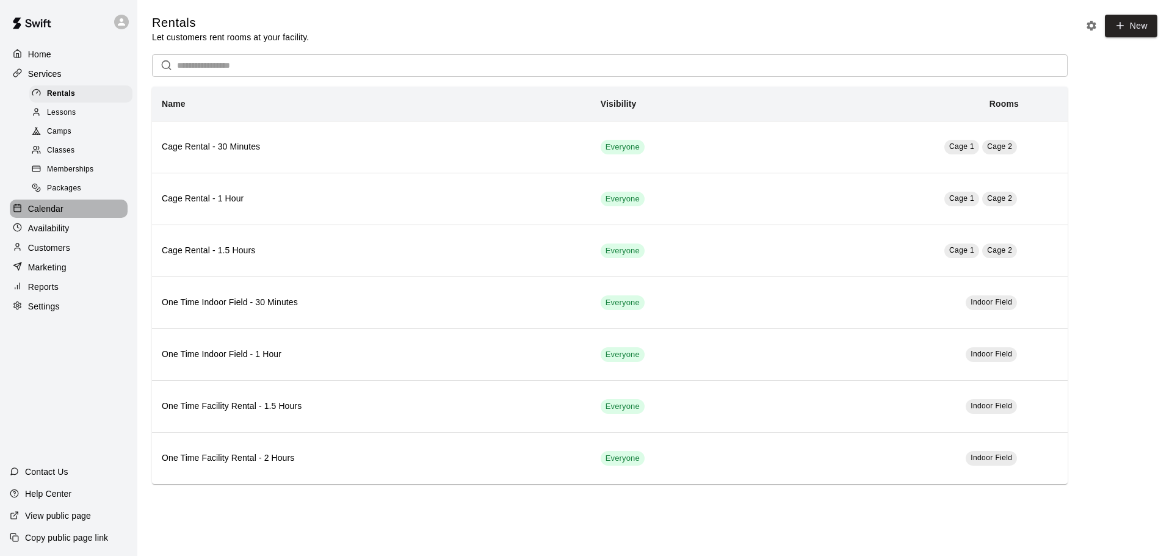
click at [39, 208] on div "Calendar" at bounding box center [69, 209] width 118 height 18
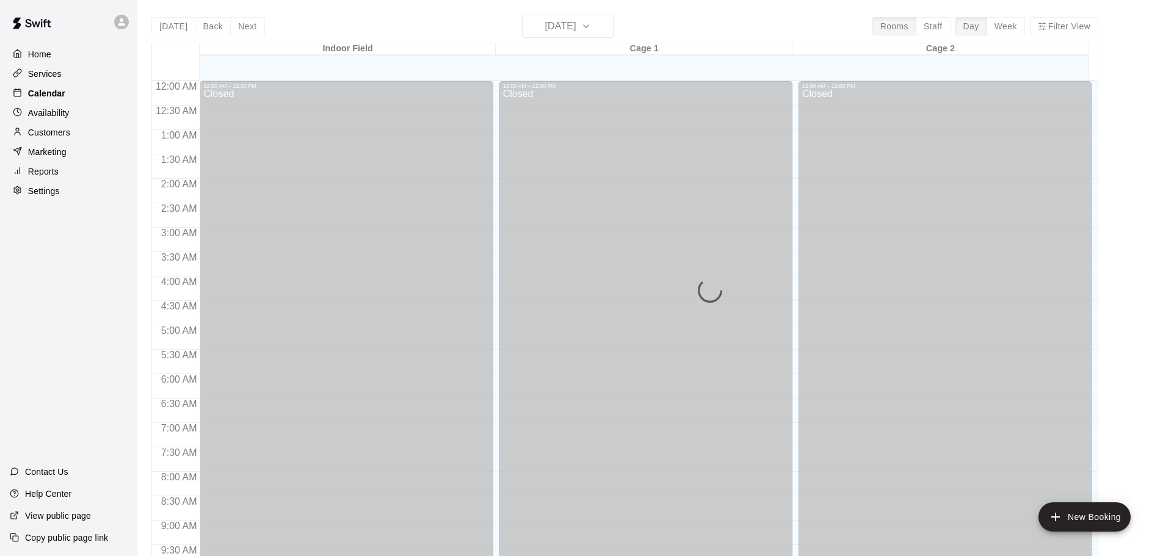
scroll to position [646, 0]
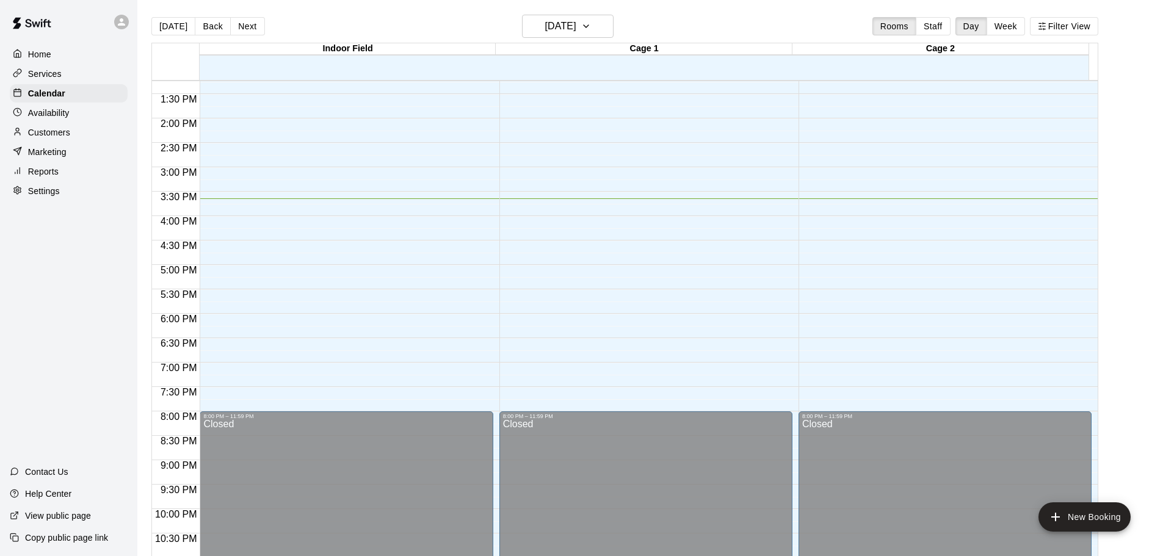
click at [58, 74] on p "Services" at bounding box center [45, 74] width 34 height 12
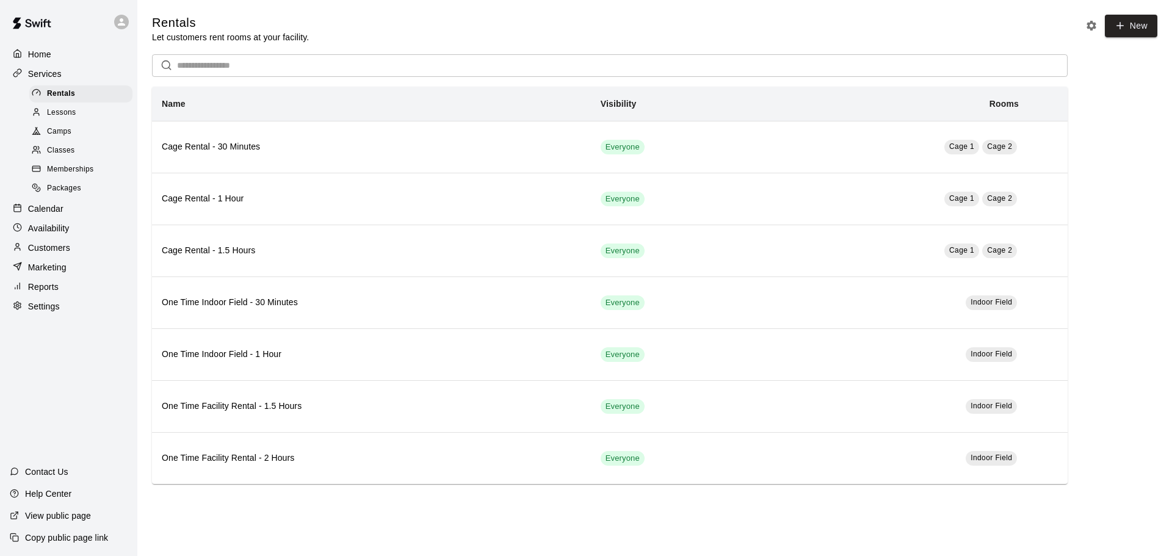
click at [70, 173] on span "Memberships" at bounding box center [70, 170] width 46 height 12
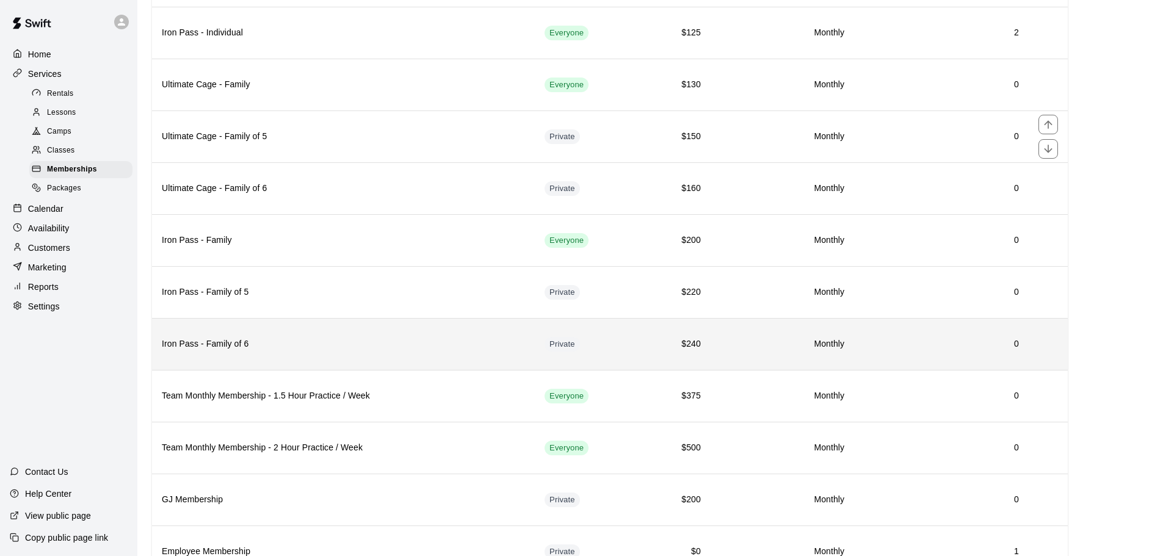
scroll to position [223, 0]
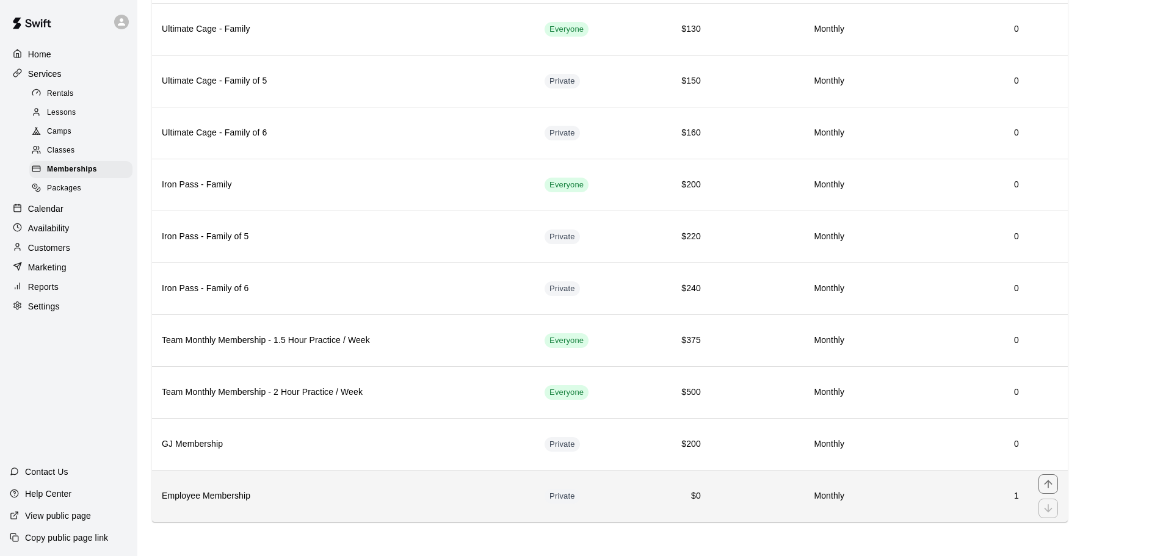
click at [282, 493] on h6 "Employee Membership" at bounding box center [343, 496] width 363 height 13
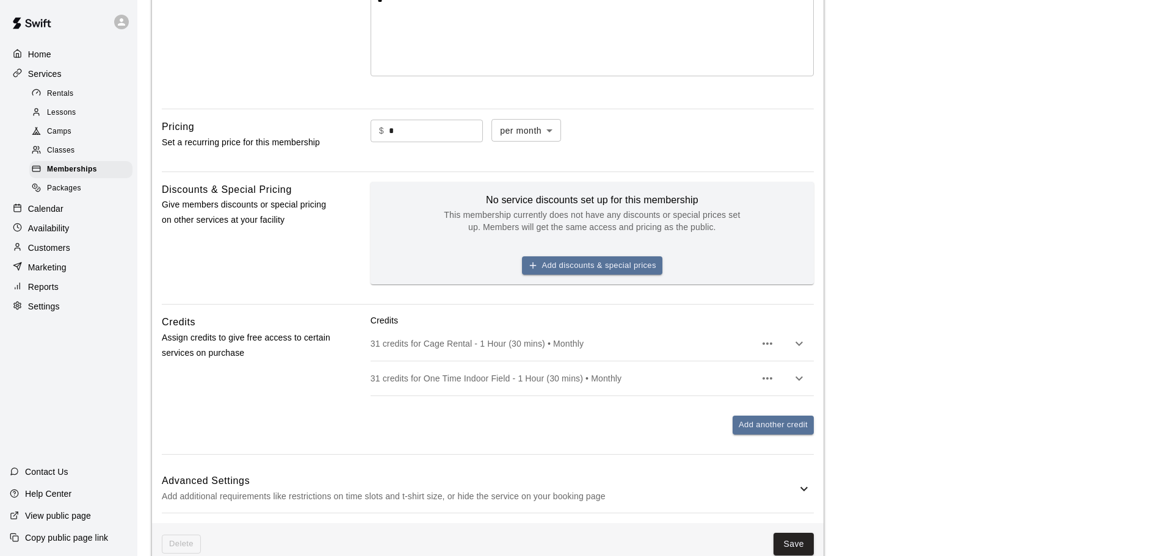
scroll to position [366, 0]
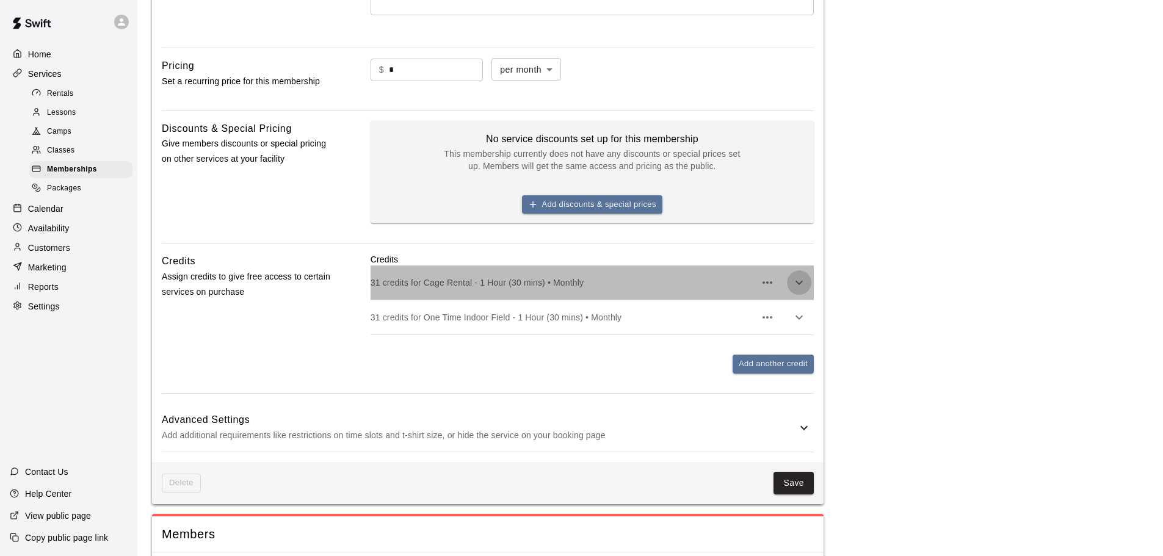
click at [803, 286] on icon "button" at bounding box center [799, 282] width 15 height 15
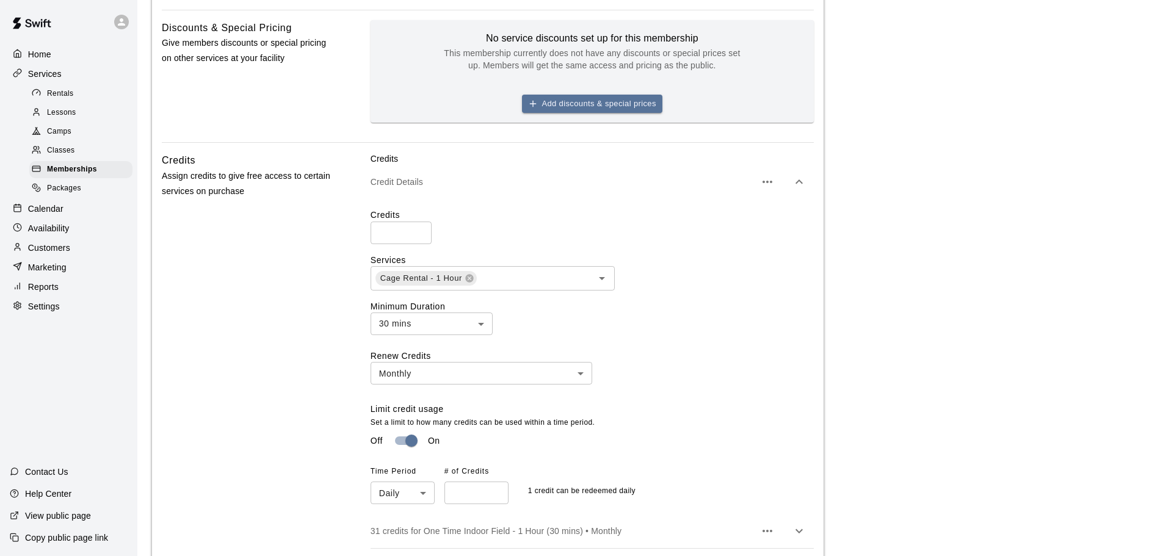
scroll to position [488, 0]
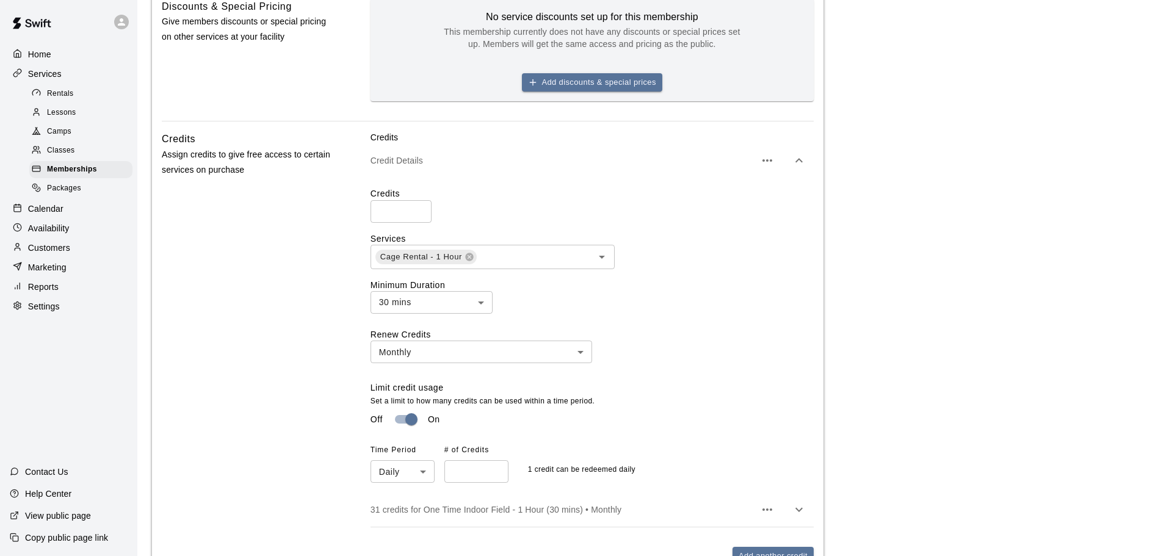
click at [475, 302] on body "**********" at bounding box center [586, 222] width 1172 height 1420
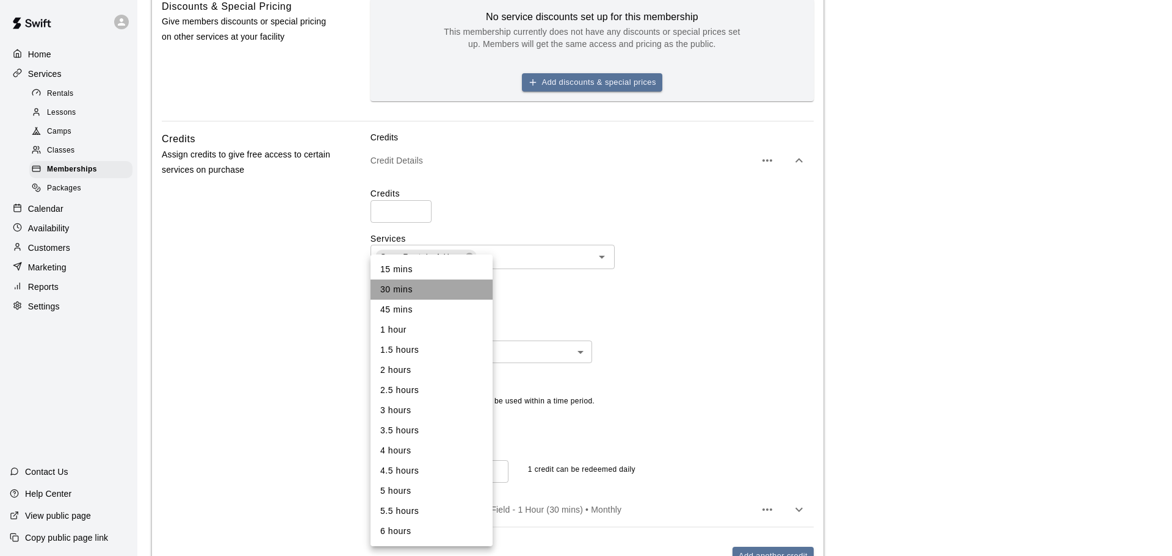
click at [475, 292] on li "30 mins" at bounding box center [432, 290] width 122 height 20
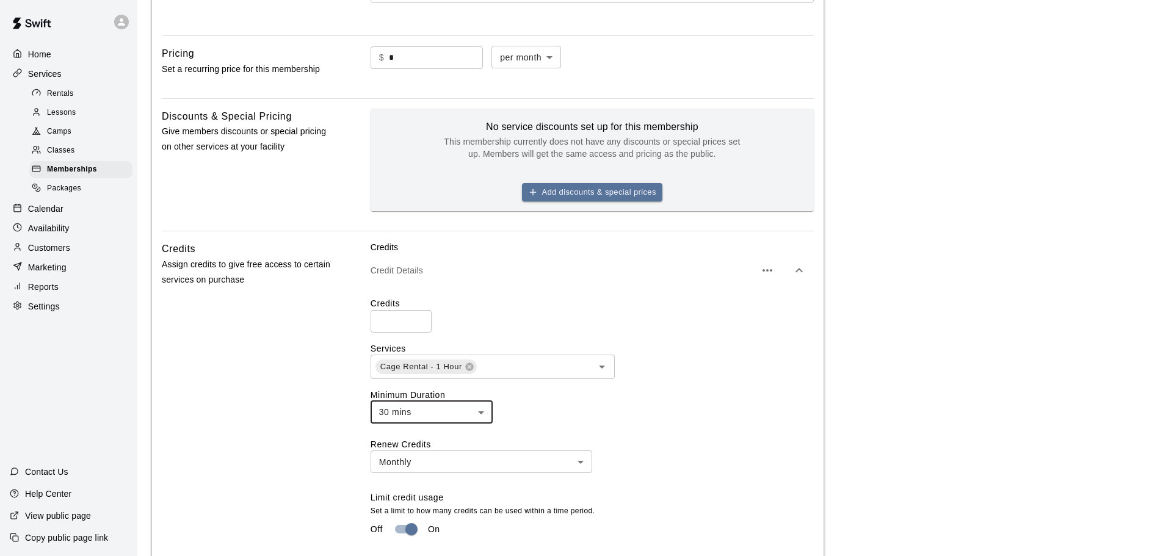
scroll to position [366, 0]
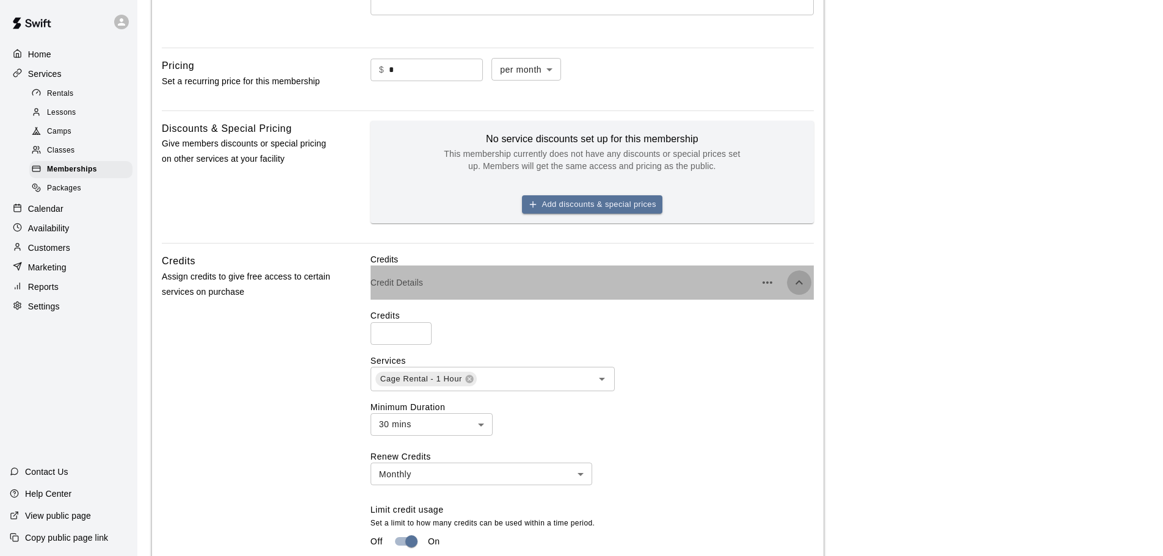
click at [790, 279] on button "button" at bounding box center [799, 282] width 24 height 24
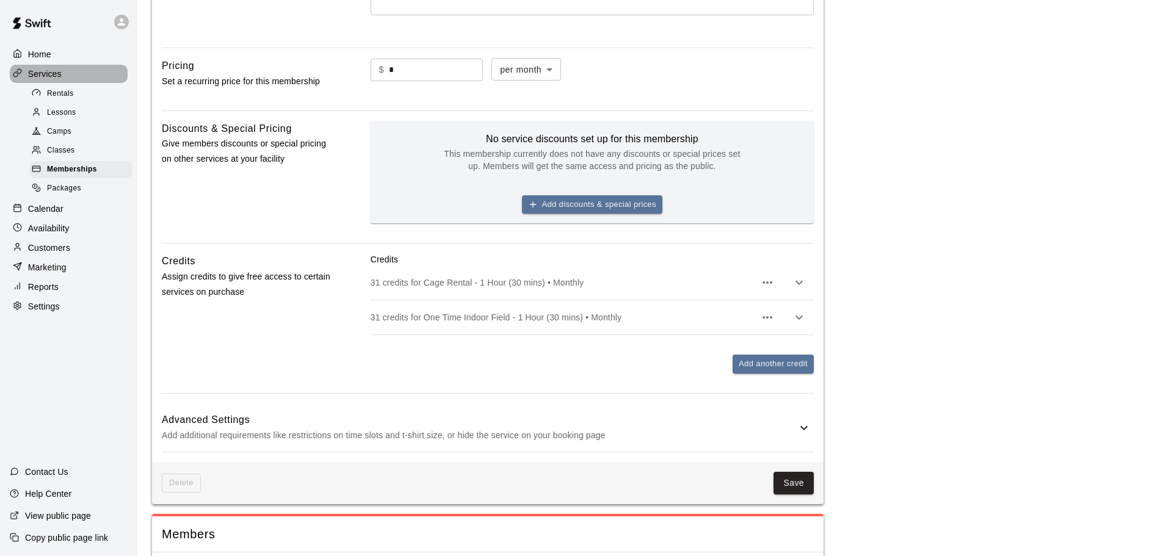
click at [38, 70] on p "Services" at bounding box center [45, 74] width 34 height 12
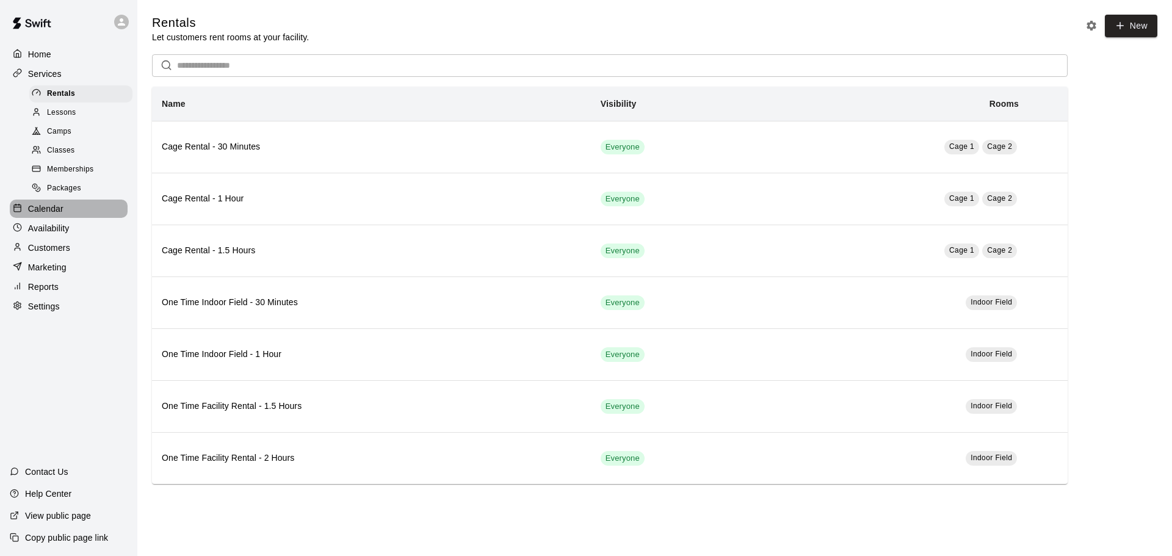
click at [35, 208] on p "Calendar" at bounding box center [45, 209] width 35 height 12
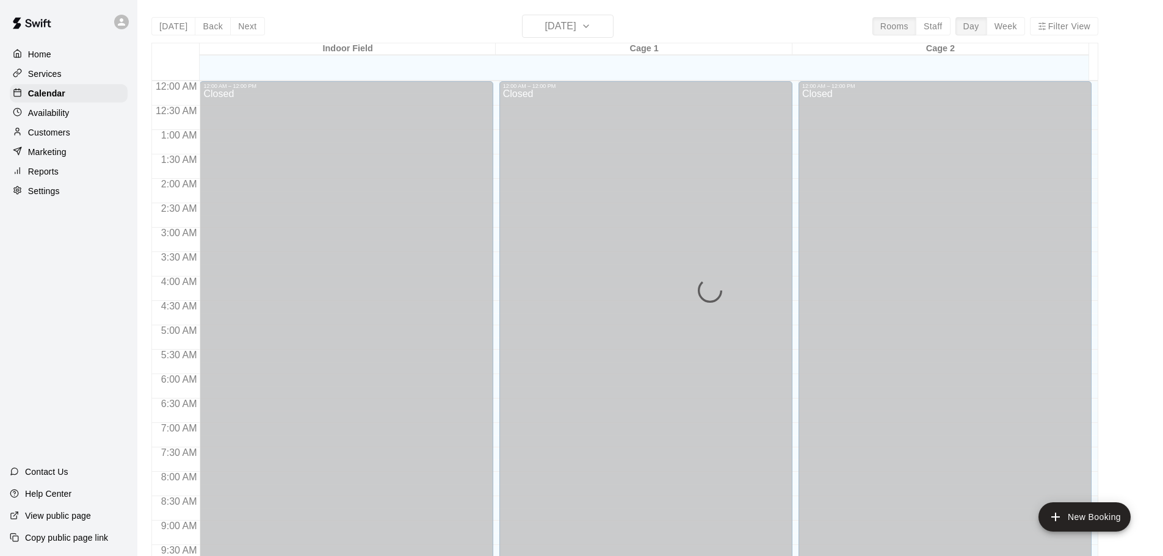
scroll to position [646, 0]
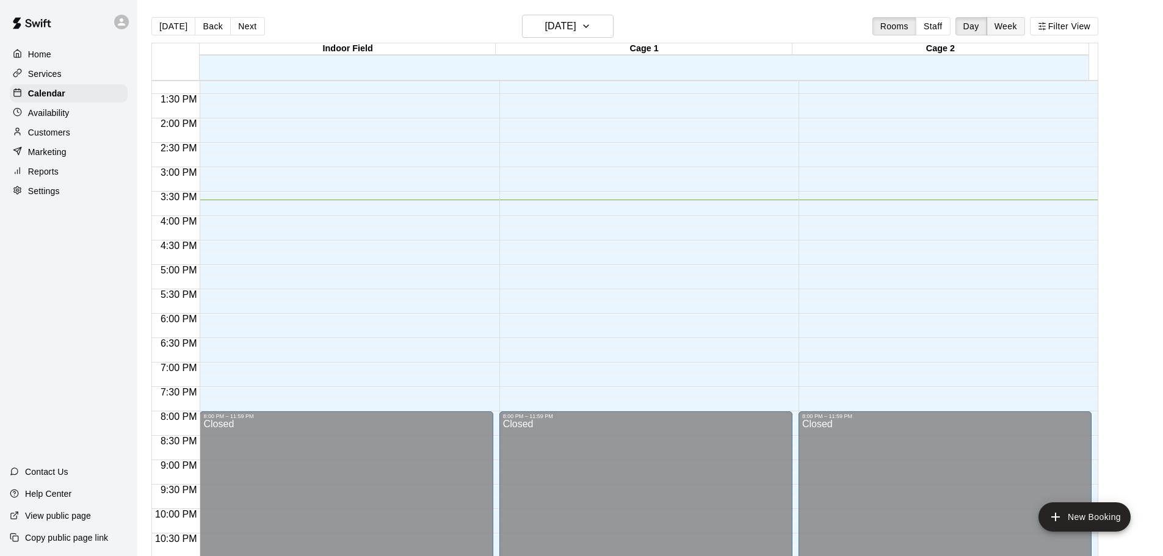
click at [1008, 25] on button "Week" at bounding box center [1005, 26] width 38 height 18
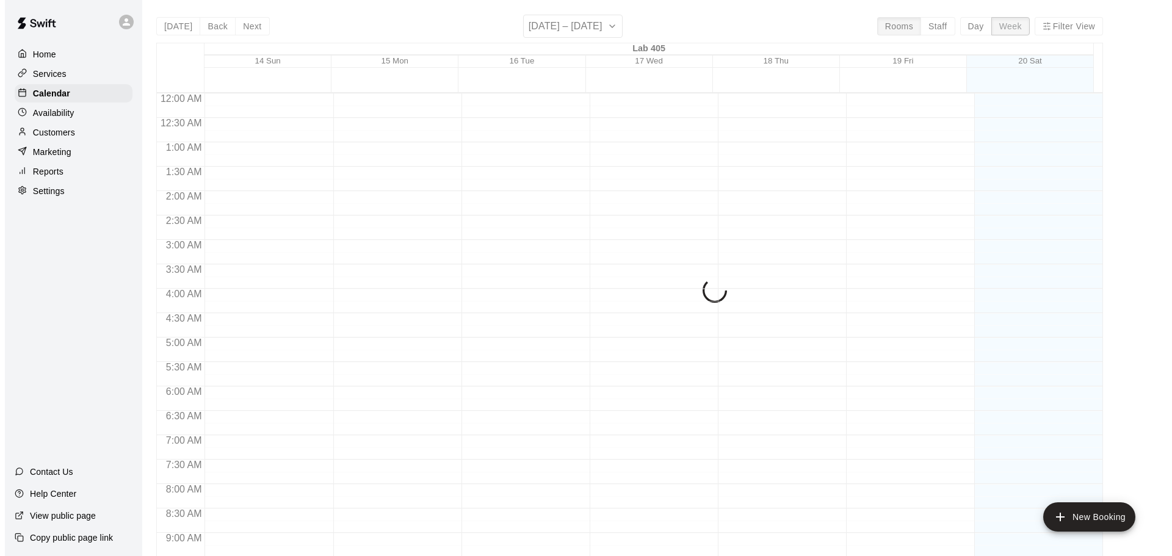
scroll to position [697, 0]
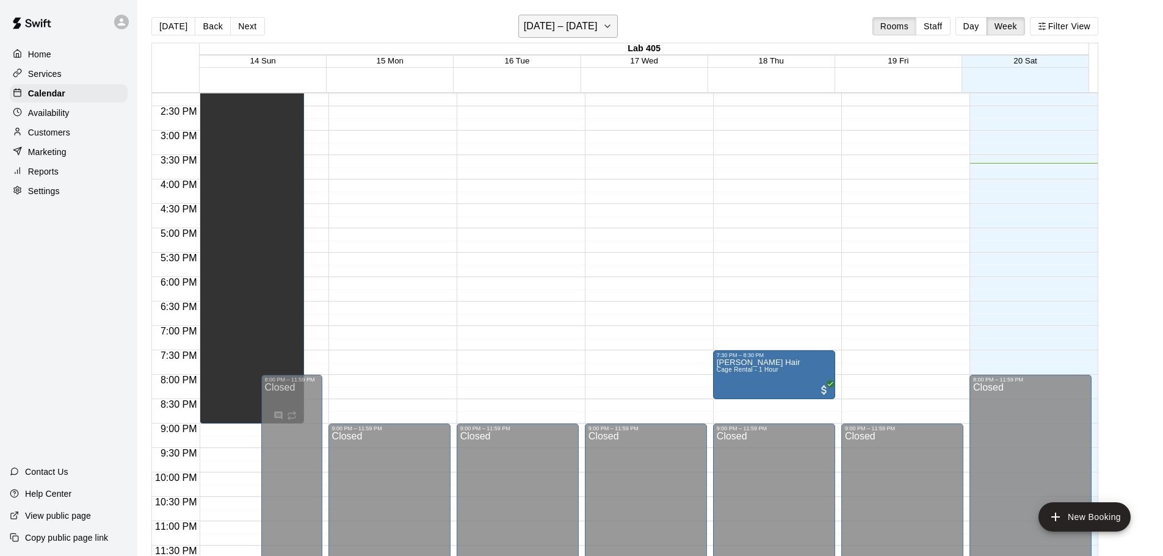
click at [598, 21] on h6 "[DATE] – [DATE]" at bounding box center [561, 26] width 74 height 17
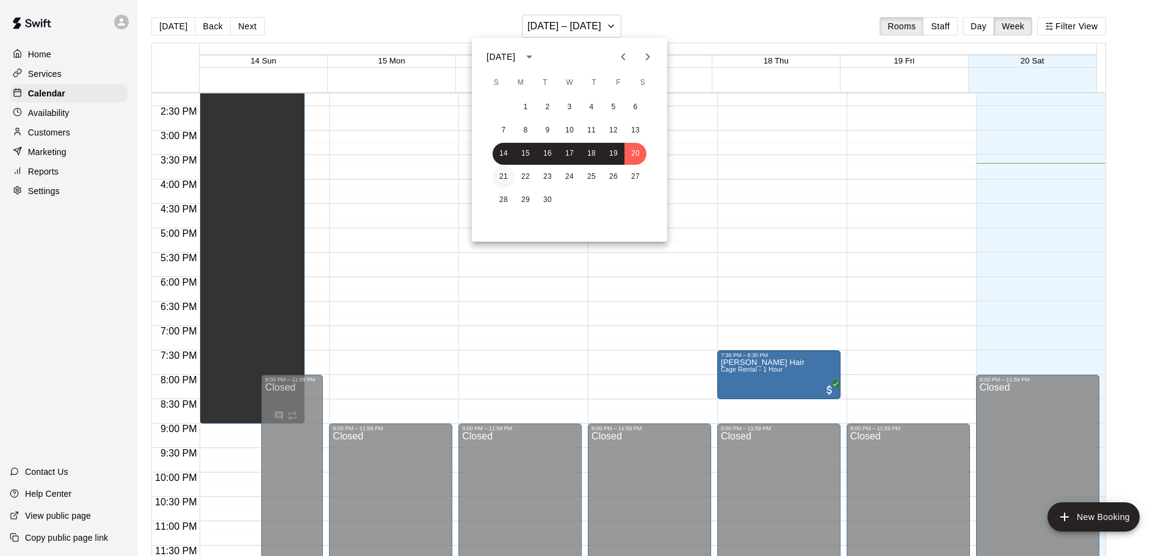
click at [507, 175] on button "21" at bounding box center [504, 177] width 22 height 22
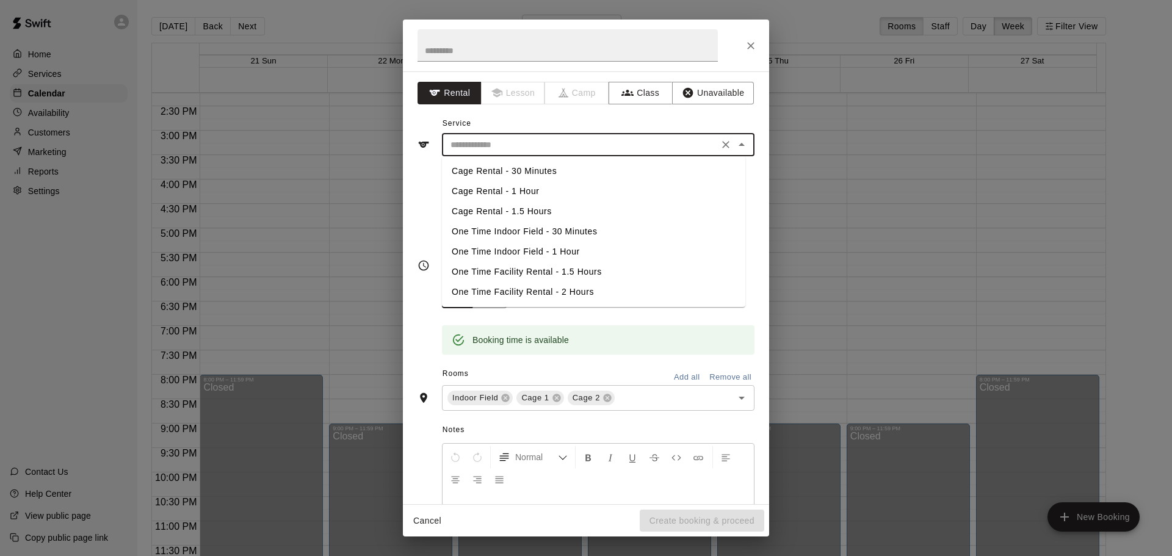
click at [626, 150] on input "text" at bounding box center [580, 144] width 269 height 15
click at [610, 193] on li "Cage Rental - 1 Hour" at bounding box center [593, 191] width 303 height 20
type input "**********"
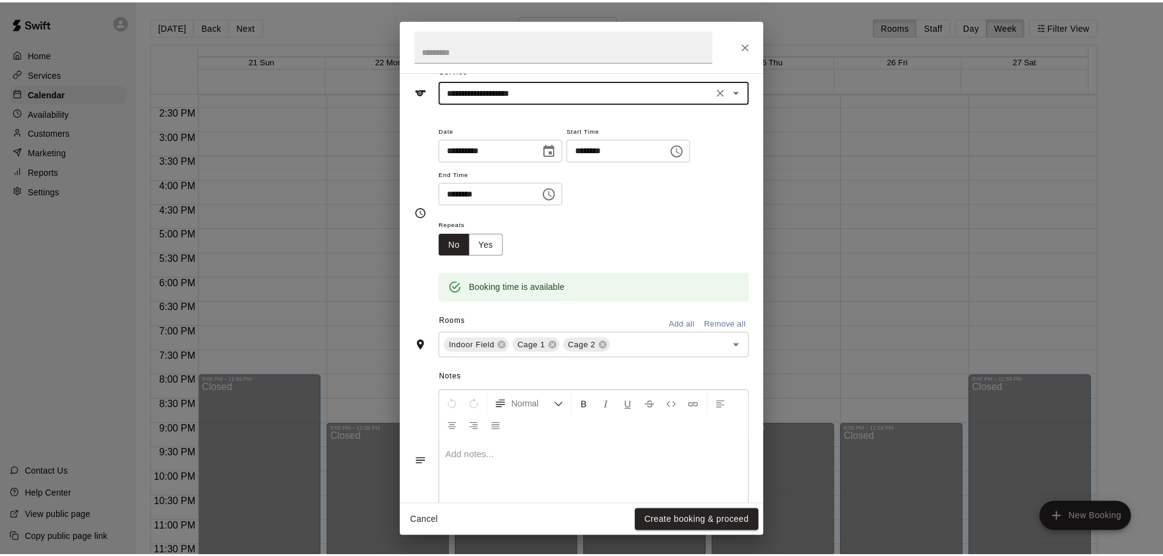
scroll to position [0, 0]
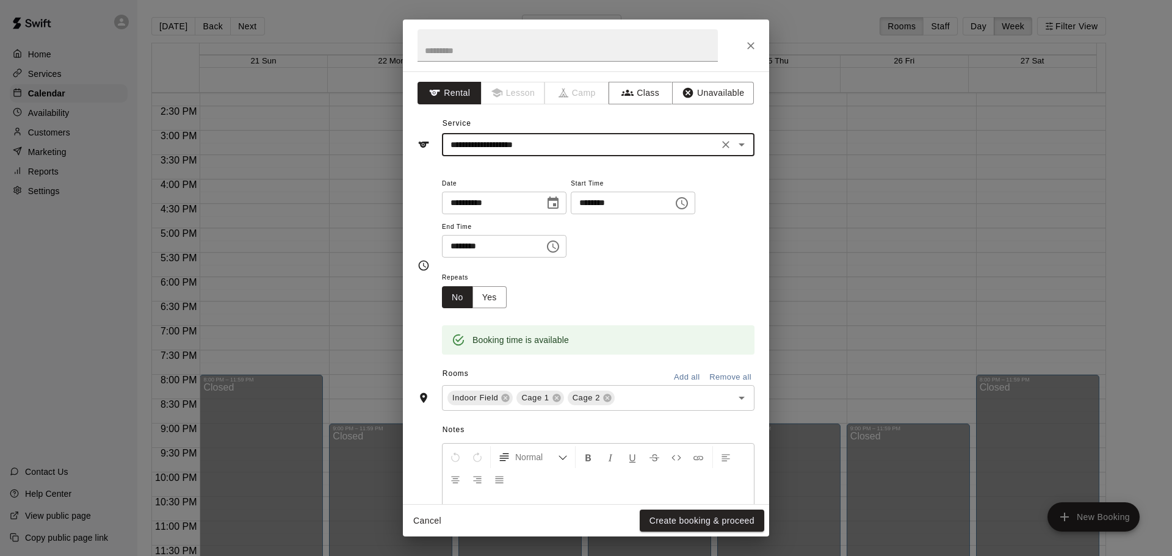
click at [754, 50] on icon "Close" at bounding box center [751, 46] width 12 height 12
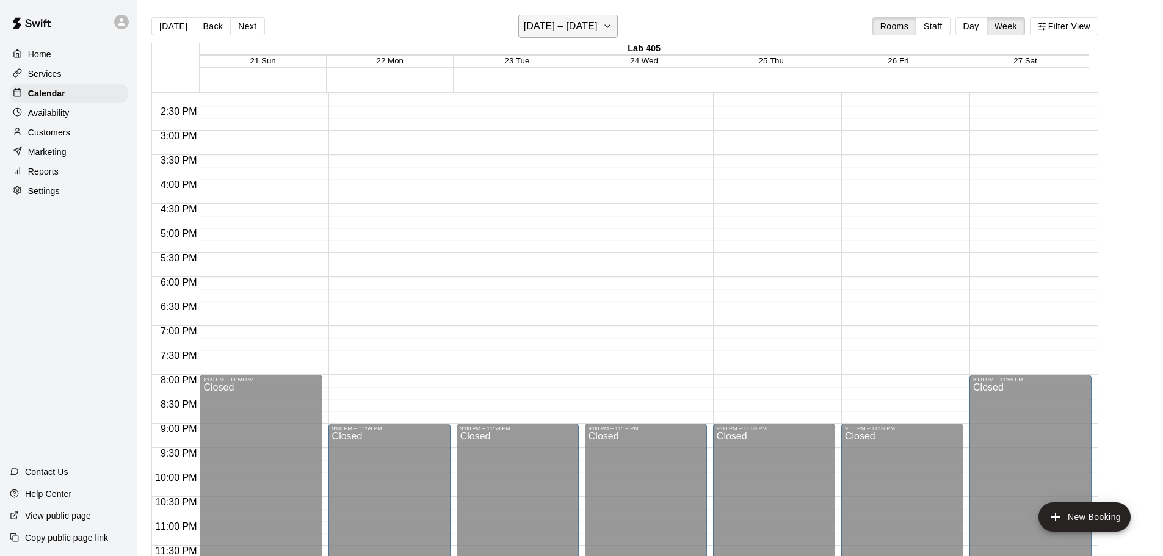
click at [618, 24] on button "[DATE] – [DATE]" at bounding box center [567, 26] width 99 height 23
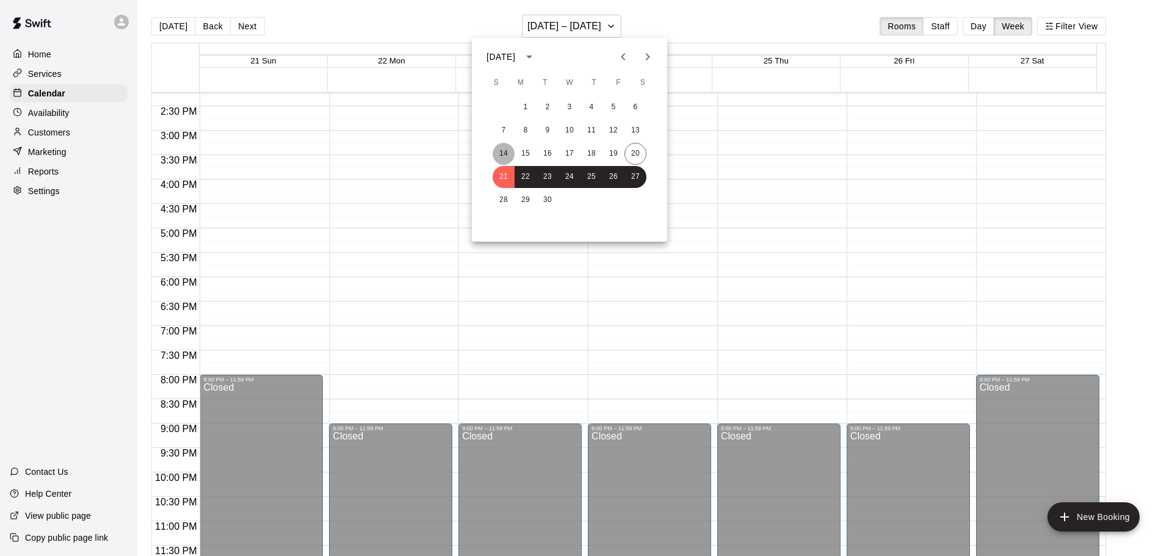
click at [501, 147] on button "14" at bounding box center [504, 154] width 22 height 22
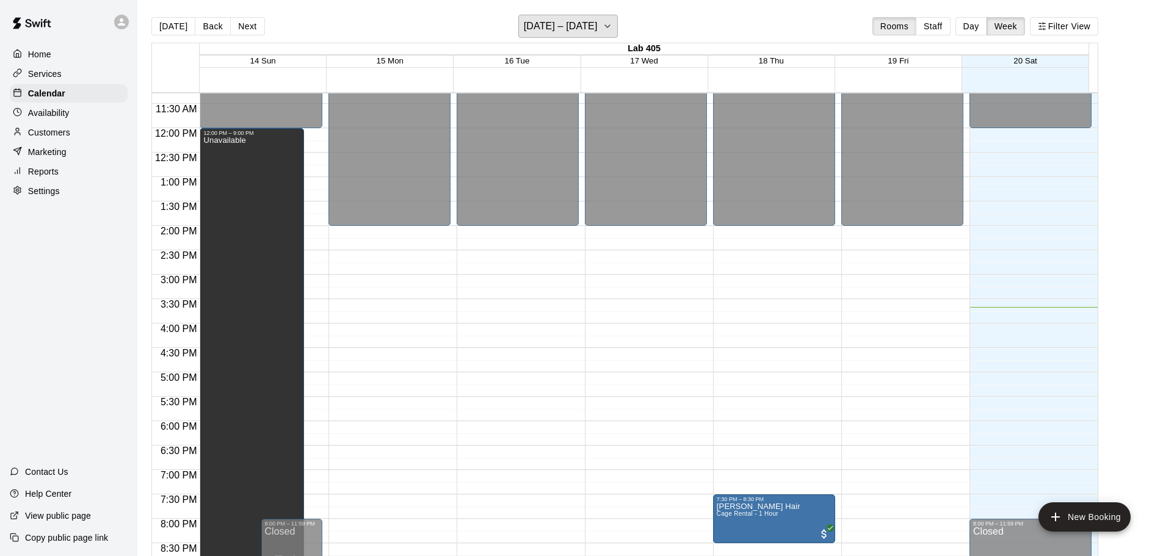
scroll to position [514, 0]
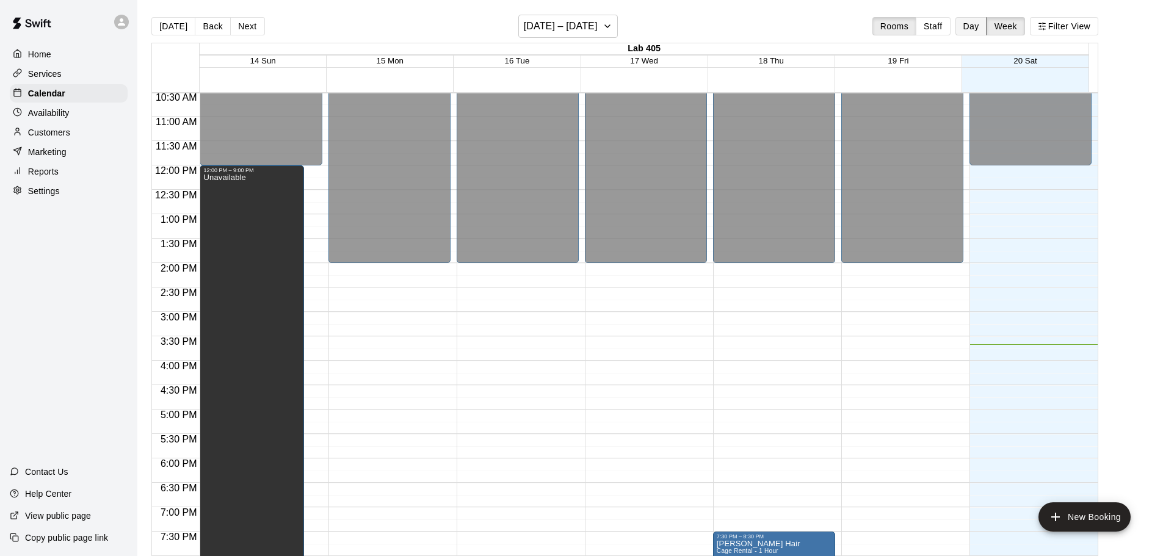
click at [977, 26] on button "Day" at bounding box center [971, 26] width 32 height 18
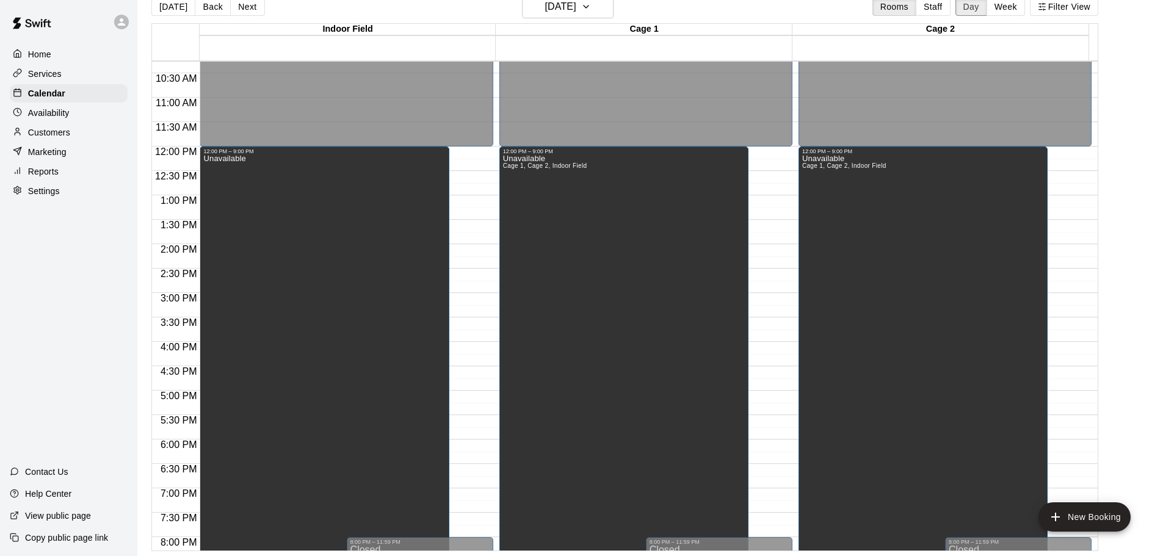
scroll to position [0, 0]
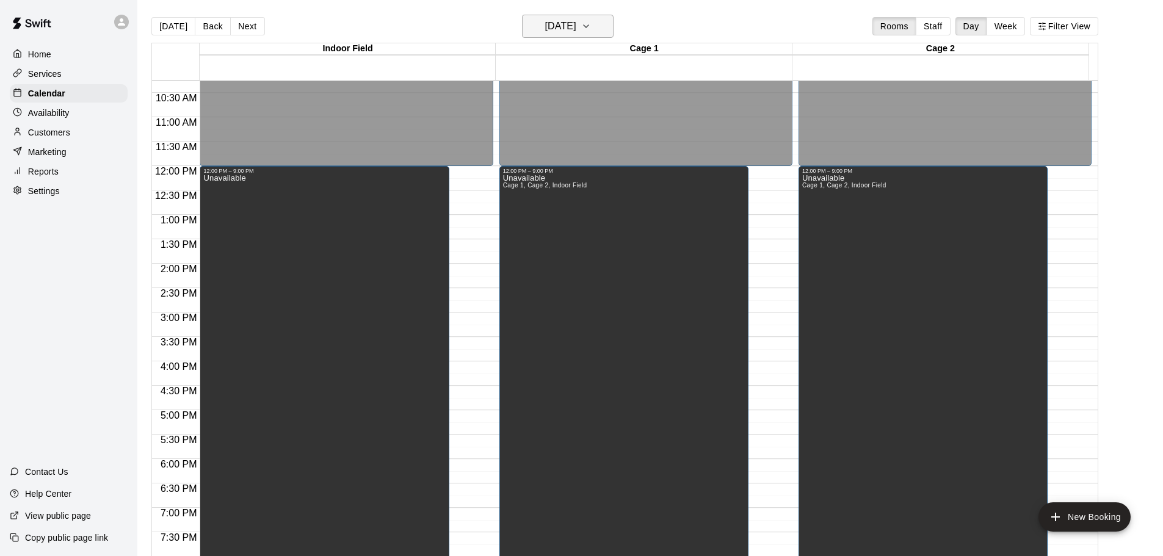
click at [598, 25] on button "[DATE]" at bounding box center [568, 26] width 92 height 23
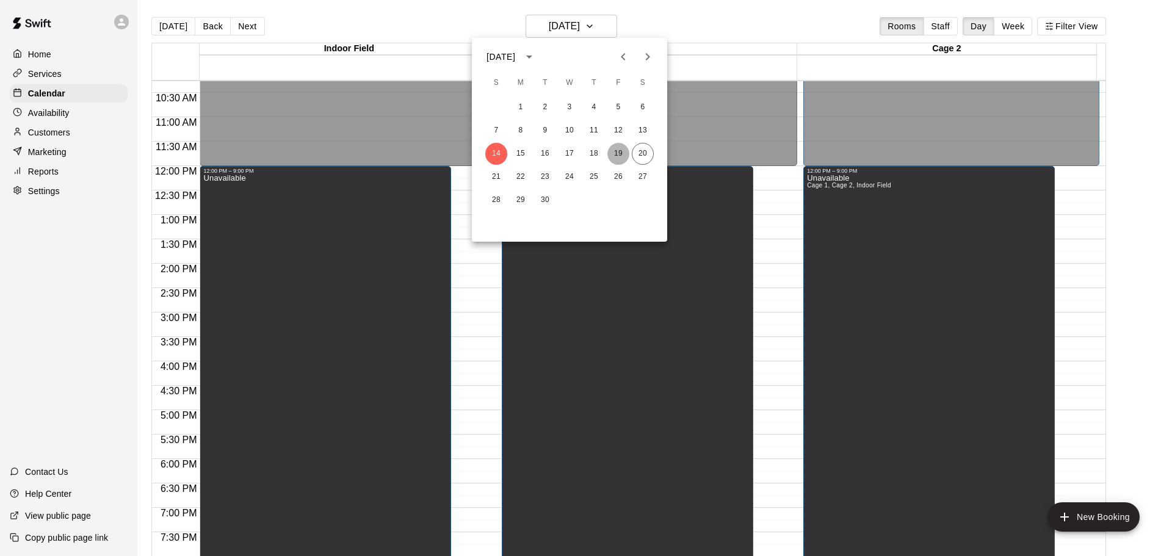
click at [624, 161] on button "19" at bounding box center [618, 154] width 22 height 22
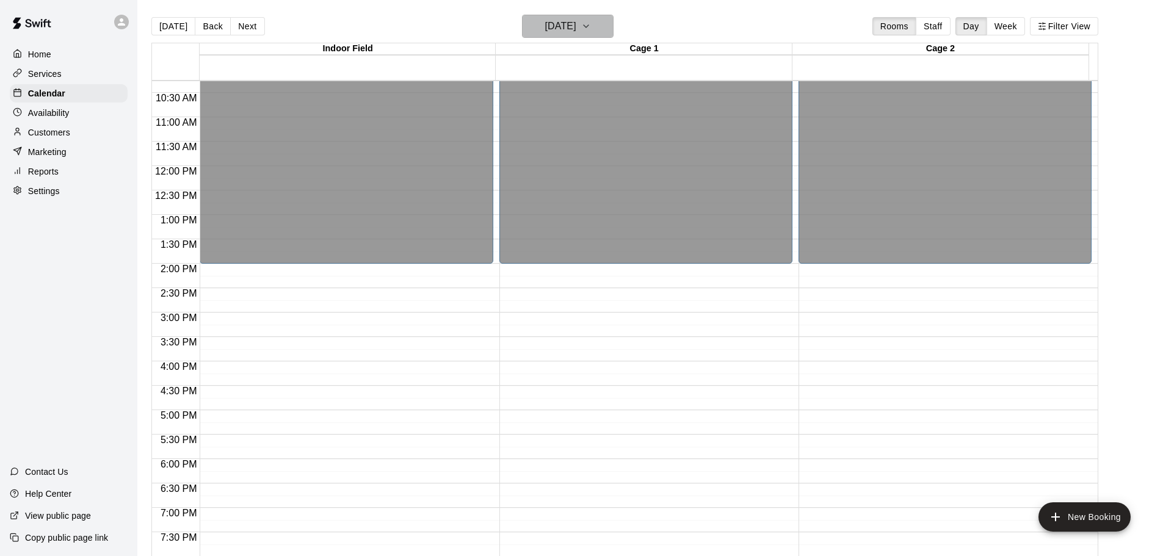
click at [588, 26] on icon "button" at bounding box center [586, 26] width 5 height 2
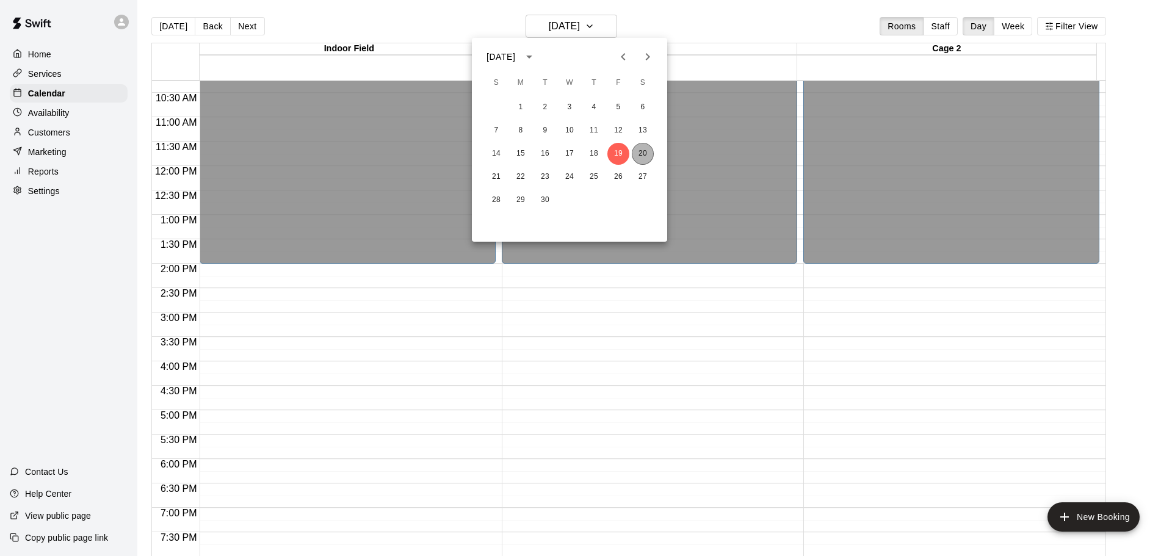
click at [646, 151] on button "20" at bounding box center [643, 154] width 22 height 22
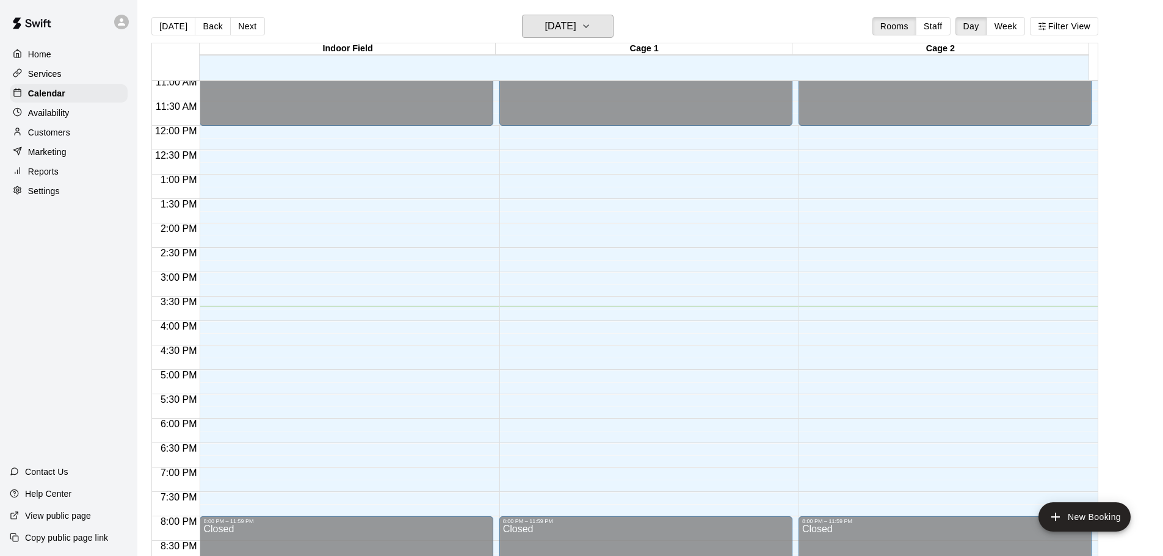
scroll to position [562, 0]
